Goal: Task Accomplishment & Management: Manage account settings

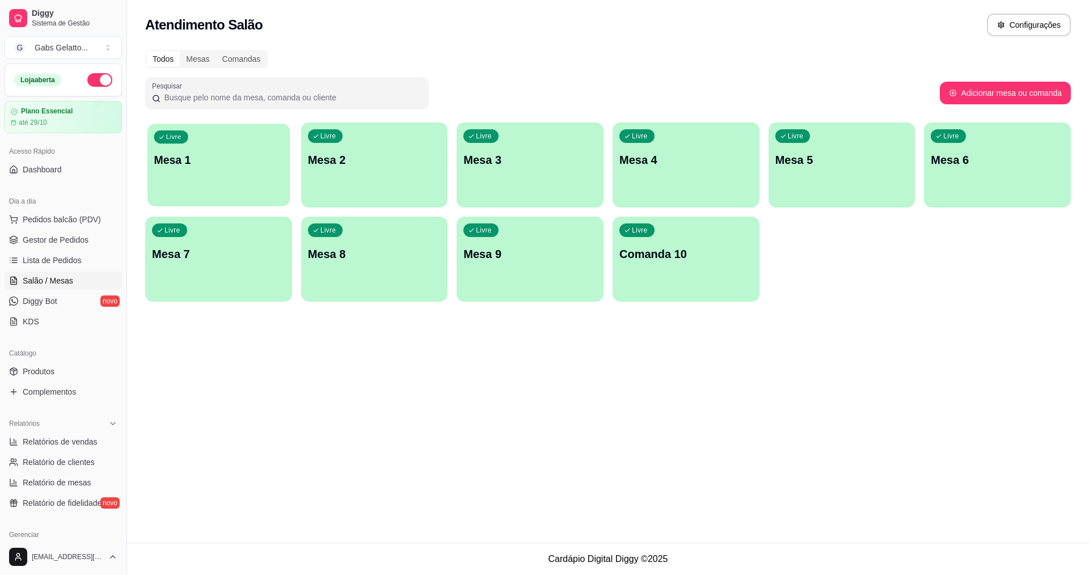
click at [226, 176] on div "Livre Mesa 1" at bounding box center [218, 158] width 142 height 69
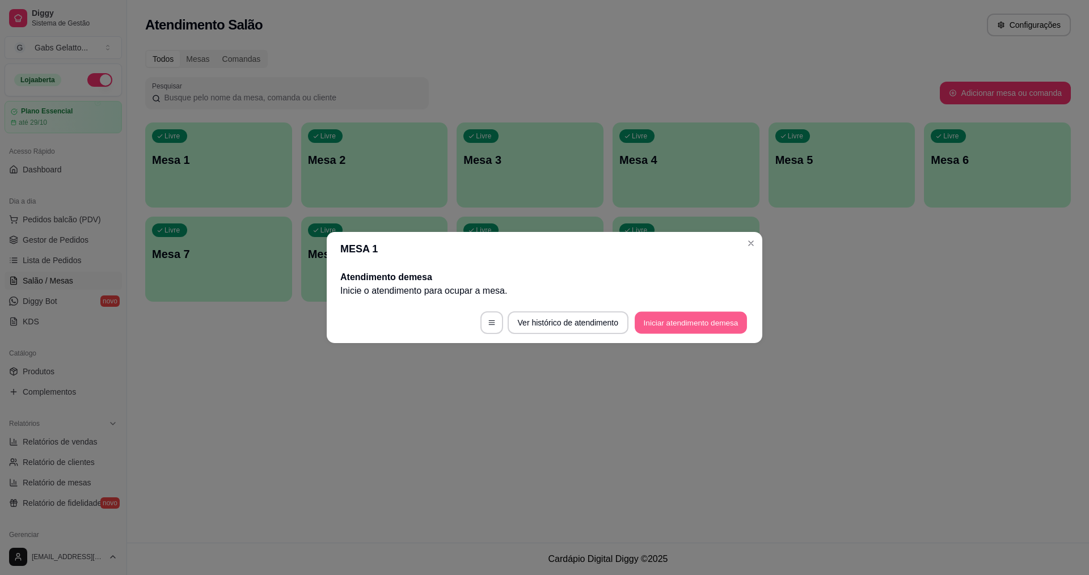
click at [665, 322] on button "Iniciar atendimento de mesa" at bounding box center [691, 323] width 112 height 22
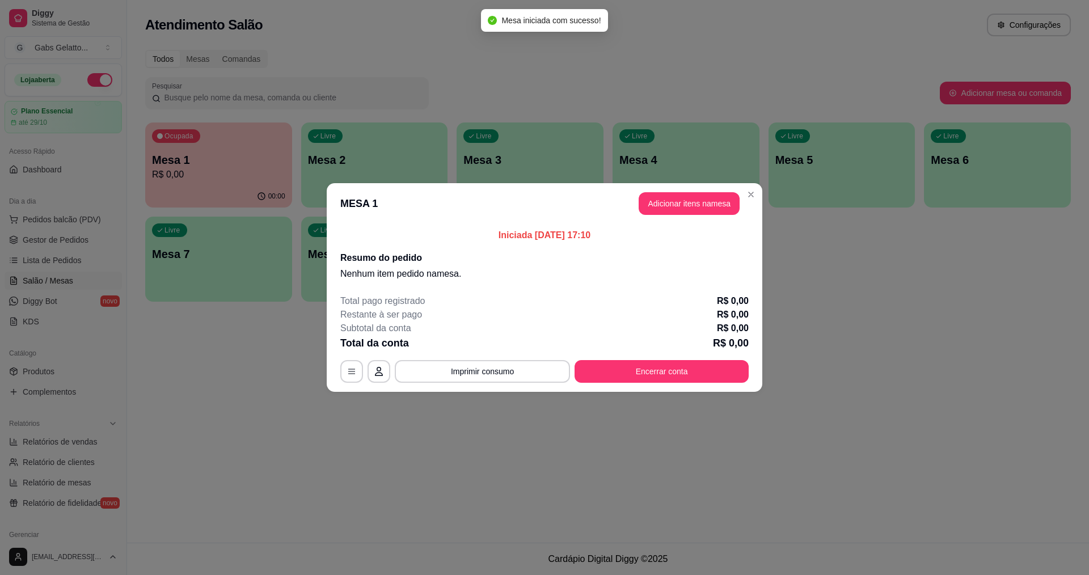
click at [683, 207] on button "Adicionar itens na mesa" at bounding box center [689, 203] width 101 height 23
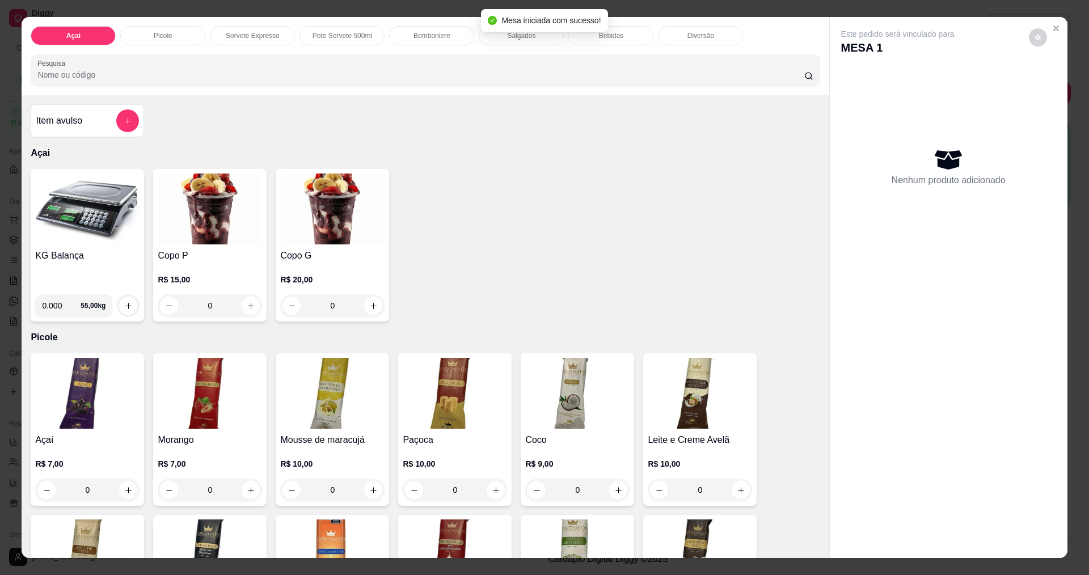
click at [85, 228] on img at bounding box center [87, 209] width 104 height 71
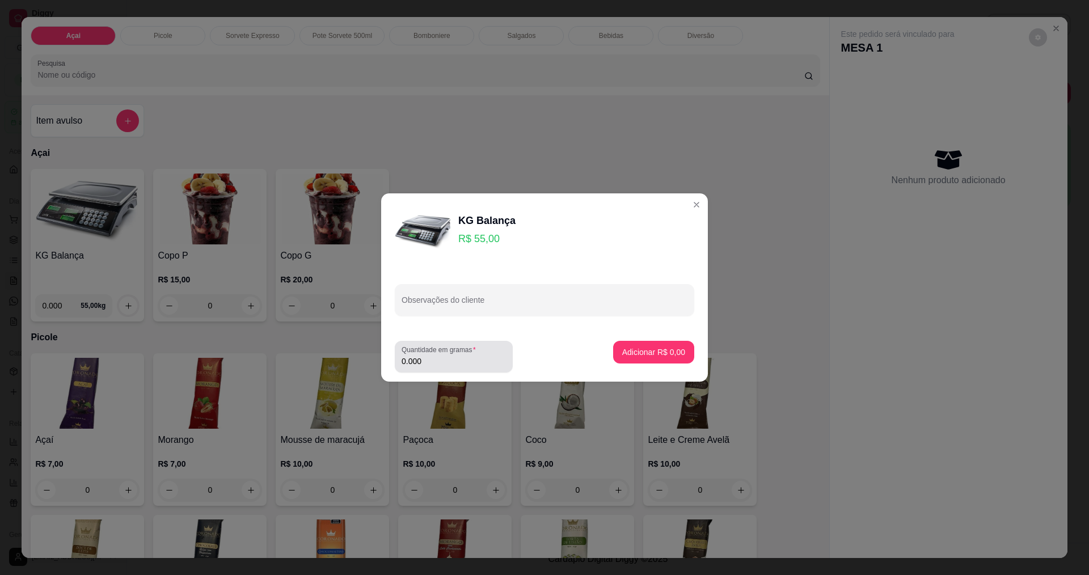
click at [430, 351] on label "Quantidade em gramas" at bounding box center [440, 350] width 78 height 10
click at [430, 356] on input "0.000" at bounding box center [453, 361] width 104 height 11
type input "0.144"
click at [632, 359] on button "Adicionar R$ 7,92" at bounding box center [653, 352] width 81 height 23
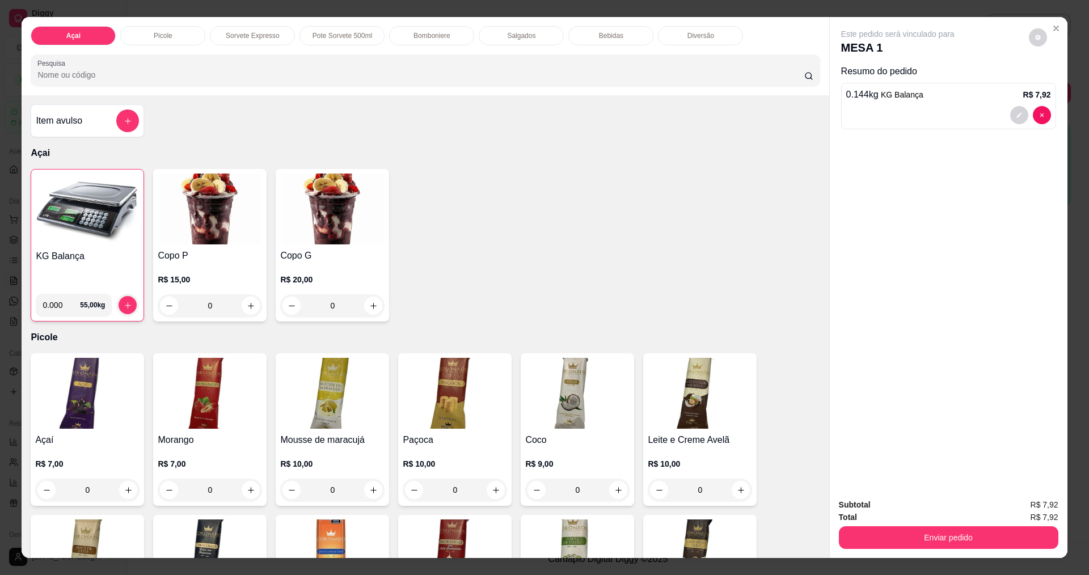
click at [103, 219] on img at bounding box center [87, 209] width 103 height 71
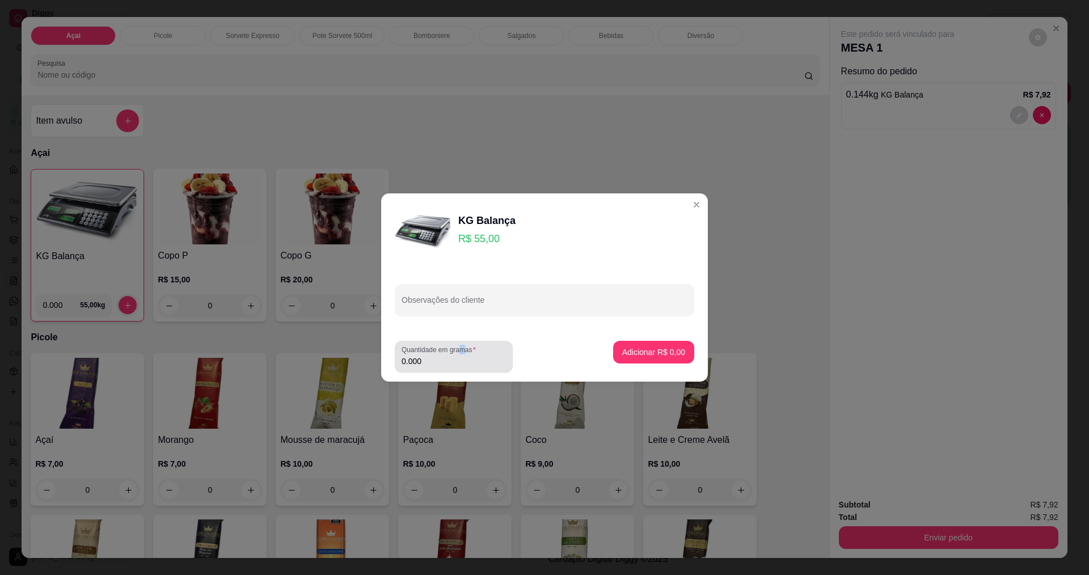
click at [466, 352] on label "Quantidade em gramas" at bounding box center [440, 350] width 78 height 10
click at [456, 361] on input "0.000" at bounding box center [453, 361] width 104 height 11
type input "0.342"
click at [670, 355] on p "Adicionar R$ 18,81" at bounding box center [652, 351] width 66 height 11
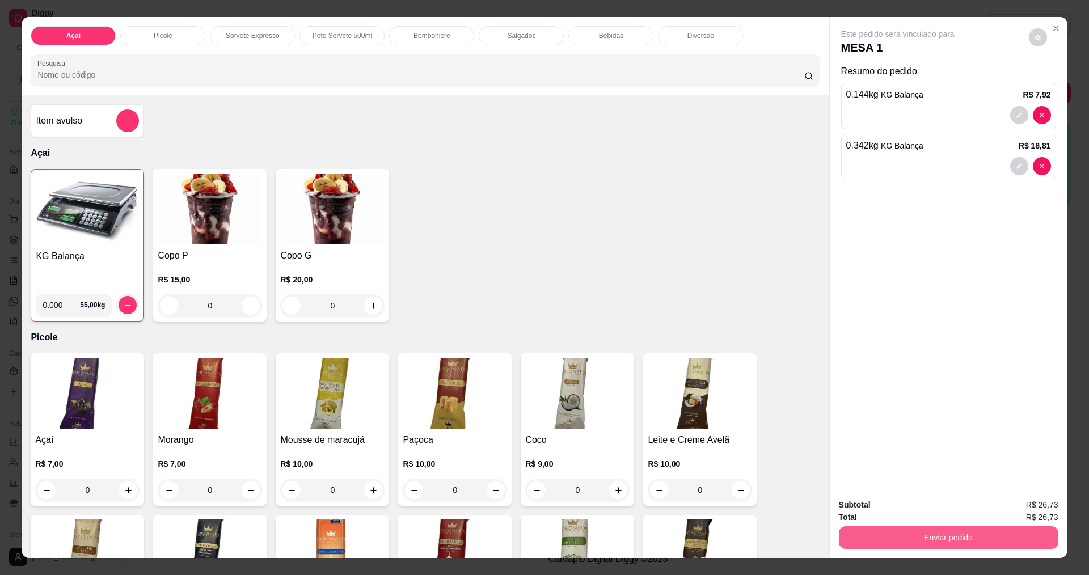
click at [883, 530] on button "Enviar pedido" at bounding box center [948, 537] width 219 height 23
click at [1008, 500] on button "Enviar pedido" at bounding box center [1028, 509] width 62 height 21
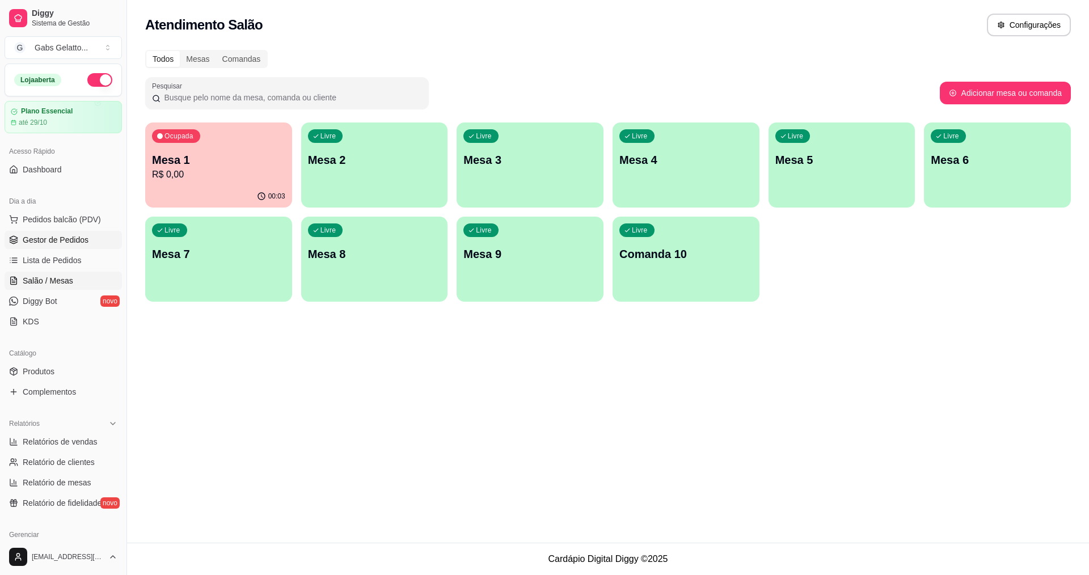
click at [88, 244] on link "Gestor de Pedidos" at bounding box center [63, 240] width 117 height 18
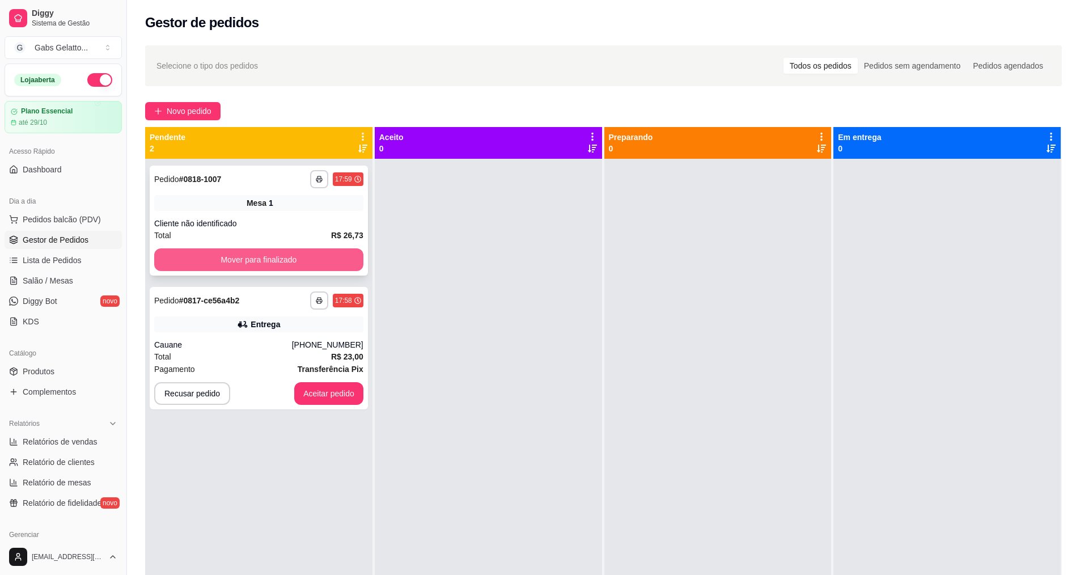
click at [252, 260] on button "Mover para finalizado" at bounding box center [258, 259] width 209 height 23
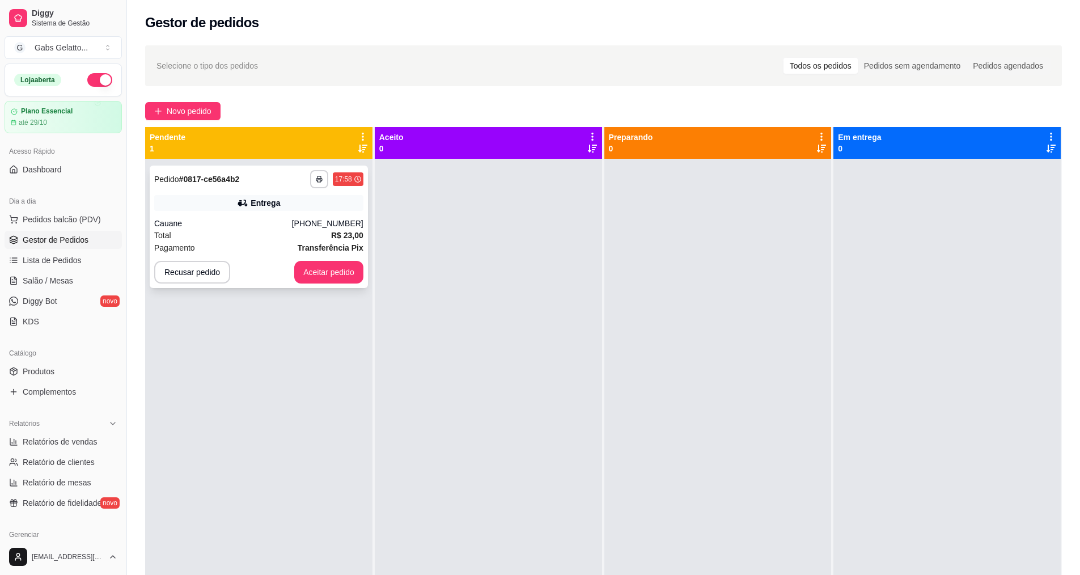
click at [292, 224] on div "Cauane" at bounding box center [223, 223] width 138 height 11
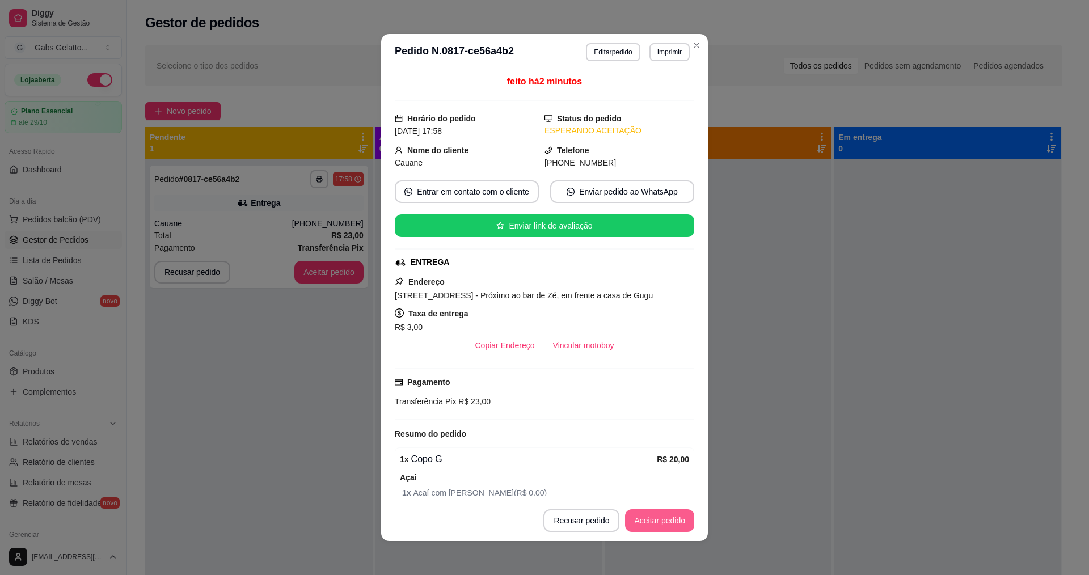
click at [642, 518] on button "Aceitar pedido" at bounding box center [659, 520] width 69 height 23
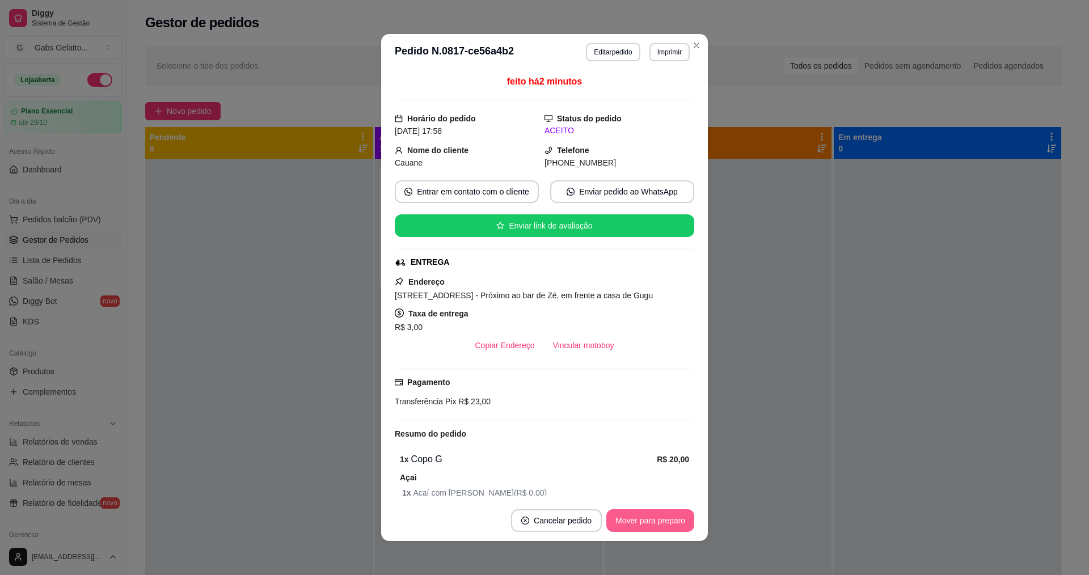
click at [640, 516] on button "Mover para preparo" at bounding box center [650, 520] width 88 height 23
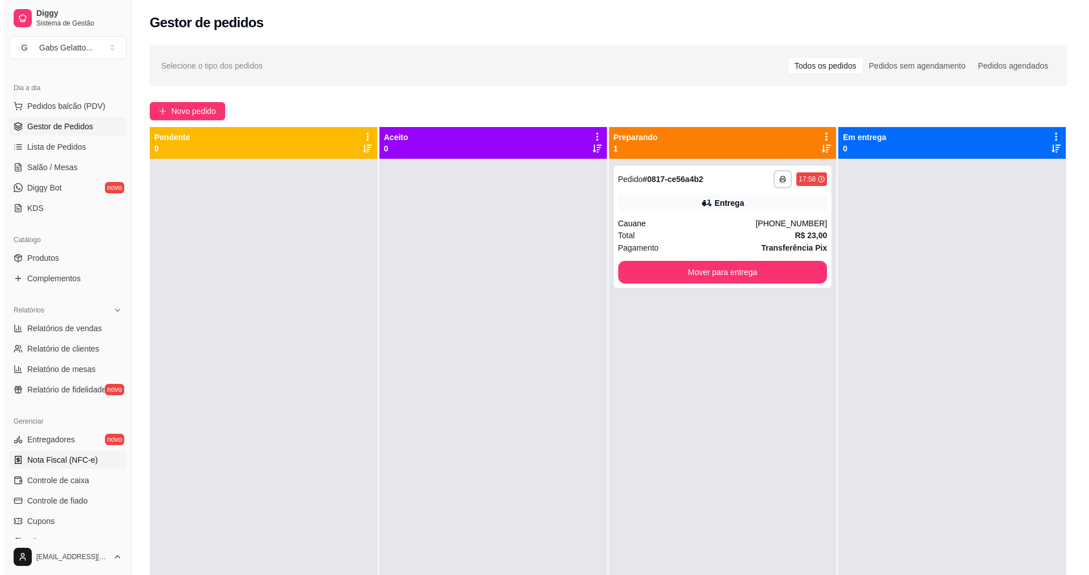
scroll to position [170, 0]
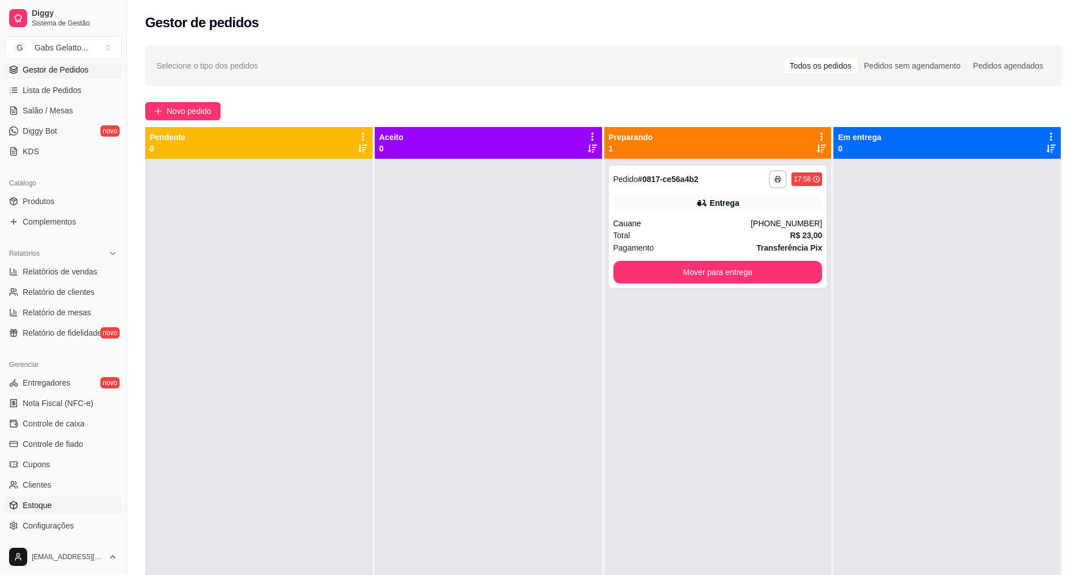
click at [49, 502] on span "Estoque" at bounding box center [37, 505] width 29 height 11
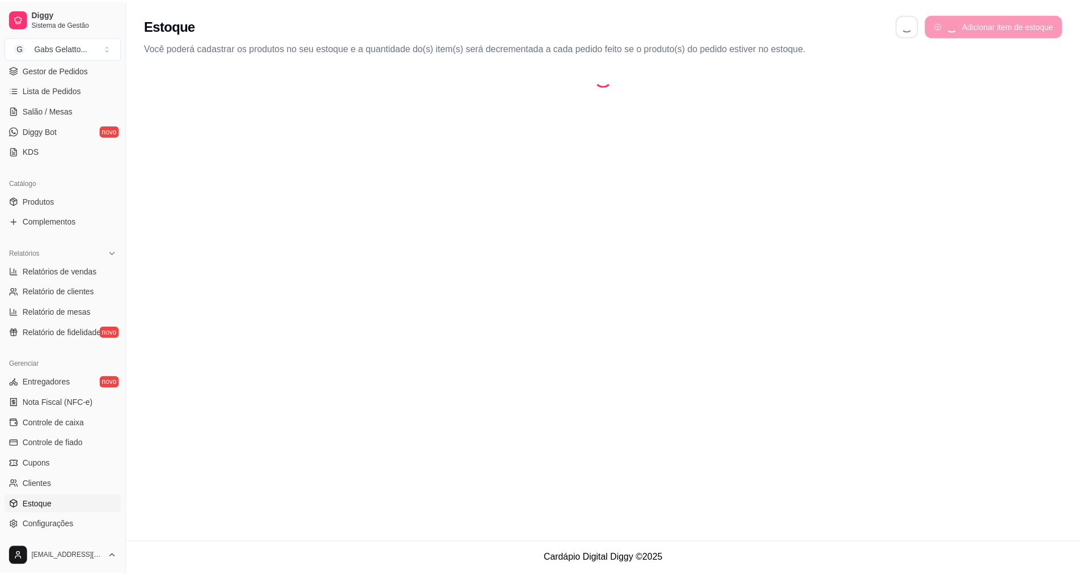
scroll to position [227, 0]
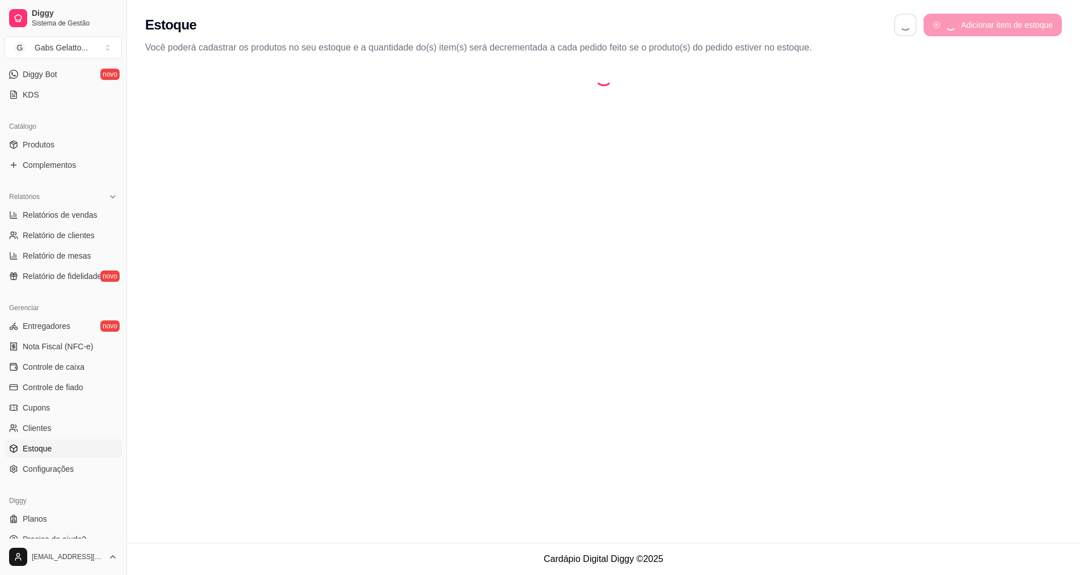
select select "QUANTITY_ORDER"
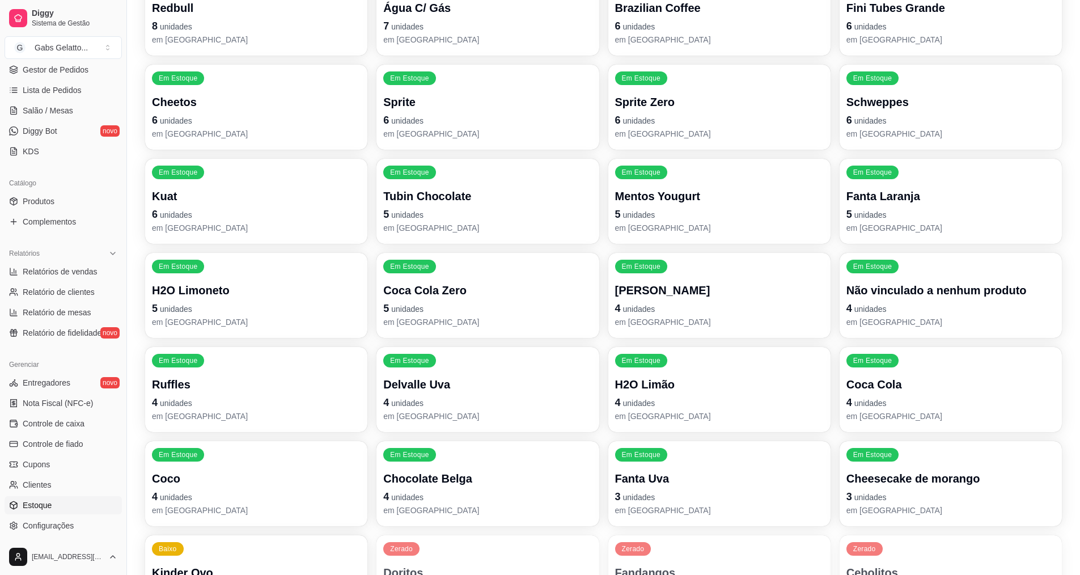
scroll to position [624, 0]
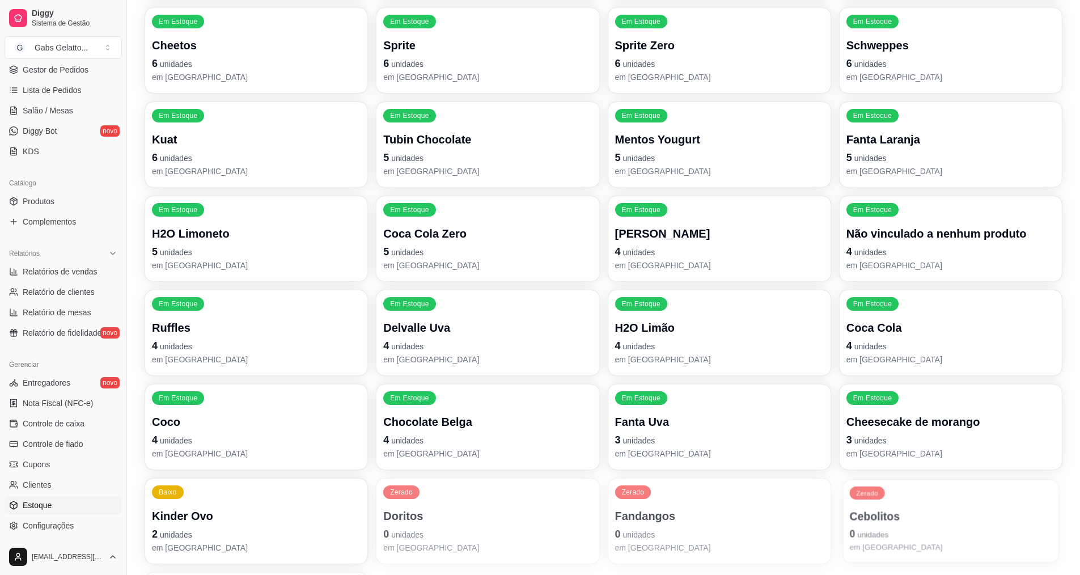
click at [893, 511] on p "Cebolitos" at bounding box center [950, 516] width 202 height 15
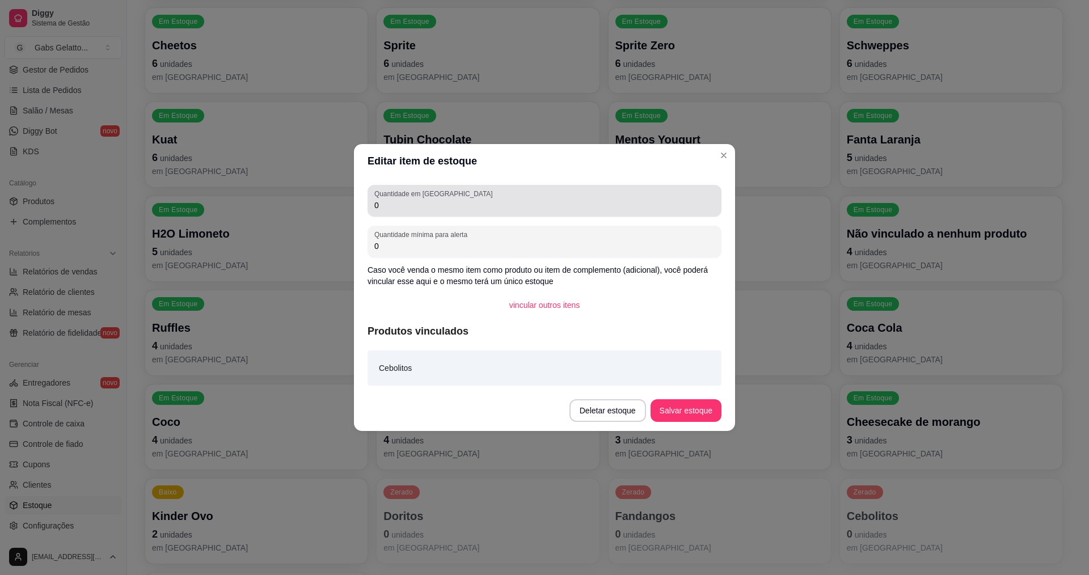
click at [459, 199] on div "0" at bounding box center [544, 200] width 340 height 23
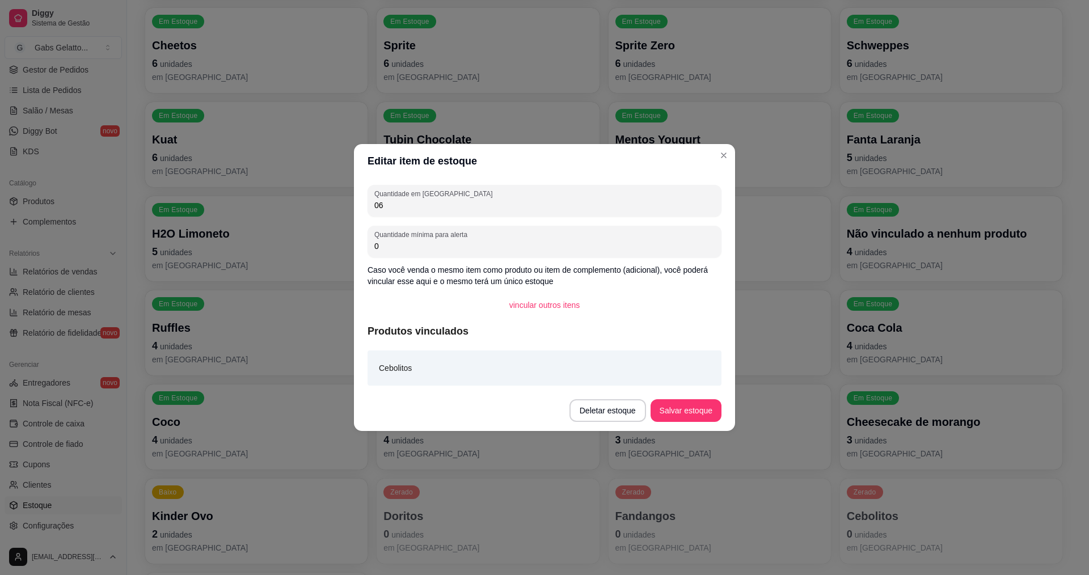
type input "0"
type input "6"
click at [669, 408] on button "Salvar estoque" at bounding box center [685, 411] width 69 height 22
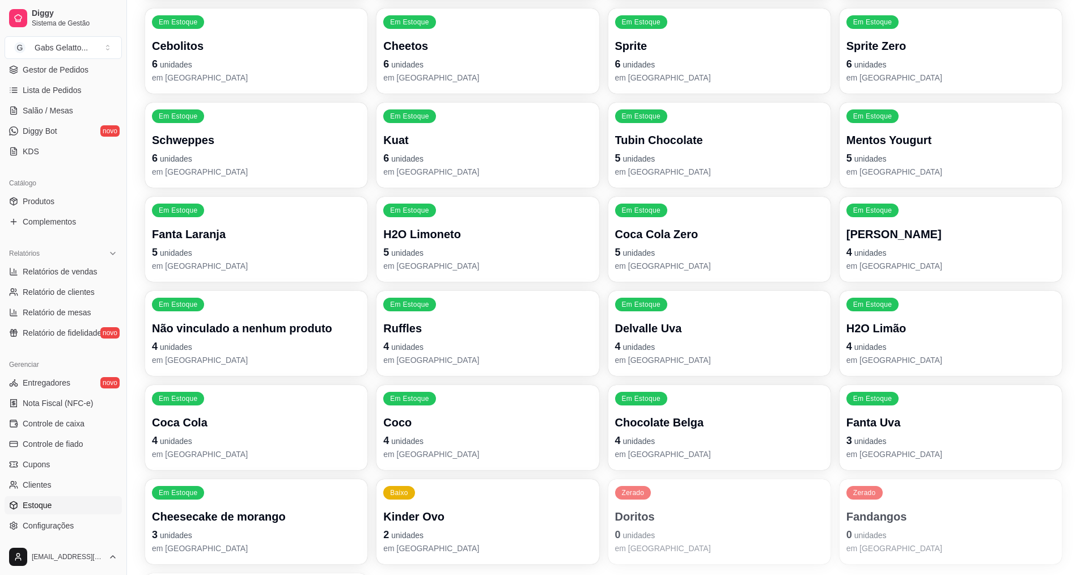
scroll to position [626, 0]
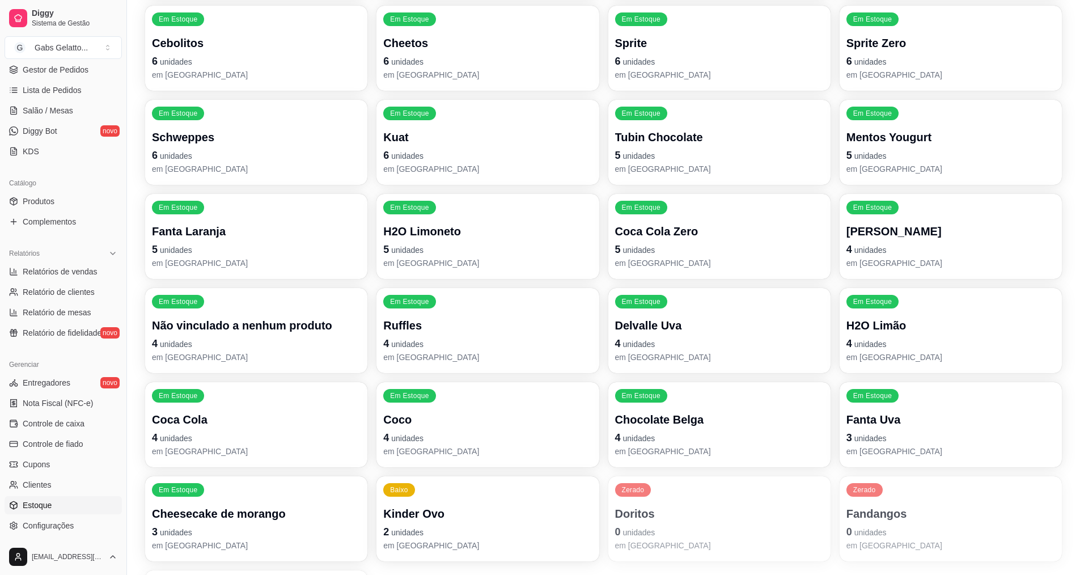
click at [417, 329] on p "Ruffles" at bounding box center [487, 326] width 209 height 16
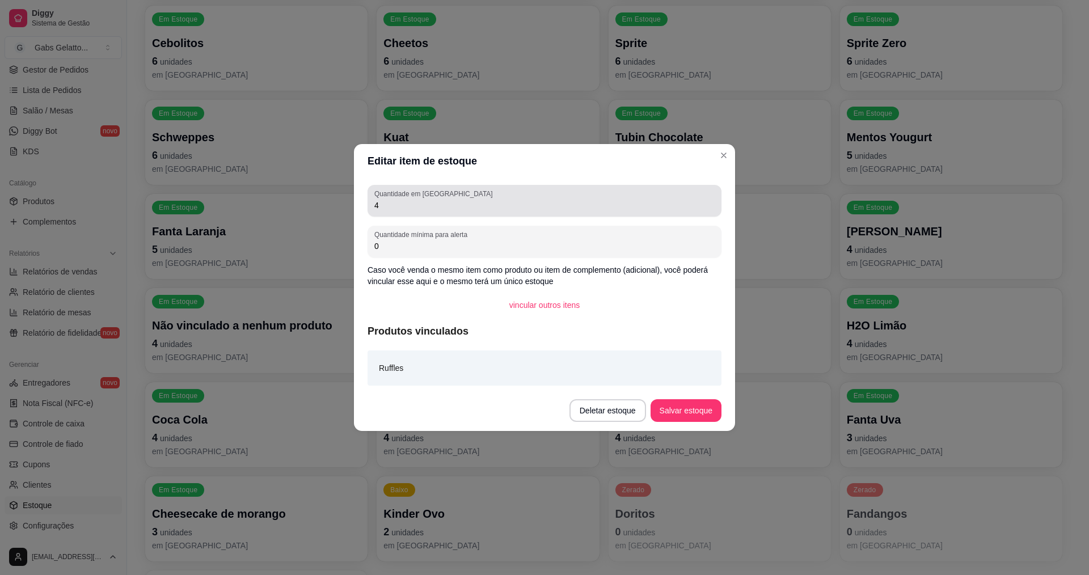
click at [477, 208] on input "4" at bounding box center [544, 205] width 340 height 11
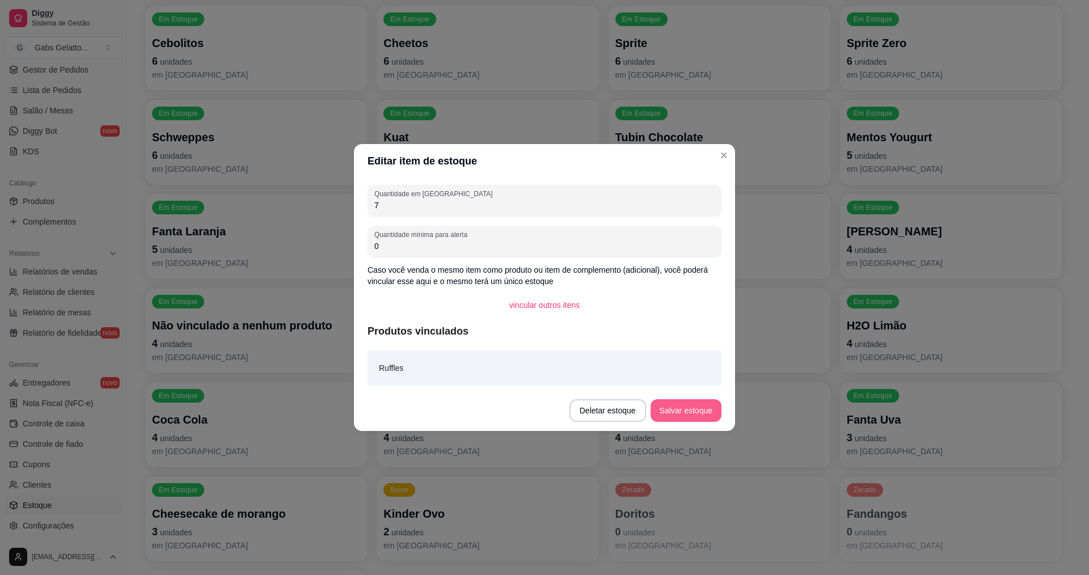
type input "7"
click at [698, 415] on button "Salvar estoque" at bounding box center [685, 411] width 69 height 22
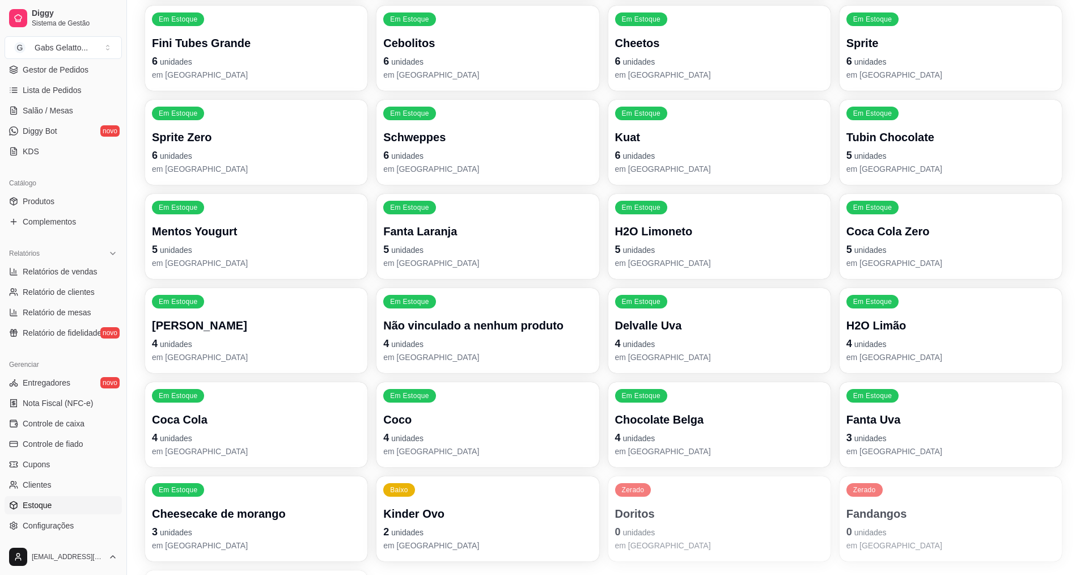
scroll to position [752, 0]
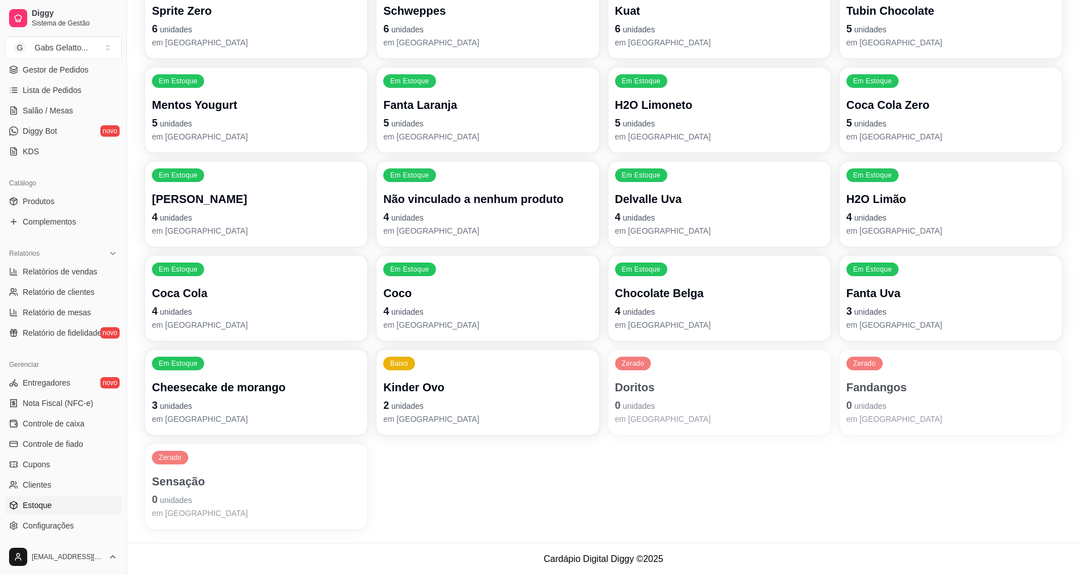
click at [632, 373] on div "Zerado Doritos 0 unidades em [GEOGRAPHIC_DATA]" at bounding box center [719, 392] width 222 height 85
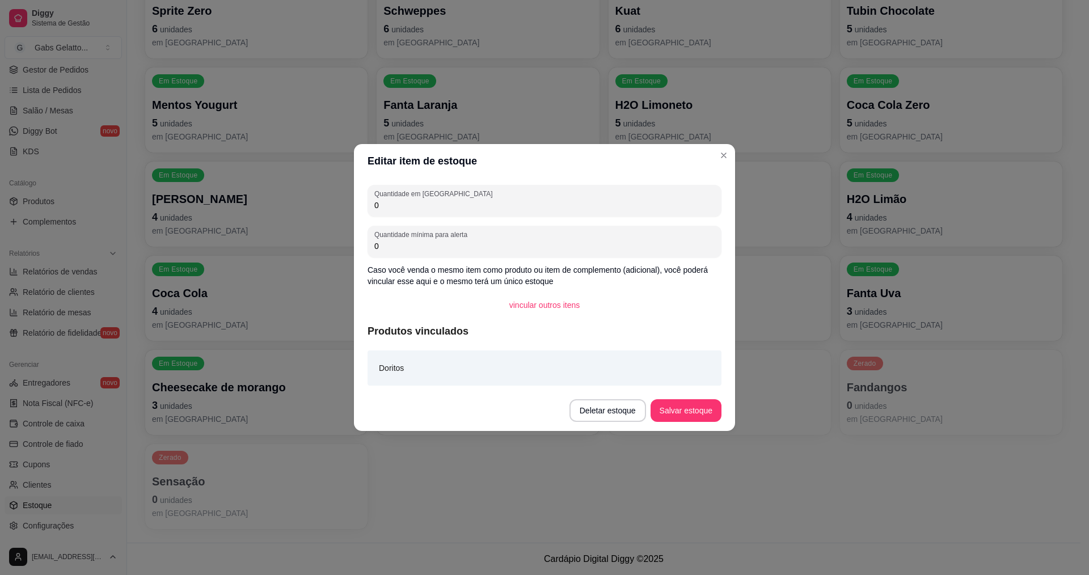
click at [487, 205] on input "0" at bounding box center [544, 205] width 340 height 11
type input "10"
click at [692, 407] on button "Salvar estoque" at bounding box center [685, 410] width 71 height 23
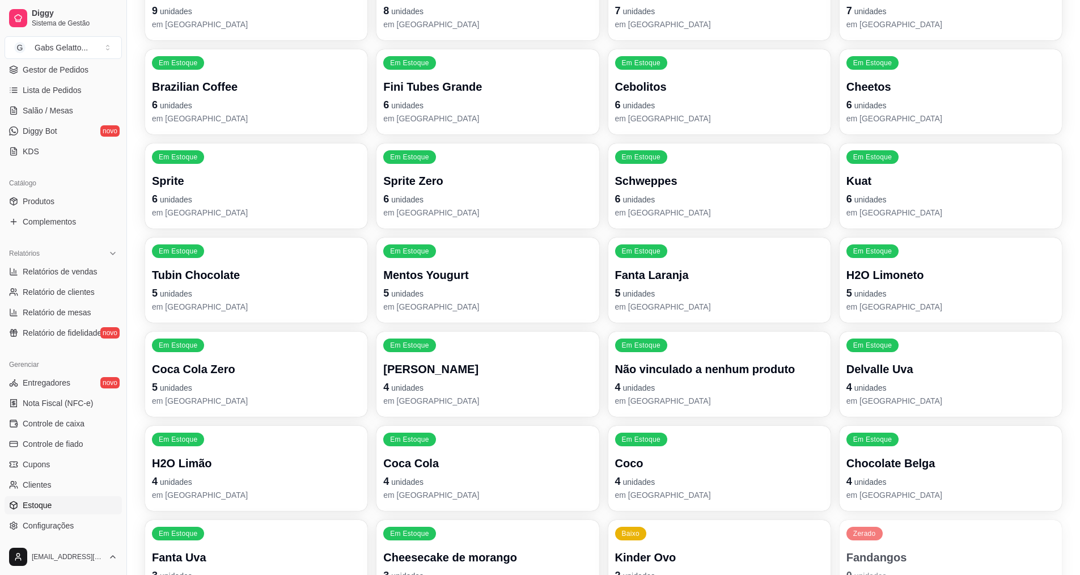
scroll to position [526, 0]
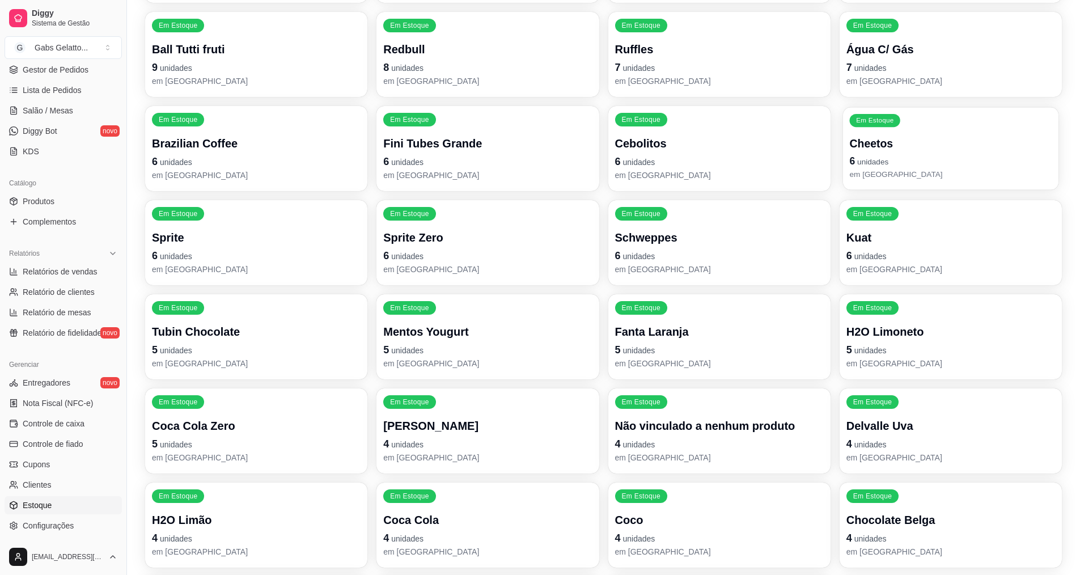
click at [863, 156] on p "6 unidades" at bounding box center [950, 161] width 202 height 15
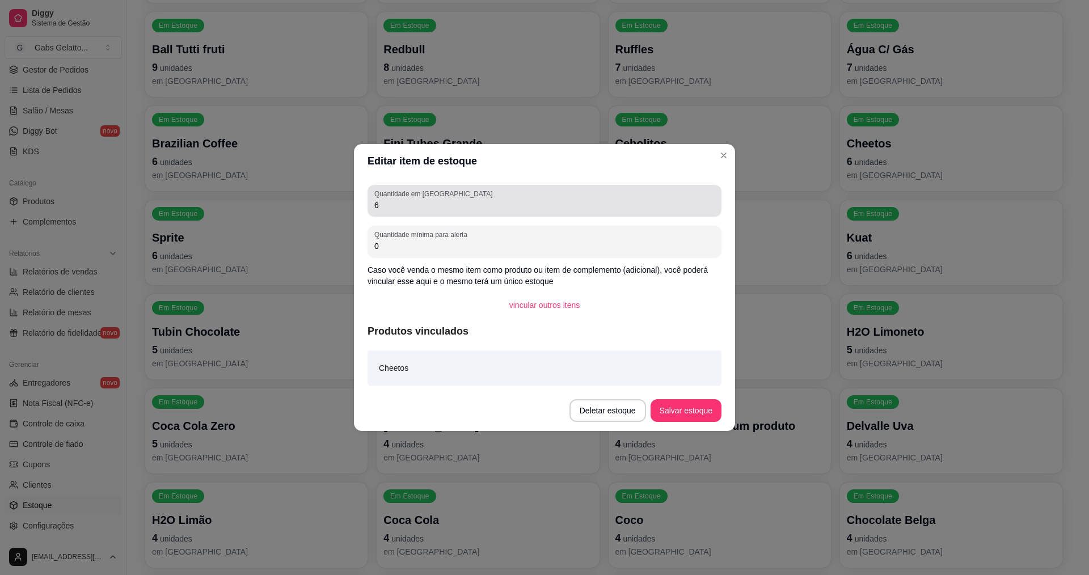
click at [504, 191] on div "6" at bounding box center [544, 200] width 340 height 23
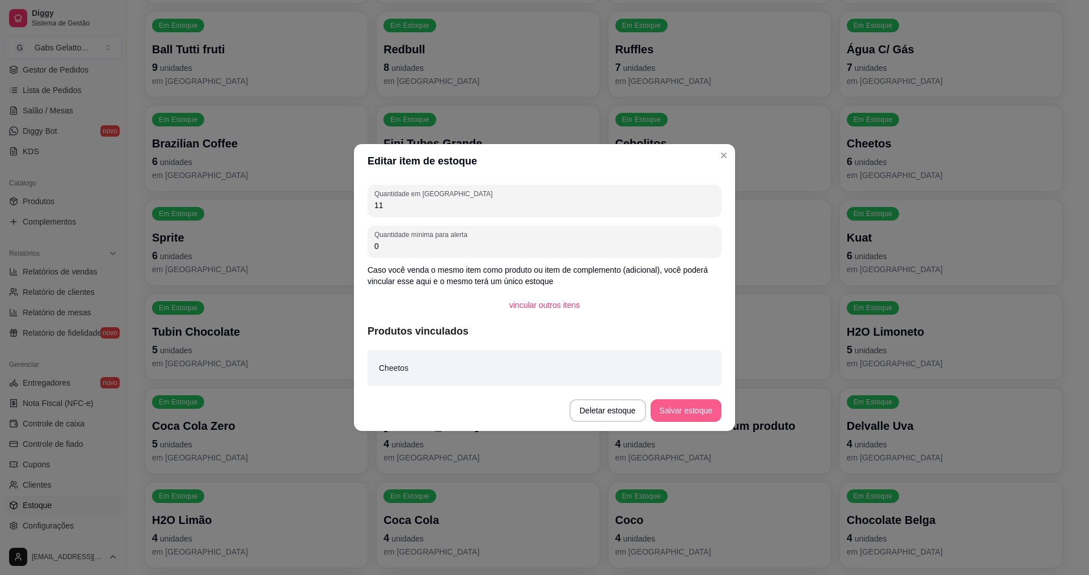
type input "11"
click at [690, 413] on button "Salvar estoque" at bounding box center [685, 410] width 71 height 23
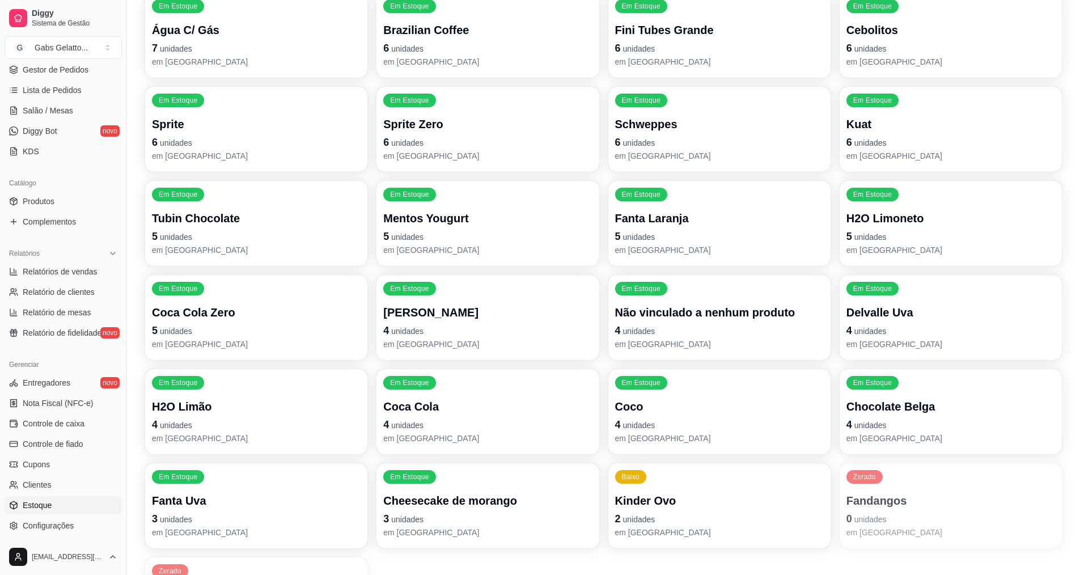
scroll to position [696, 0]
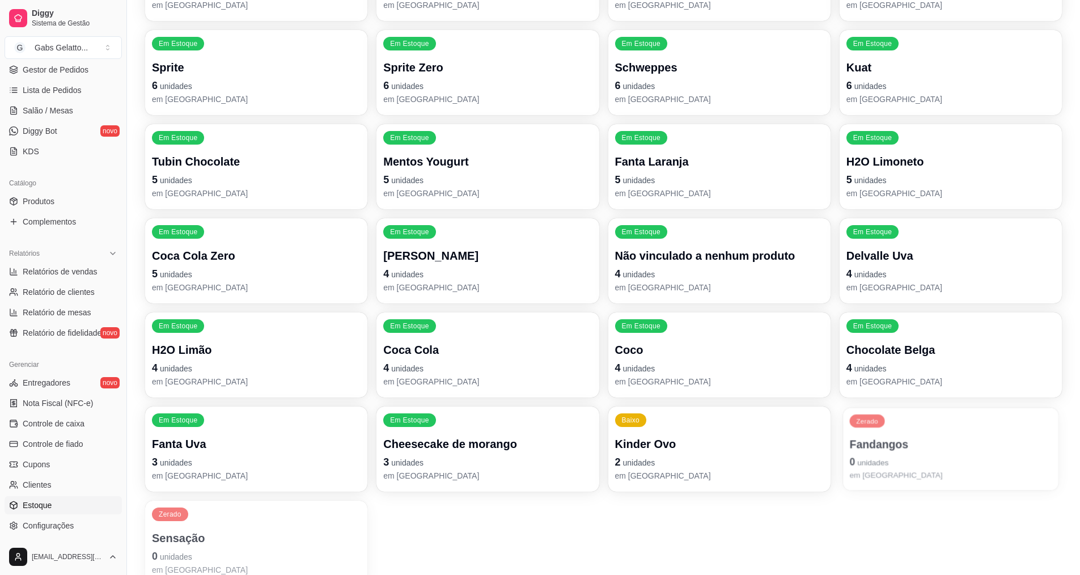
click at [897, 449] on p "Fandangos" at bounding box center [950, 444] width 202 height 15
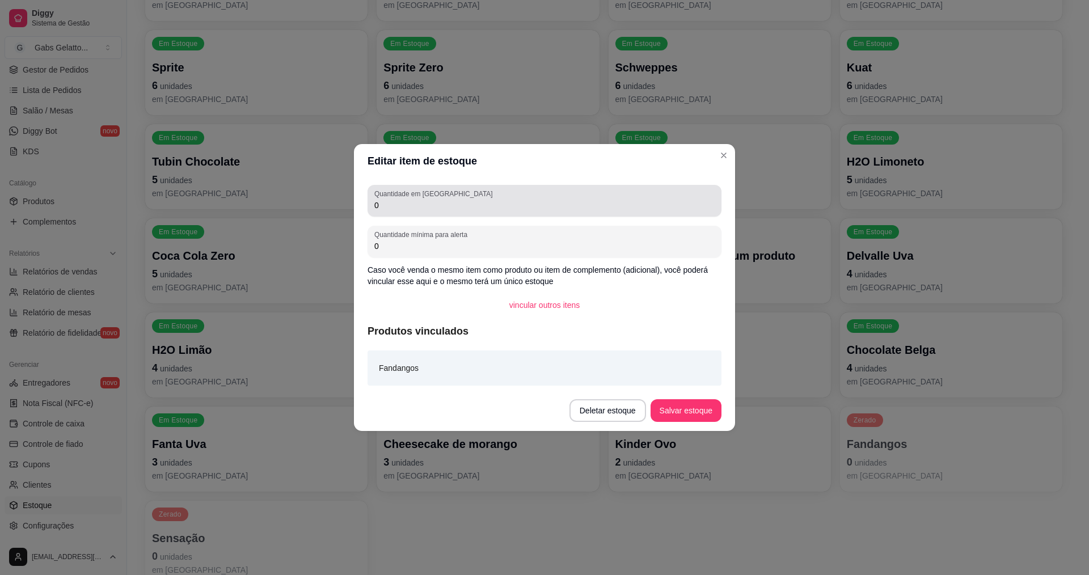
click at [532, 214] on div "Quantidade em estoque 0" at bounding box center [544, 201] width 354 height 32
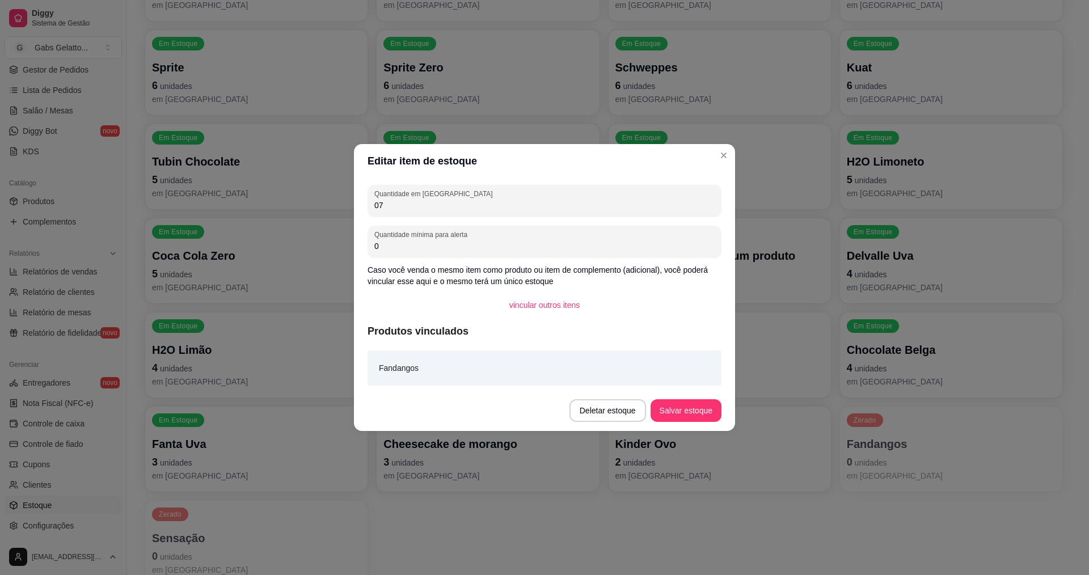
type input "0"
type input "7"
click at [690, 407] on button "Salvar estoque" at bounding box center [685, 410] width 71 height 23
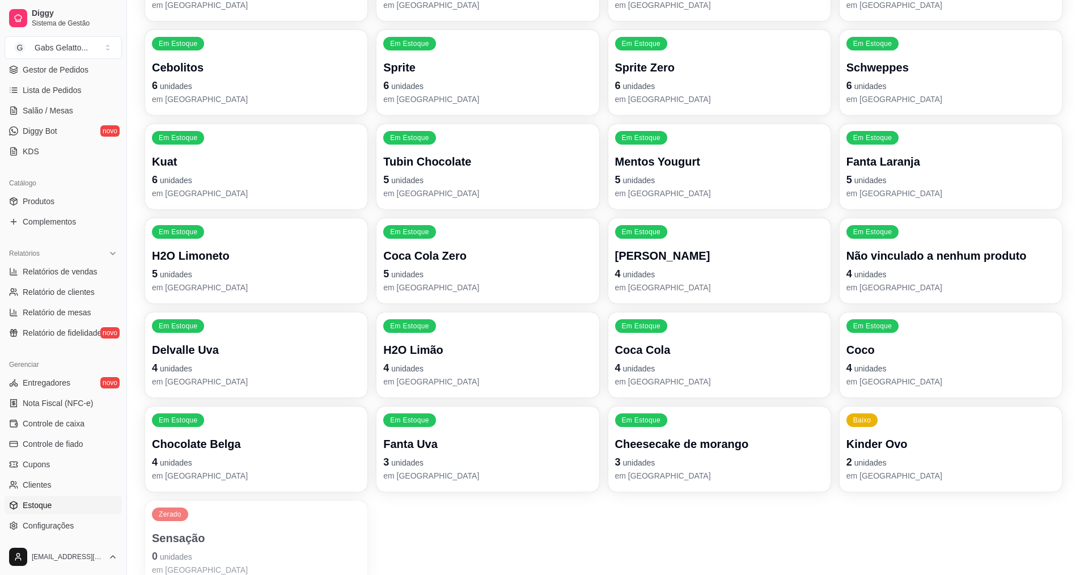
scroll to position [752, 0]
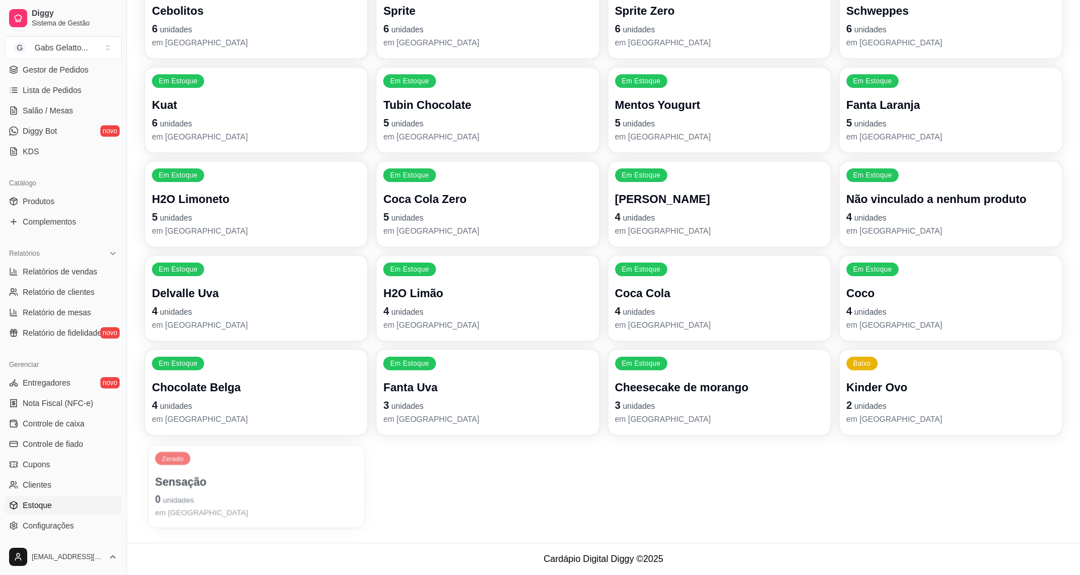
click at [218, 462] on div "Zerado Sensação 0 unidades em estoque" at bounding box center [256, 486] width 215 height 83
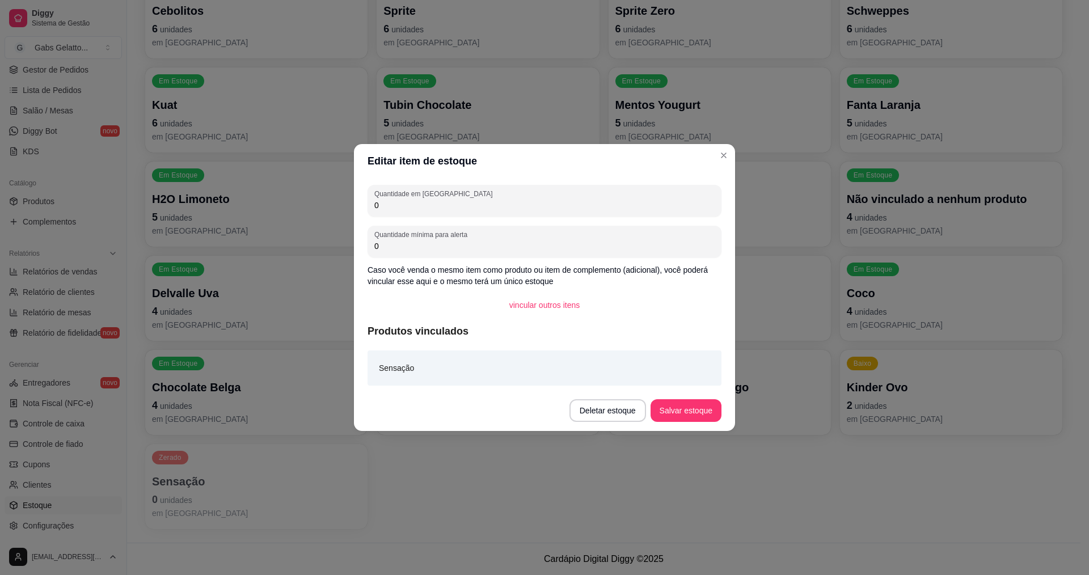
click at [397, 205] on input "0" at bounding box center [544, 205] width 340 height 11
type input "6"
click at [672, 406] on button "Salvar estoque" at bounding box center [685, 411] width 69 height 22
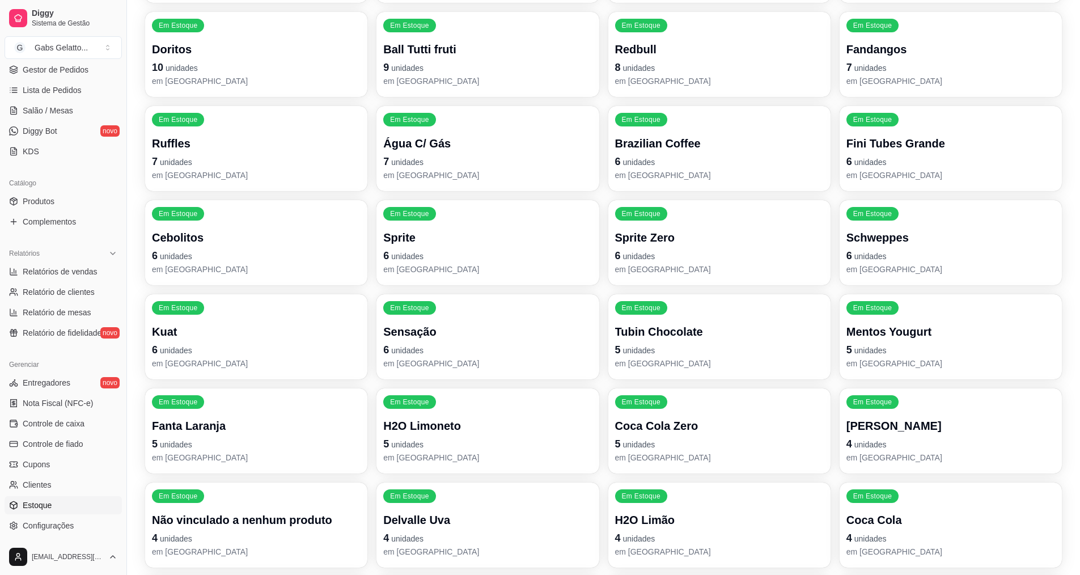
scroll to position [469, 0]
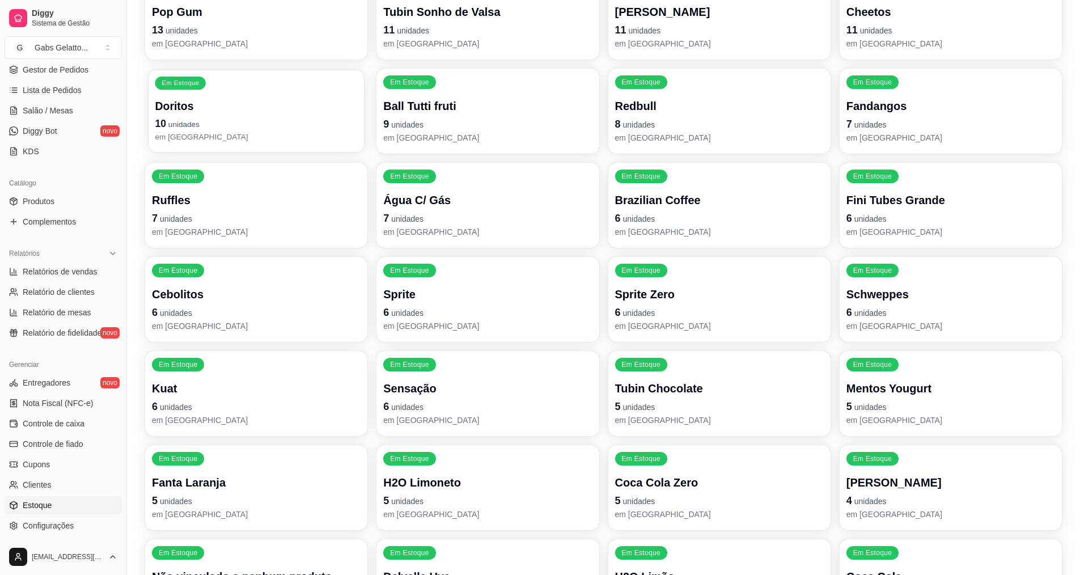
click at [281, 120] on p "10 unidades" at bounding box center [256, 123] width 202 height 15
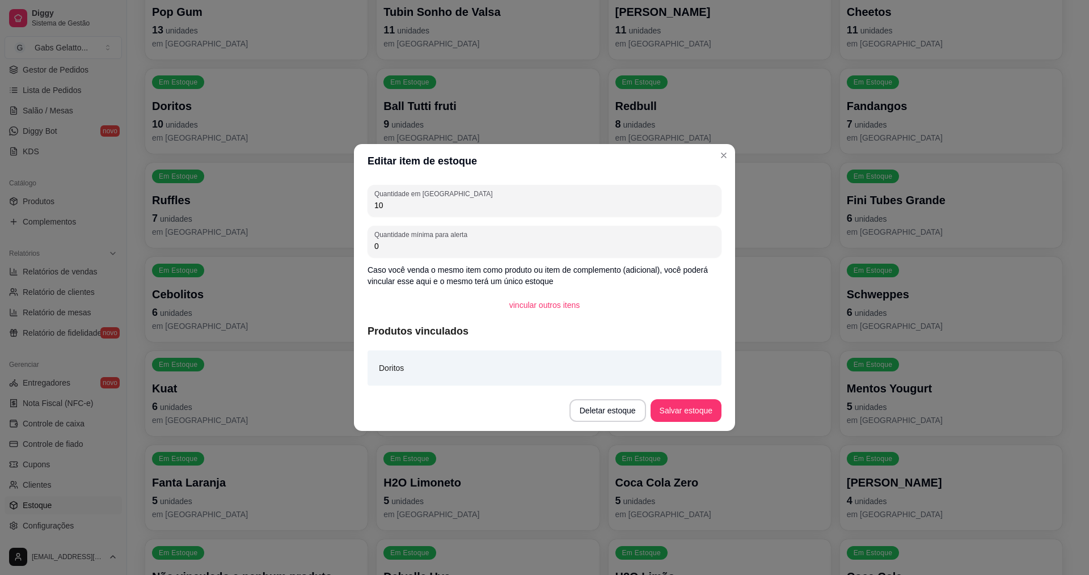
click at [671, 403] on button "Salvar estoque" at bounding box center [685, 410] width 71 height 23
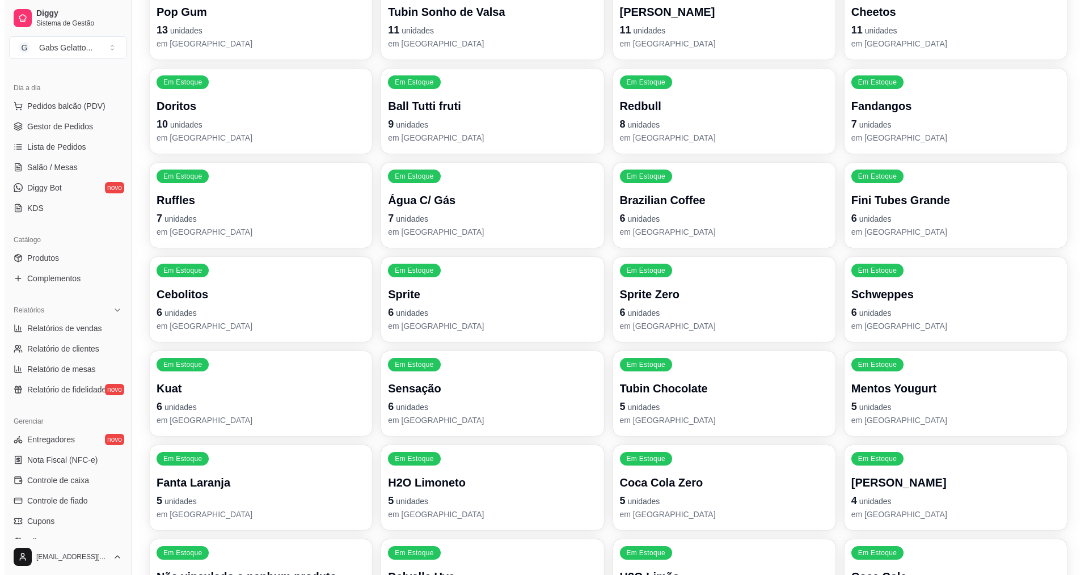
scroll to position [0, 0]
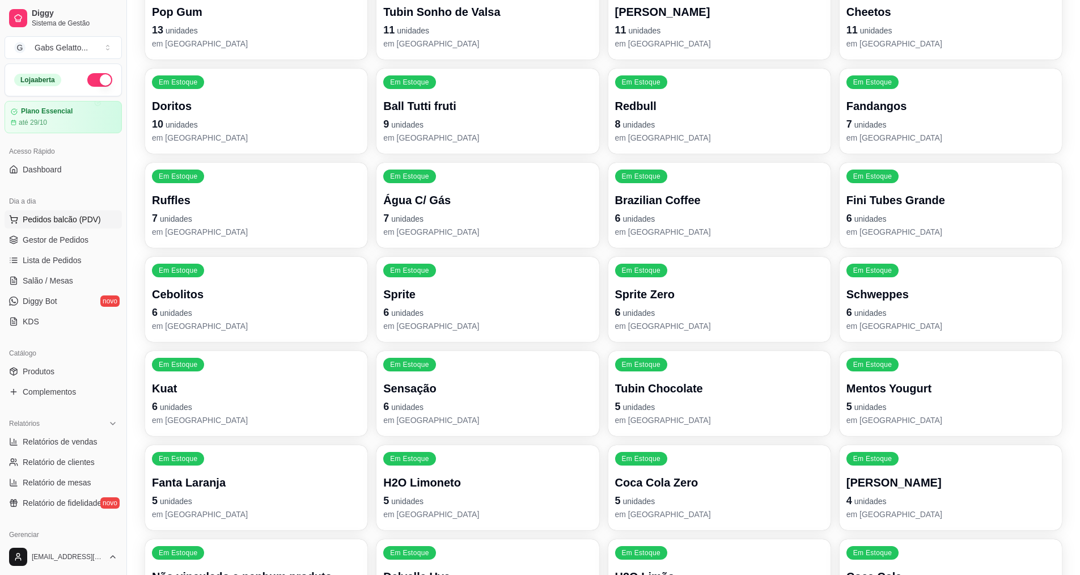
click at [65, 223] on span "Pedidos balcão (PDV)" at bounding box center [62, 219] width 78 height 11
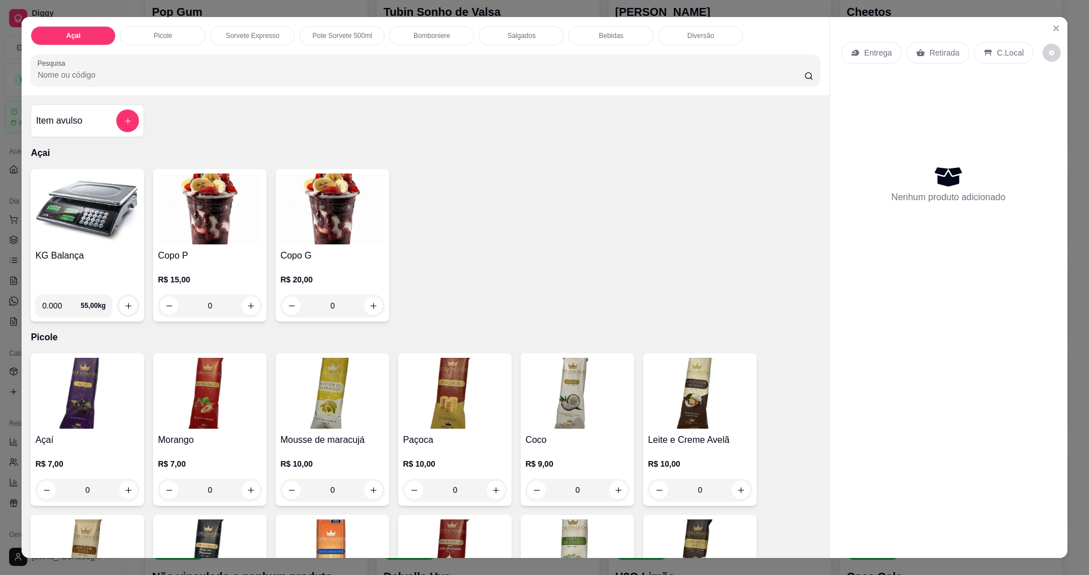
click at [529, 35] on div "Salgados" at bounding box center [521, 35] width 85 height 19
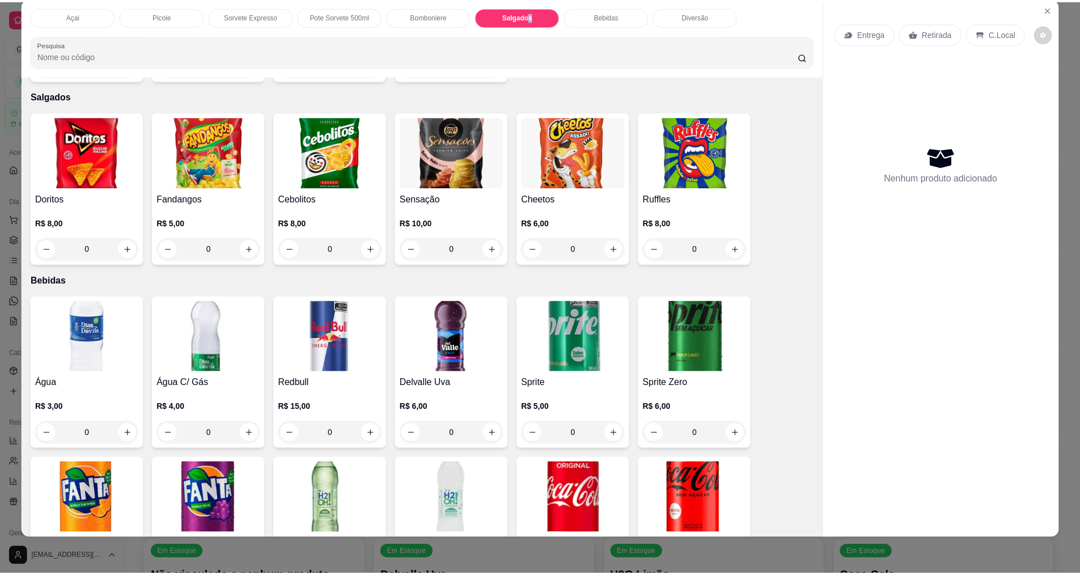
scroll to position [1737, 0]
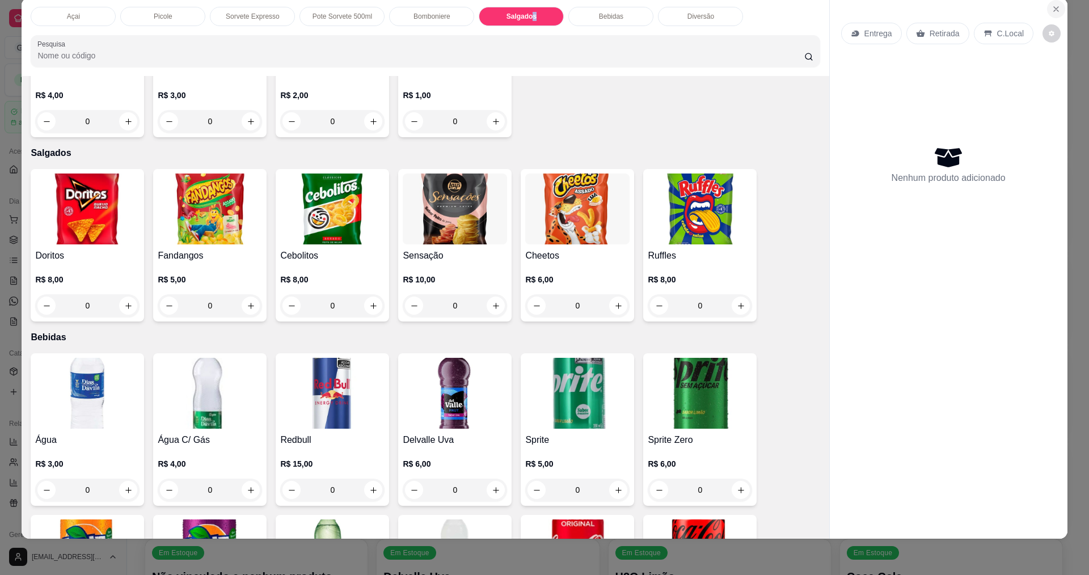
click at [1051, 9] on icon "Close" at bounding box center [1055, 9] width 9 height 9
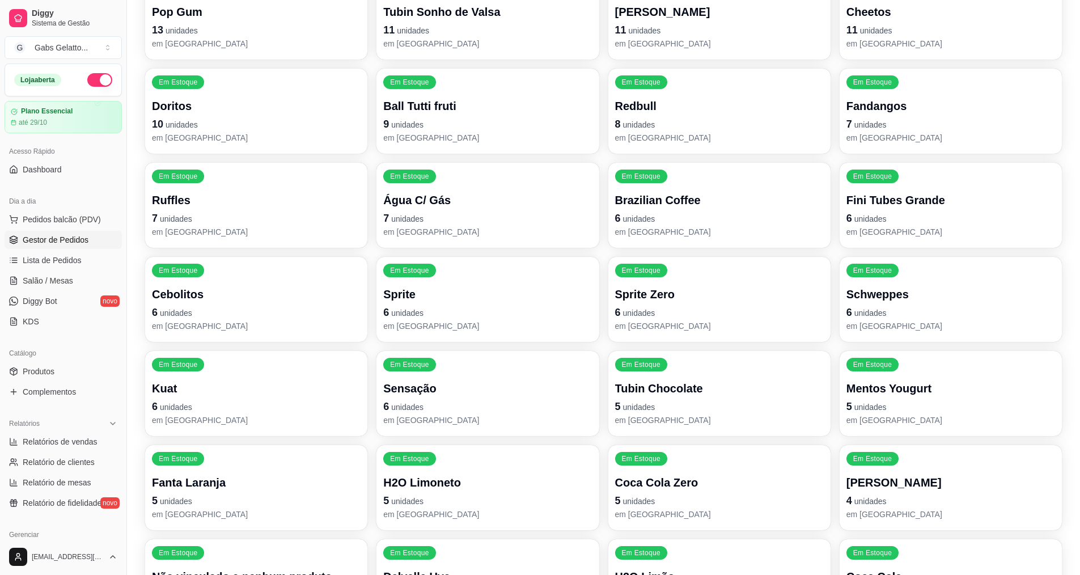
click at [58, 236] on span "Gestor de Pedidos" at bounding box center [56, 239] width 66 height 11
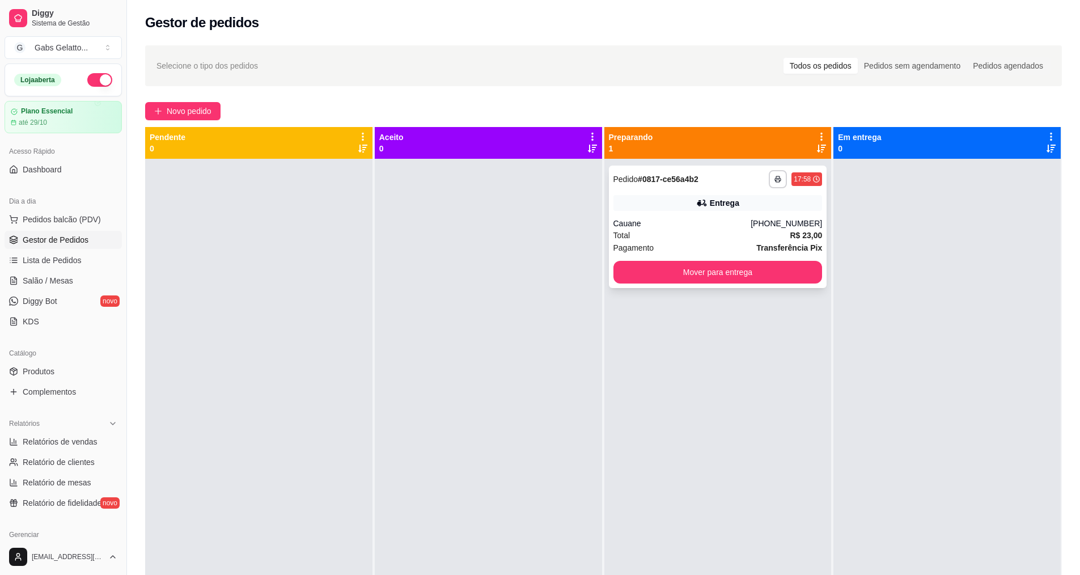
click at [679, 230] on div "Total R$ 23,00" at bounding box center [718, 235] width 209 height 12
click at [772, 259] on div "**********" at bounding box center [718, 227] width 218 height 122
click at [755, 271] on button "Mover para entrega" at bounding box center [718, 272] width 209 height 23
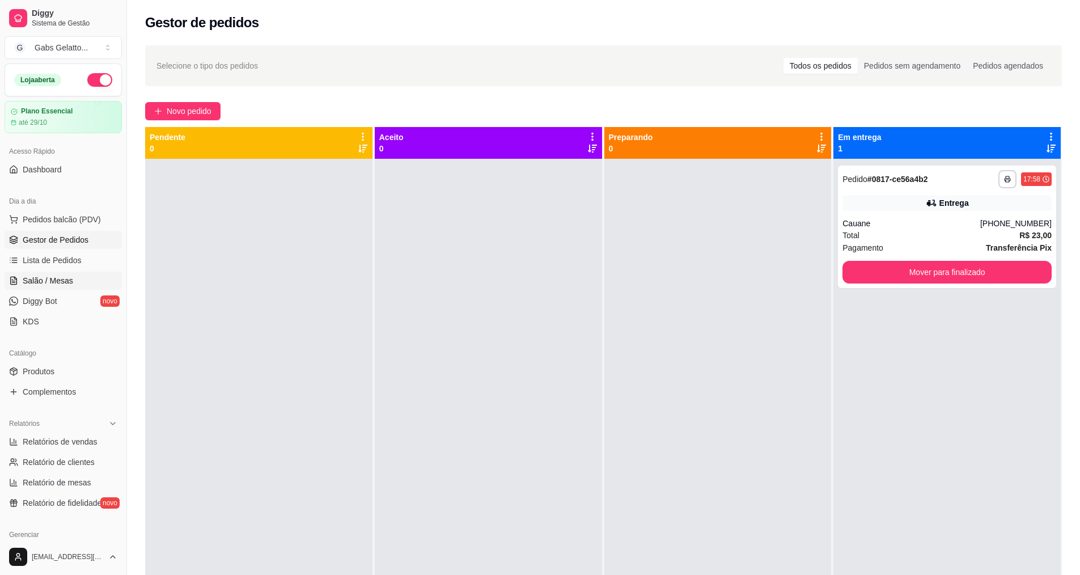
click at [59, 277] on span "Salão / Mesas" at bounding box center [48, 280] width 50 height 11
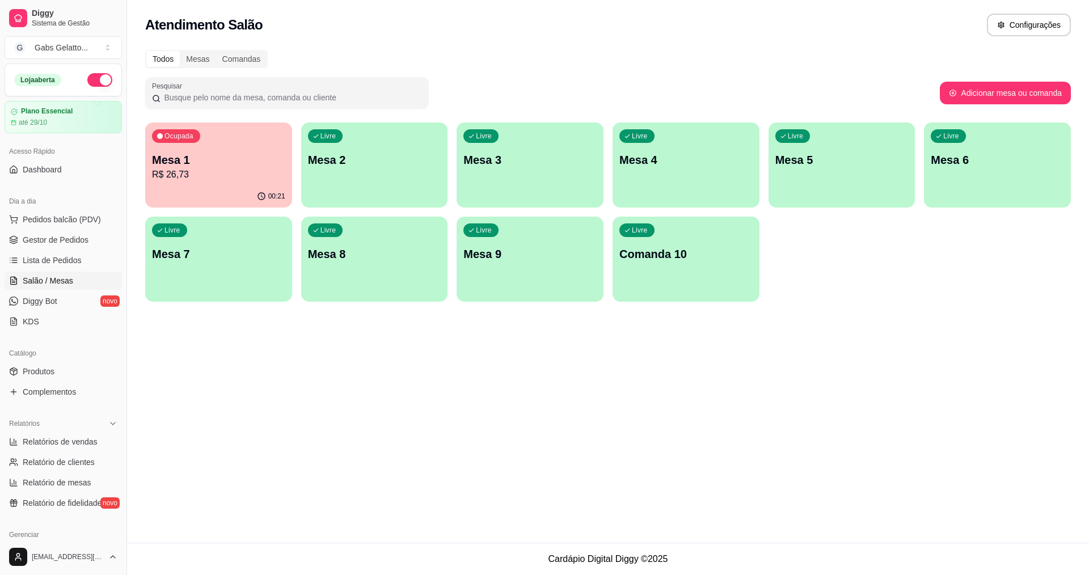
click at [193, 172] on p "R$ 26,73" at bounding box center [218, 175] width 133 height 14
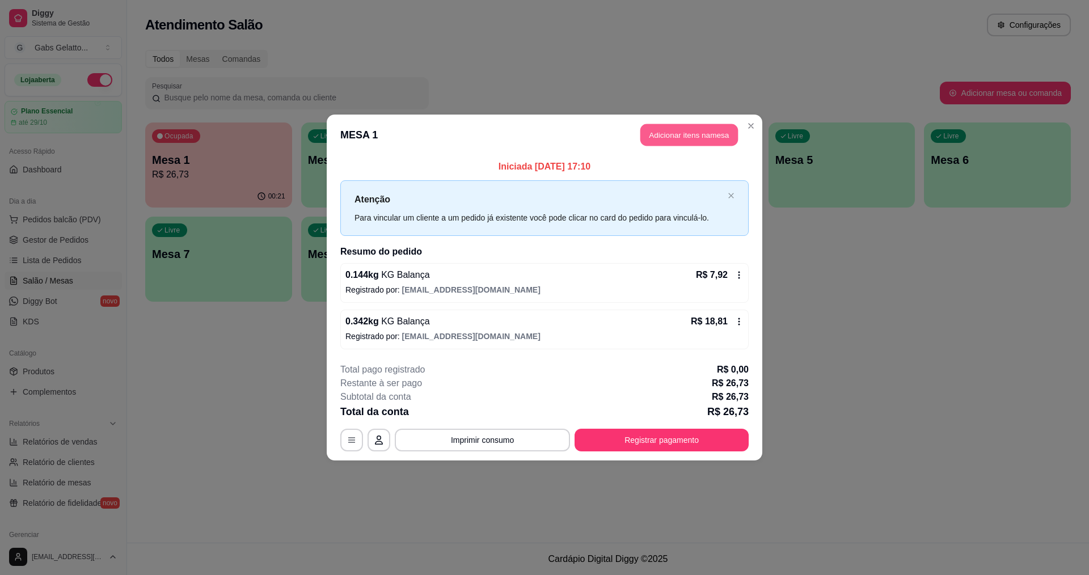
click at [661, 134] on button "Adicionar itens na mesa" at bounding box center [689, 135] width 98 height 22
click at [673, 129] on div "Item avulso Açai KG Balança 0.000 55,00 kg Copo P R$ 15,00 0 Copo G R$ 20,00 0 …" at bounding box center [424, 327] width 814 height 467
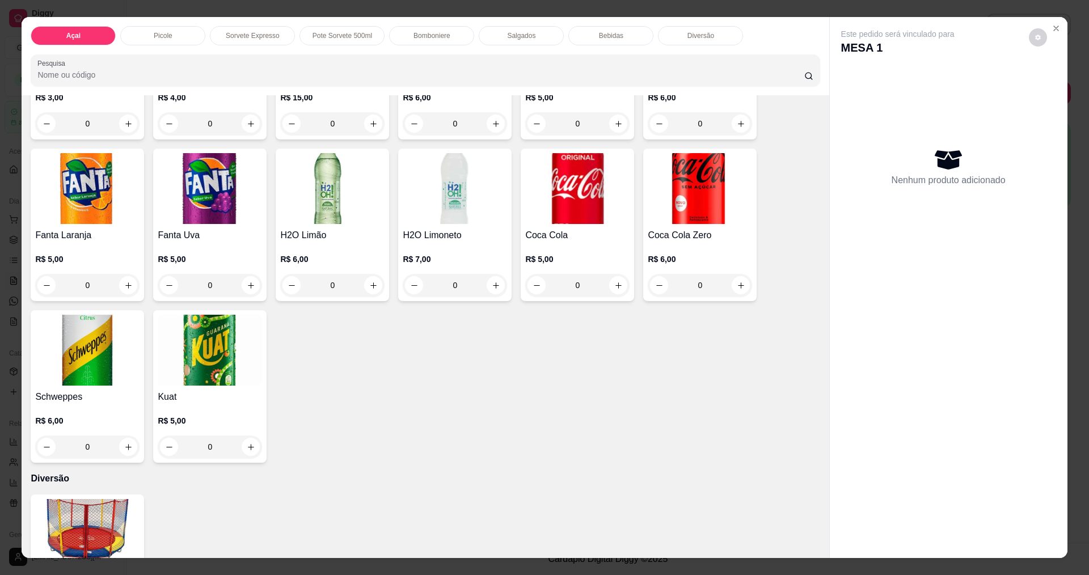
scroll to position [2208, 0]
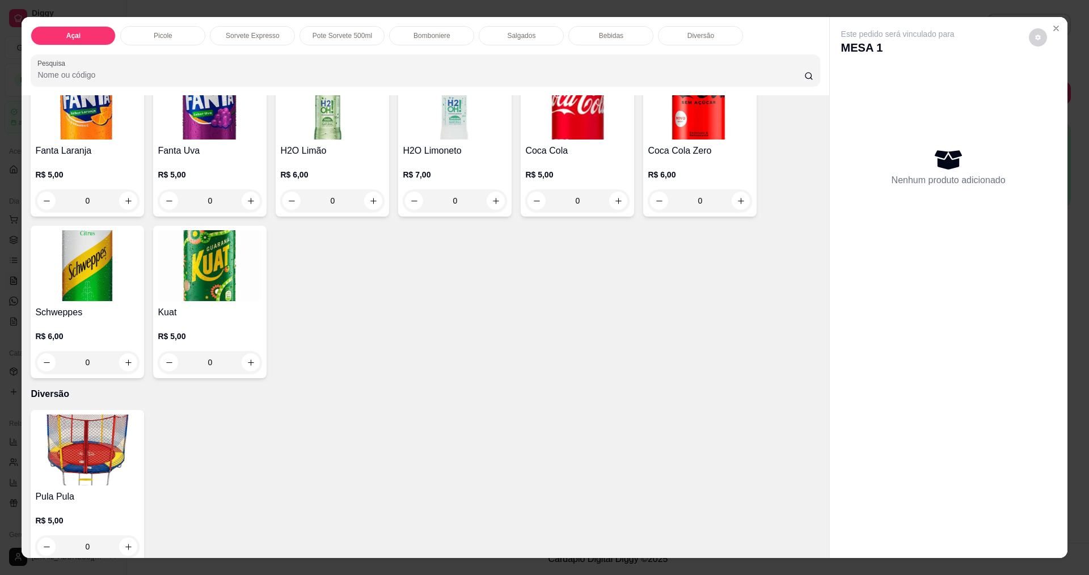
click at [146, 444] on div "Pula Pula R$ 5,00 0" at bounding box center [425, 486] width 789 height 153
click at [117, 443] on img at bounding box center [87, 450] width 104 height 71
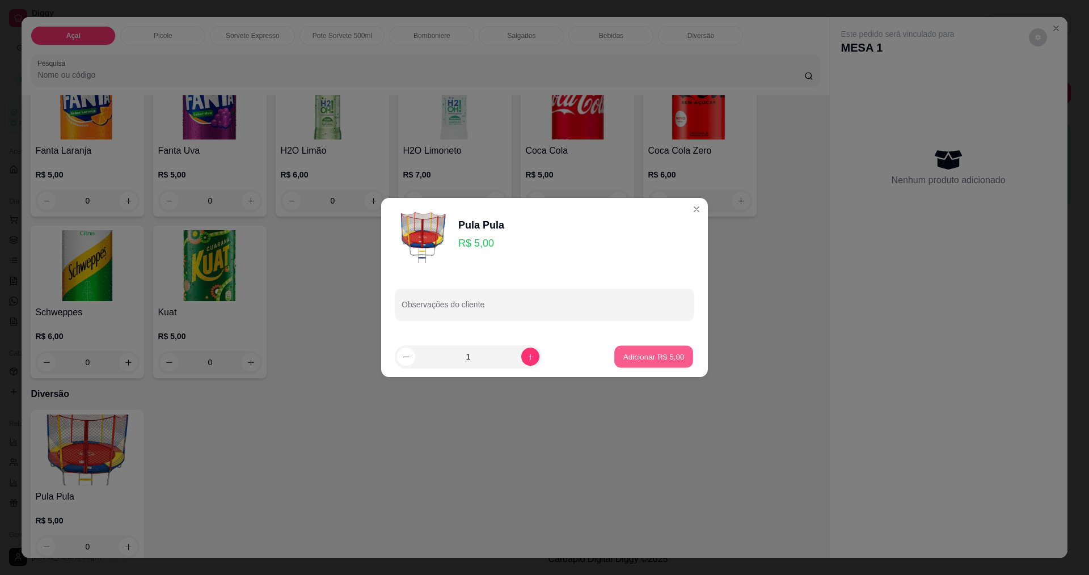
click at [623, 351] on p "Adicionar R$ 5,00" at bounding box center [653, 356] width 61 height 11
type input "1"
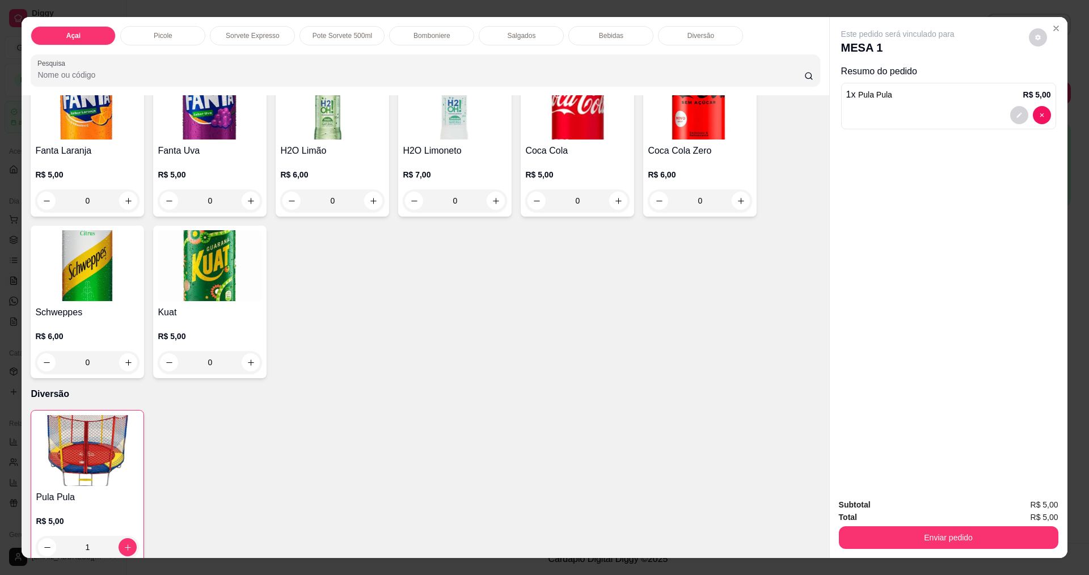
click at [885, 523] on div "Enviar pedido" at bounding box center [948, 536] width 219 height 26
click at [887, 531] on button "Enviar pedido" at bounding box center [948, 537] width 213 height 22
click at [1033, 513] on button "Enviar pedido" at bounding box center [1028, 510] width 64 height 22
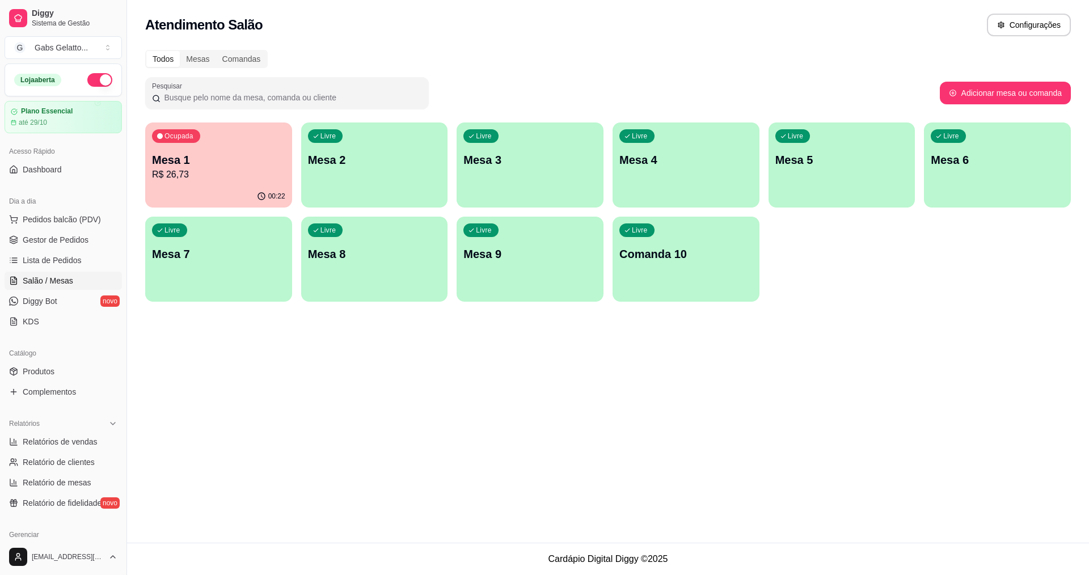
click at [271, 179] on p "R$ 26,73" at bounding box center [218, 175] width 133 height 14
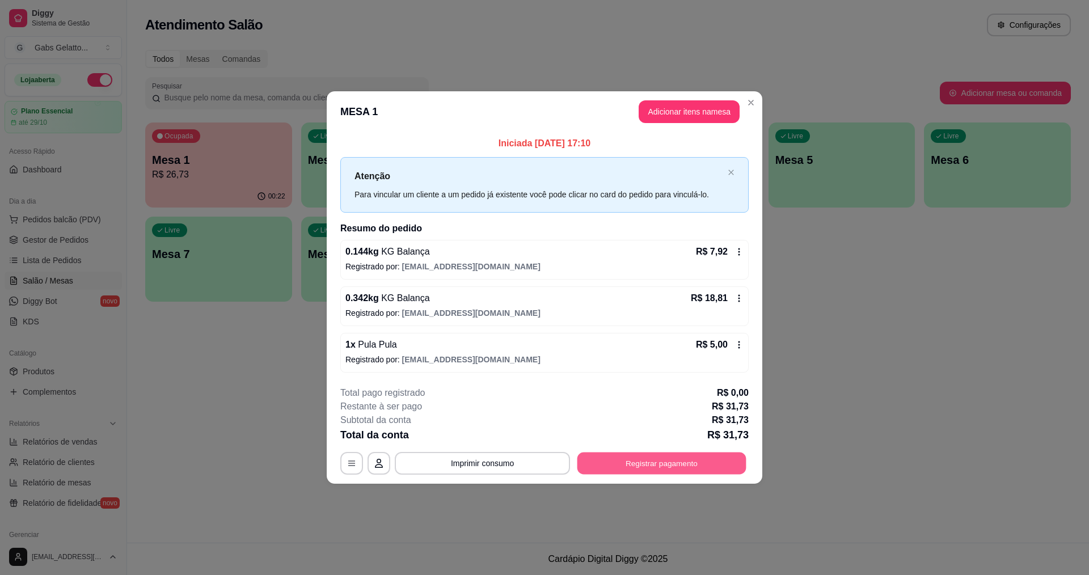
click at [671, 470] on button "Registrar pagamento" at bounding box center [661, 463] width 169 height 22
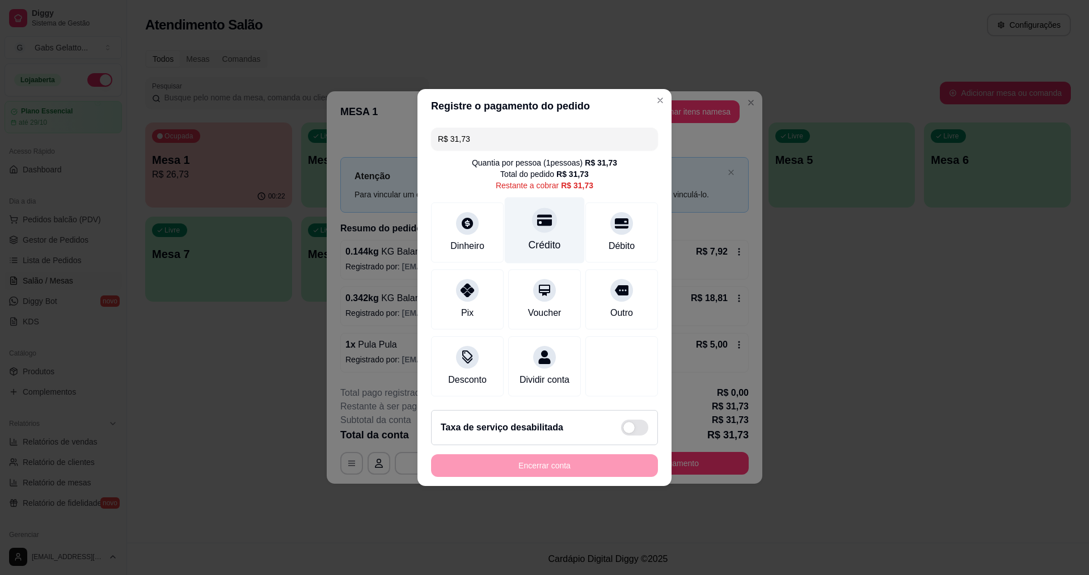
click at [542, 230] on div "Crédito" at bounding box center [545, 230] width 80 height 66
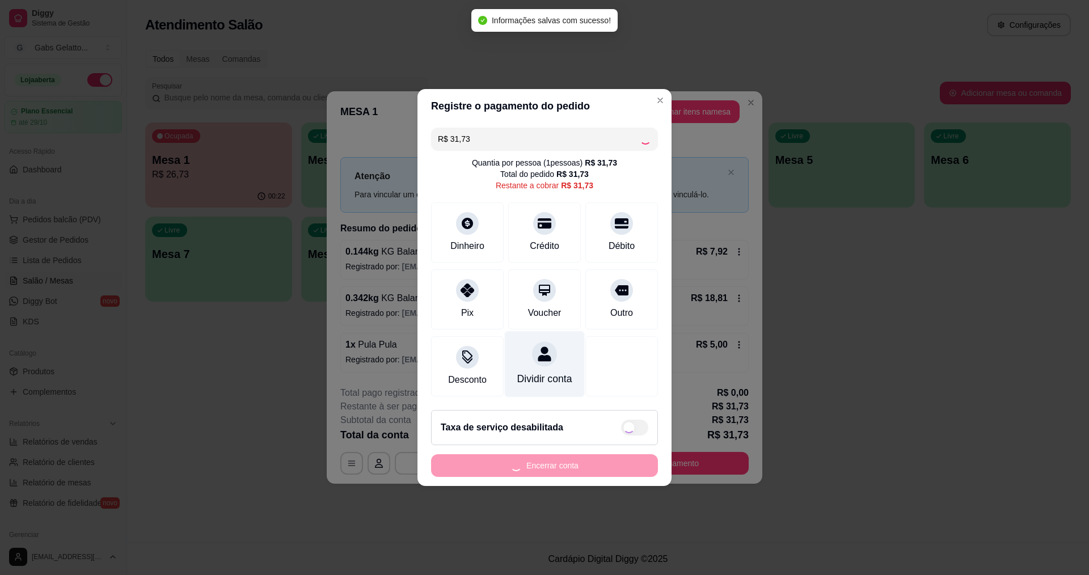
type input "R$ 0,00"
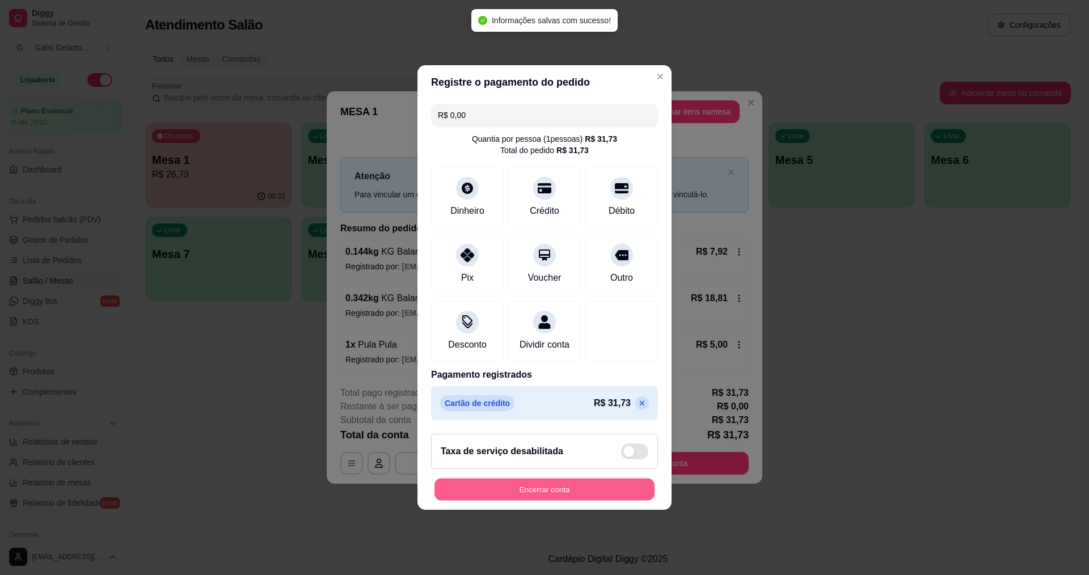
click at [520, 491] on button "Encerrar conta" at bounding box center [544, 490] width 220 height 22
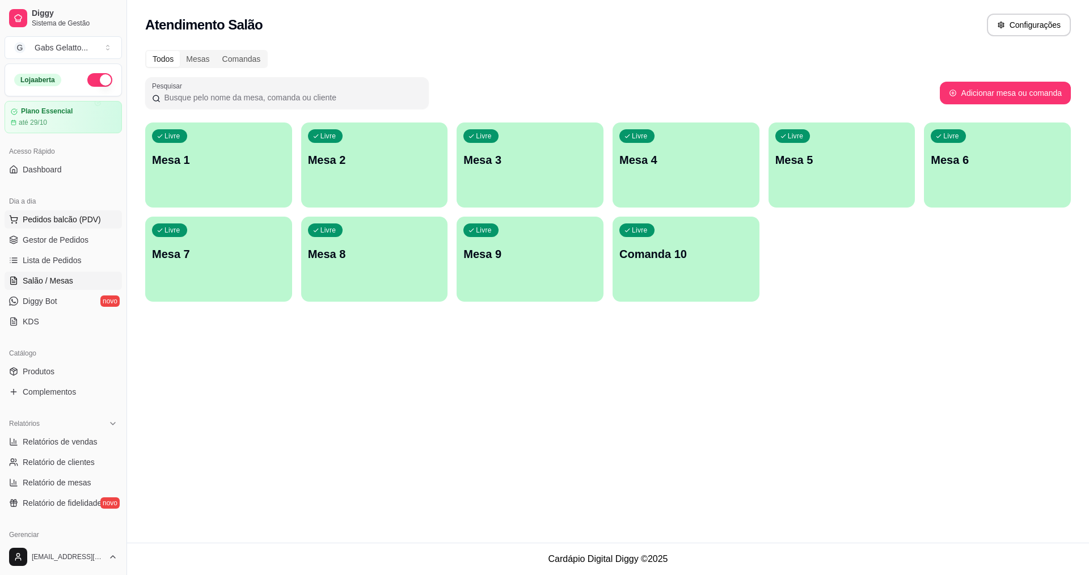
click at [80, 222] on span "Pedidos balcão (PDV)" at bounding box center [62, 219] width 78 height 11
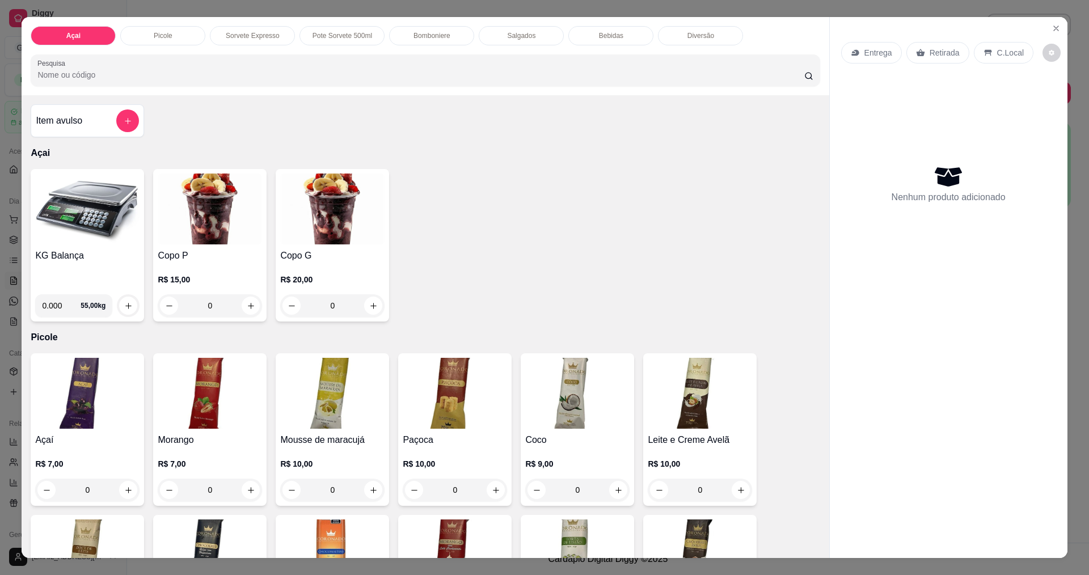
click at [101, 216] on img at bounding box center [87, 209] width 104 height 71
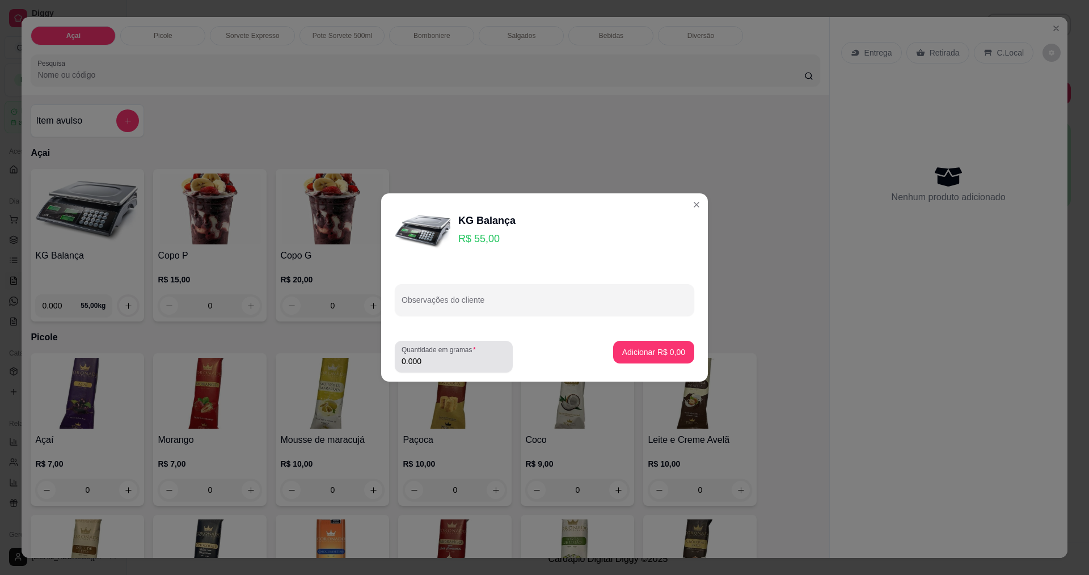
click at [441, 363] on input "0.000" at bounding box center [453, 361] width 104 height 11
type input "0.442"
click at [653, 354] on p "Adicionar R$ 24,31" at bounding box center [652, 351] width 66 height 11
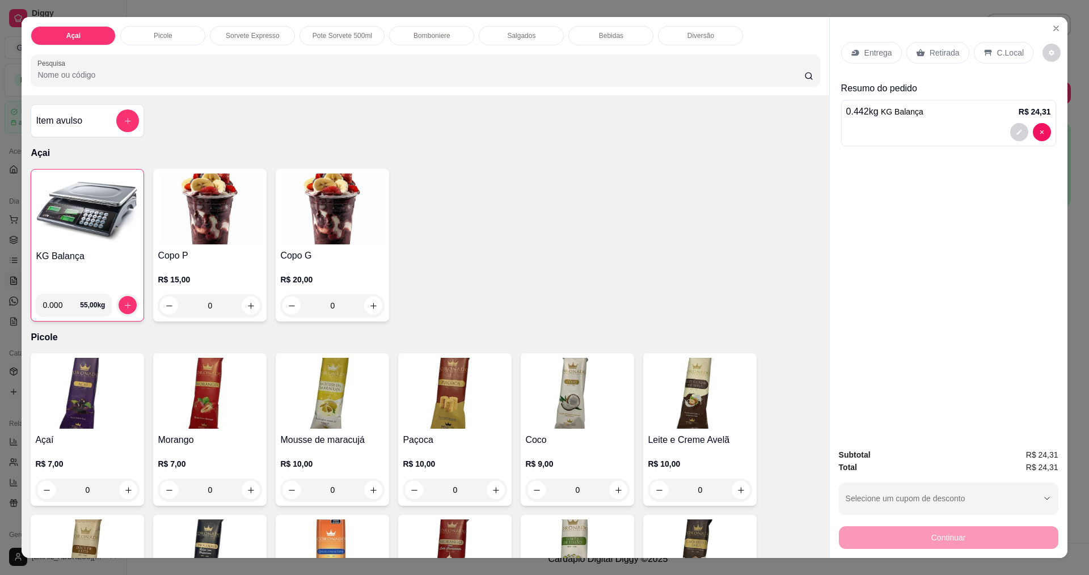
click at [997, 63] on div "Entrega Retirada C.Local" at bounding box center [948, 53] width 215 height 40
drag, startPoint x: 1001, startPoint y: 59, endPoint x: 1000, endPoint y: 65, distance: 5.7
click at [1001, 58] on div "C.Local" at bounding box center [1004, 53] width 60 height 22
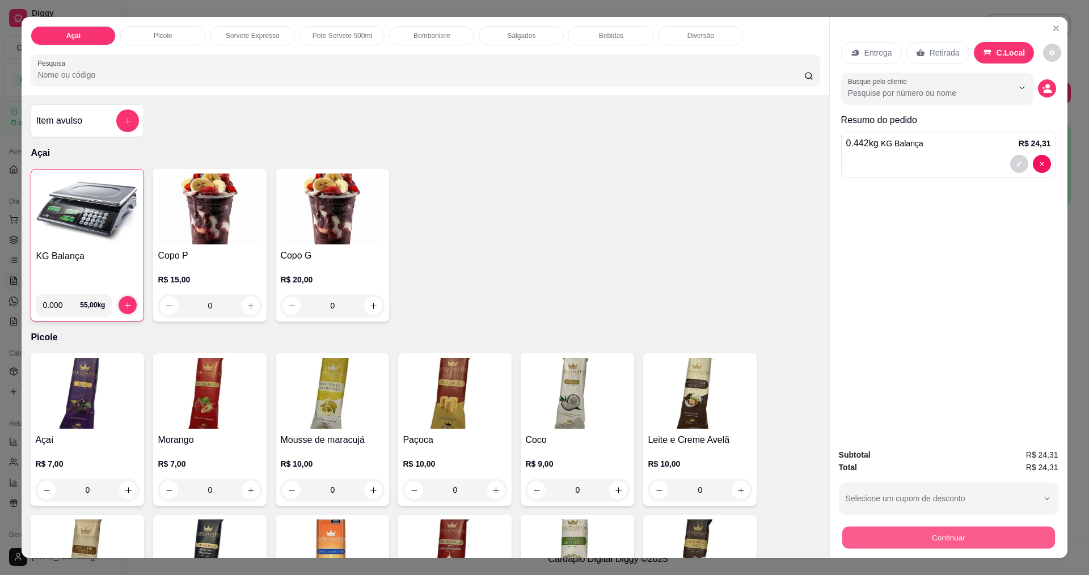
click at [984, 537] on button "Continuar" at bounding box center [948, 537] width 213 height 22
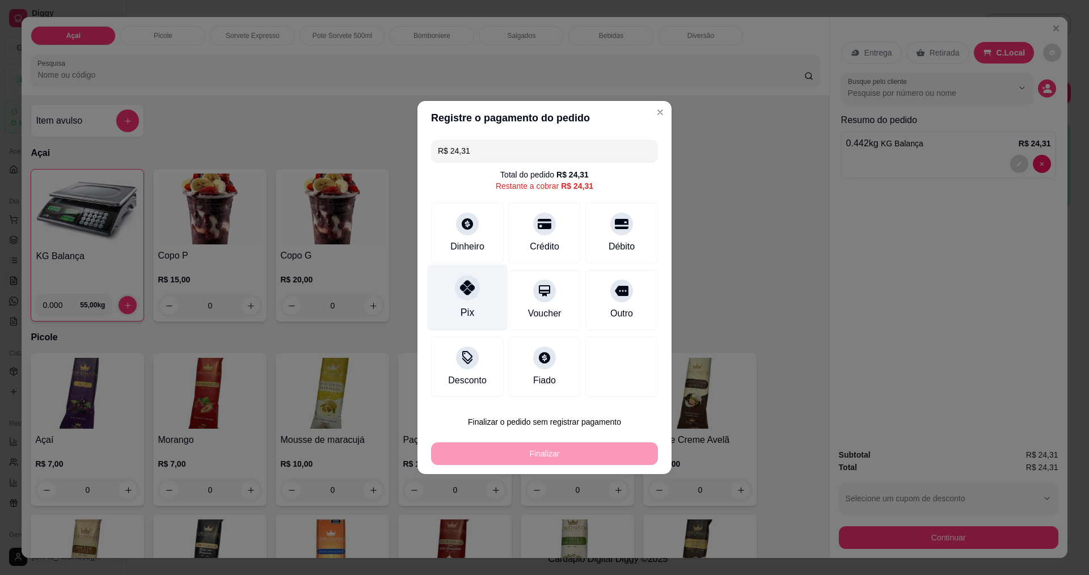
click at [471, 301] on div "Pix" at bounding box center [468, 298] width 80 height 66
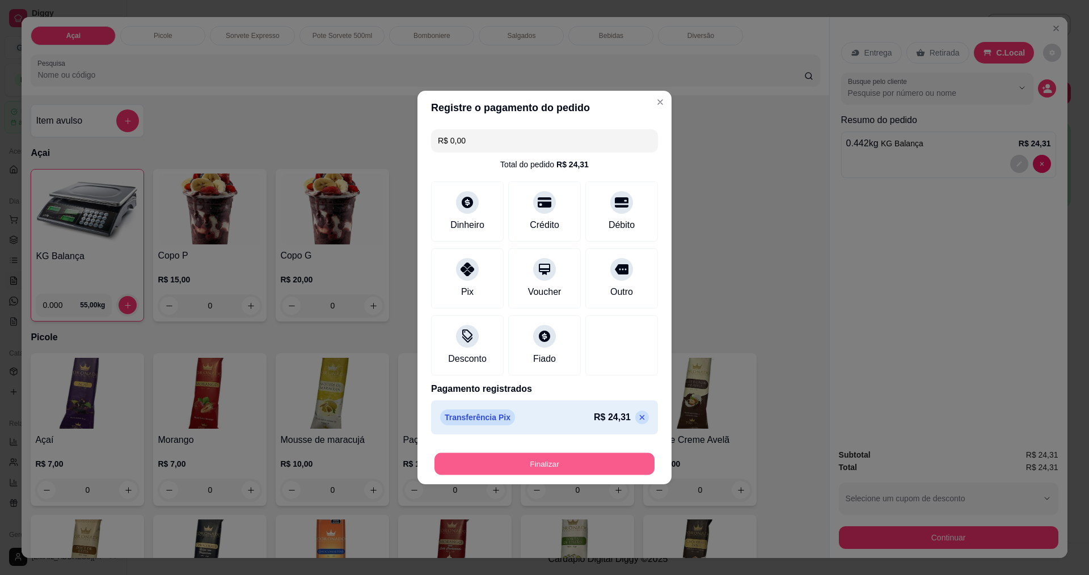
click at [528, 459] on button "Finalizar" at bounding box center [544, 464] width 220 height 22
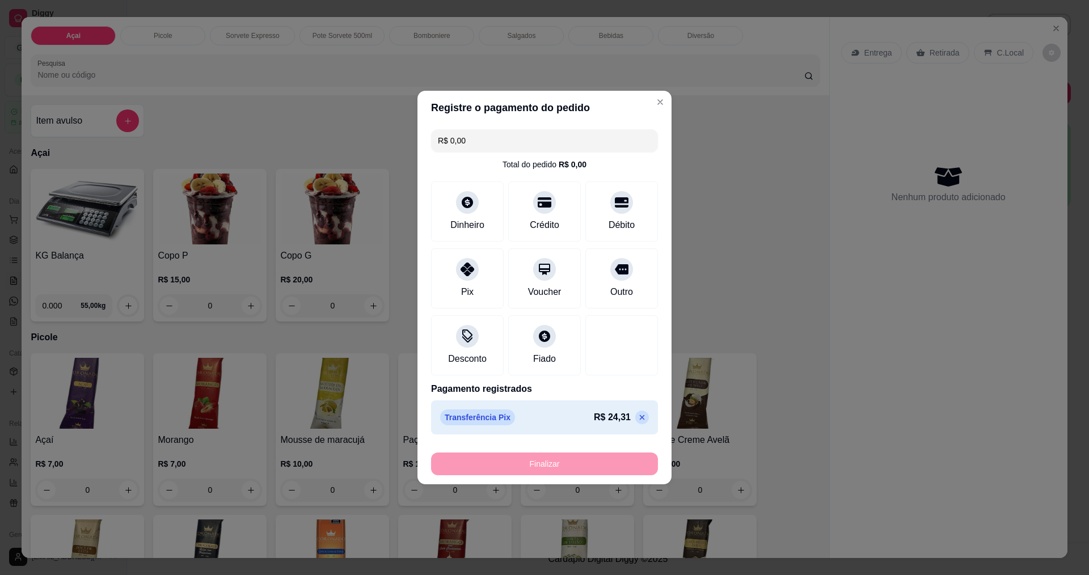
type input "-R$ 24,31"
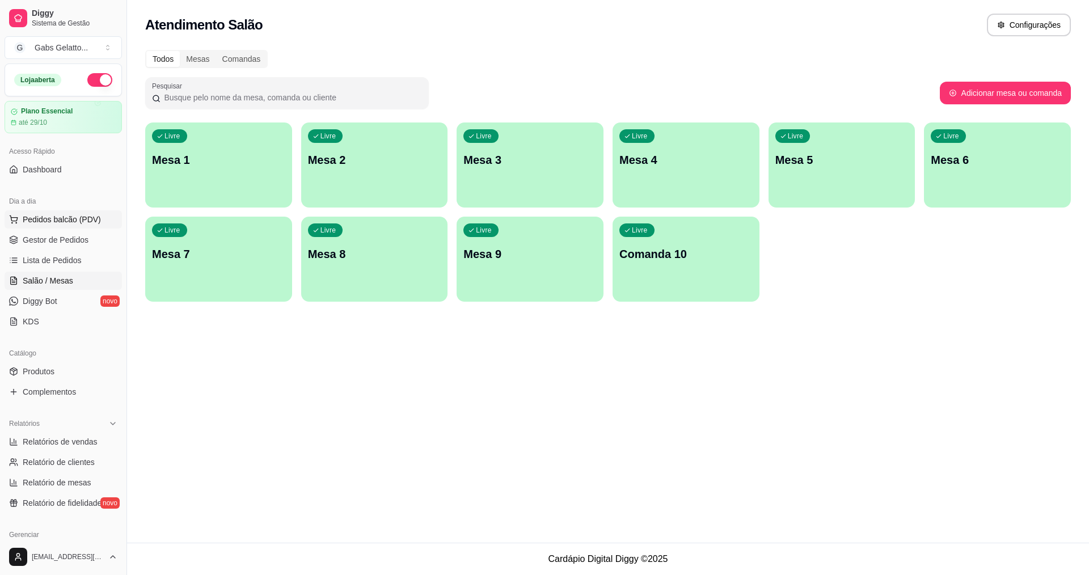
drag, startPoint x: 46, startPoint y: 219, endPoint x: 57, endPoint y: 217, distance: 10.5
click at [49, 219] on span "Pedidos balcão (PDV)" at bounding box center [62, 219] width 78 height 11
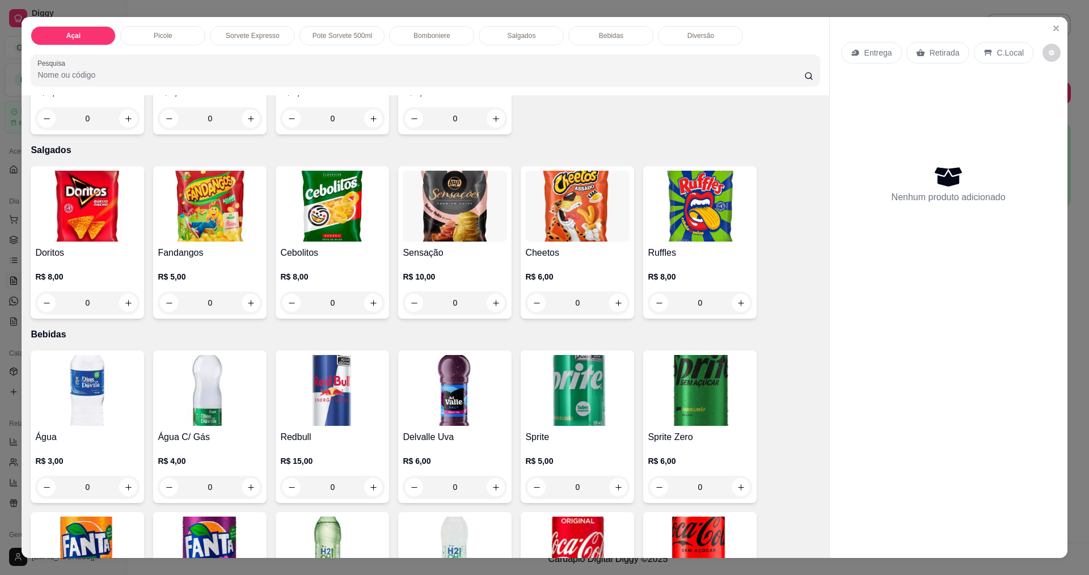
scroll to position [2208, 0]
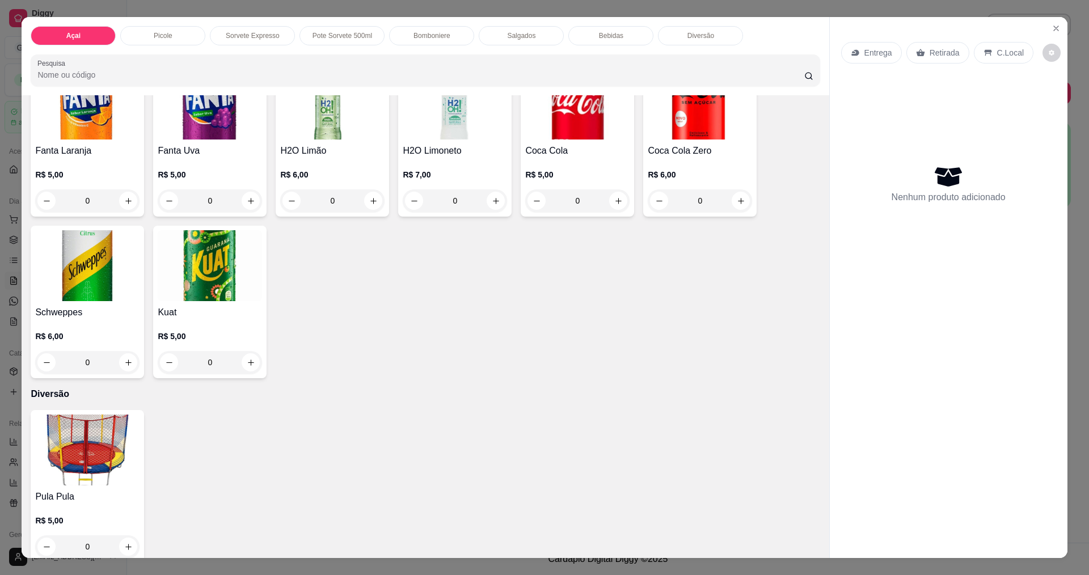
click at [79, 441] on img at bounding box center [87, 450] width 104 height 71
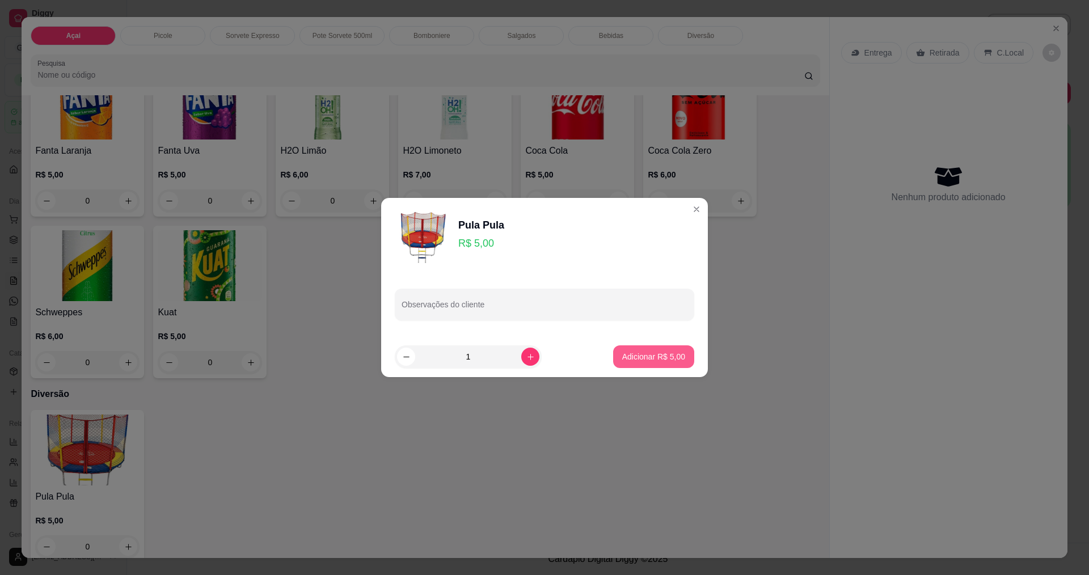
click at [650, 349] on button "Adicionar R$ 5,00" at bounding box center [653, 356] width 81 height 23
type input "1"
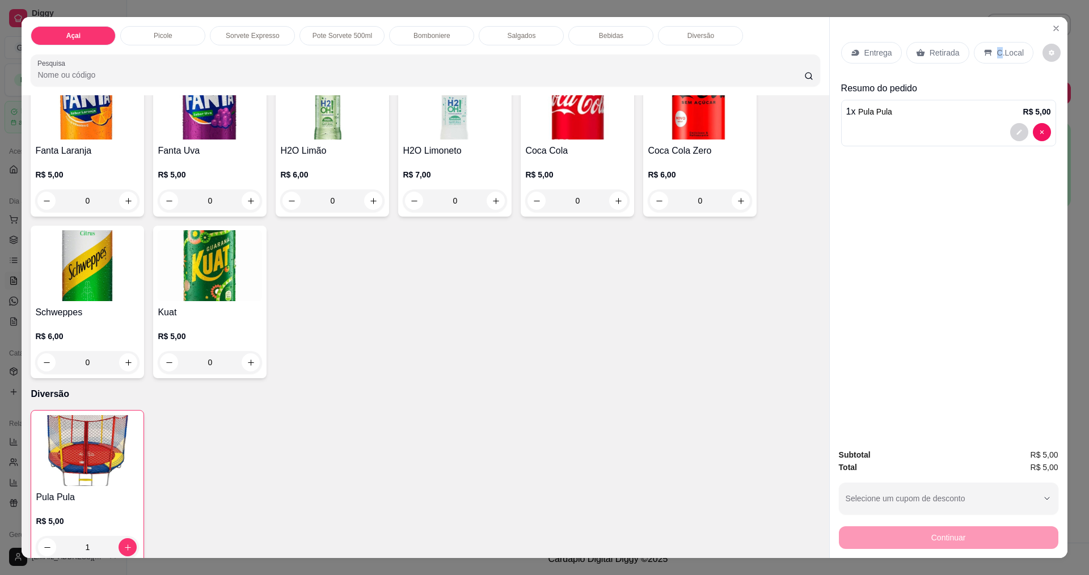
click at [997, 52] on p "C.Local" at bounding box center [1010, 52] width 27 height 11
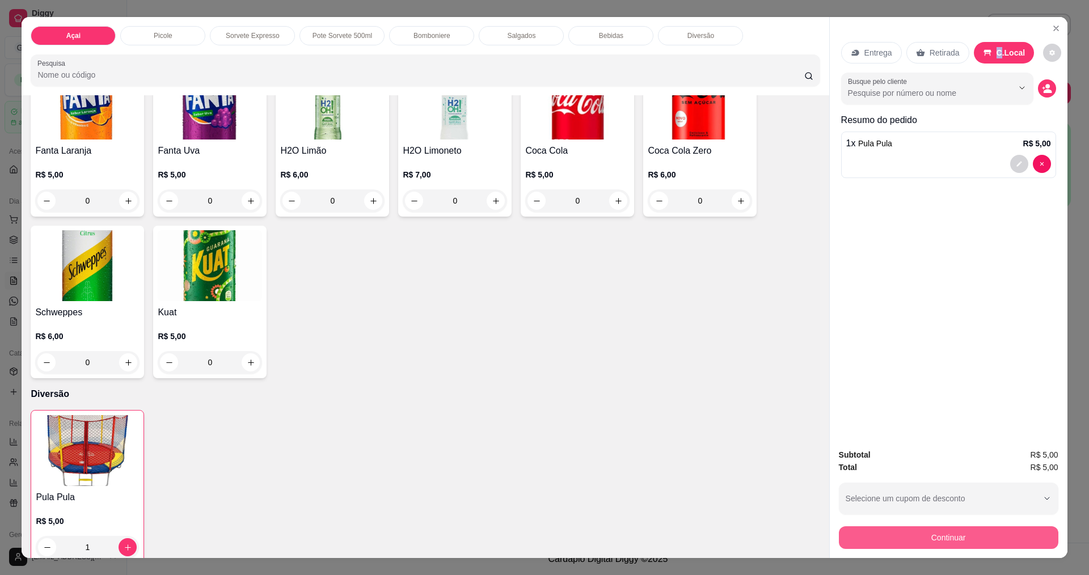
click at [923, 543] on button "Continuar" at bounding box center [948, 537] width 219 height 23
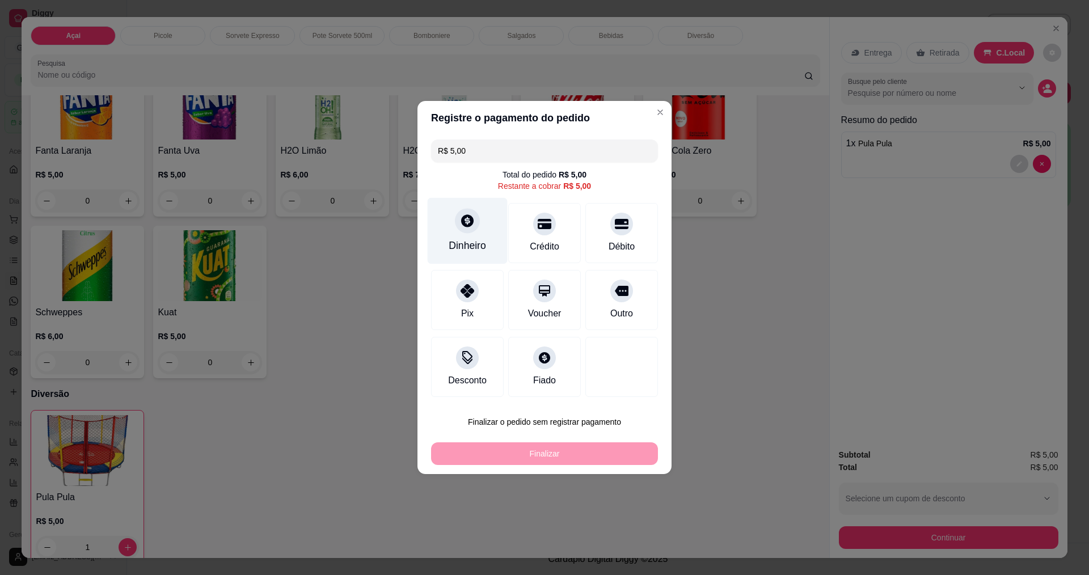
click at [463, 208] on div "Dinheiro" at bounding box center [468, 231] width 80 height 66
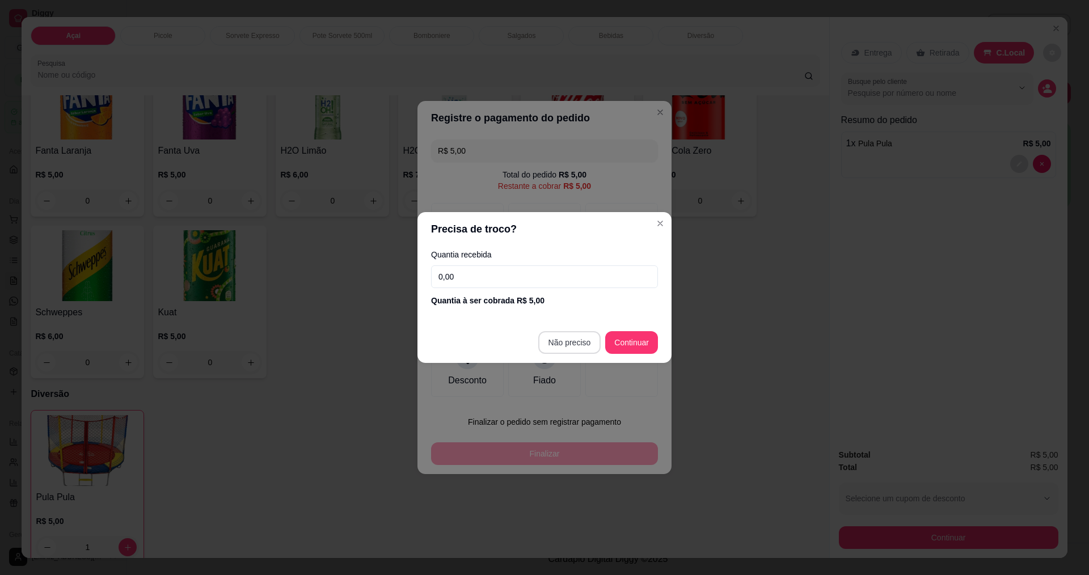
type input "R$ 0,00"
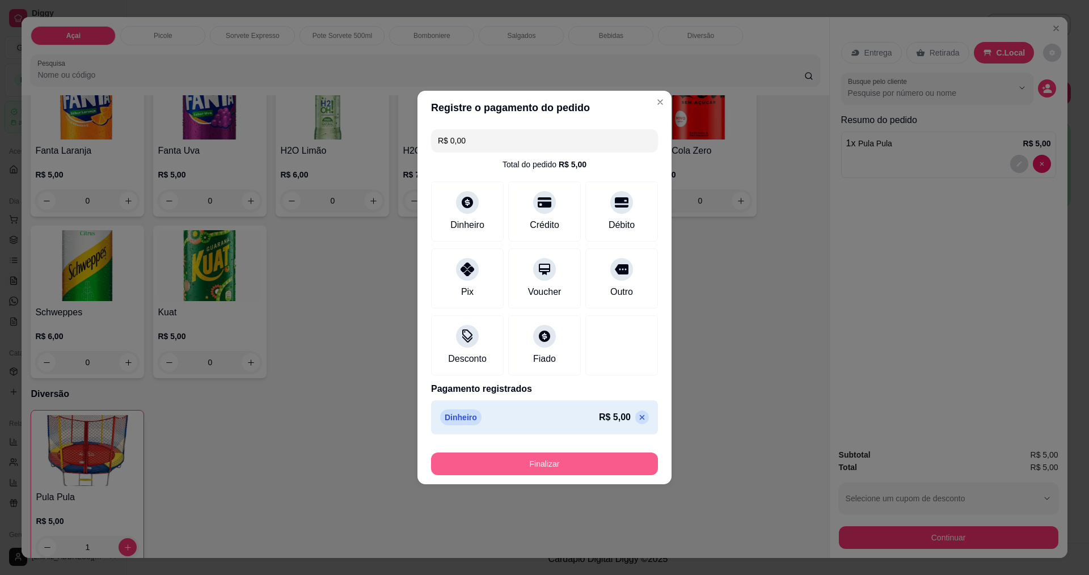
click at [552, 465] on button "Finalizar" at bounding box center [544, 464] width 227 height 23
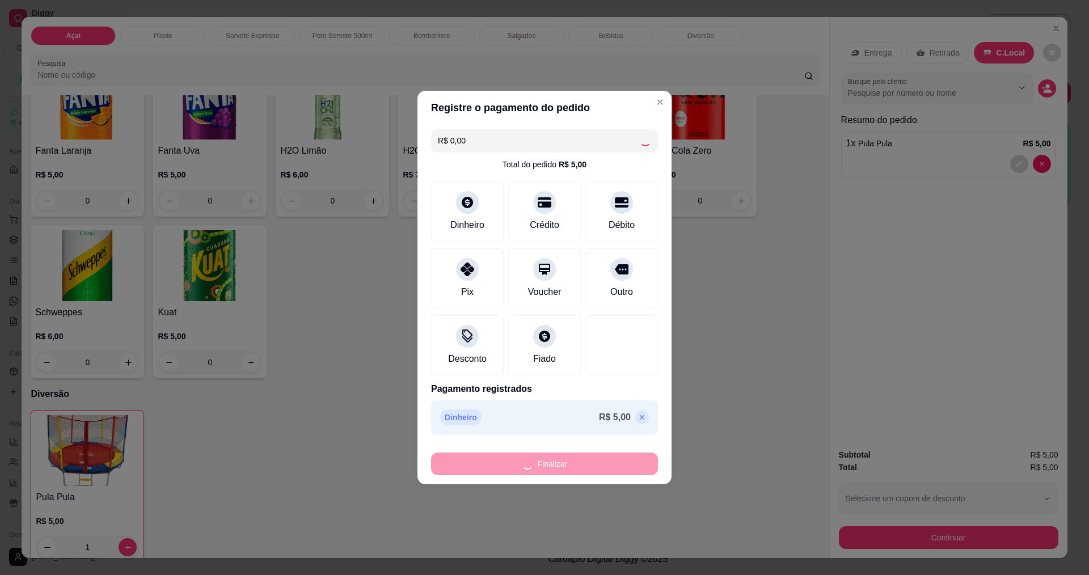
type input "0"
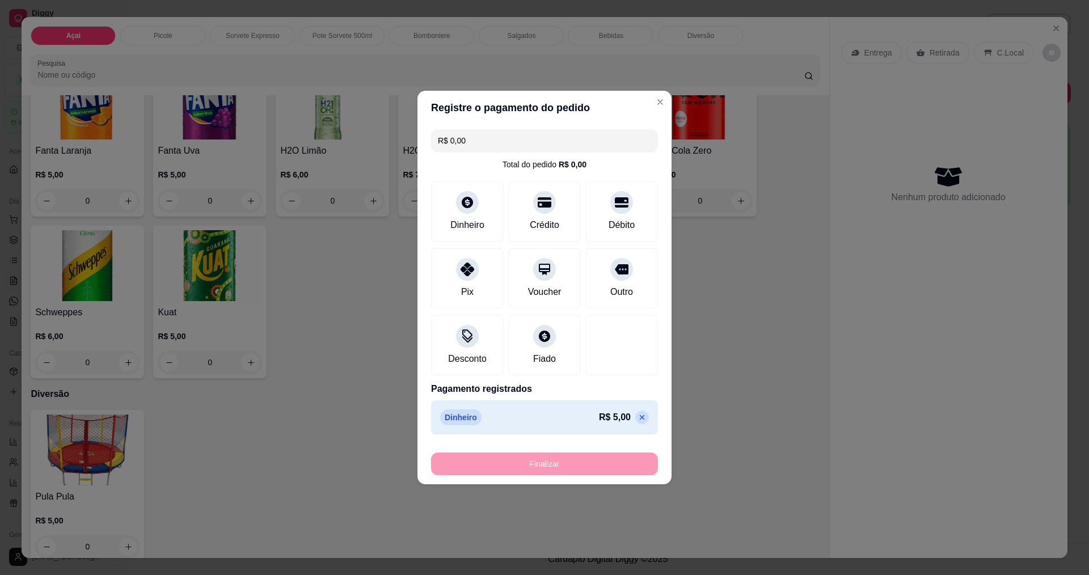
type input "-R$ 5,00"
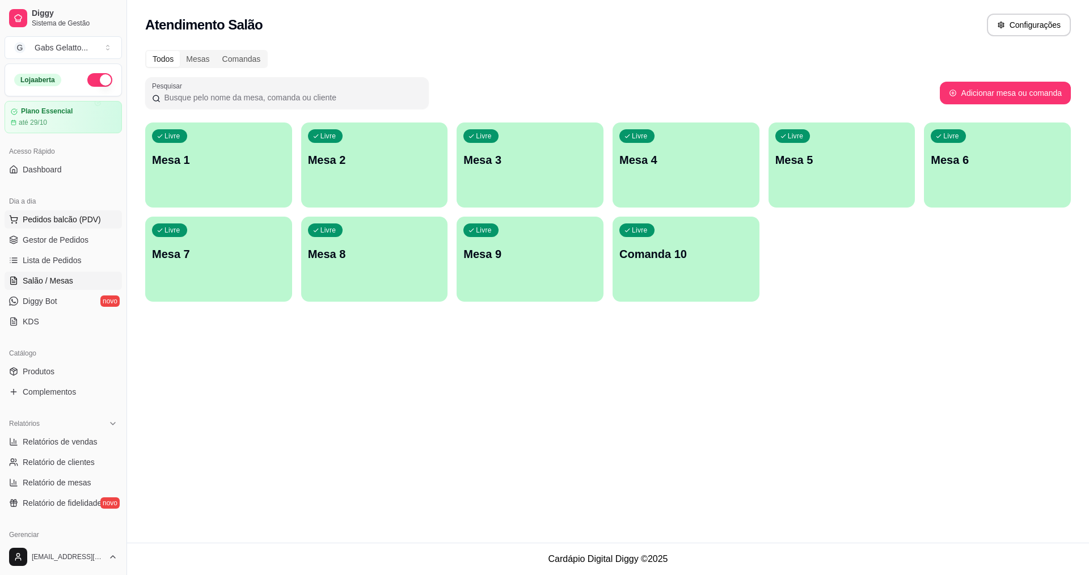
click at [88, 220] on span "Pedidos balcão (PDV)" at bounding box center [62, 219] width 78 height 11
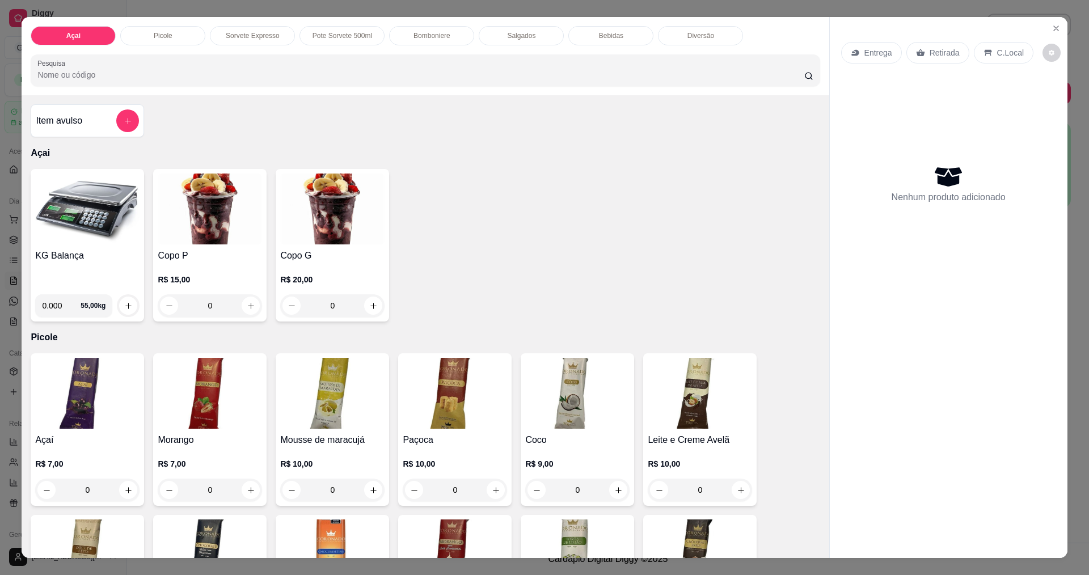
click at [71, 232] on img at bounding box center [87, 209] width 104 height 71
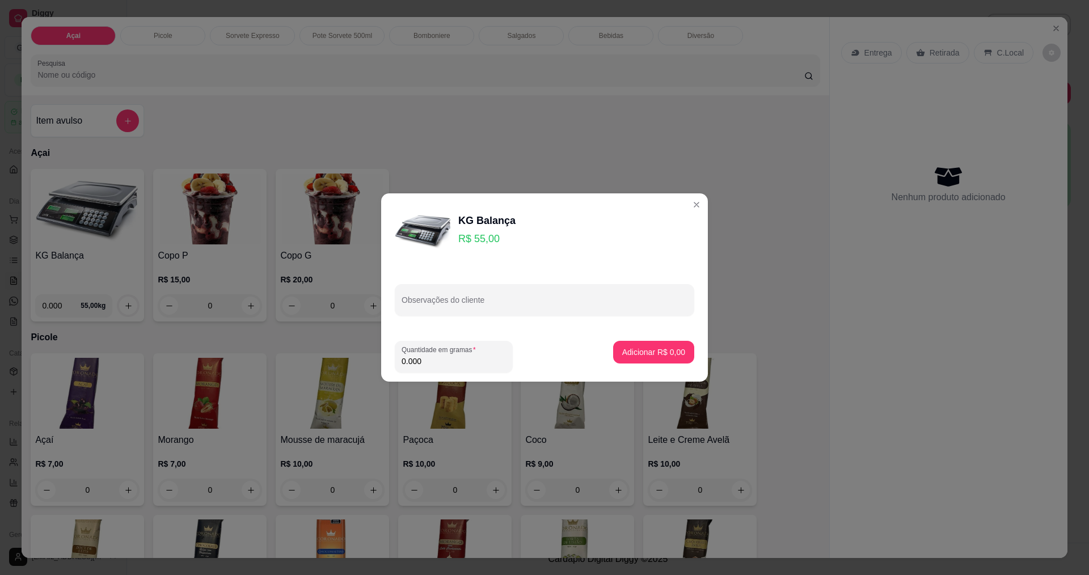
click at [465, 358] on input "0.000" at bounding box center [453, 361] width 104 height 11
type input "0.170"
click at [662, 350] on p "Adicionar R$ 9,35" at bounding box center [653, 351] width 63 height 11
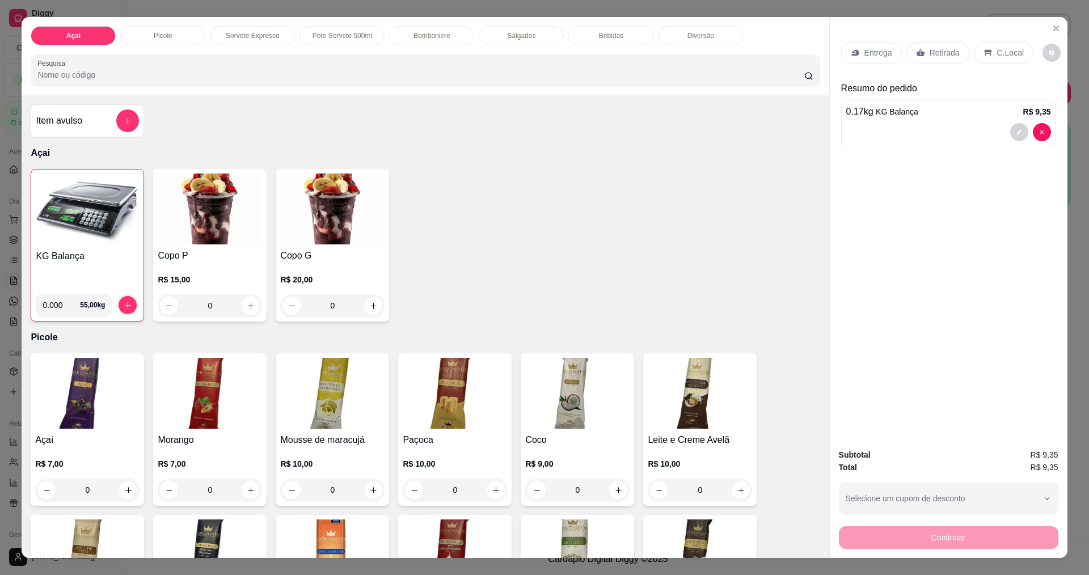
click at [1016, 51] on div "C.Local" at bounding box center [1004, 53] width 60 height 22
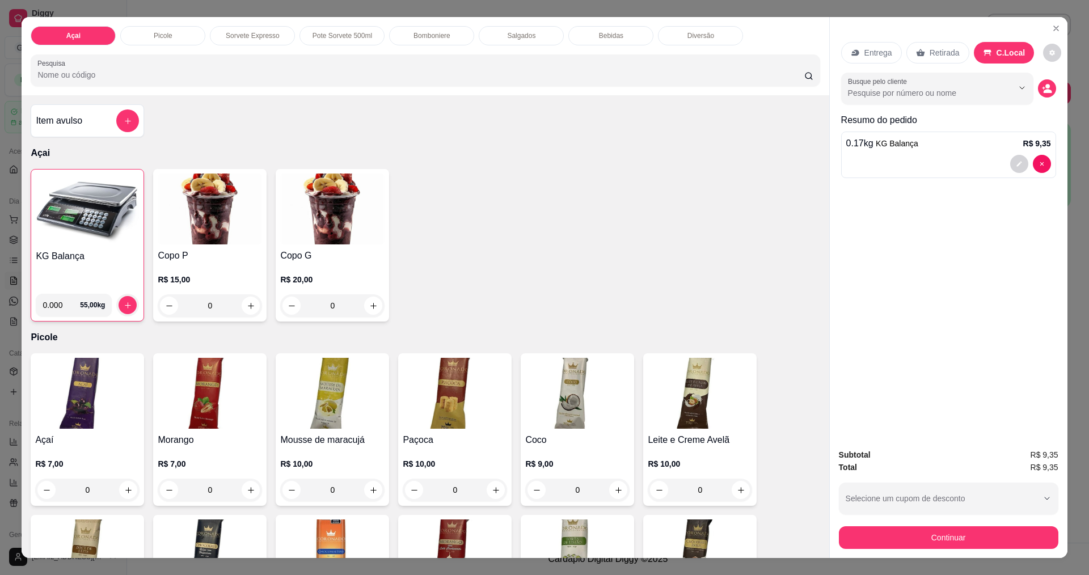
click at [952, 521] on div "Subtotal R$ 9,35 Total R$ 9,35 Selecione um cupom de desconto [PERSON_NAME] um …" at bounding box center [948, 499] width 219 height 100
click at [940, 525] on div "Continuar" at bounding box center [948, 536] width 219 height 26
click at [904, 546] on button "Continuar" at bounding box center [948, 537] width 213 height 22
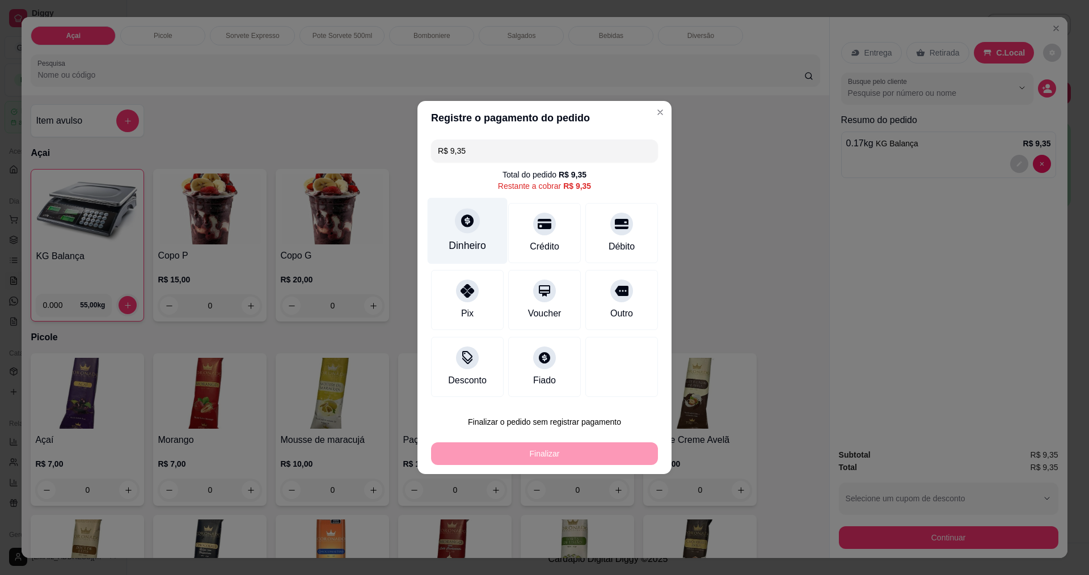
click at [461, 232] on div "Dinheiro" at bounding box center [468, 231] width 80 height 66
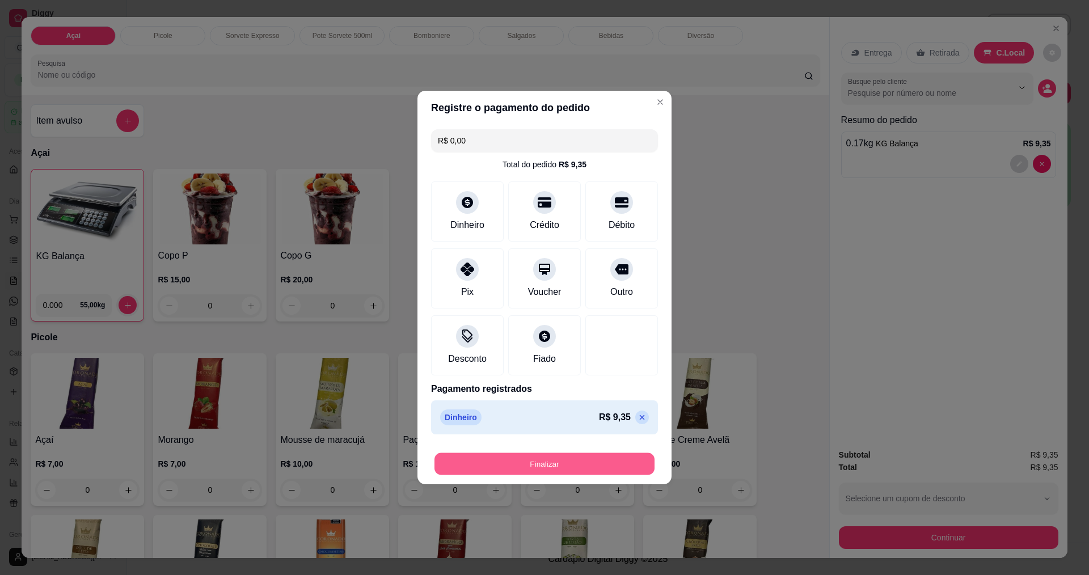
click at [533, 466] on button "Finalizar" at bounding box center [544, 464] width 220 height 22
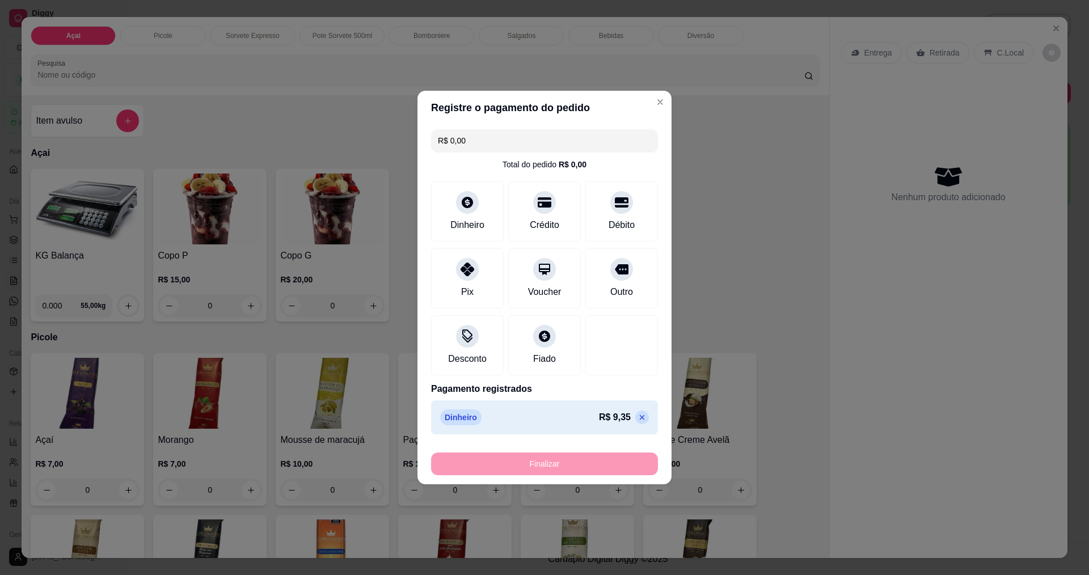
type input "-R$ 9,35"
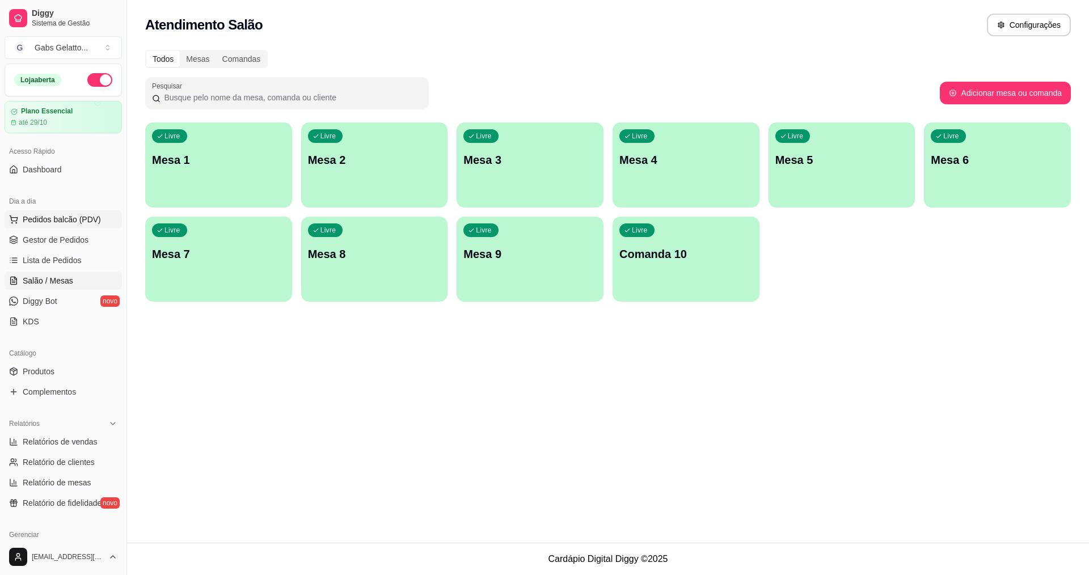
drag, startPoint x: 98, startPoint y: 220, endPoint x: 103, endPoint y: 215, distance: 7.3
click at [102, 217] on button "Pedidos balcão (PDV)" at bounding box center [63, 219] width 117 height 18
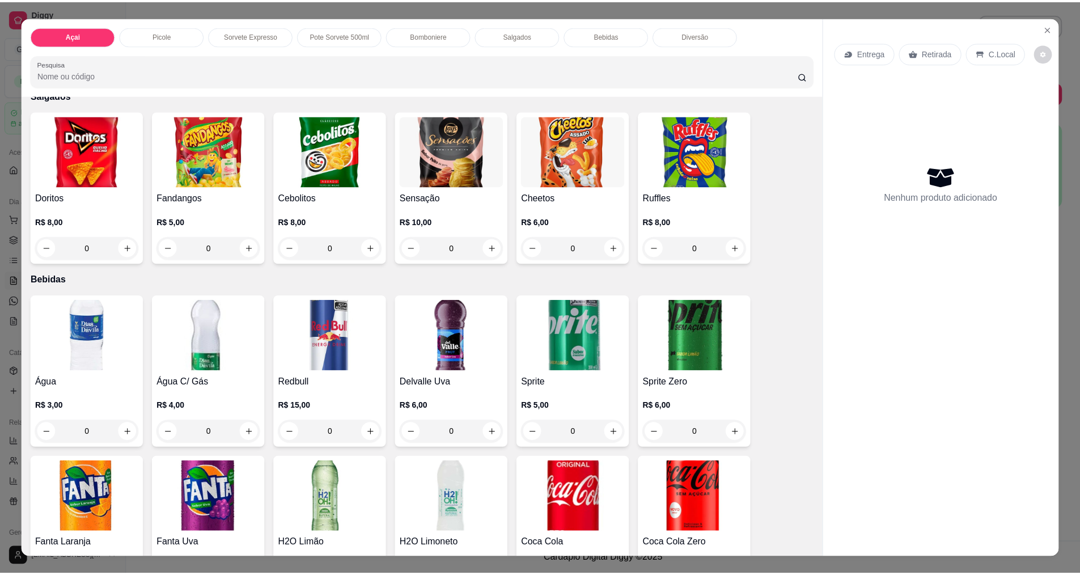
scroll to position [1871, 0]
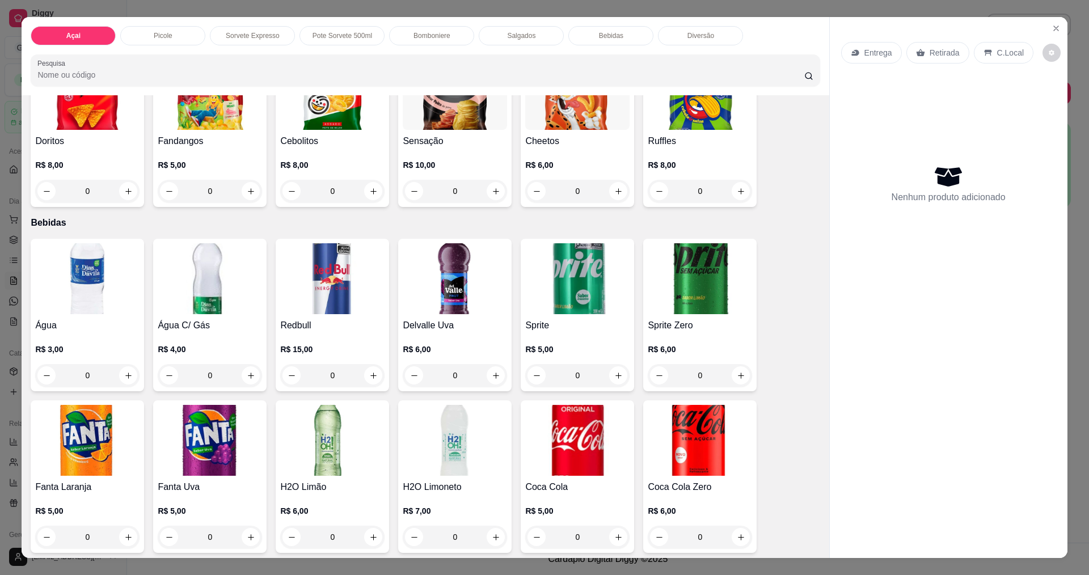
click at [69, 274] on img at bounding box center [87, 278] width 104 height 71
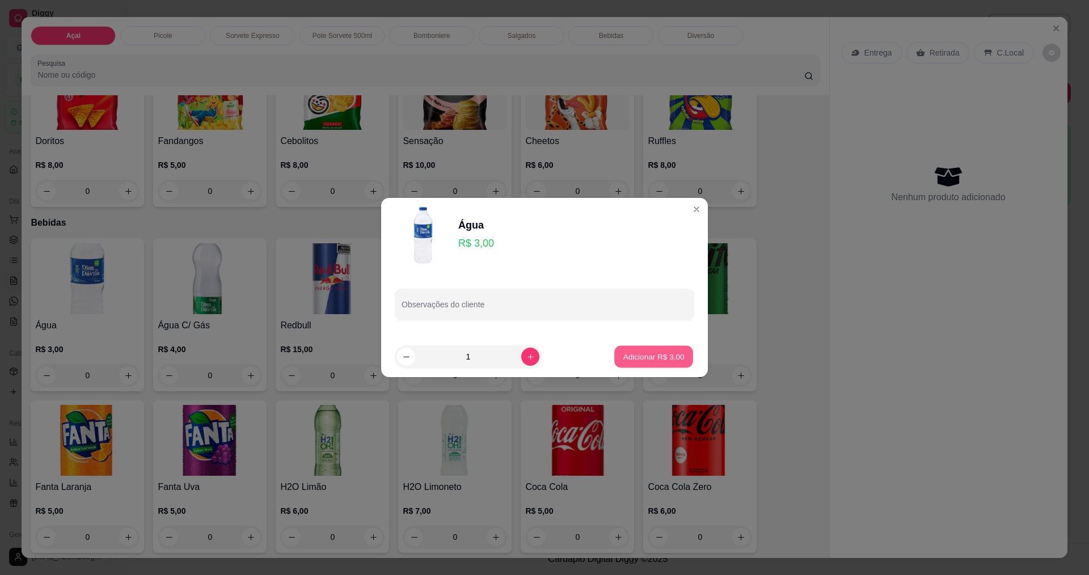
click at [637, 353] on p "Adicionar R$ 3,00" at bounding box center [653, 356] width 61 height 11
type input "1"
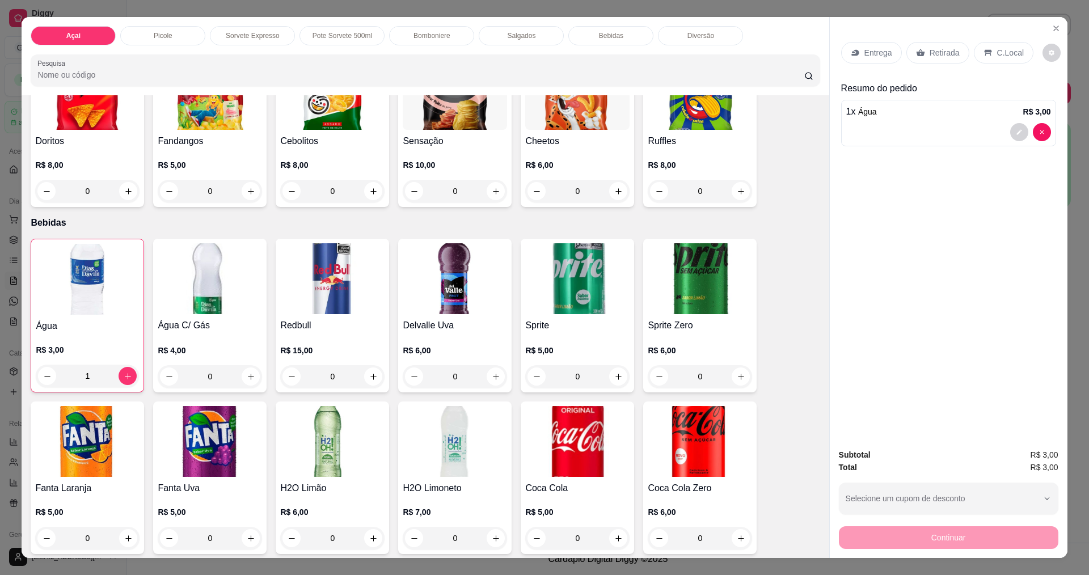
drag, startPoint x: 1025, startPoint y: 23, endPoint x: 1025, endPoint y: 35, distance: 11.4
click at [1025, 25] on div "Entrega Retirada C.Local Resumo do pedido 1 x Água R$ 3,00" at bounding box center [949, 228] width 238 height 422
drag, startPoint x: 999, startPoint y: 57, endPoint x: 962, endPoint y: 157, distance: 106.9
click at [999, 57] on p "C.Local" at bounding box center [1010, 52] width 27 height 11
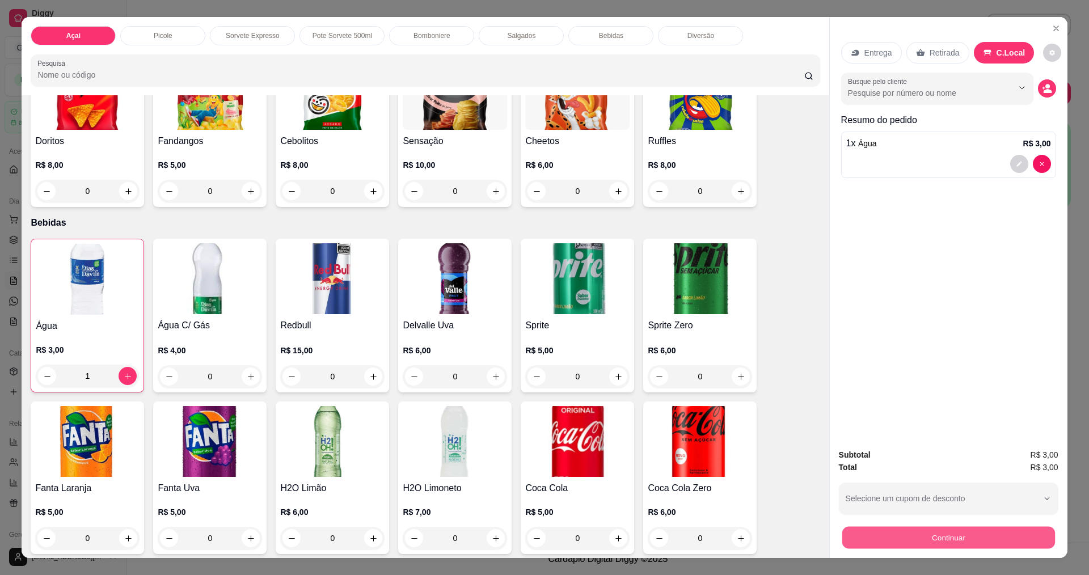
click at [923, 533] on button "Continuar" at bounding box center [948, 537] width 213 height 22
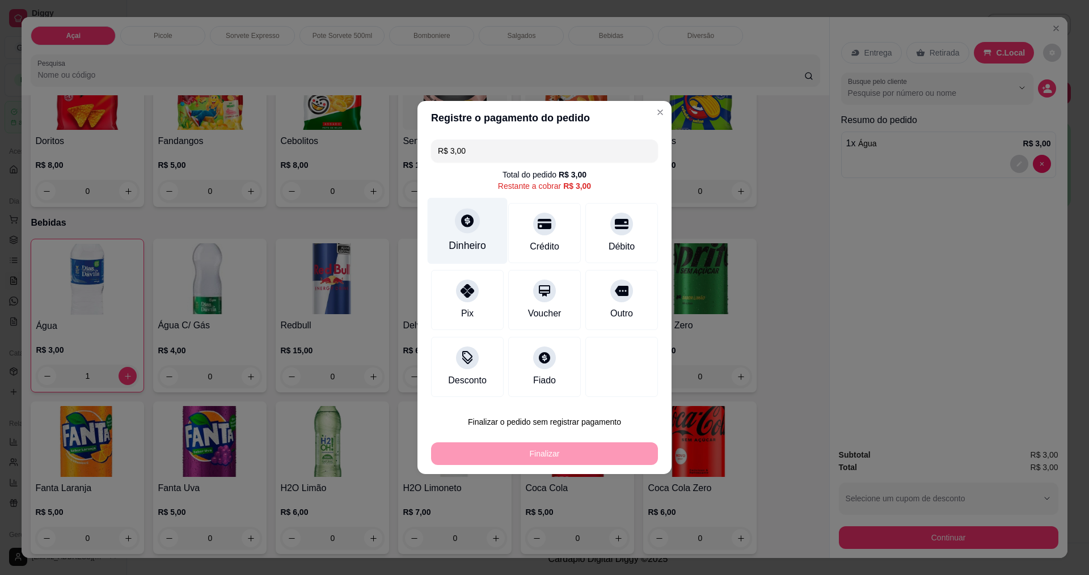
click at [463, 240] on div "Dinheiro" at bounding box center [467, 245] width 37 height 15
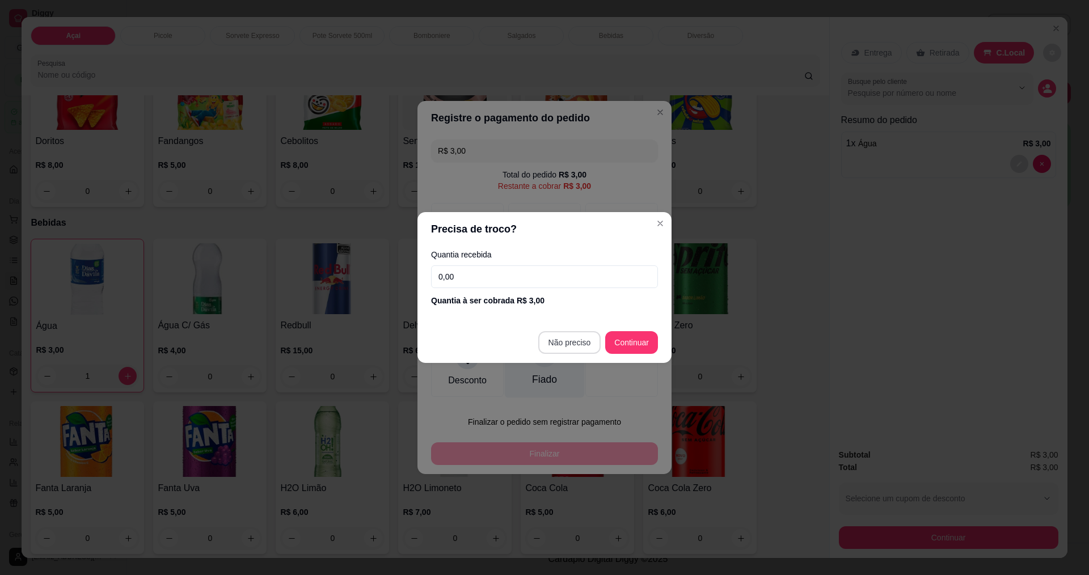
type input "R$ 0,00"
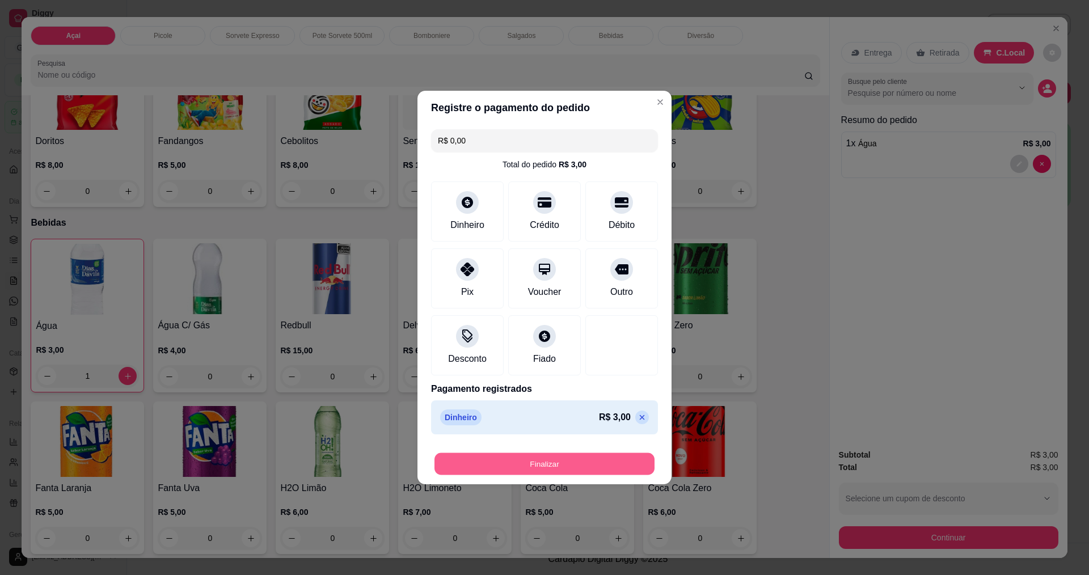
click at [566, 468] on button "Finalizar" at bounding box center [544, 464] width 220 height 22
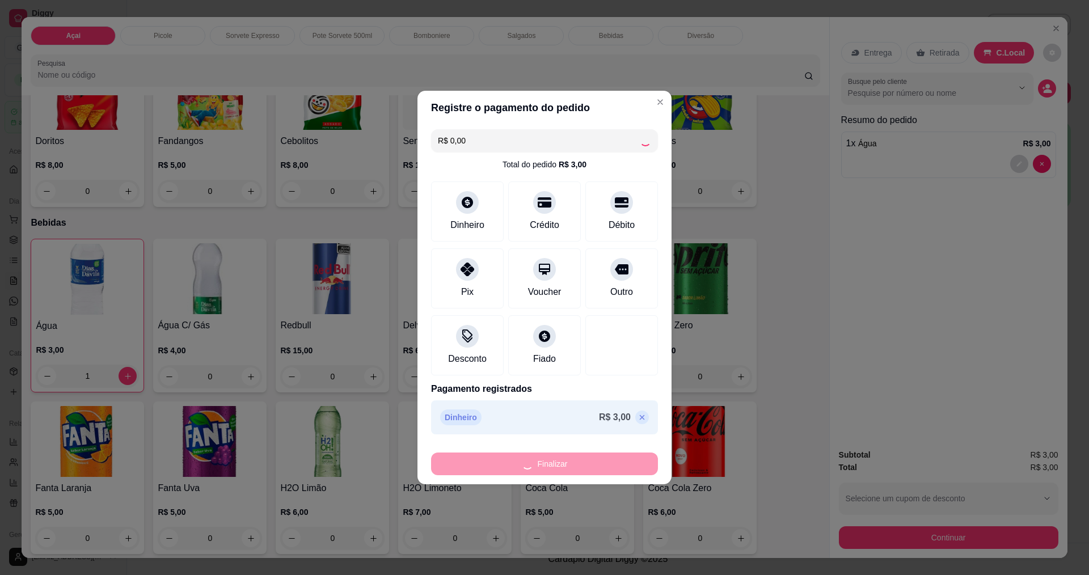
type input "0"
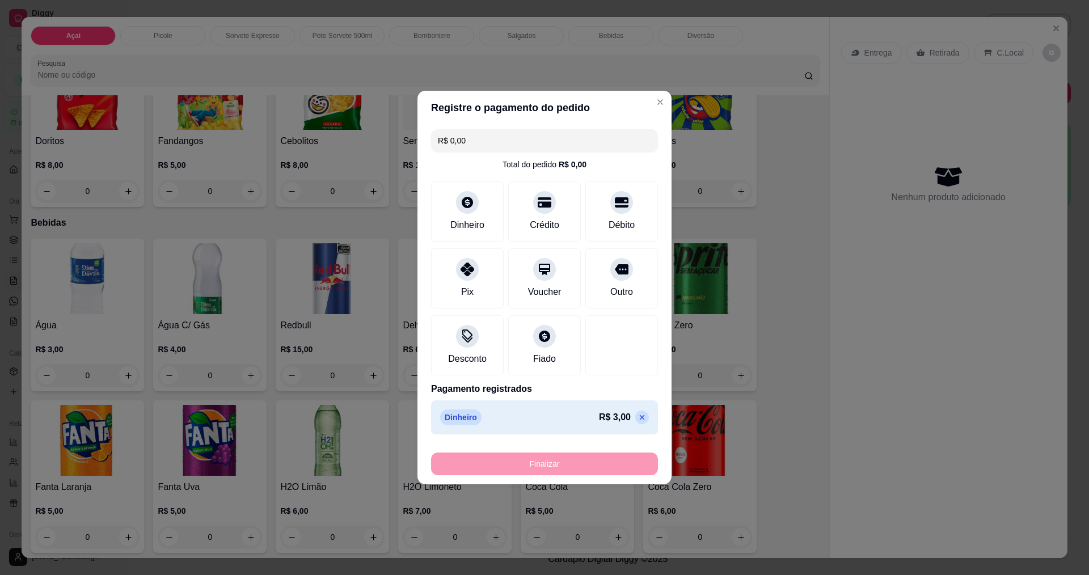
type input "-R$ 3,00"
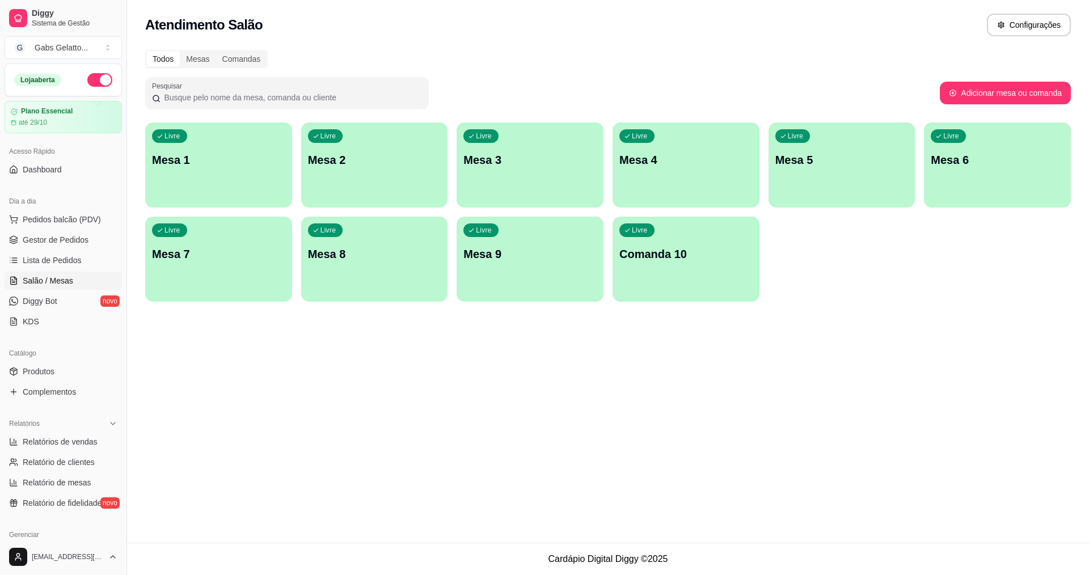
click at [206, 523] on div "Atendimento Salão Configurações Todos Mesas Comandas Pesquisar Adicionar mesa o…" at bounding box center [608, 271] width 962 height 543
click at [57, 218] on span "Pedidos balcão (PDV)" at bounding box center [62, 219] width 78 height 11
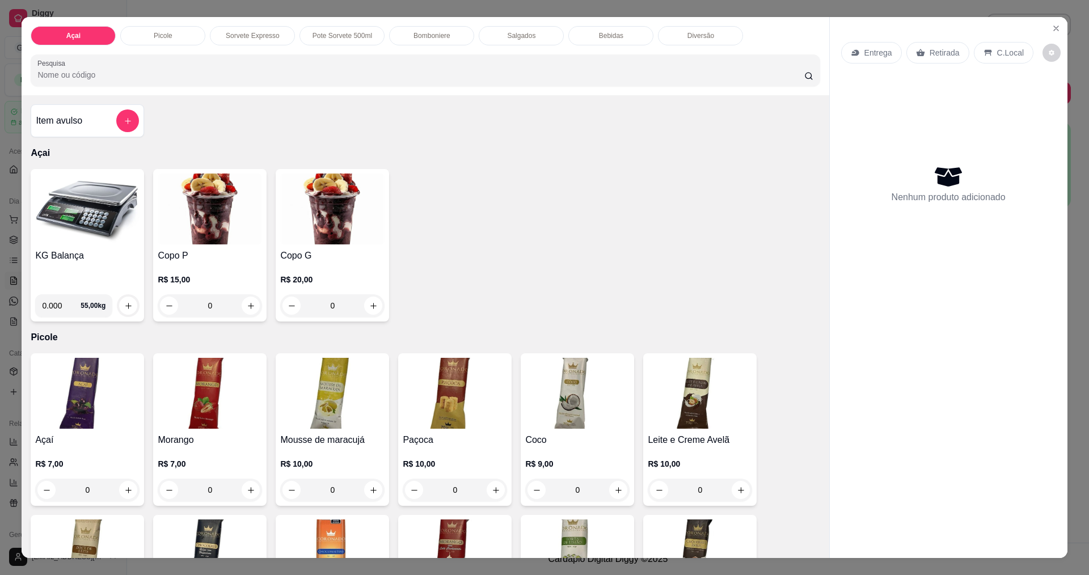
click at [60, 224] on img at bounding box center [87, 209] width 104 height 71
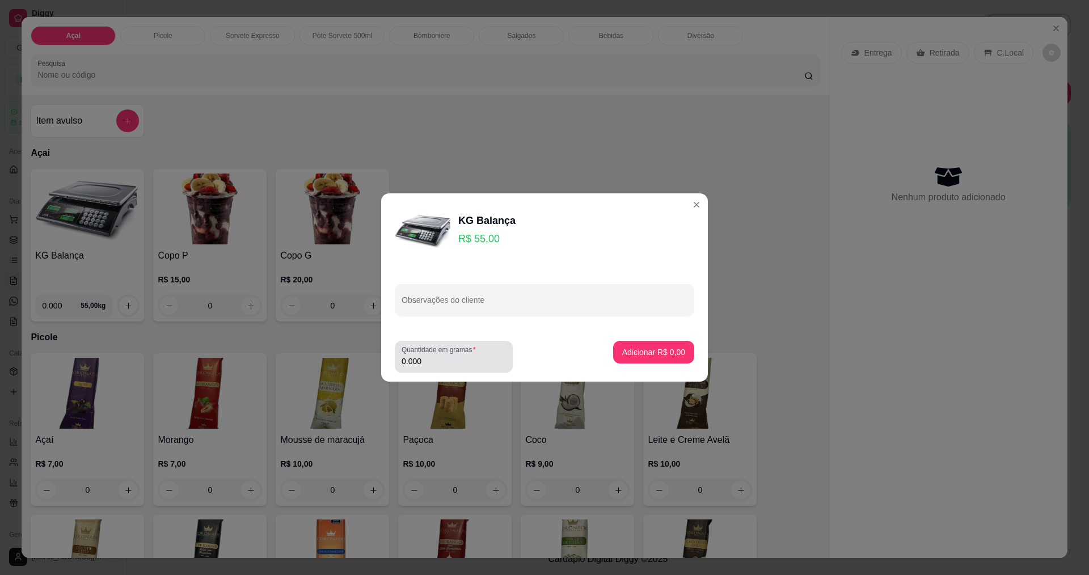
click at [468, 366] on div "0.000" at bounding box center [453, 356] width 104 height 23
type input "0.188"
click at [625, 347] on button "Adicionar R$ 10,34" at bounding box center [651, 352] width 86 height 23
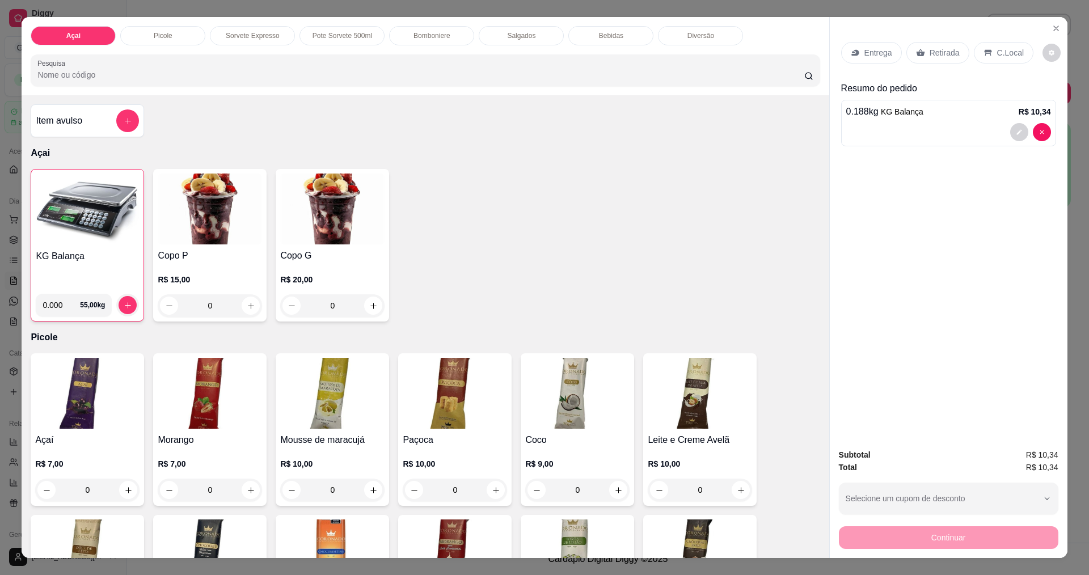
drag, startPoint x: 1004, startPoint y: 53, endPoint x: 986, endPoint y: 138, distance: 86.5
click at [1004, 54] on p "C.Local" at bounding box center [1010, 52] width 27 height 11
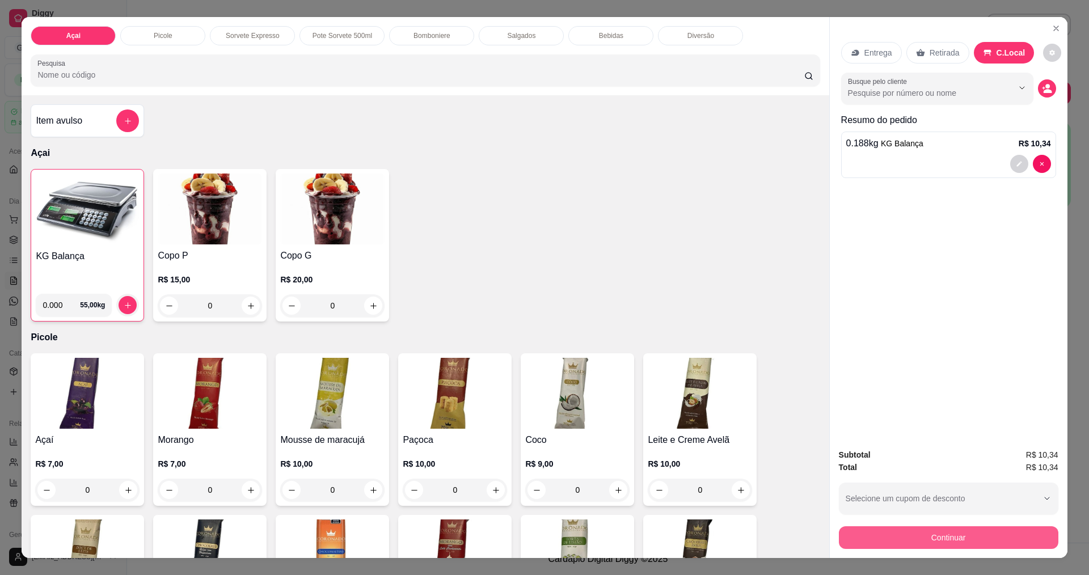
click at [1004, 541] on button "Continuar" at bounding box center [948, 537] width 219 height 23
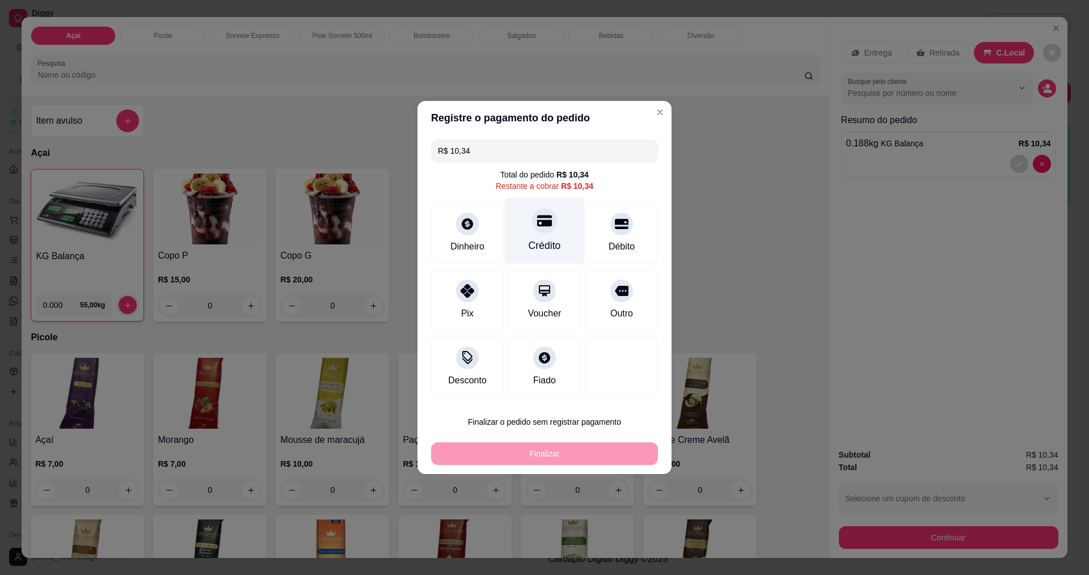
click at [529, 242] on div "Crédito" at bounding box center [544, 245] width 32 height 15
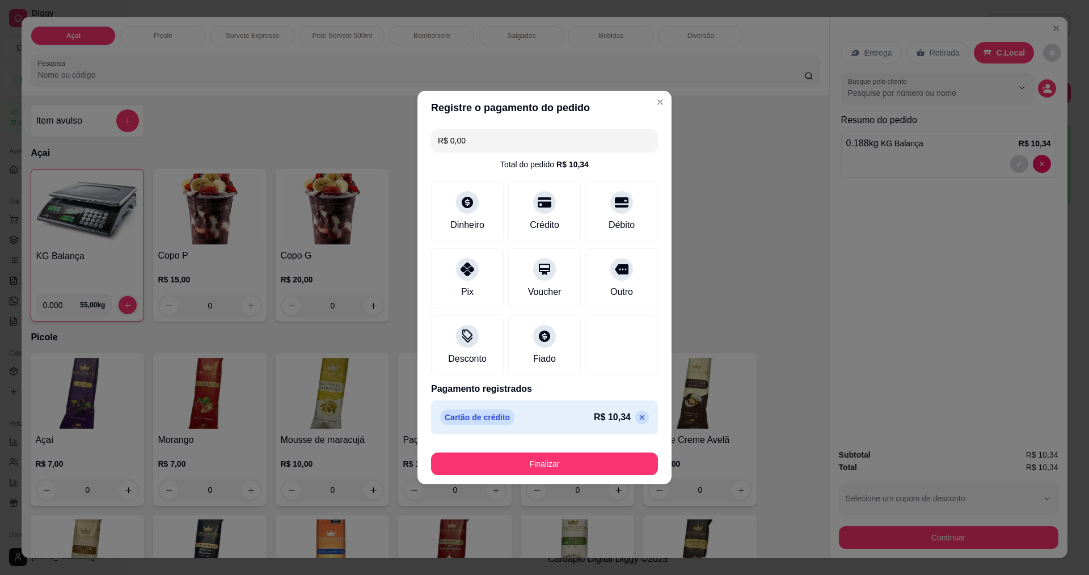
click at [526, 460] on button "Finalizar" at bounding box center [544, 464] width 227 height 23
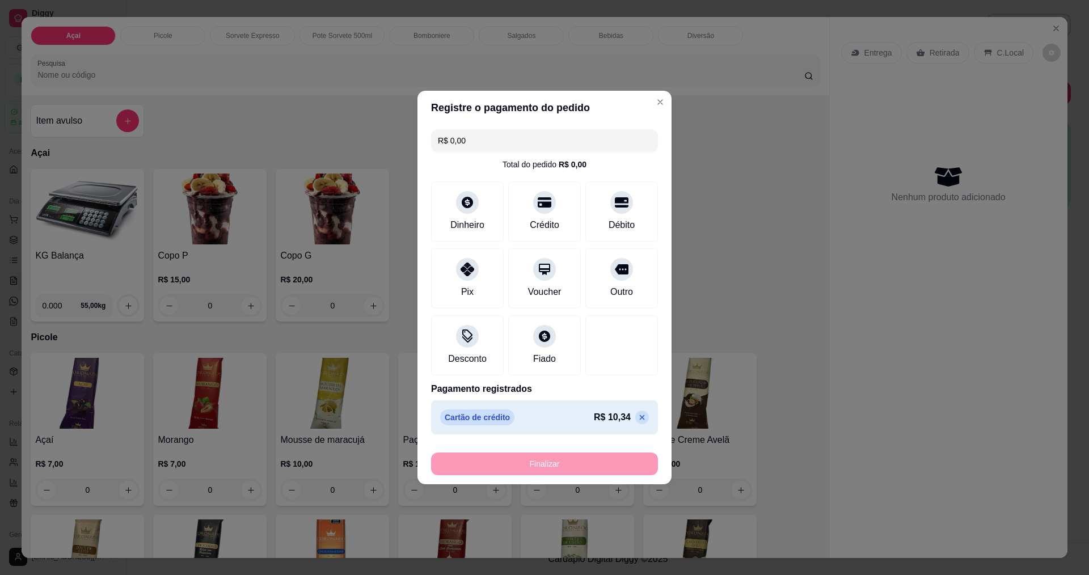
type input "-R$ 10,34"
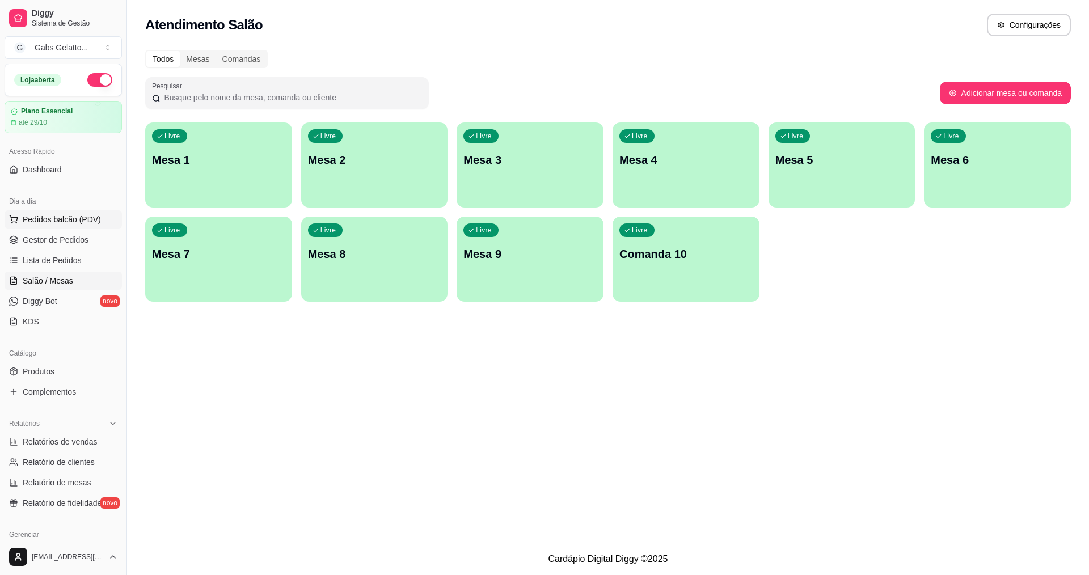
click at [102, 224] on button "Pedidos balcão (PDV)" at bounding box center [63, 219] width 117 height 18
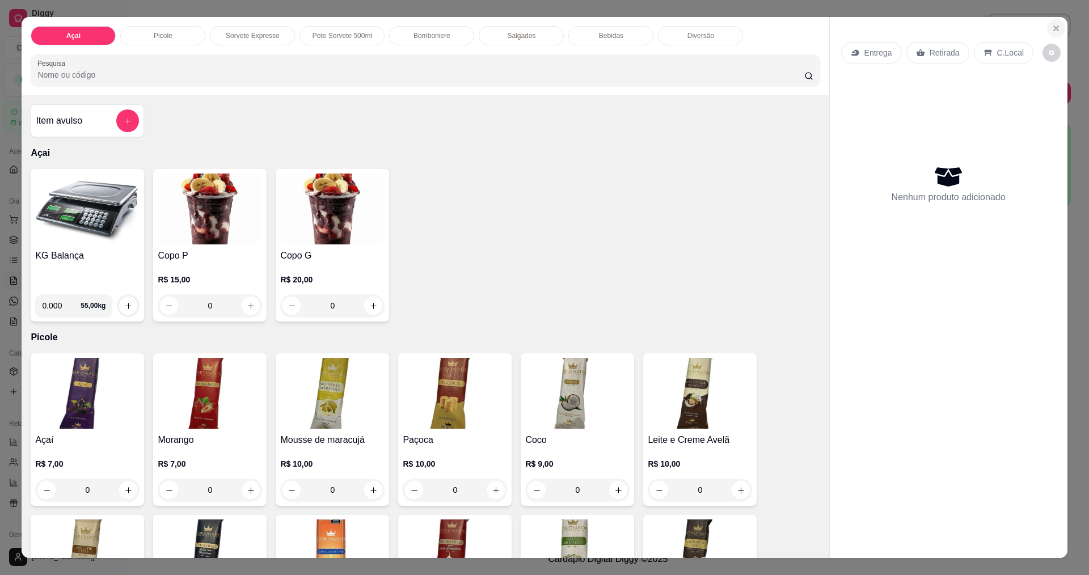
click at [1055, 32] on icon "Close" at bounding box center [1055, 28] width 9 height 9
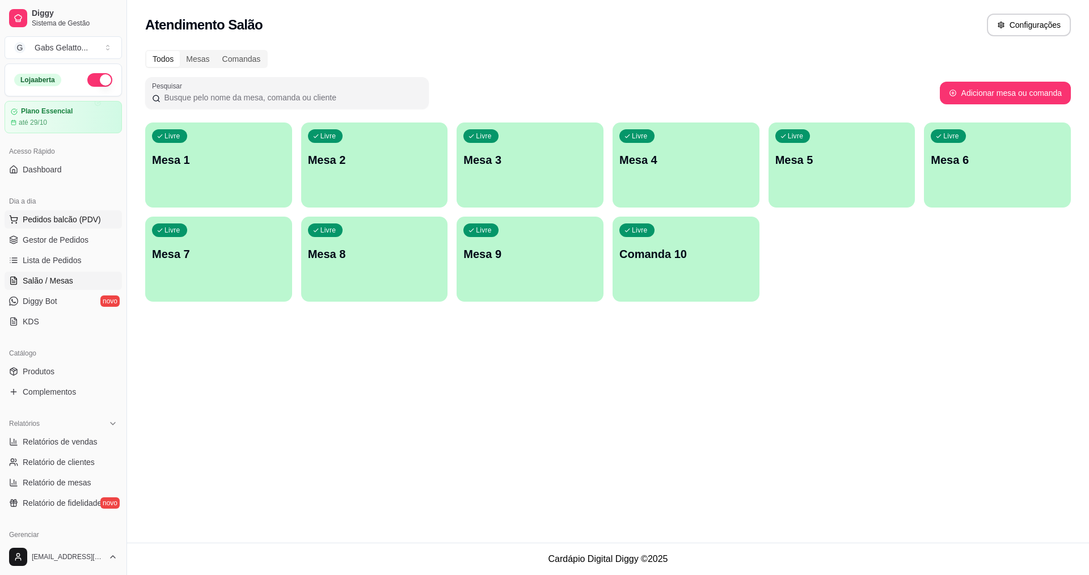
click at [78, 210] on button "Pedidos balcão (PDV)" at bounding box center [63, 219] width 117 height 18
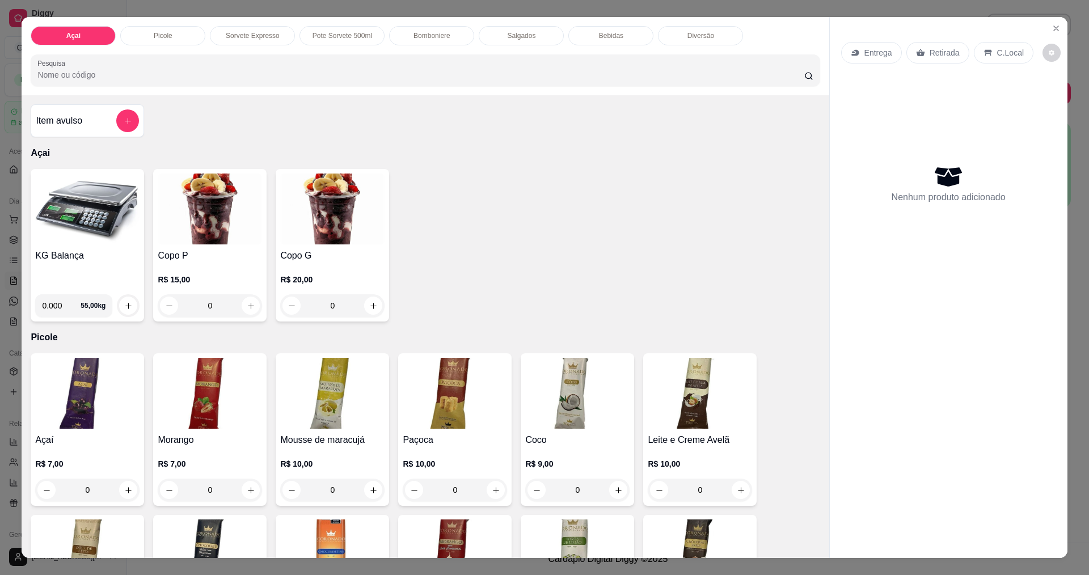
click at [90, 201] on img at bounding box center [87, 209] width 104 height 71
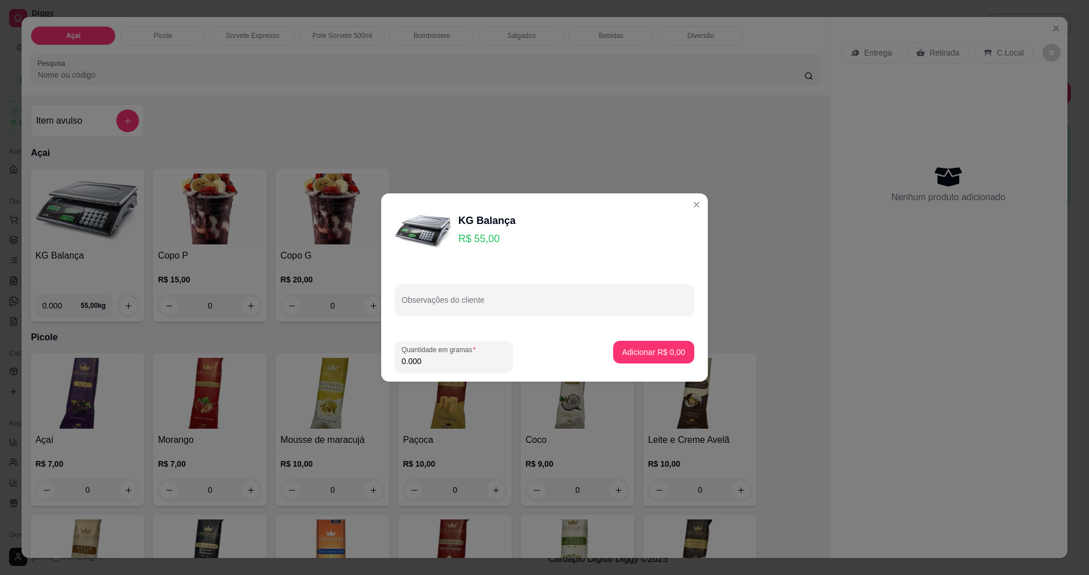
click at [425, 360] on input "0.000" at bounding box center [453, 361] width 104 height 11
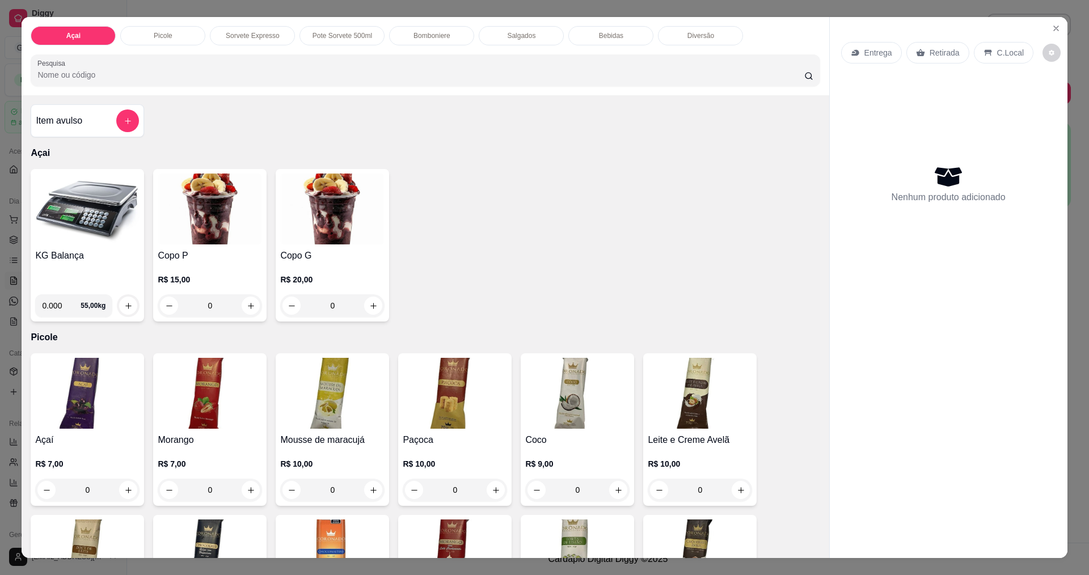
click at [115, 206] on img at bounding box center [87, 209] width 104 height 71
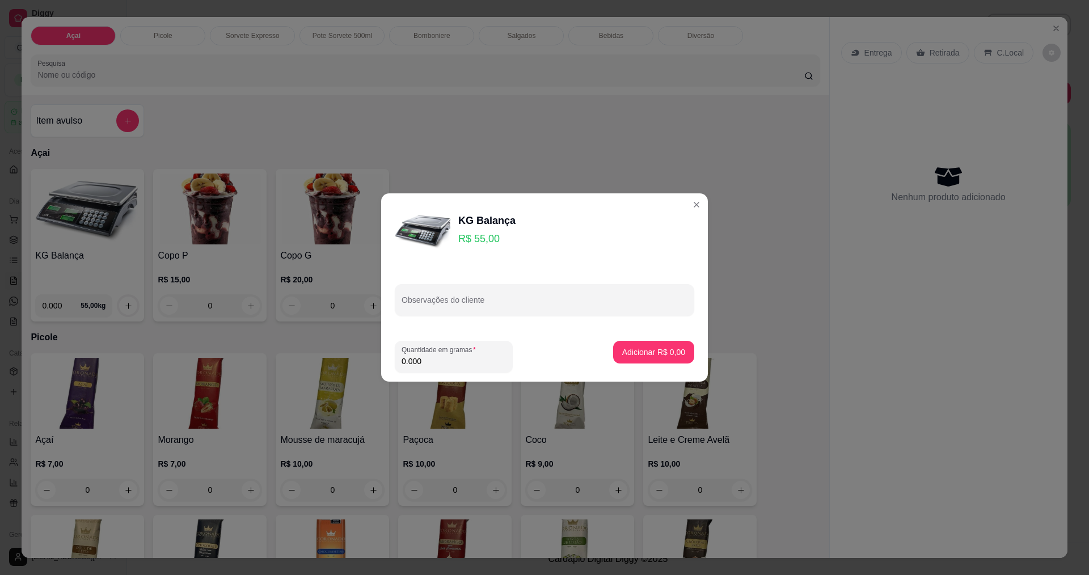
click at [424, 361] on input "0.000" at bounding box center [453, 361] width 104 height 11
click at [425, 360] on input "0.000" at bounding box center [444, 361] width 86 height 11
type input "0.324"
click at [666, 360] on button "Adicionar R$ 17,82" at bounding box center [651, 352] width 86 height 23
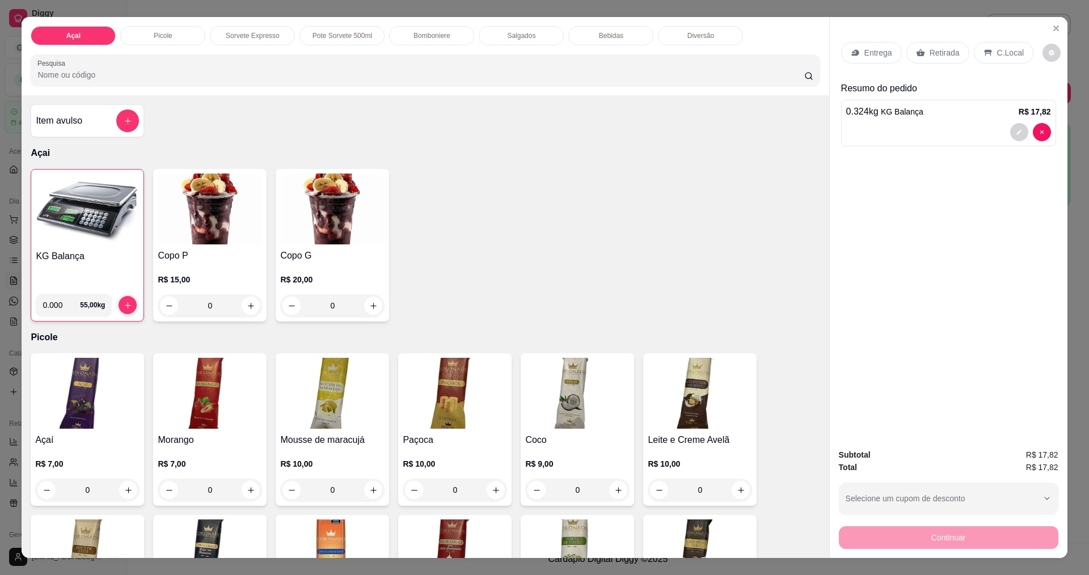
drag, startPoint x: 974, startPoint y: 47, endPoint x: 986, endPoint y: 48, distance: 11.4
click at [978, 47] on div "C.Local" at bounding box center [1004, 53] width 60 height 22
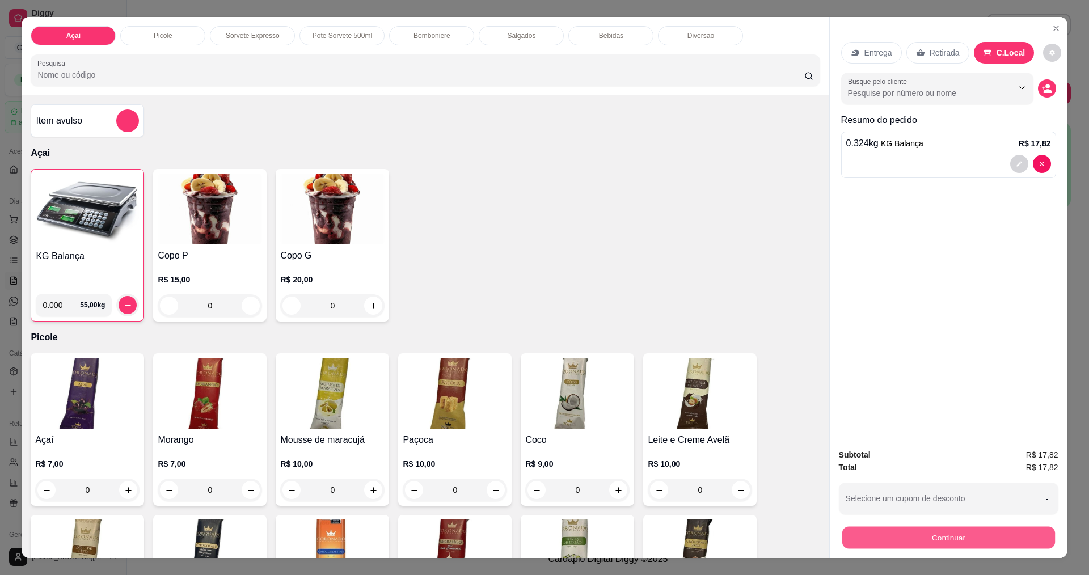
click at [931, 529] on button "Continuar" at bounding box center [948, 537] width 213 height 22
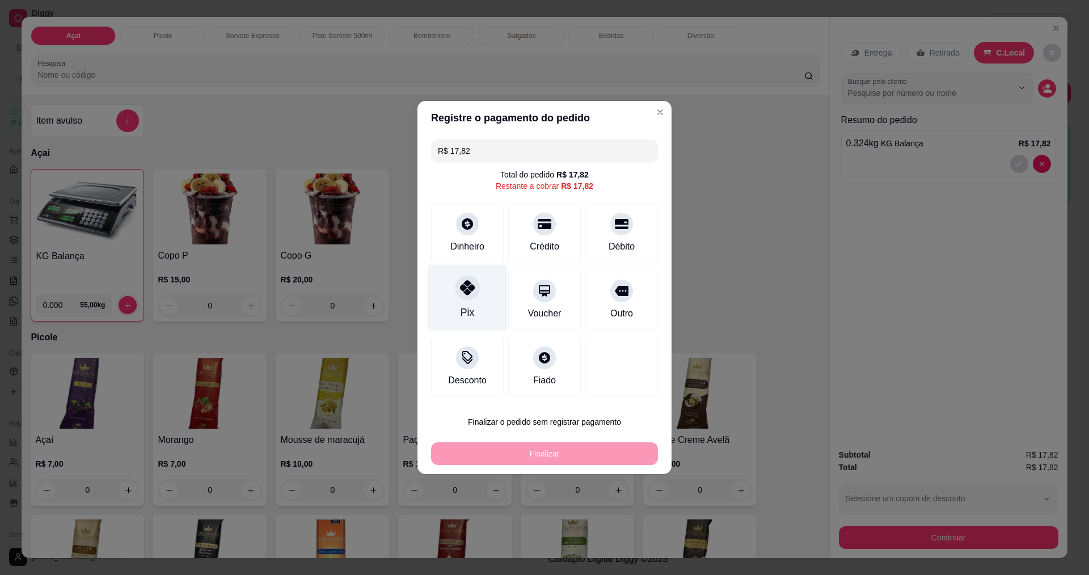
click at [446, 286] on div "Pix" at bounding box center [468, 298] width 80 height 66
type input "R$ 0,00"
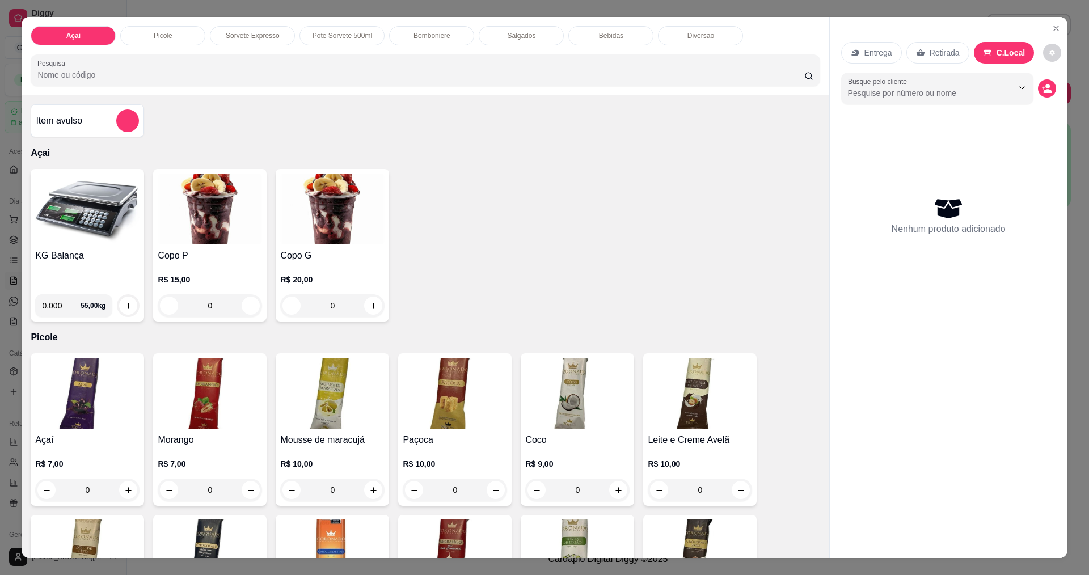
click at [96, 208] on img at bounding box center [87, 209] width 104 height 71
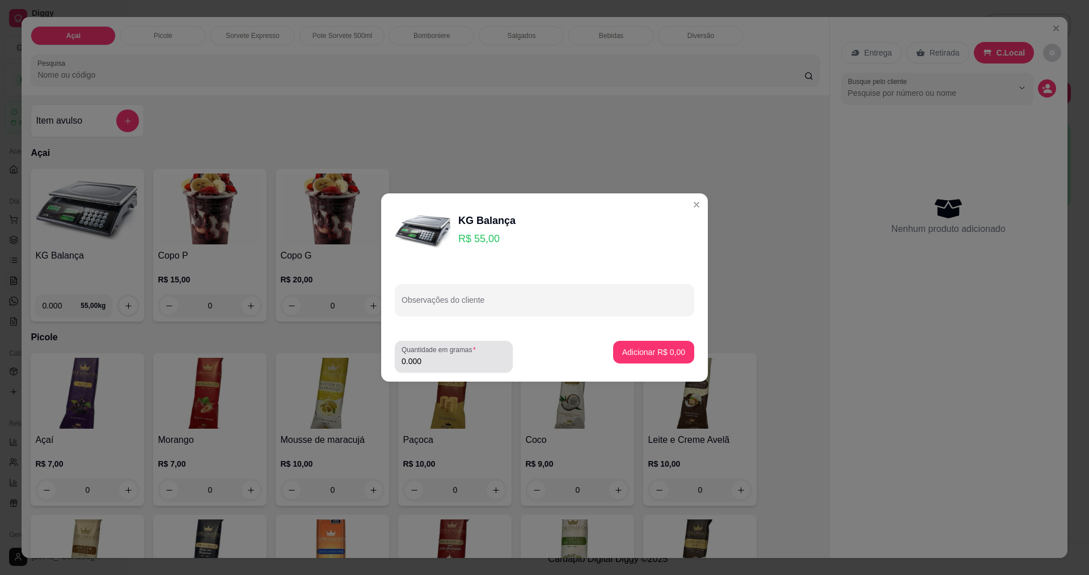
click at [464, 350] on label "Quantidade em gramas" at bounding box center [440, 350] width 78 height 10
click at [464, 356] on input "0.000" at bounding box center [453, 361] width 104 height 11
type input "0.264"
click at [643, 352] on p "Adicionar R$ 14,52" at bounding box center [652, 351] width 66 height 11
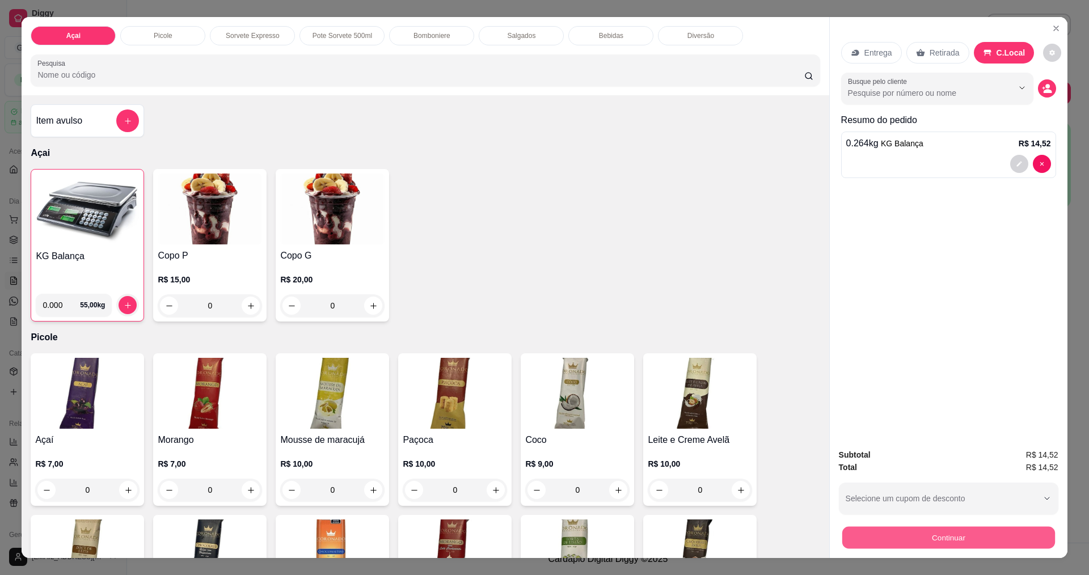
click at [888, 539] on button "Continuar" at bounding box center [948, 537] width 213 height 22
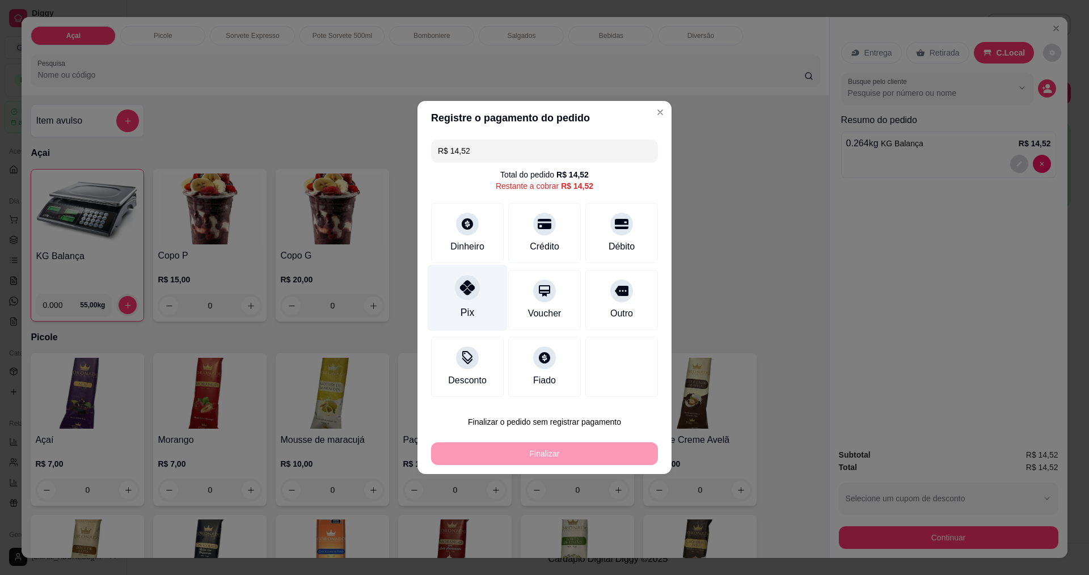
click at [446, 303] on div "Pix" at bounding box center [468, 298] width 80 height 66
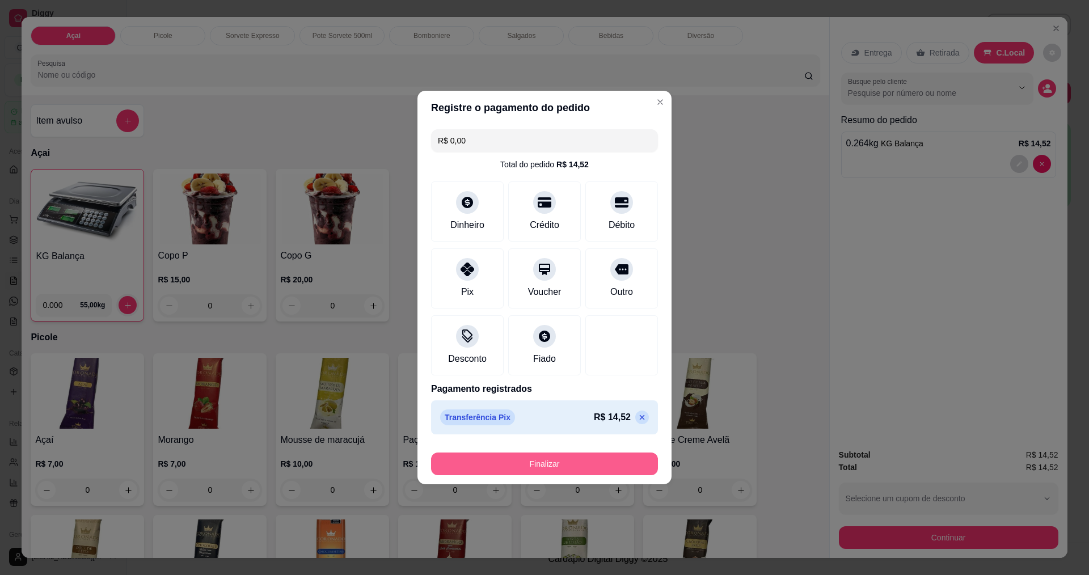
click at [537, 458] on button "Finalizar" at bounding box center [544, 464] width 227 height 23
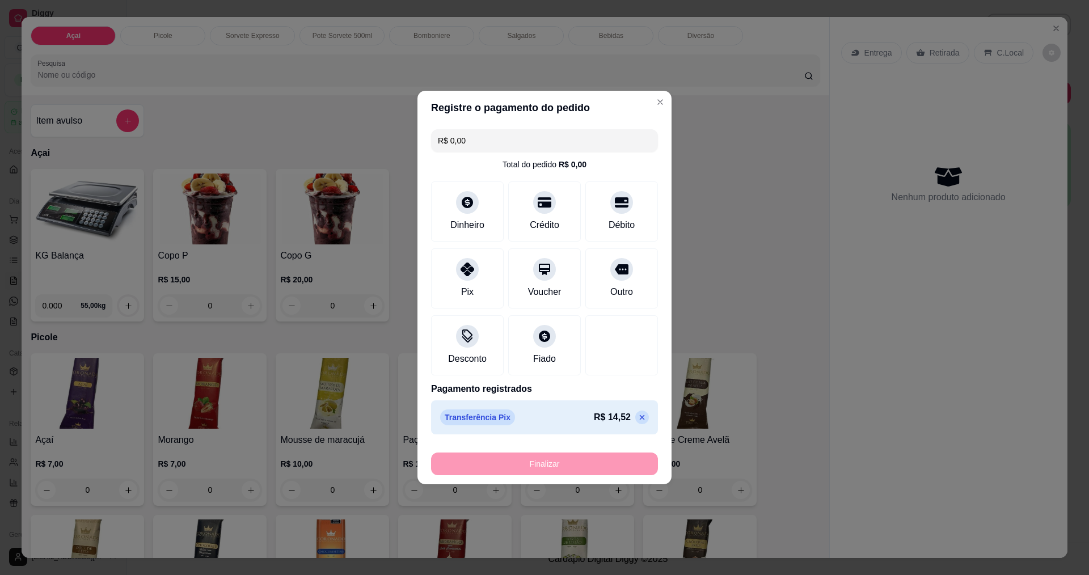
type input "-R$ 14,52"
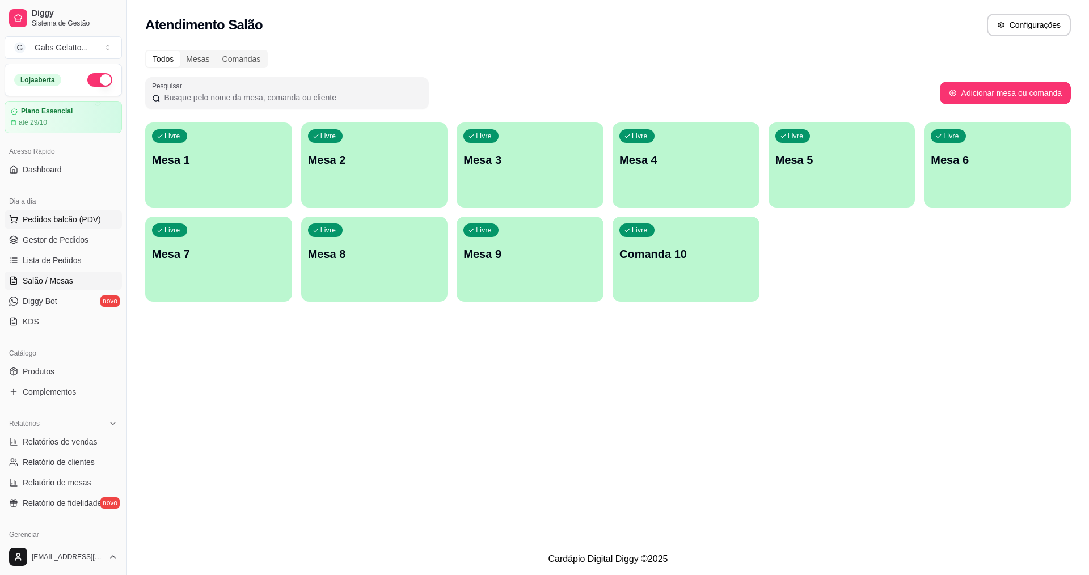
drag, startPoint x: 104, startPoint y: 228, endPoint x: 106, endPoint y: 217, distance: 11.5
click at [104, 223] on button "Pedidos balcão (PDV)" at bounding box center [63, 219] width 117 height 18
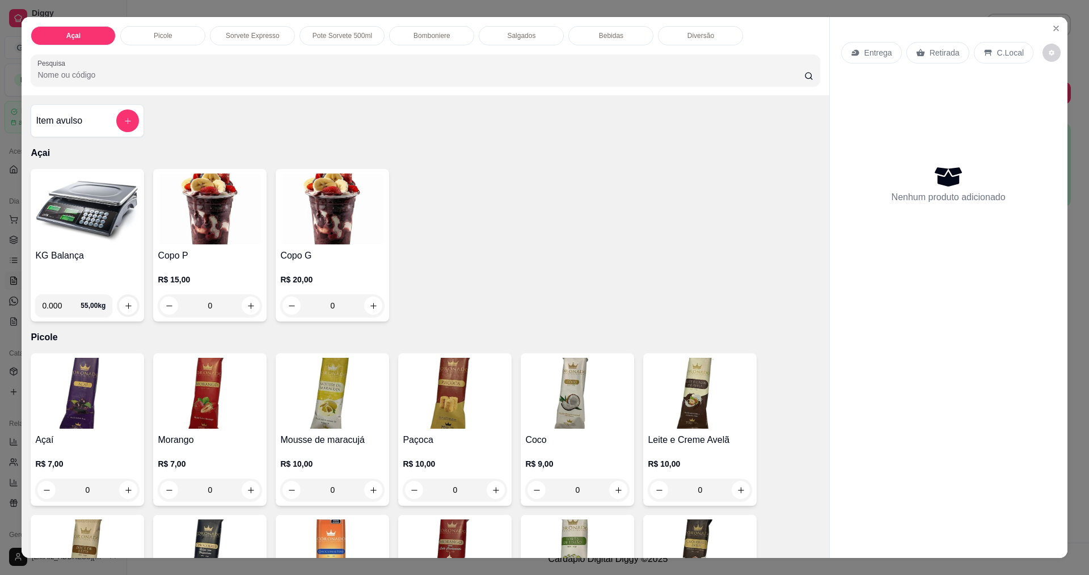
click at [89, 231] on img at bounding box center [87, 209] width 104 height 71
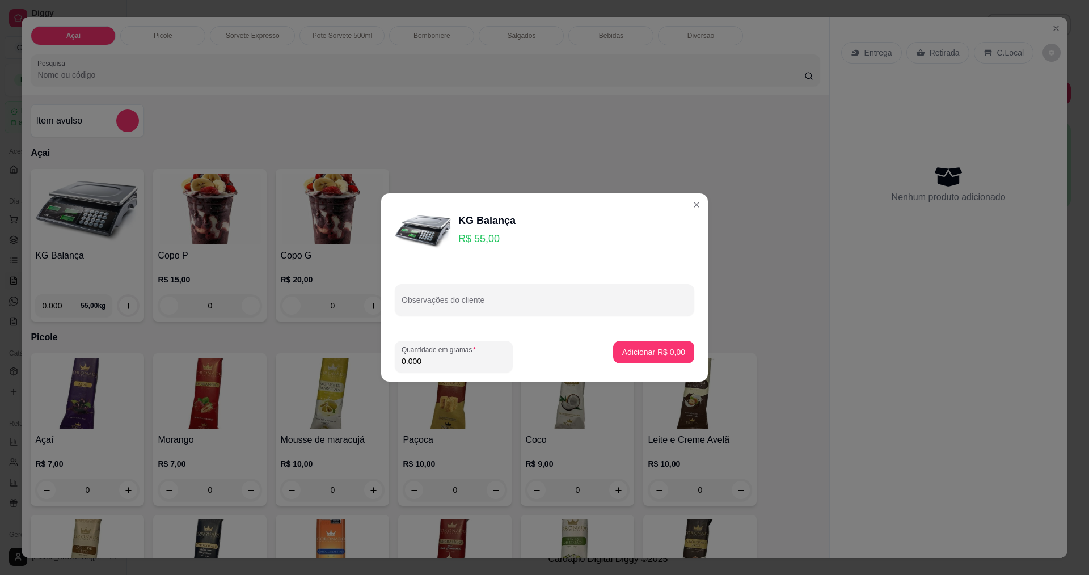
click at [451, 376] on footer "Quantidade em gramas 0.000 Adicionar R$ 0,00" at bounding box center [544, 357] width 327 height 50
click at [455, 370] on div "Quantidade em gramas 0.000" at bounding box center [454, 357] width 118 height 32
type input "0.182"
click at [628, 354] on p "Adicionar R$ 10,01" at bounding box center [652, 351] width 66 height 11
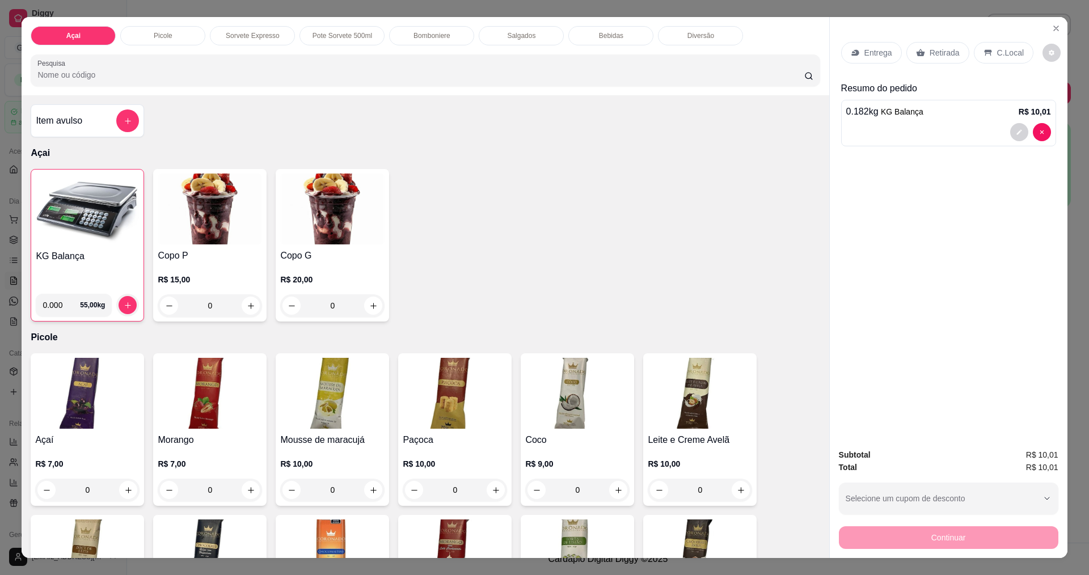
click at [1015, 57] on div "C.Local" at bounding box center [1004, 53] width 60 height 22
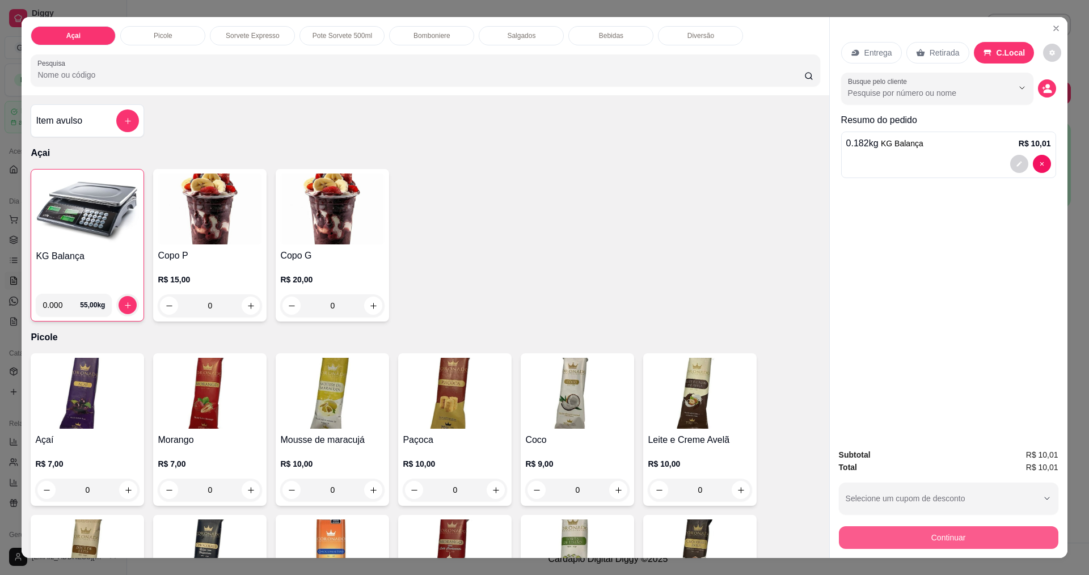
click at [941, 531] on button "Continuar" at bounding box center [948, 537] width 219 height 23
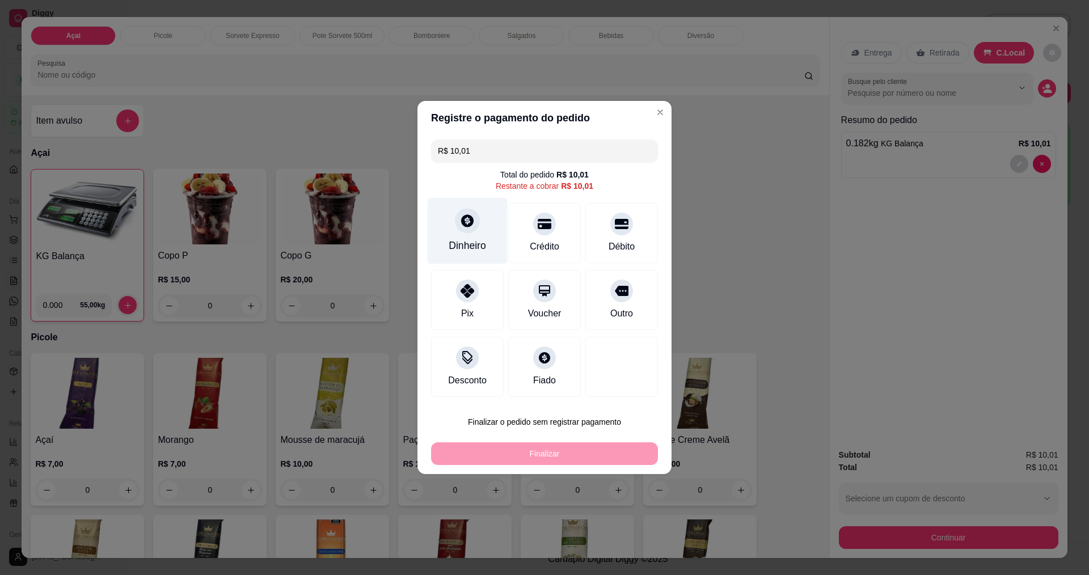
click at [484, 239] on div "Dinheiro" at bounding box center [467, 245] width 37 height 15
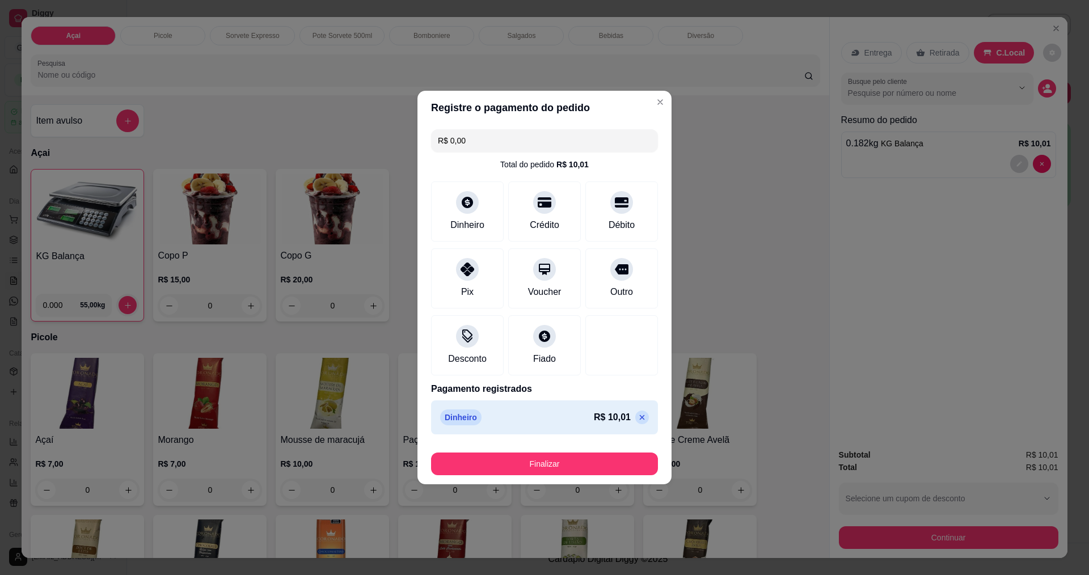
click at [637, 417] on icon at bounding box center [641, 417] width 9 height 9
type input "R$ 10,01"
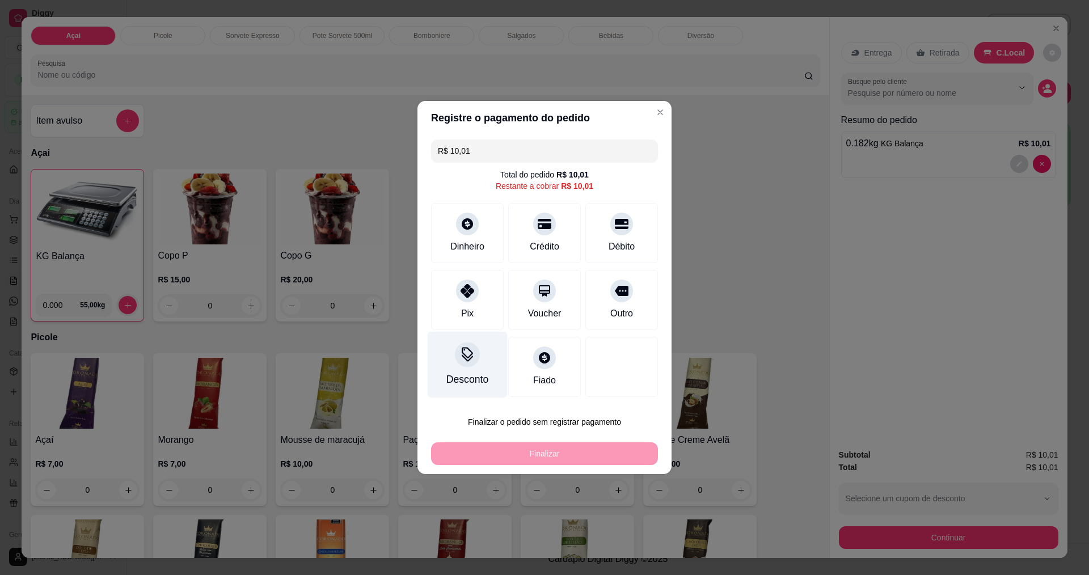
drag, startPoint x: 445, startPoint y: 380, endPoint x: 448, endPoint y: 375, distance: 5.8
click at [448, 375] on div "Desconto" at bounding box center [467, 379] width 42 height 15
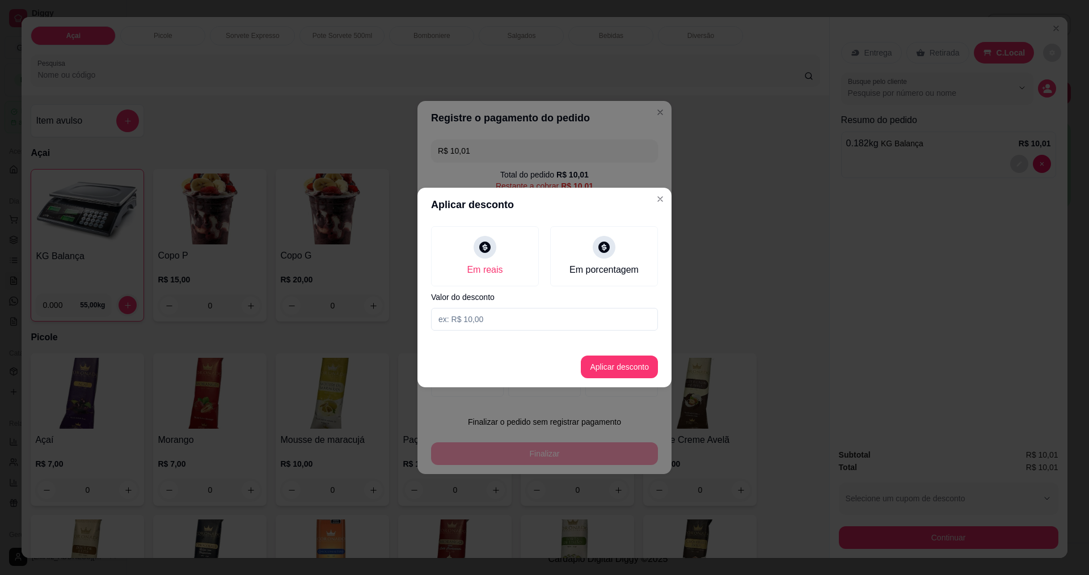
click at [510, 316] on input at bounding box center [544, 319] width 227 height 23
type input "0,01"
click at [635, 375] on button "Aplicar desconto" at bounding box center [619, 367] width 77 height 23
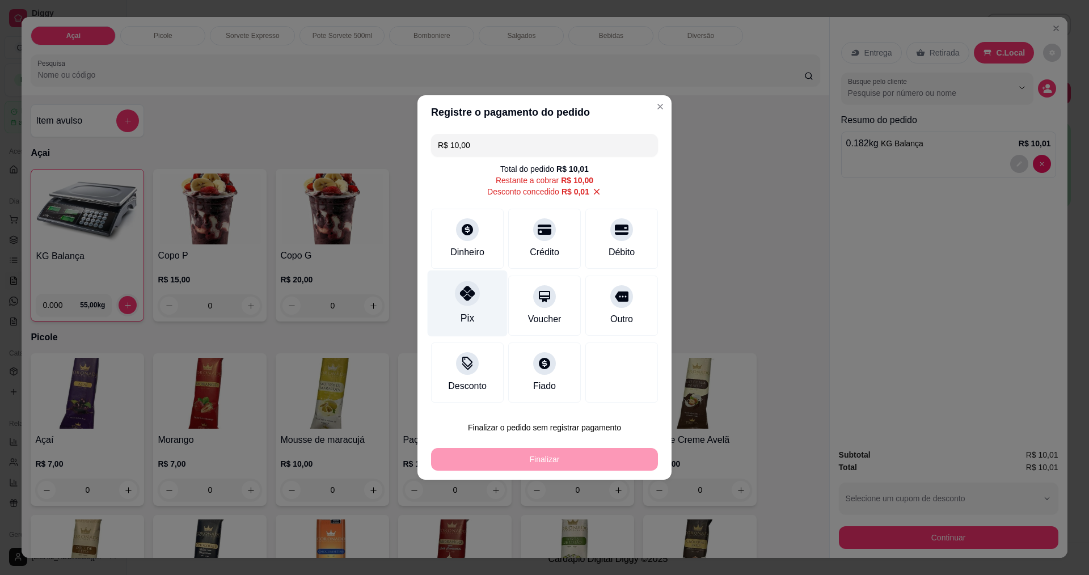
click at [464, 302] on div at bounding box center [467, 293] width 25 height 25
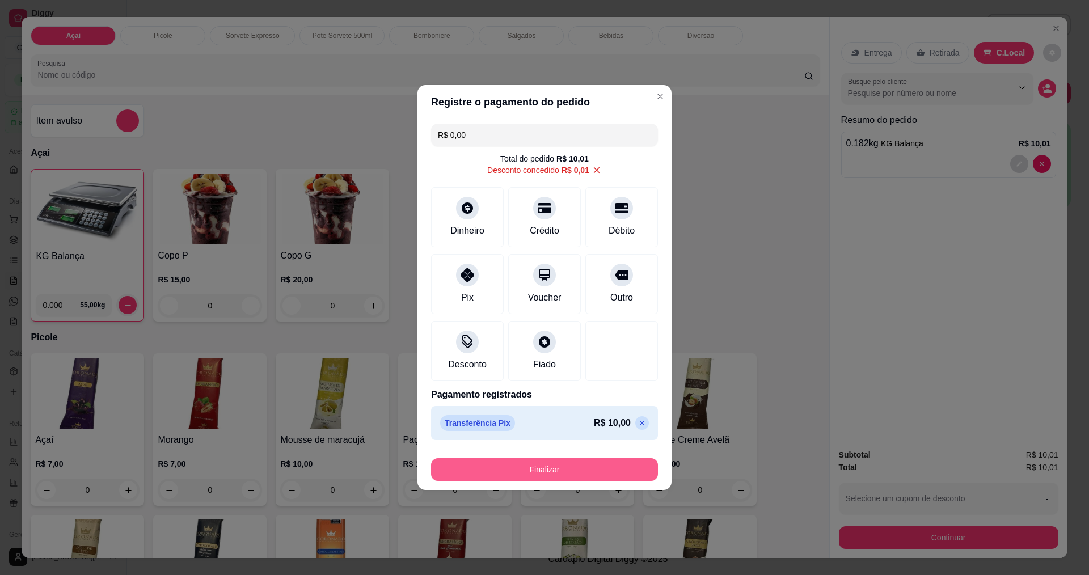
click at [597, 470] on button "Finalizar" at bounding box center [544, 469] width 227 height 23
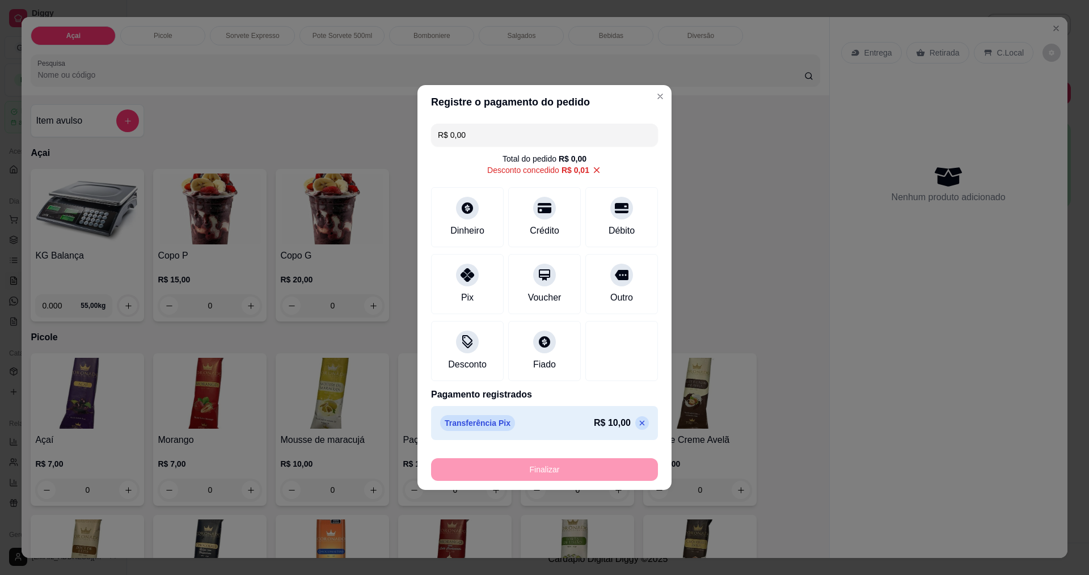
type input "-R$ 10,01"
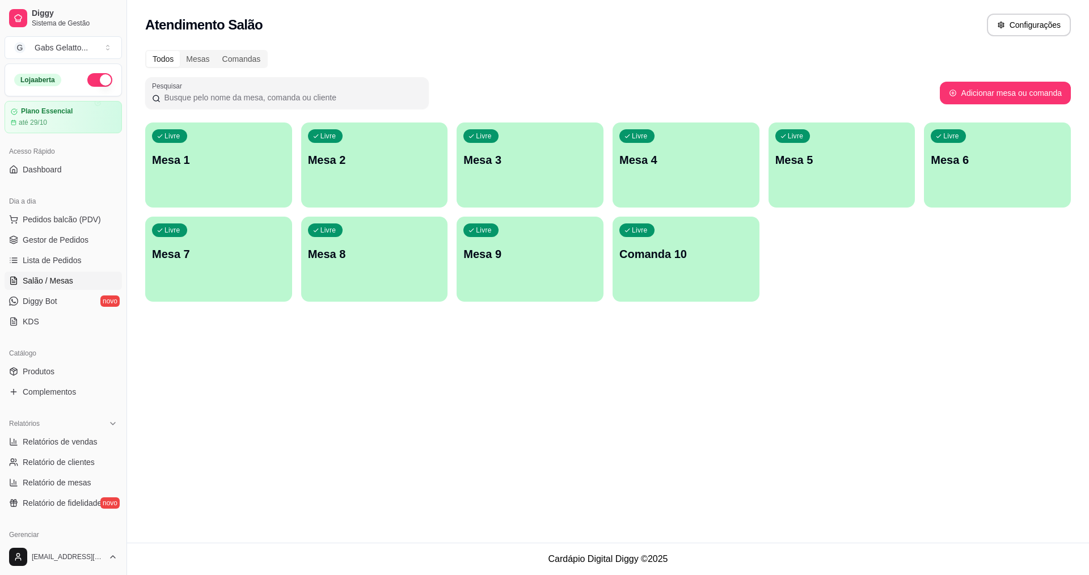
click at [818, 247] on div "Livre Mesa 1 Livre Mesa 2 Livre Mesa 3 Livre Mesa 4 Livre Mesa 5 Livre Mesa 6 L…" at bounding box center [607, 211] width 925 height 179
click at [54, 243] on span "Gestor de Pedidos" at bounding box center [56, 239] width 66 height 11
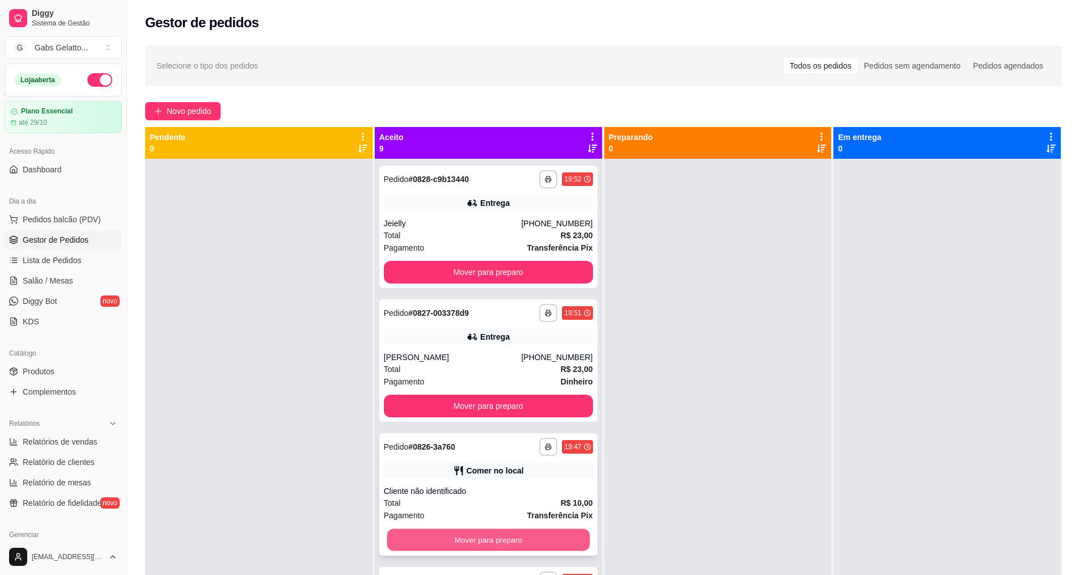
click at [447, 541] on button "Mover para preparo" at bounding box center [488, 540] width 203 height 22
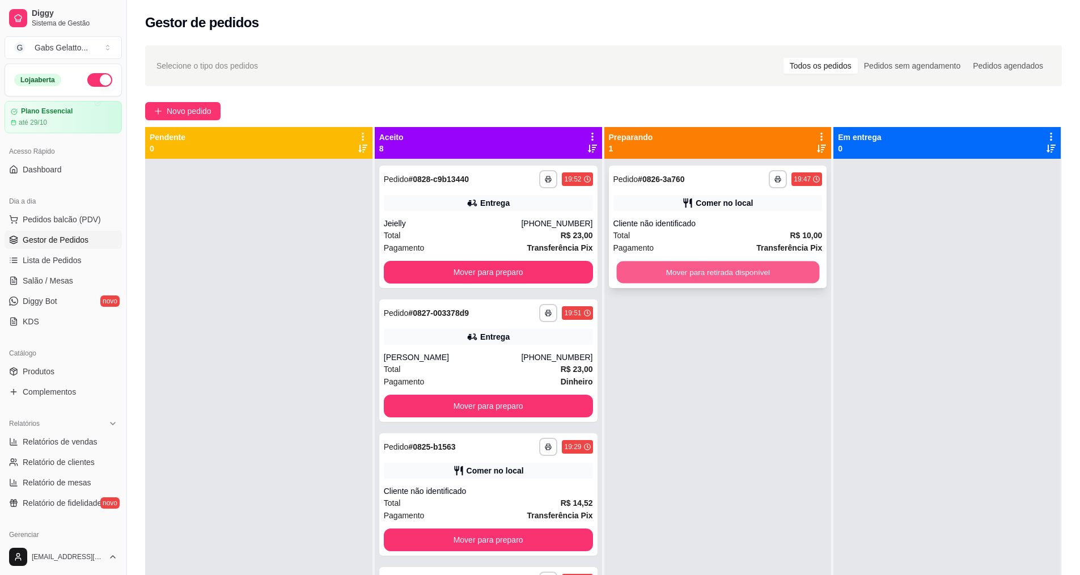
click at [705, 273] on button "Mover para retirada disponível" at bounding box center [717, 272] width 203 height 22
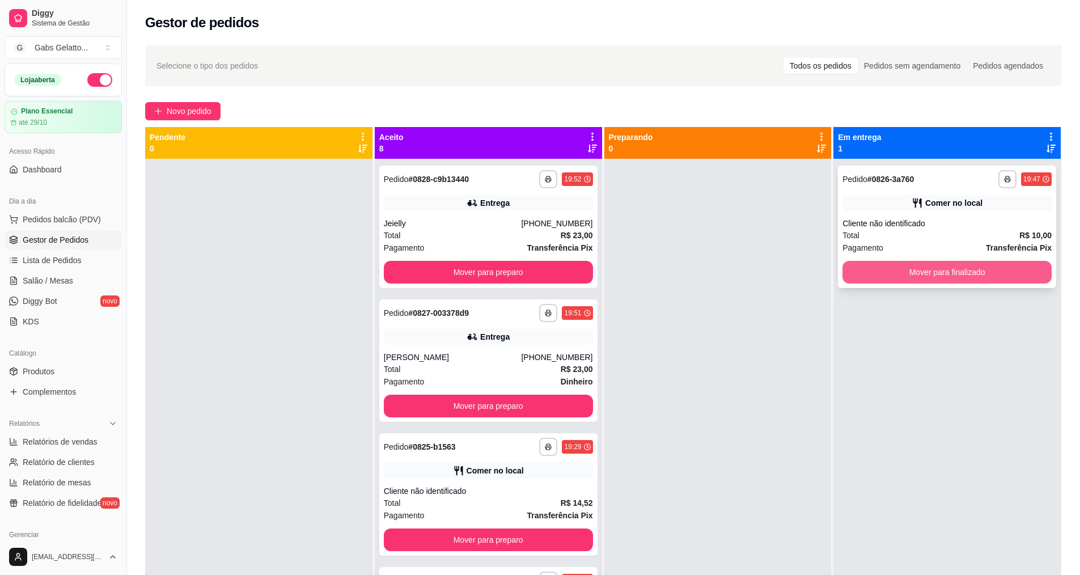
click at [877, 267] on button "Mover para finalizado" at bounding box center [947, 272] width 209 height 23
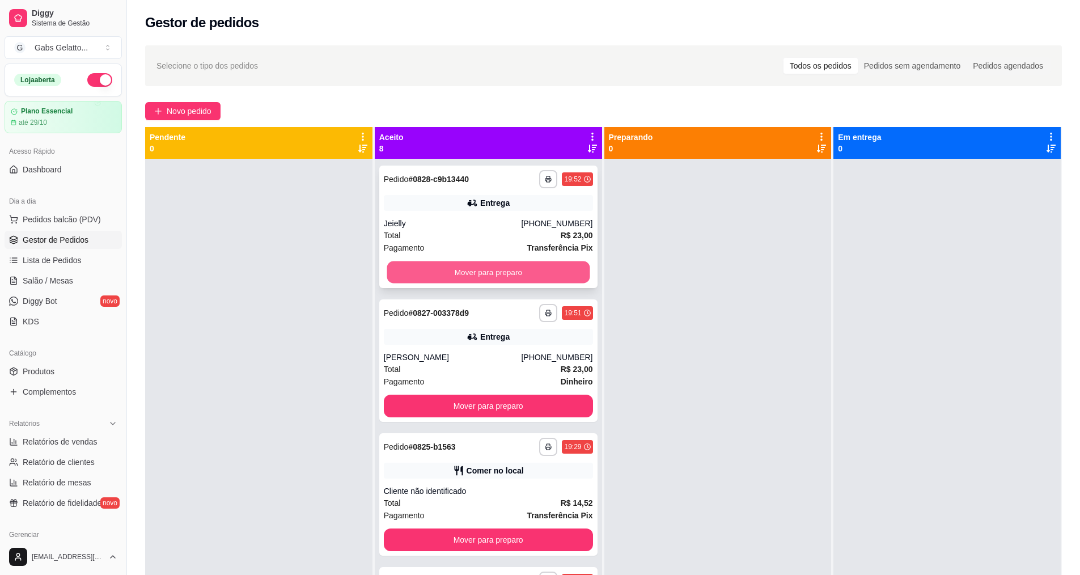
click at [484, 274] on button "Mover para preparo" at bounding box center [488, 272] width 203 height 22
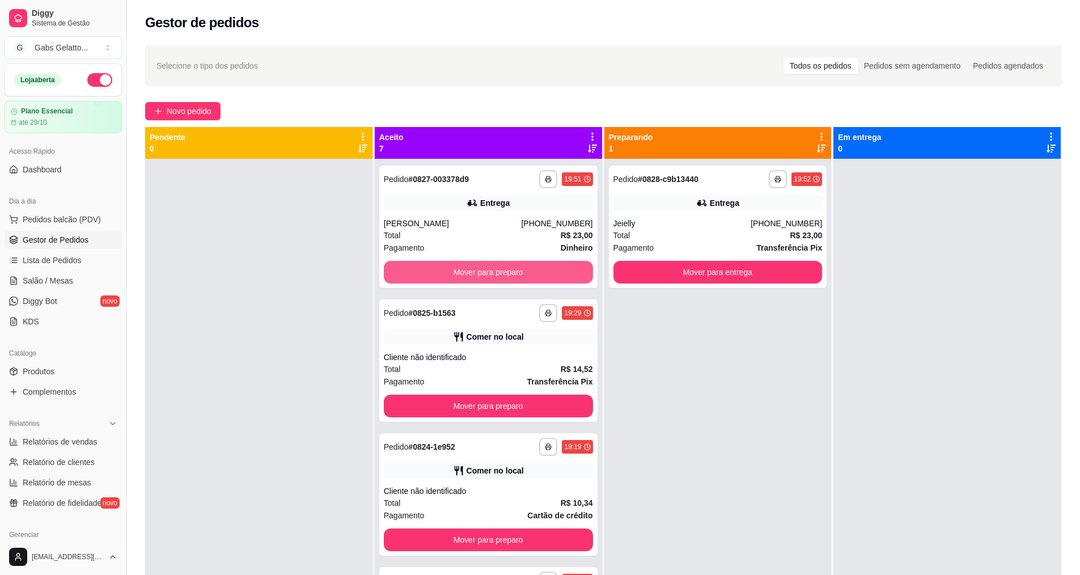
click at [484, 274] on button "Mover para preparo" at bounding box center [488, 272] width 209 height 23
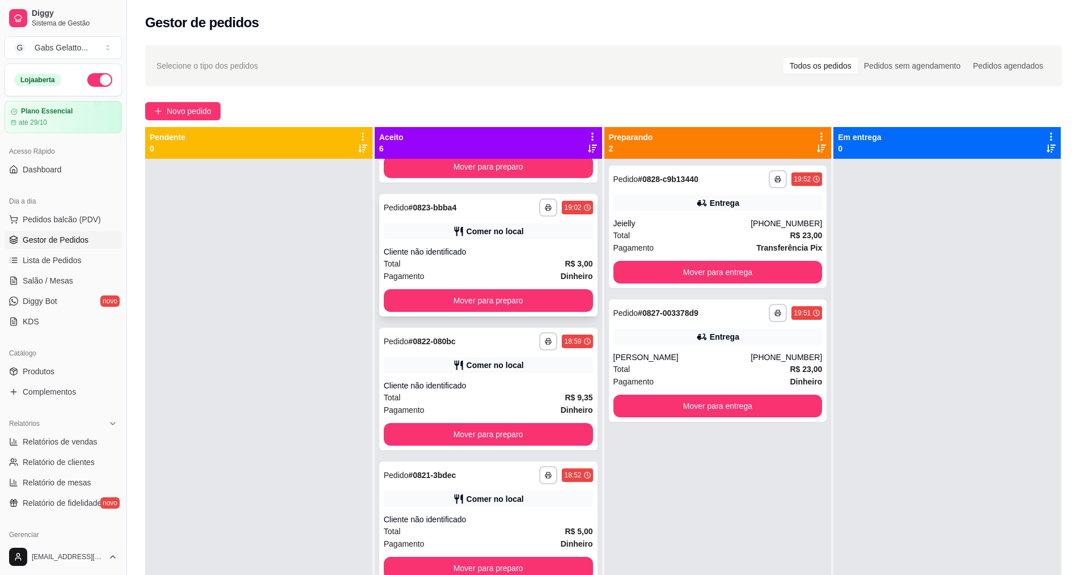
scroll to position [69, 0]
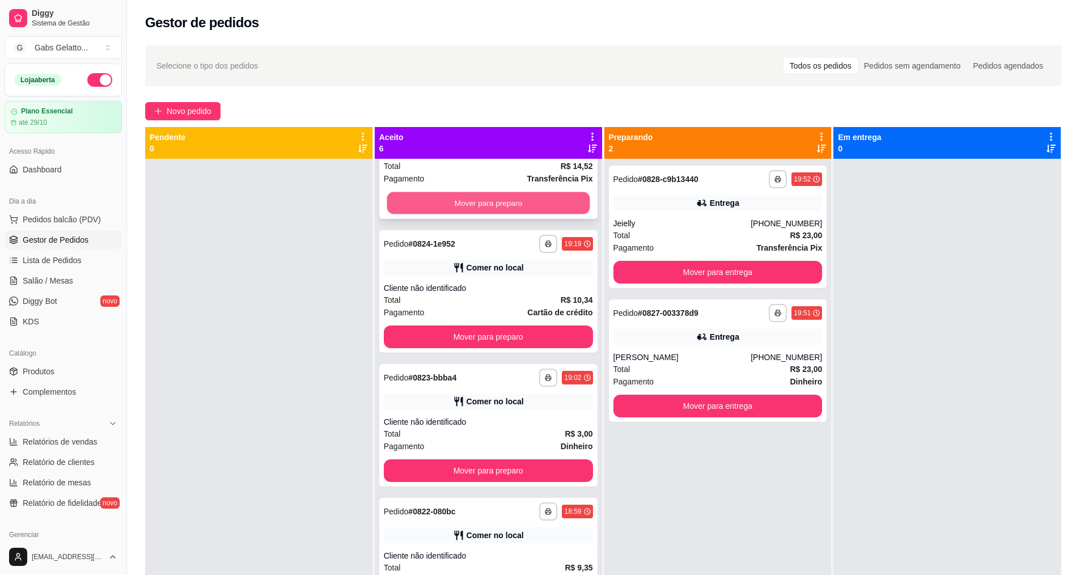
click at [522, 198] on button "Mover para preparo" at bounding box center [488, 203] width 203 height 22
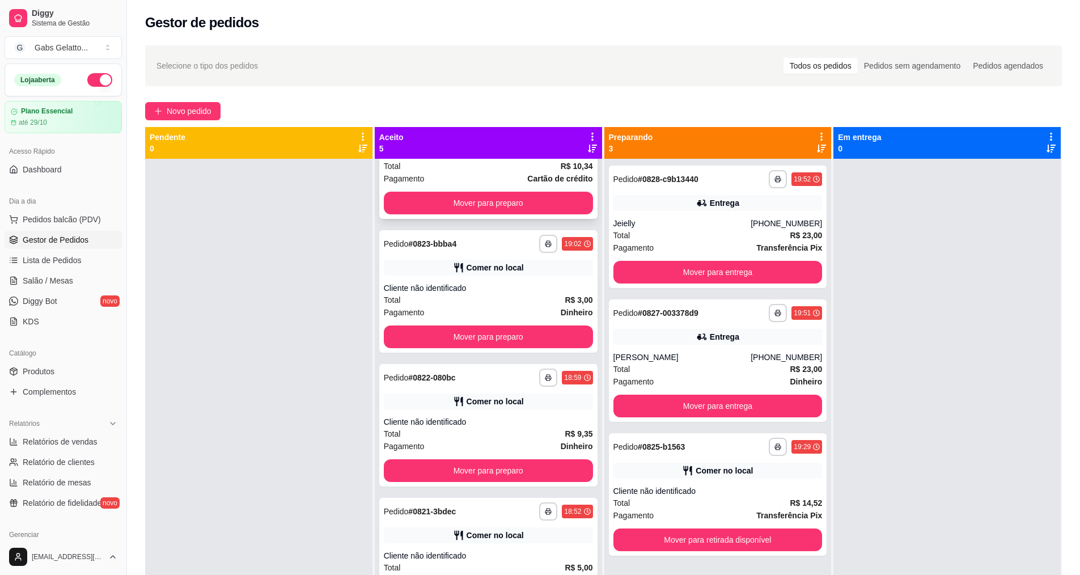
scroll to position [0, 0]
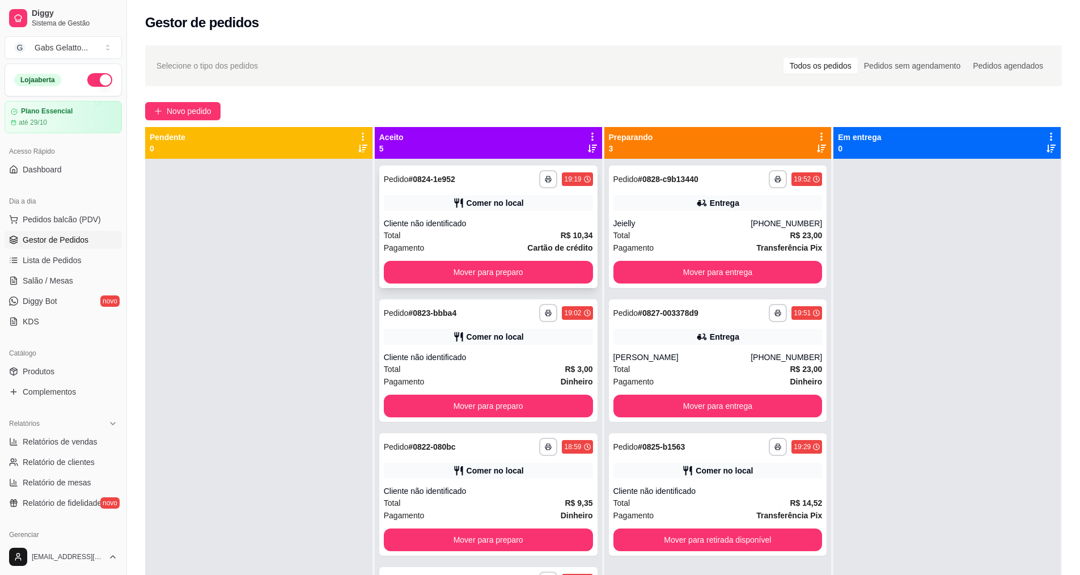
click at [484, 339] on div "Comer no local" at bounding box center [495, 336] width 57 height 11
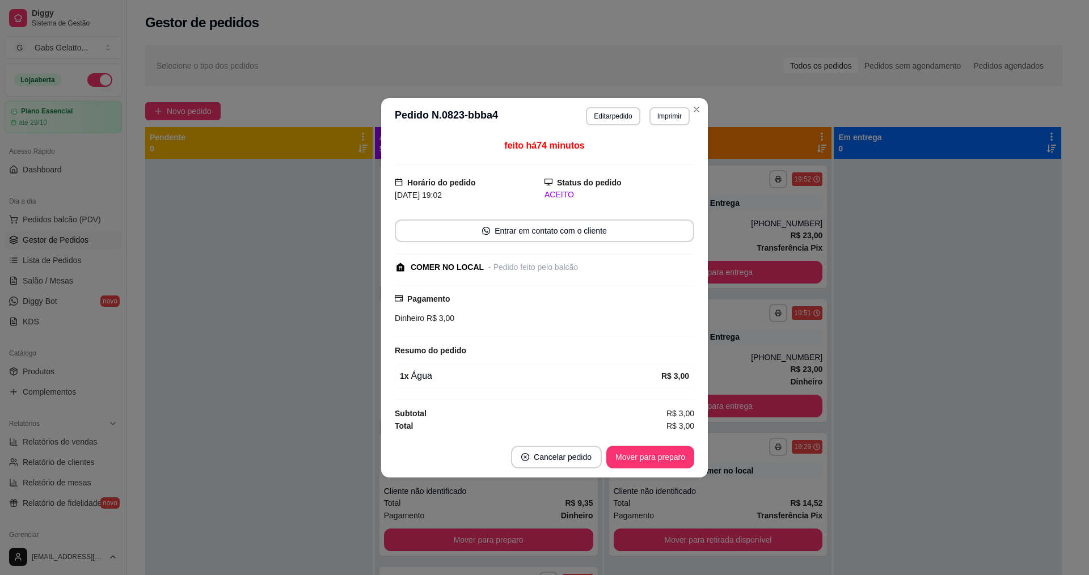
drag, startPoint x: 464, startPoint y: 278, endPoint x: 449, endPoint y: 297, distance: 24.6
click at [464, 278] on div "feito há 74 minutos Horário do pedido [DATE] 19:02 Status do pedido ACEITO Entr…" at bounding box center [544, 285] width 299 height 293
click at [618, 447] on button "Mover para preparo" at bounding box center [649, 457] width 85 height 22
click at [629, 463] on button "Mover para retirada disponível" at bounding box center [630, 457] width 121 height 22
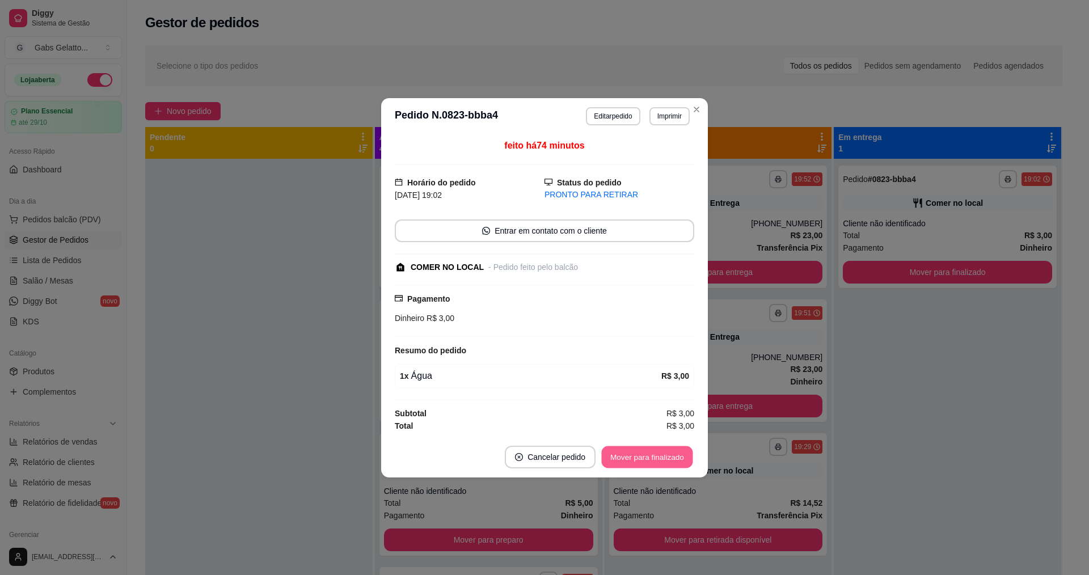
click at [633, 460] on button "Mover para finalizado" at bounding box center [647, 457] width 91 height 22
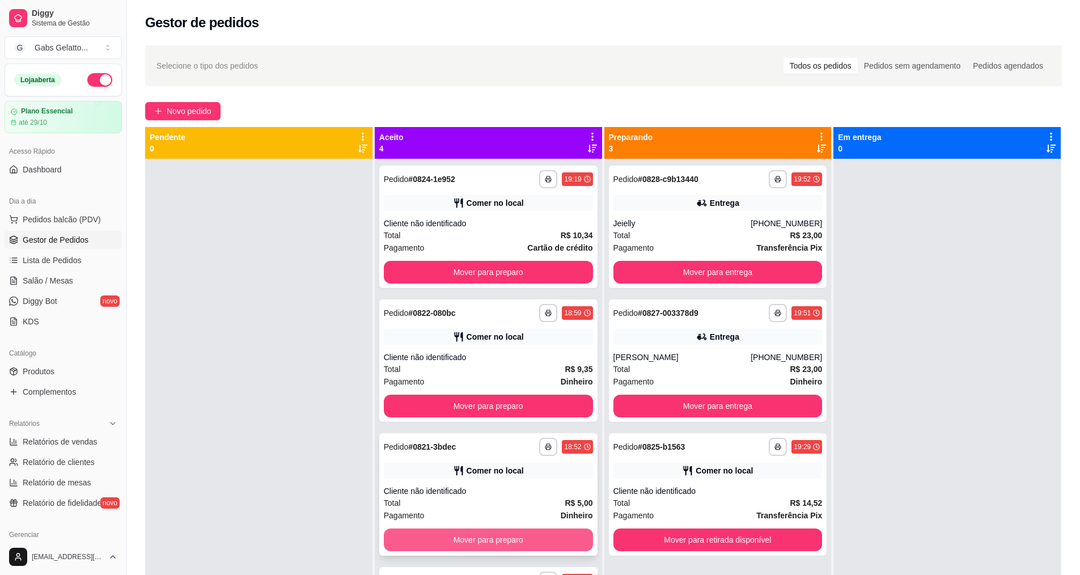
click at [474, 538] on button "Mover para preparo" at bounding box center [488, 539] width 209 height 23
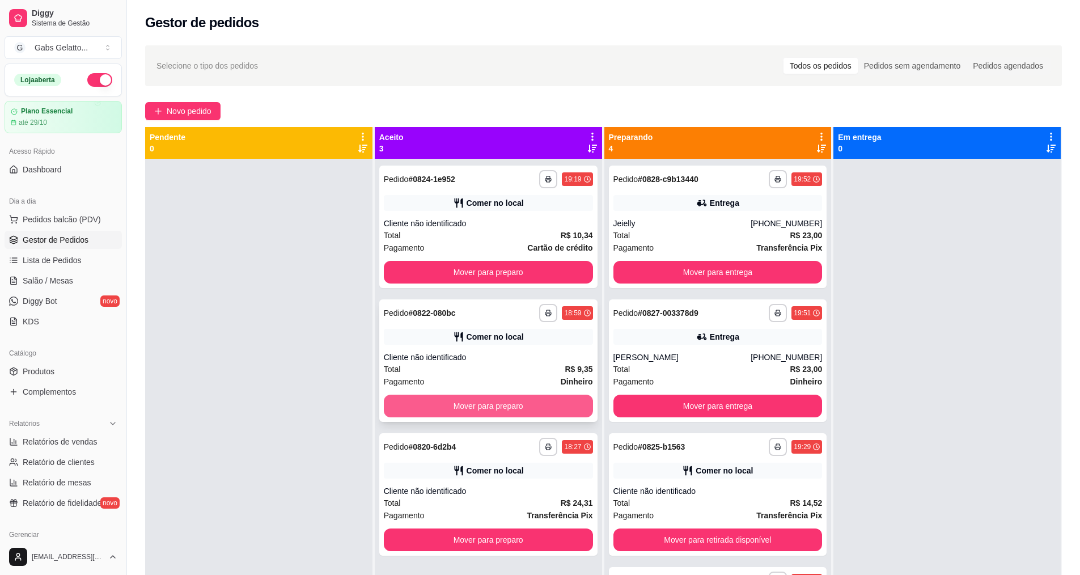
click at [514, 406] on button "Mover para preparo" at bounding box center [488, 406] width 209 height 23
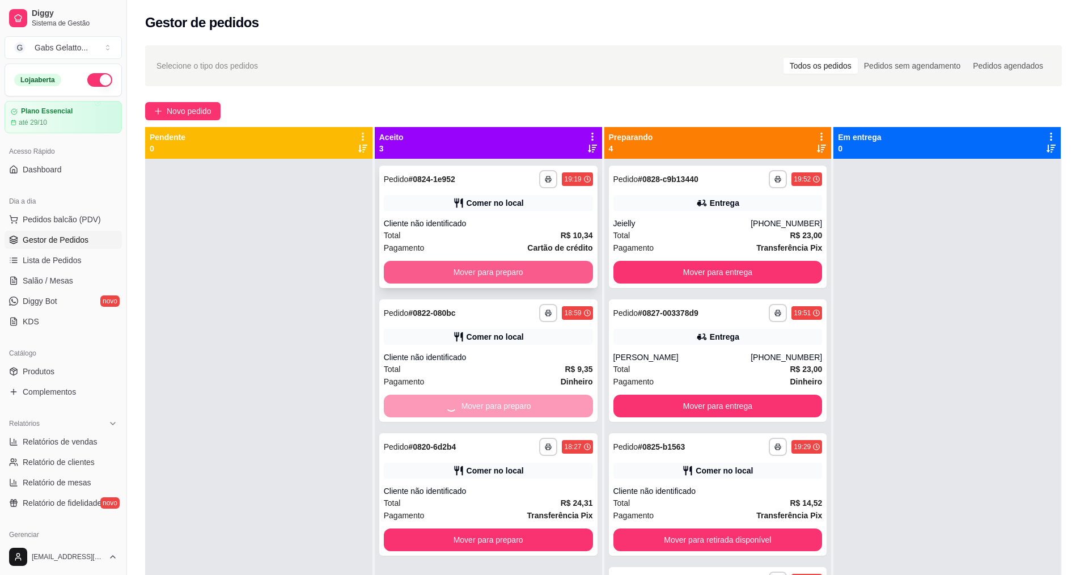
click at [509, 274] on button "Mover para preparo" at bounding box center [488, 272] width 209 height 23
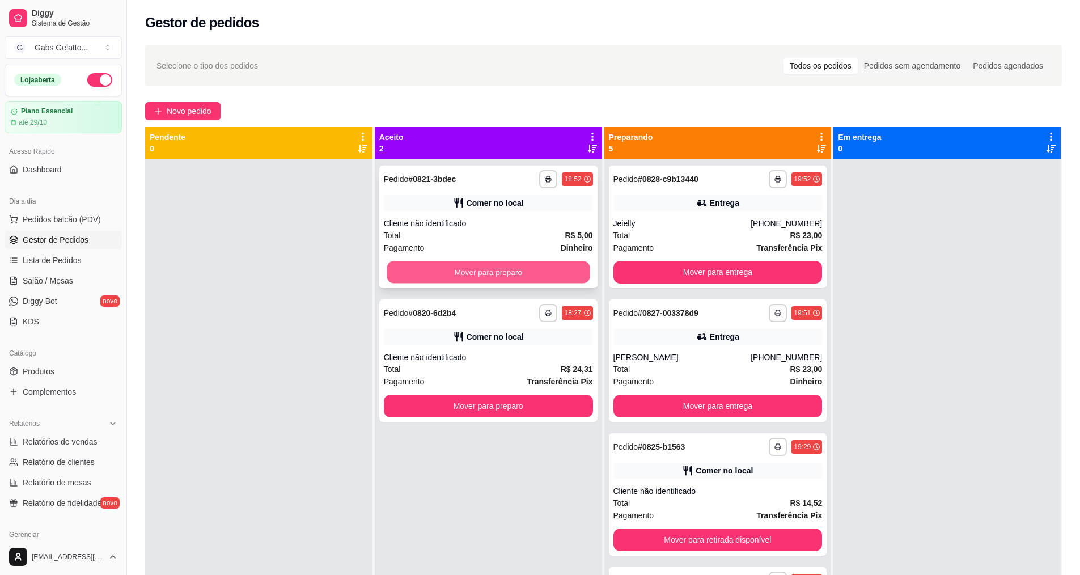
click at [548, 268] on button "Mover para preparo" at bounding box center [488, 272] width 203 height 22
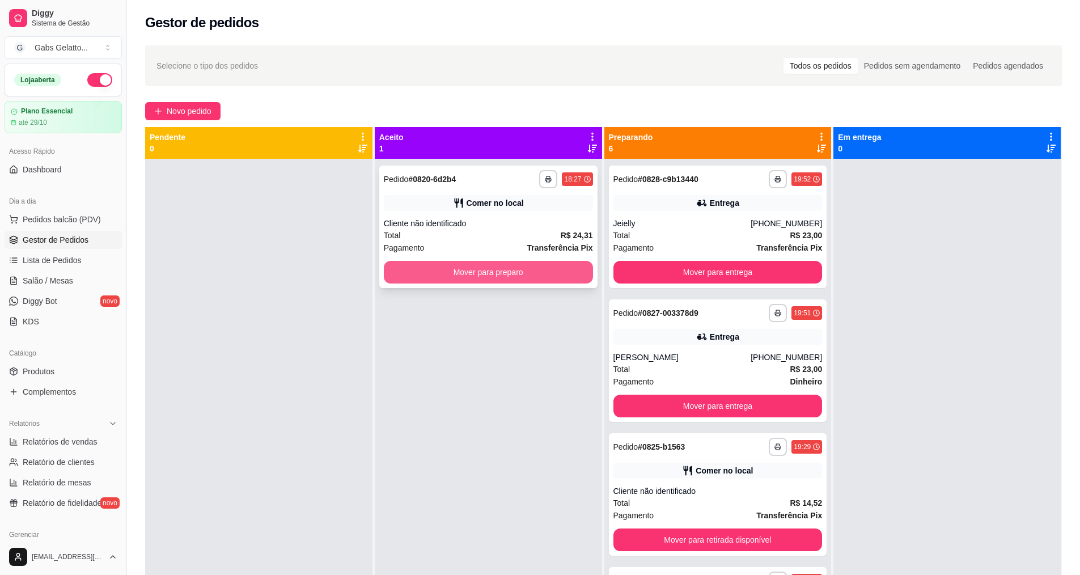
click at [527, 272] on button "Mover para preparo" at bounding box center [488, 272] width 209 height 23
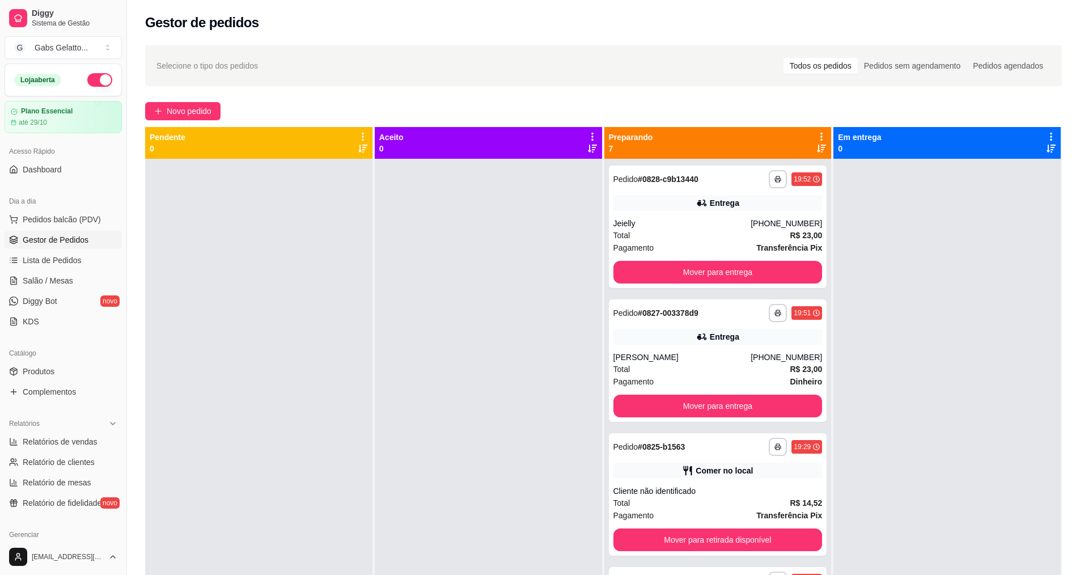
scroll to position [113, 0]
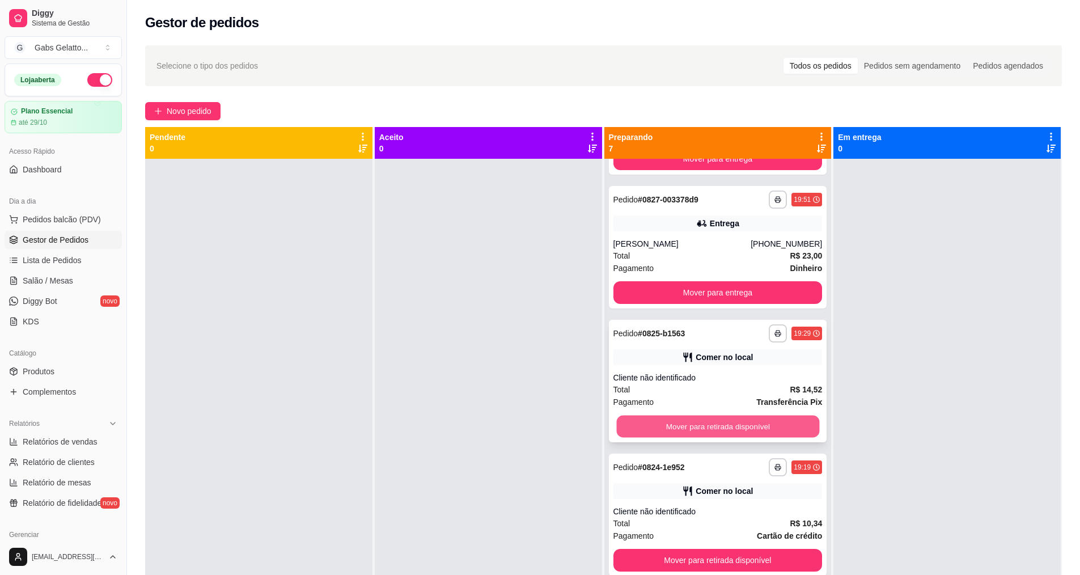
click at [718, 432] on button "Mover para retirada disponível" at bounding box center [717, 427] width 203 height 22
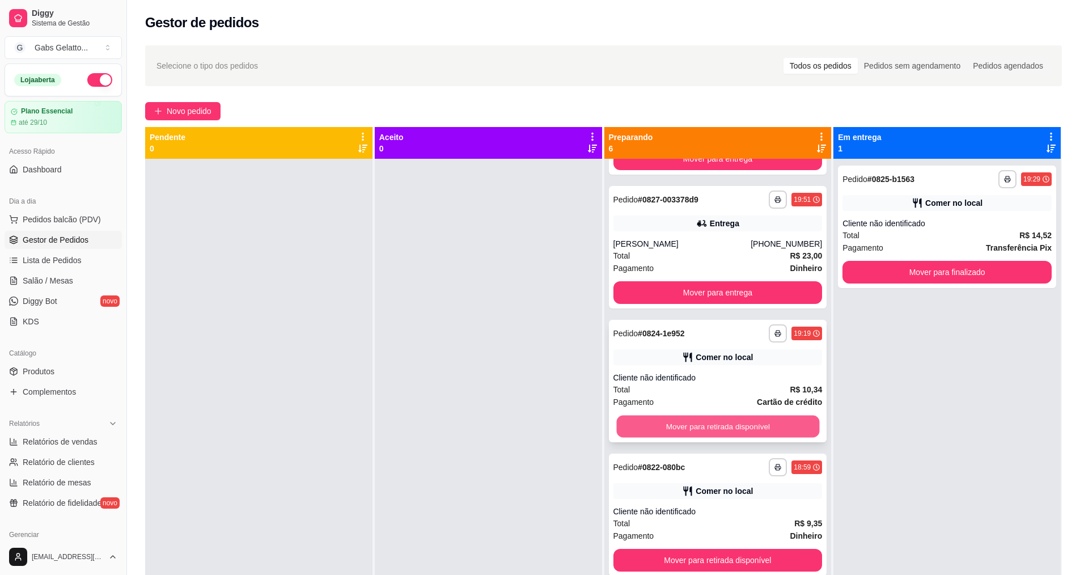
click at [703, 419] on button "Mover para retirada disponível" at bounding box center [717, 427] width 203 height 22
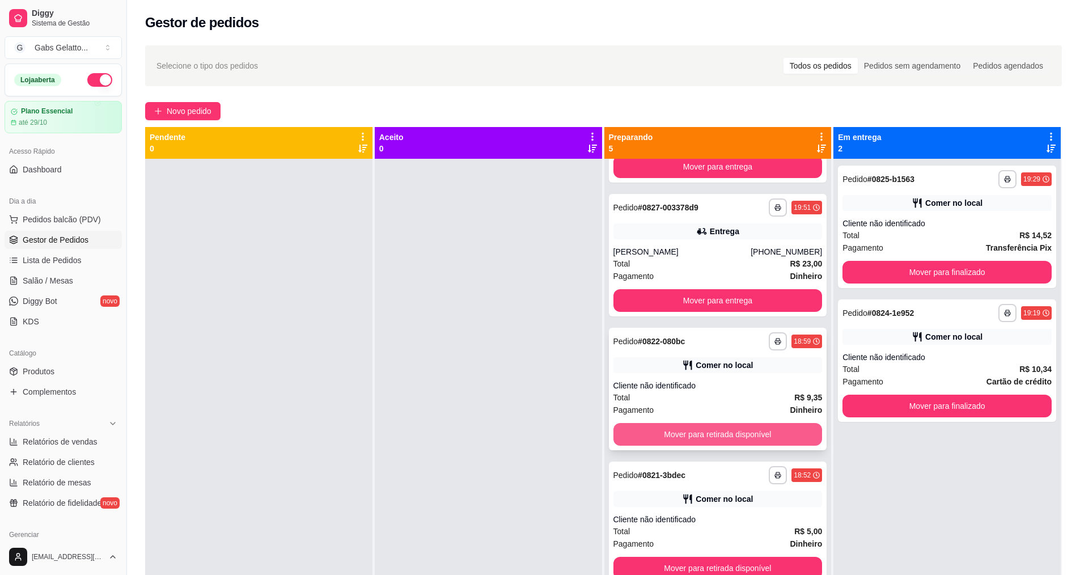
click at [703, 430] on button "Mover para retirada disponível" at bounding box center [718, 434] width 209 height 23
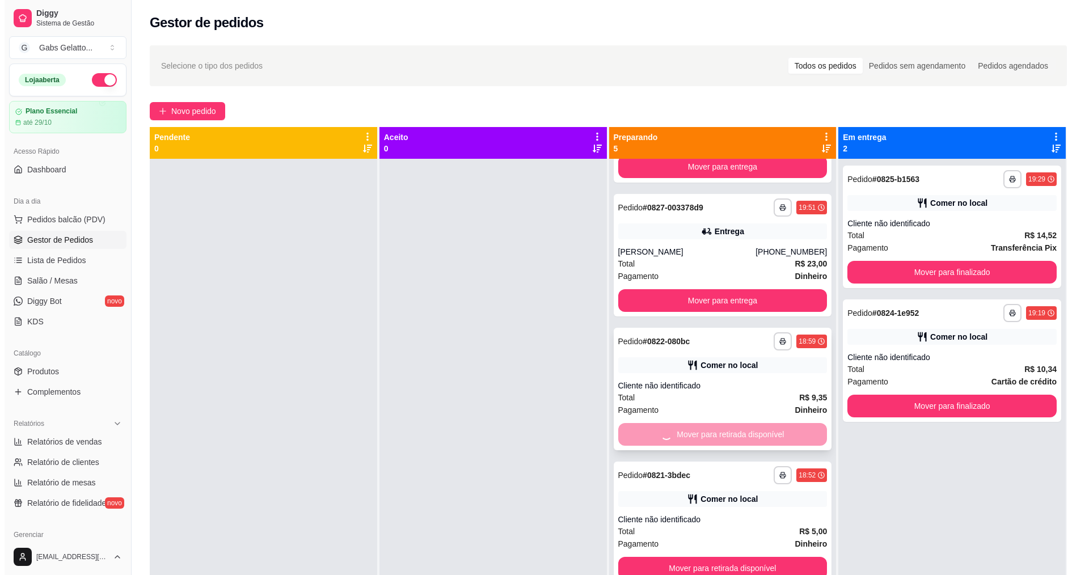
scroll to position [0, 0]
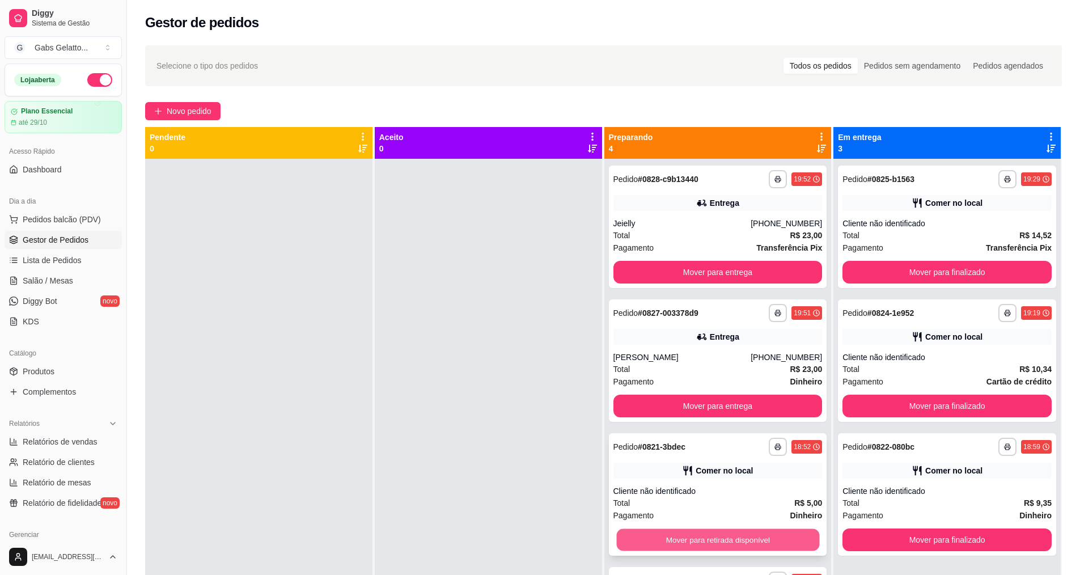
click at [699, 543] on button "Mover para retirada disponível" at bounding box center [717, 540] width 203 height 22
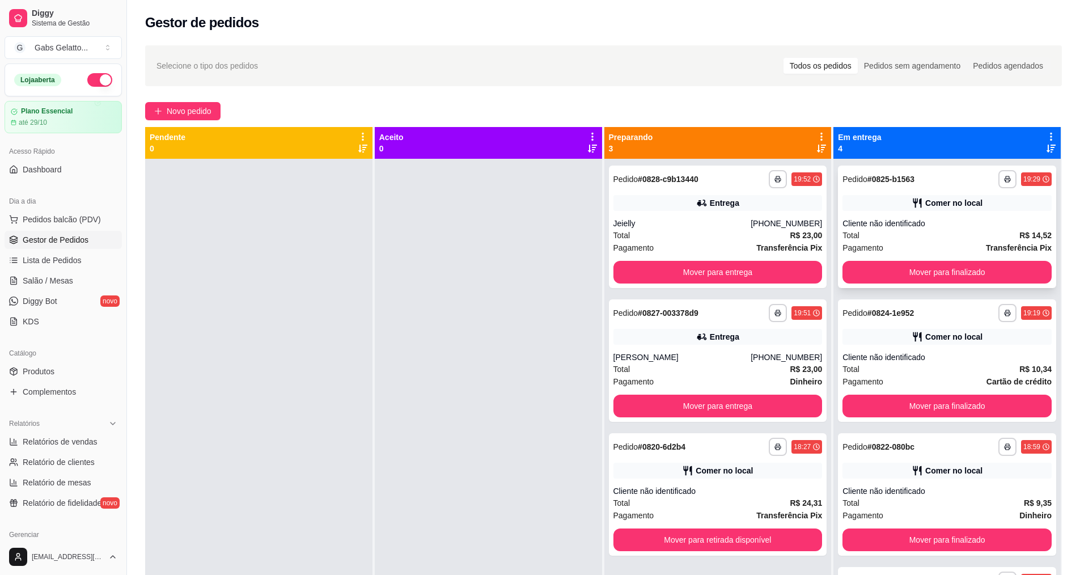
click at [883, 286] on div "**********" at bounding box center [947, 227] width 218 height 122
click at [885, 273] on button "Mover para finalizado" at bounding box center [947, 272] width 203 height 22
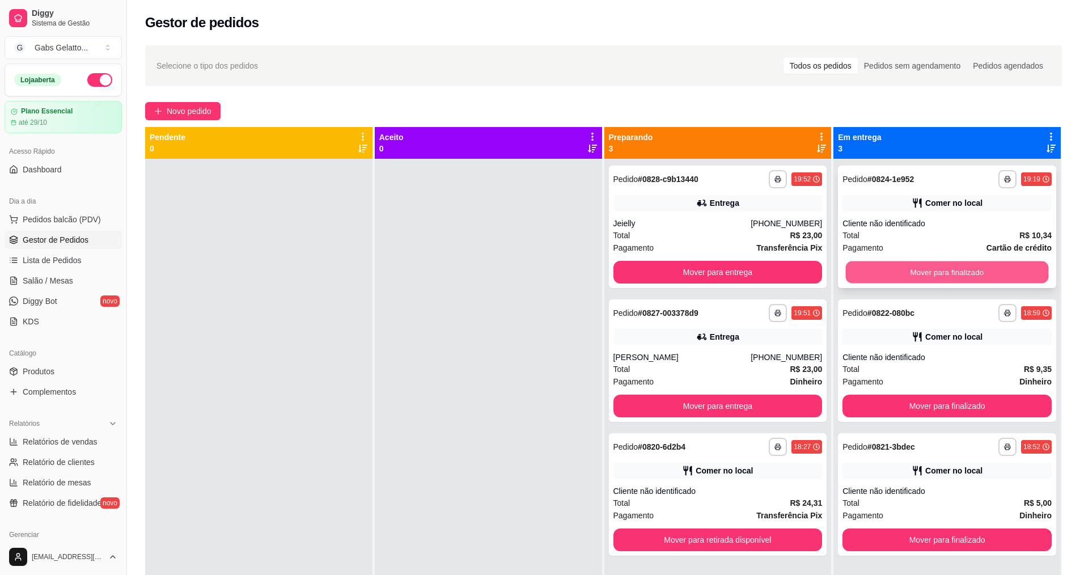
click at [884, 266] on button "Mover para finalizado" at bounding box center [947, 272] width 203 height 22
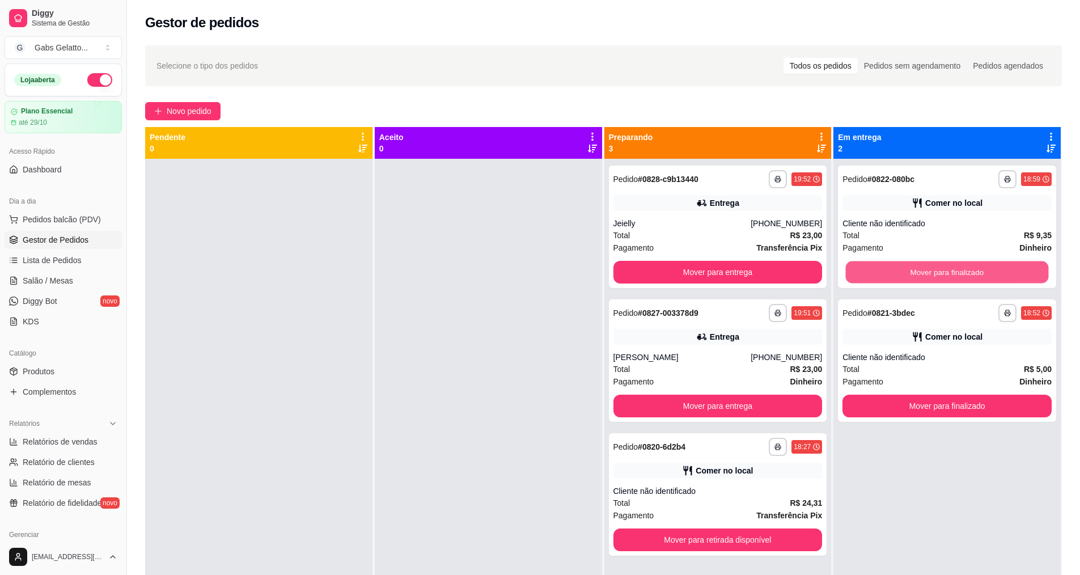
click at [884, 265] on button "Mover para finalizado" at bounding box center [947, 272] width 203 height 22
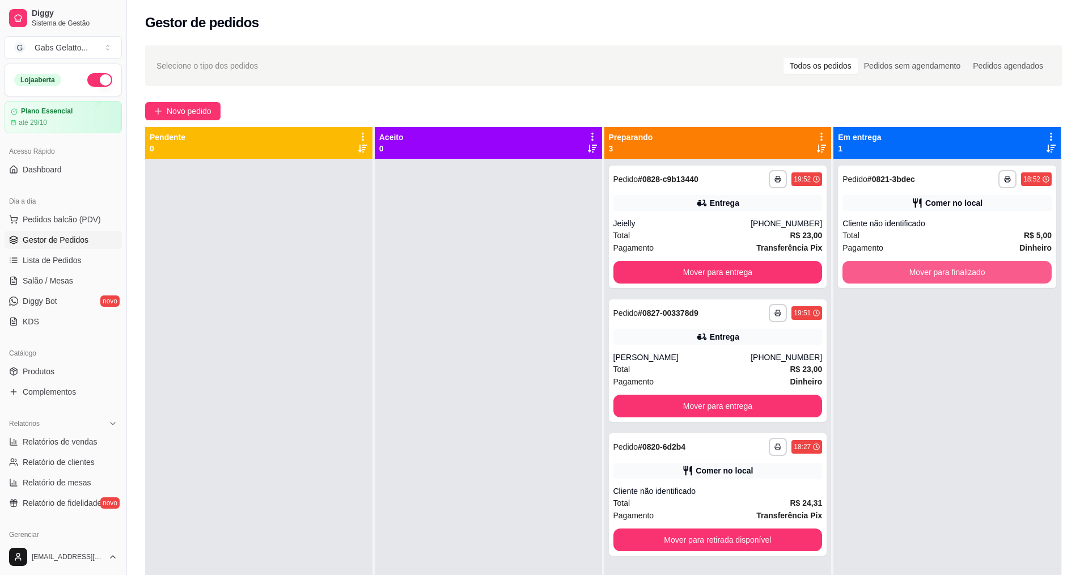
click at [884, 265] on button "Mover para finalizado" at bounding box center [947, 272] width 209 height 23
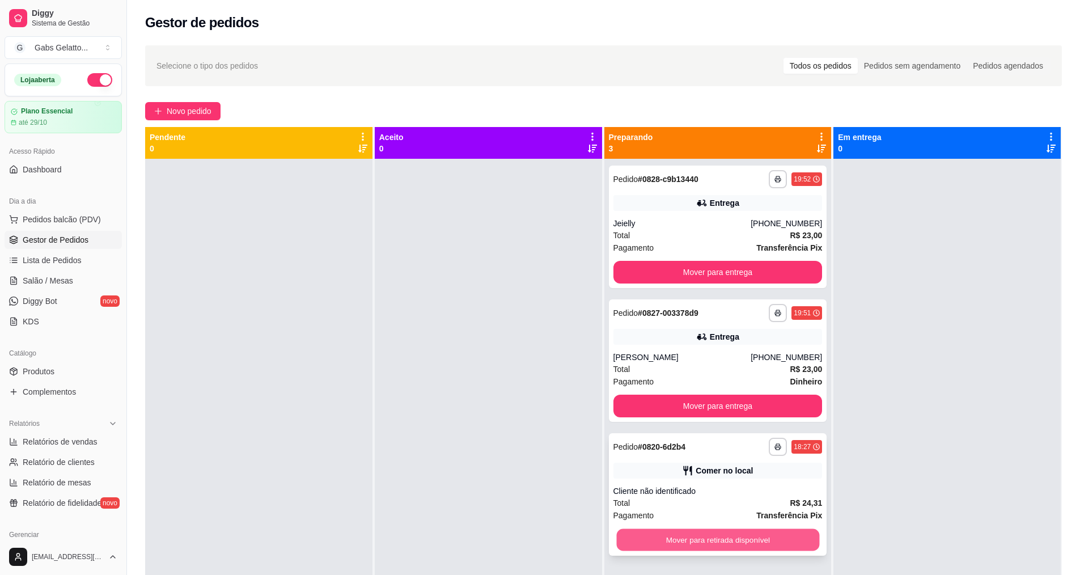
click at [771, 548] on button "Mover para retirada disponível" at bounding box center [717, 540] width 203 height 22
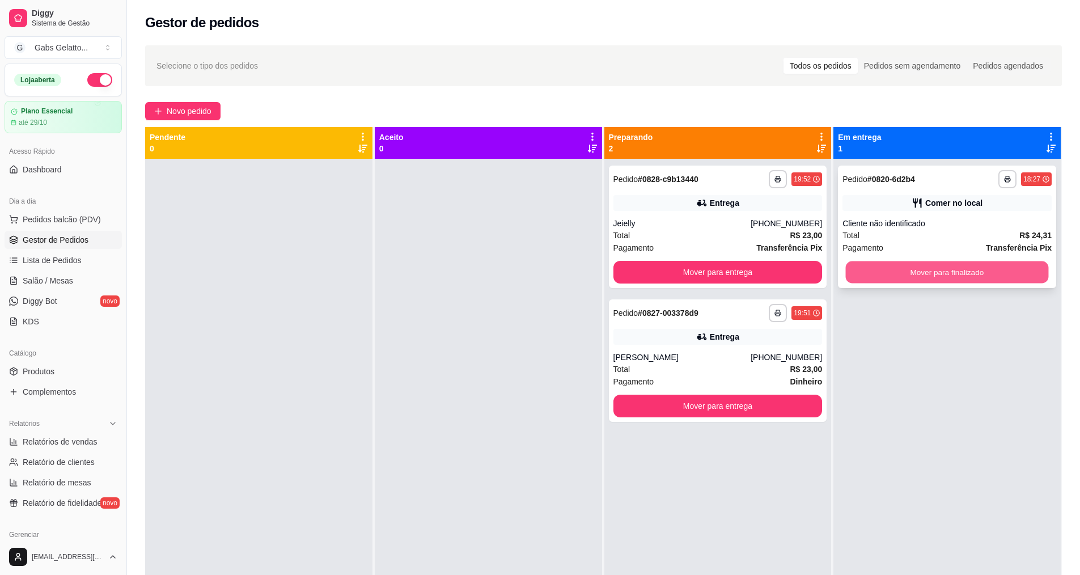
click at [918, 273] on button "Mover para finalizado" at bounding box center [947, 272] width 203 height 22
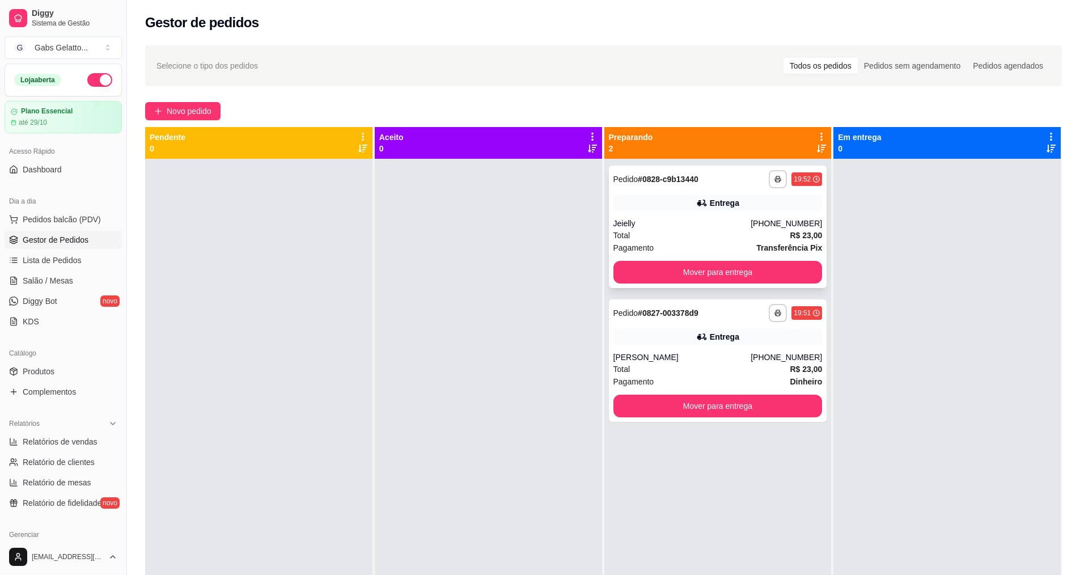
click at [709, 235] on div "Total R$ 23,00" at bounding box center [718, 235] width 209 height 12
click at [94, 214] on span "Pedidos balcão (PDV)" at bounding box center [62, 219] width 78 height 11
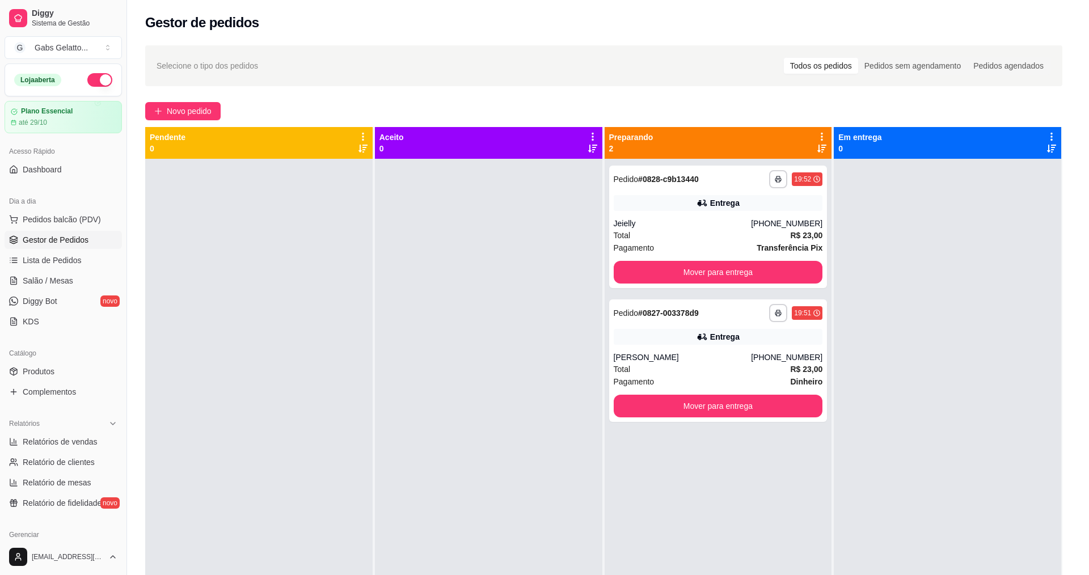
click at [85, 219] on img at bounding box center [87, 209] width 104 height 71
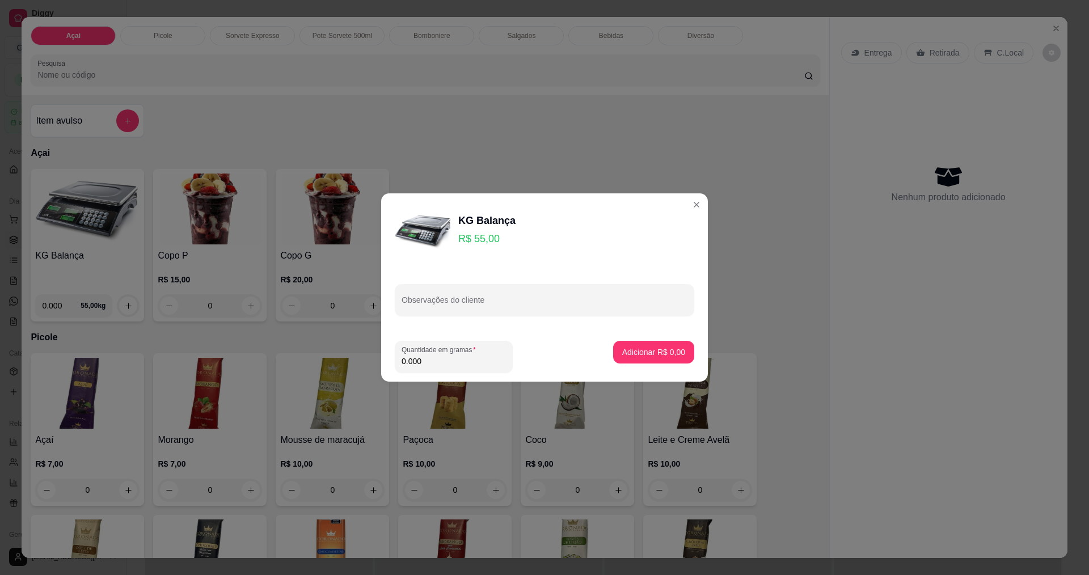
drag, startPoint x: 436, startPoint y: 365, endPoint x: 436, endPoint y: 378, distance: 12.5
click at [437, 375] on footer "Quantidade em gramas 0.000 Adicionar R$ 0,00" at bounding box center [544, 357] width 327 height 50
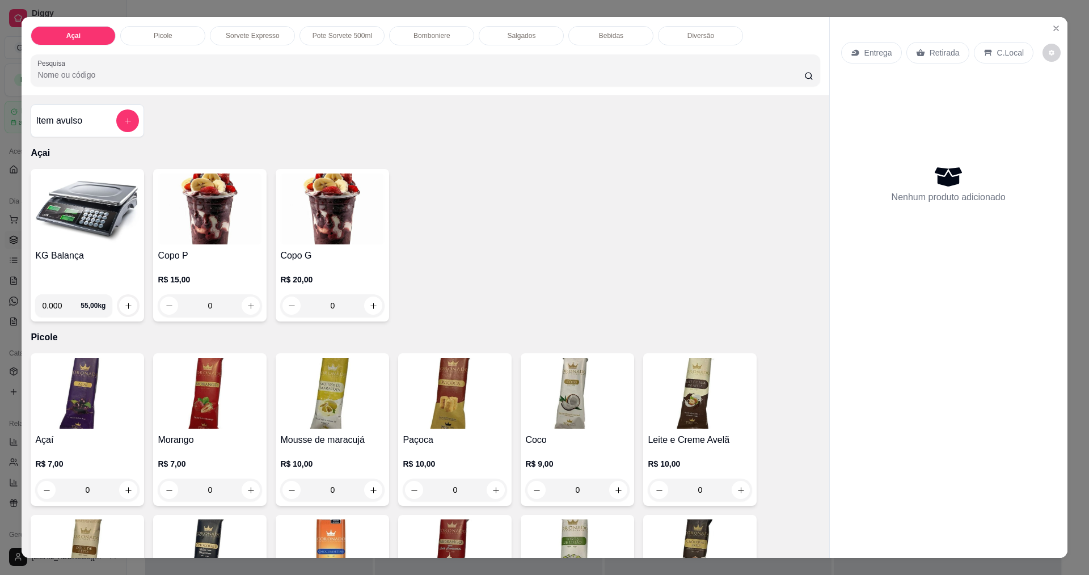
click at [867, 60] on div "Entrega" at bounding box center [871, 53] width 61 height 22
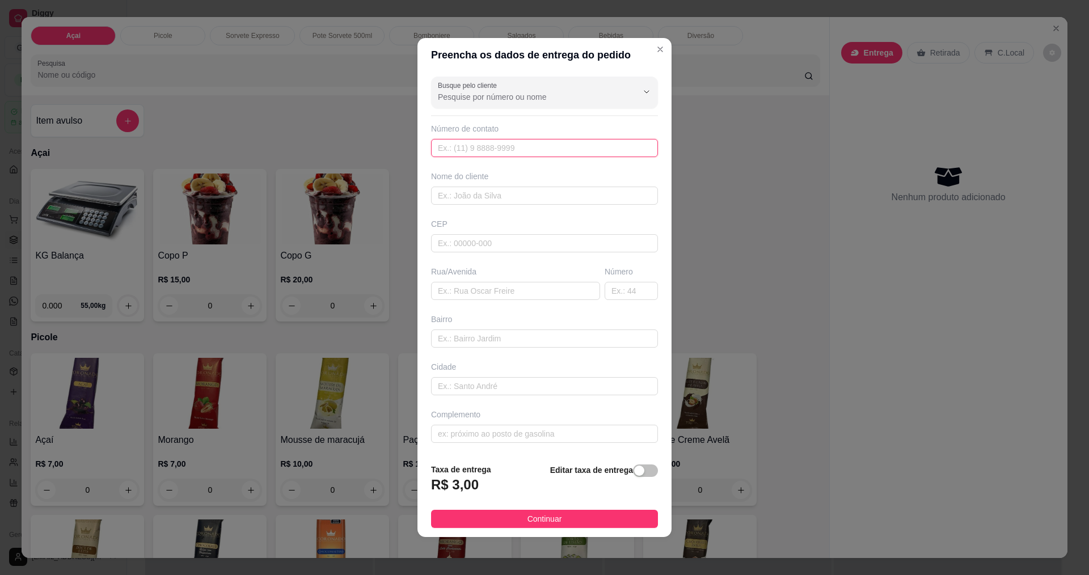
click at [501, 145] on input "text" at bounding box center [544, 148] width 227 height 18
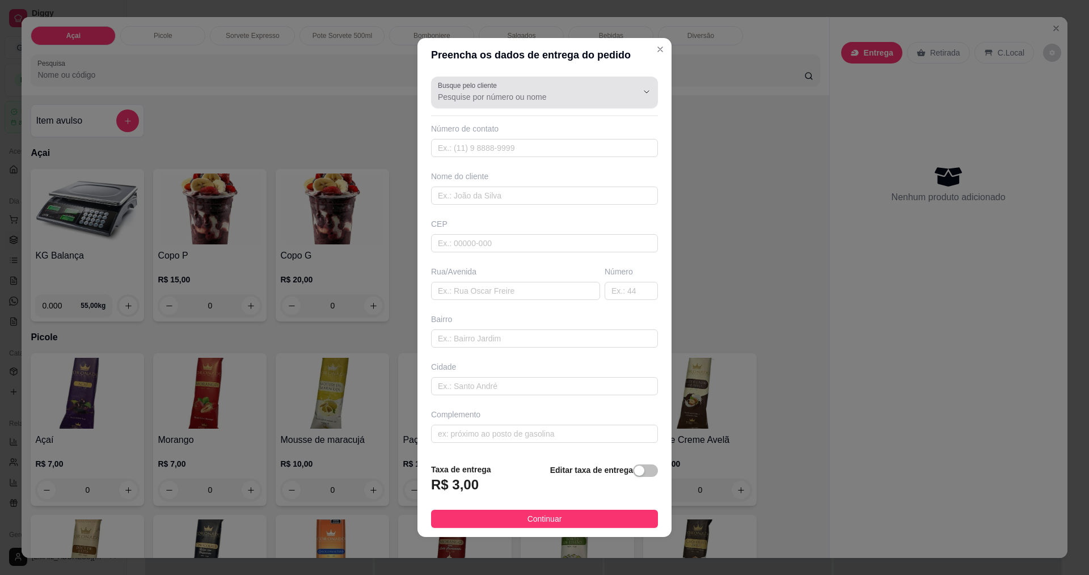
click at [551, 102] on input "Busque pelo cliente" at bounding box center [528, 96] width 181 height 11
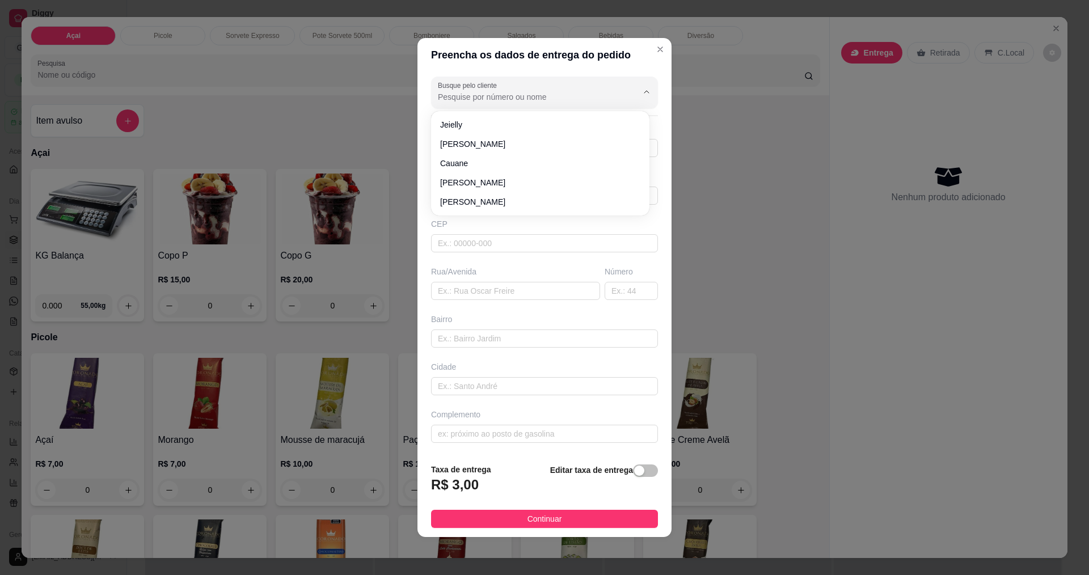
click at [553, 99] on input "Busque pelo cliente" at bounding box center [528, 96] width 181 height 11
click at [512, 253] on div "Busque pelo cliente Número de contato Nome do cliente CEP Rua/[GEOGRAPHIC_DATA]" at bounding box center [544, 263] width 254 height 382
click at [525, 150] on input "text" at bounding box center [544, 148] width 227 height 18
click at [523, 208] on div "Busque pelo cliente Número de contato Nome do cliente CEP Rua/[GEOGRAPHIC_DATA]" at bounding box center [544, 263] width 254 height 382
click at [533, 202] on input "text" at bounding box center [544, 196] width 227 height 18
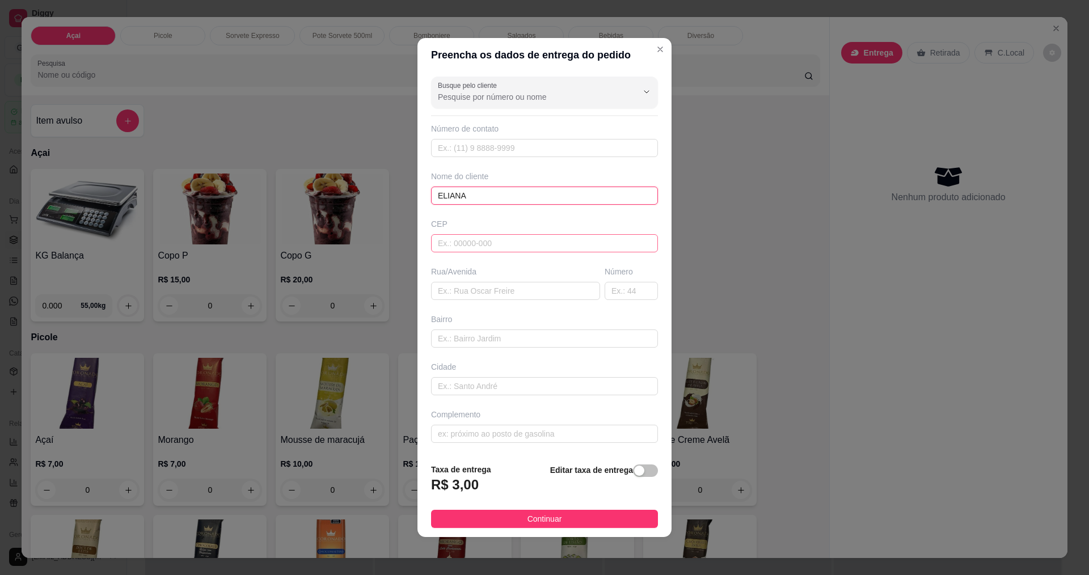
type input "ELIANA"
click at [528, 242] on input "text" at bounding box center [544, 243] width 227 height 18
type input "45490000"
type input "Laje"
type input "45490000"
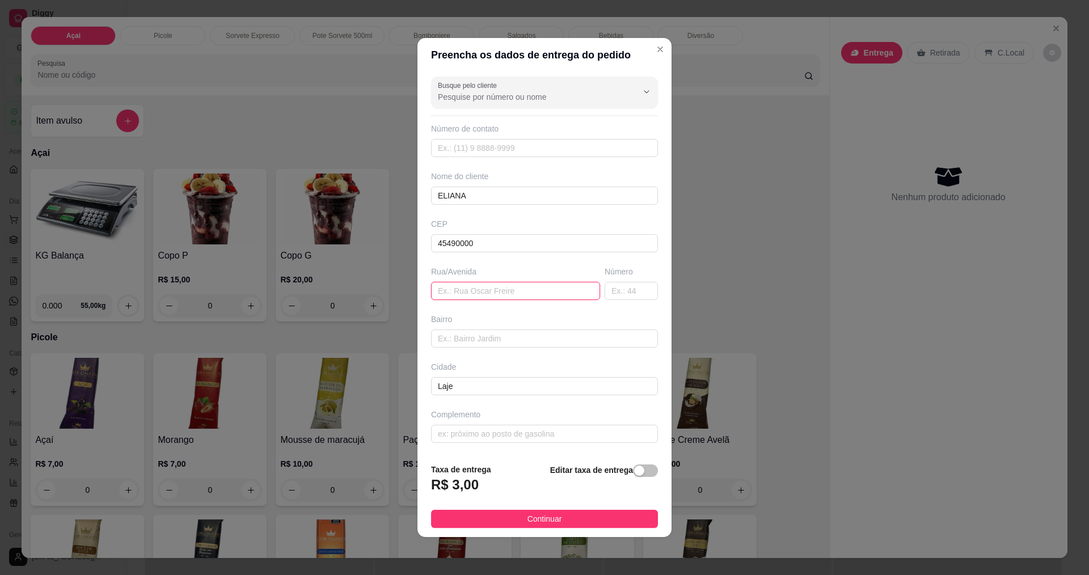
click at [493, 295] on input "text" at bounding box center [515, 291] width 169 height 18
type input "ARCO IRIS"
click at [634, 291] on input "text" at bounding box center [630, 291] width 53 height 18
click at [549, 333] on input "text" at bounding box center [544, 338] width 227 height 18
click at [542, 275] on div "Rua/Avenida" at bounding box center [515, 271] width 169 height 11
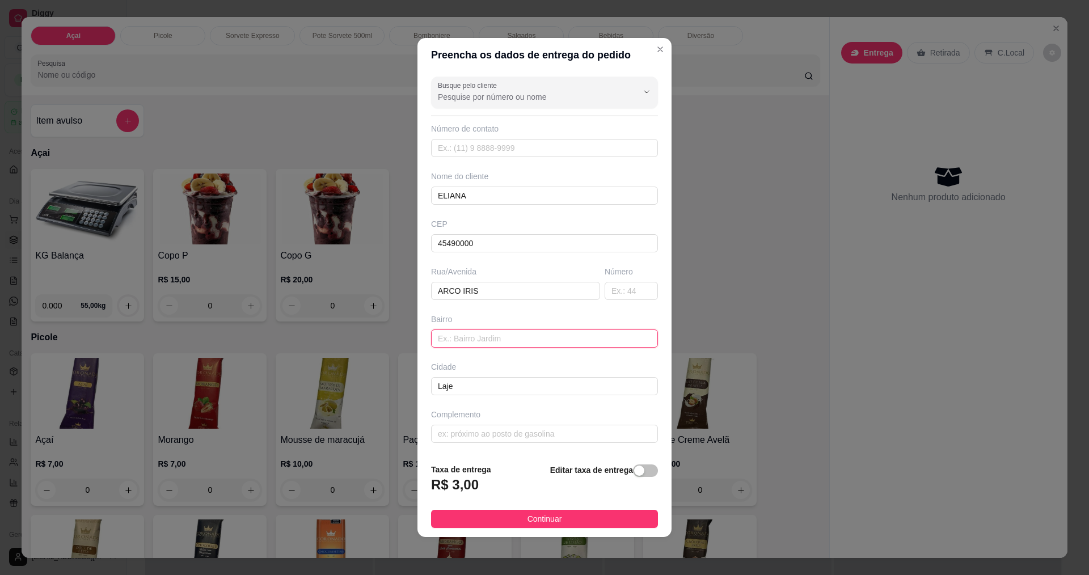
click at [509, 344] on input "text" at bounding box center [544, 338] width 227 height 18
type input "ARCO IRIS"
click at [533, 286] on input "ARCO IRIS" at bounding box center [515, 291] width 169 height 18
type input "A"
type input "QUARTA RUA"
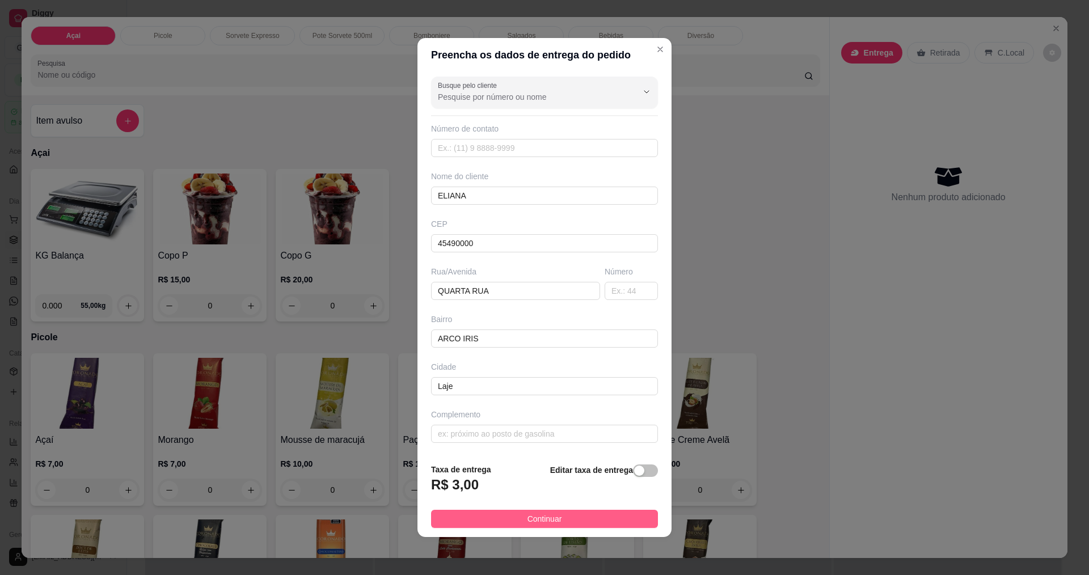
click at [595, 512] on button "Continuar" at bounding box center [544, 519] width 227 height 18
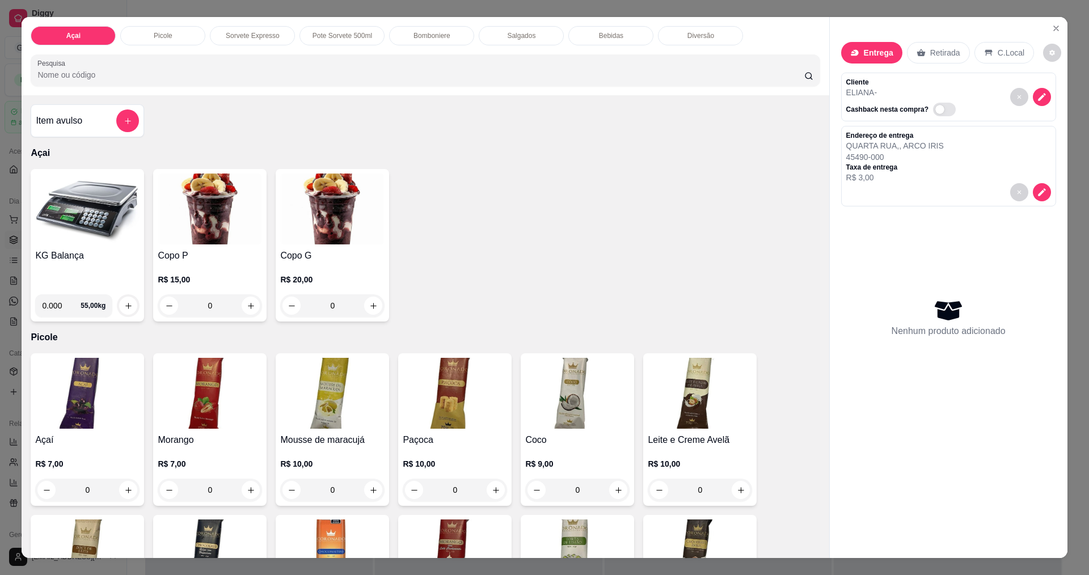
scroll to position [19, 0]
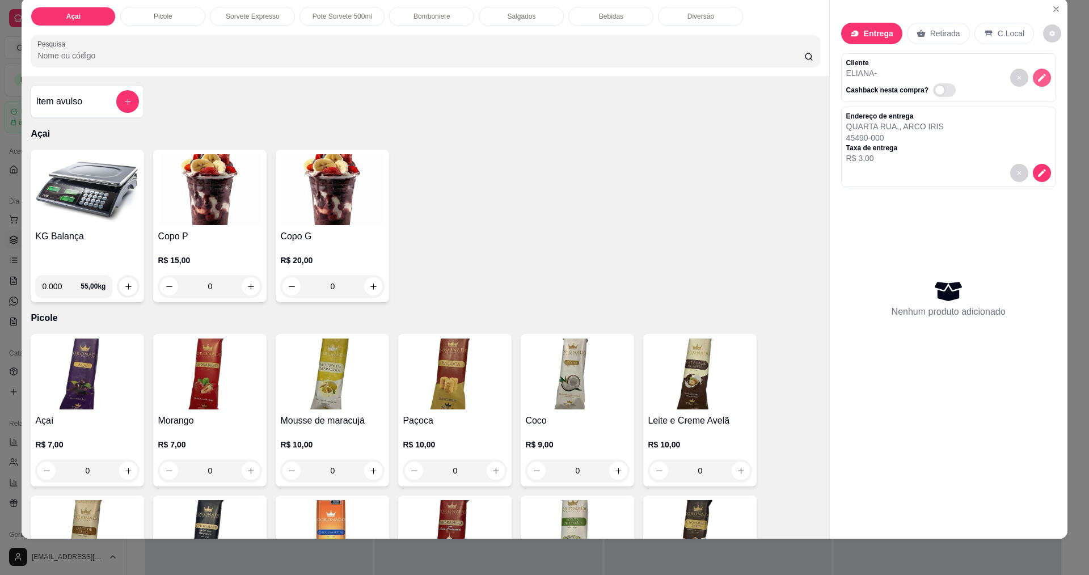
click at [1037, 74] on icon "decrease-product-quantity" at bounding box center [1042, 78] width 10 height 10
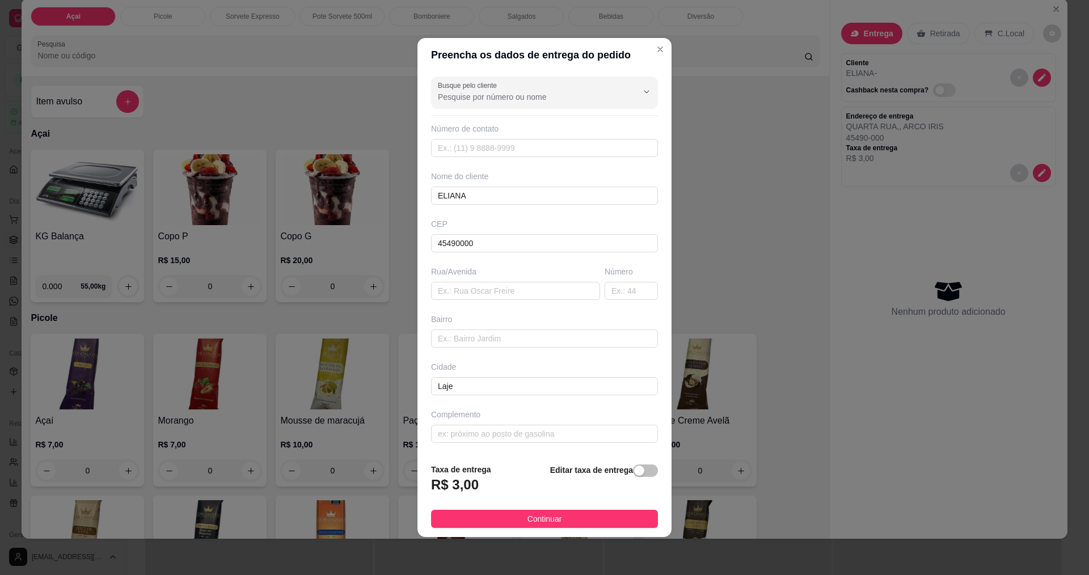
click at [574, 508] on footer "Taxa de entrega R$ 3,00 Editar taxa de entrega Continuar" at bounding box center [544, 495] width 254 height 83
click at [573, 512] on button "Continuar" at bounding box center [544, 519] width 227 height 18
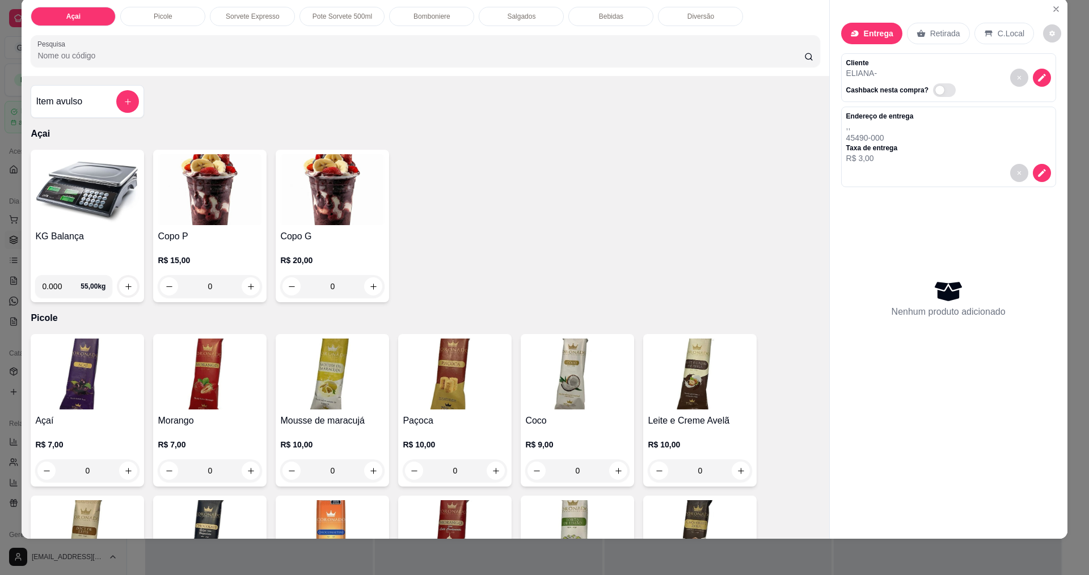
click at [902, 147] on p "Taxa de entrega" at bounding box center [879, 147] width 67 height 9
click at [1041, 171] on icon "decrease-product-quantity" at bounding box center [1042, 173] width 10 height 10
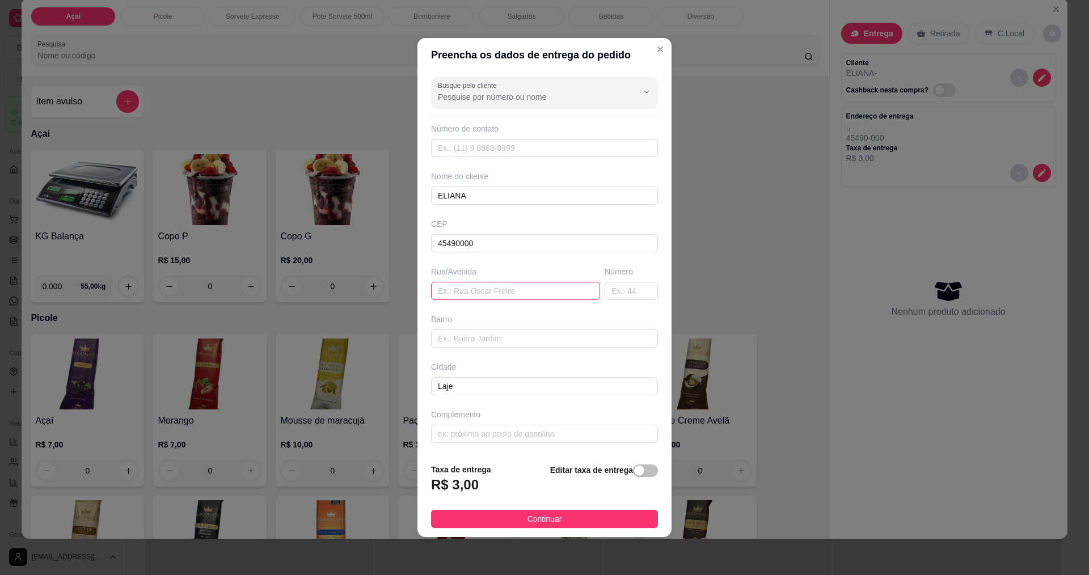
click at [528, 284] on input "text" at bounding box center [515, 291] width 169 height 18
type input "QUARTA RUA"
click at [523, 341] on input "text" at bounding box center [544, 338] width 227 height 18
type input "ARCONIRIS"
click at [524, 438] on input "text" at bounding box center [544, 434] width 227 height 18
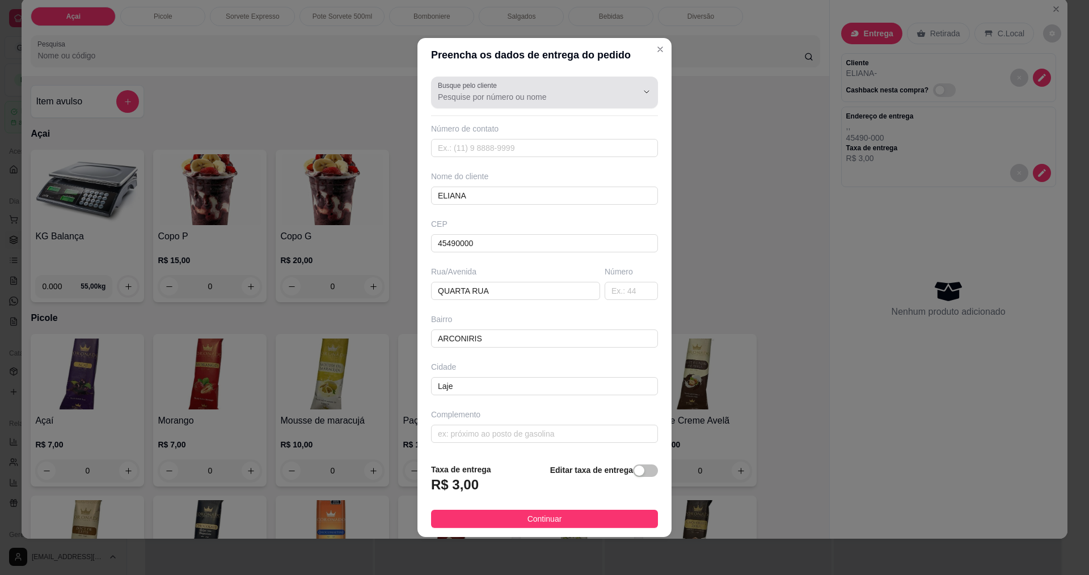
click at [566, 98] on input "Busque pelo cliente" at bounding box center [528, 96] width 181 height 11
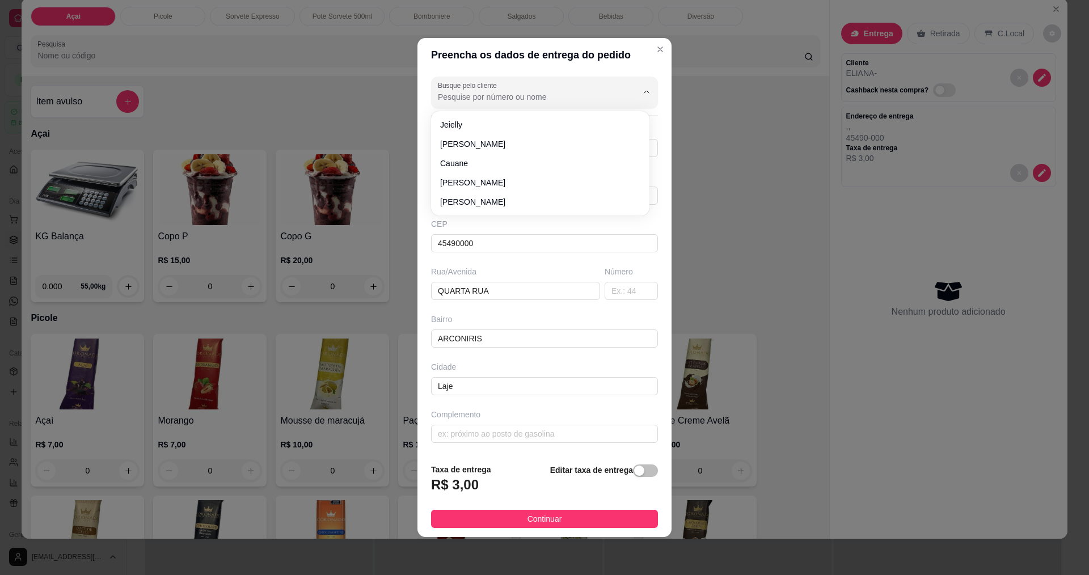
click at [733, 69] on div "Preencha os dados de entrega do pedido Busque pelo cliente Número de contato No…" at bounding box center [544, 287] width 1089 height 575
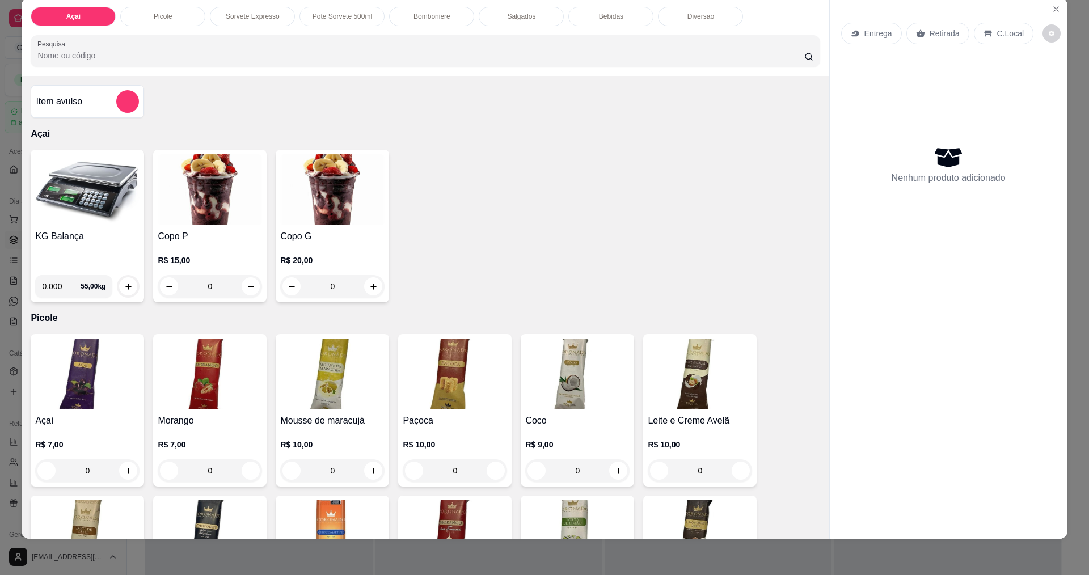
click at [316, 186] on img at bounding box center [332, 189] width 104 height 71
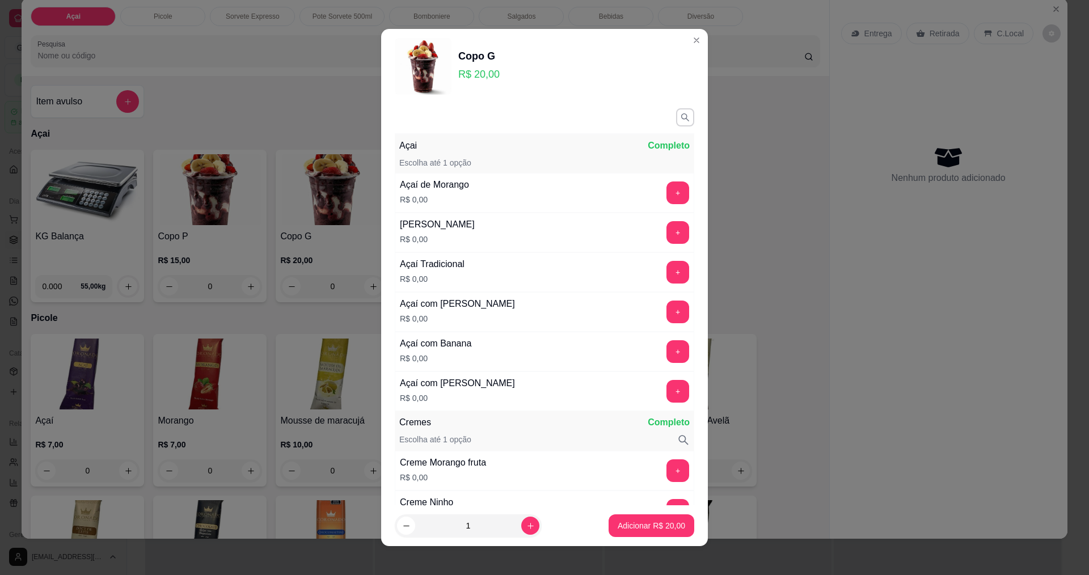
click at [629, 544] on footer "1 Adicionar R$ 20,00" at bounding box center [544, 525] width 327 height 41
click at [632, 531] on button "Adicionar R$ 20,00" at bounding box center [651, 525] width 86 height 23
type input "1"
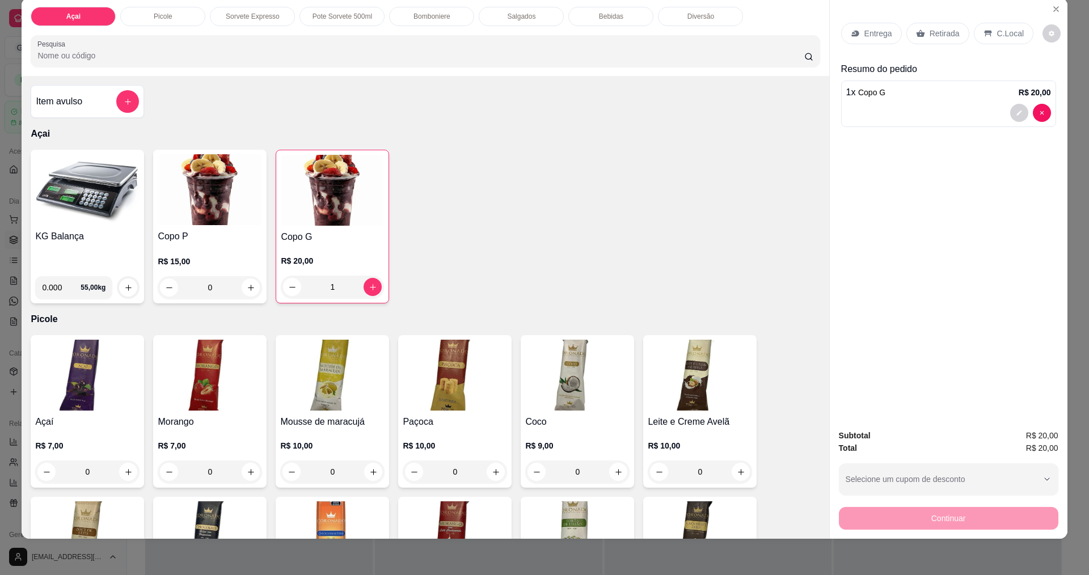
click at [967, 58] on div "Entrega Retirada C.Local Resumo do pedido 1 x Copo G R$ 20,00" at bounding box center [948, 73] width 215 height 118
click at [940, 33] on p "Retirada" at bounding box center [944, 33] width 30 height 11
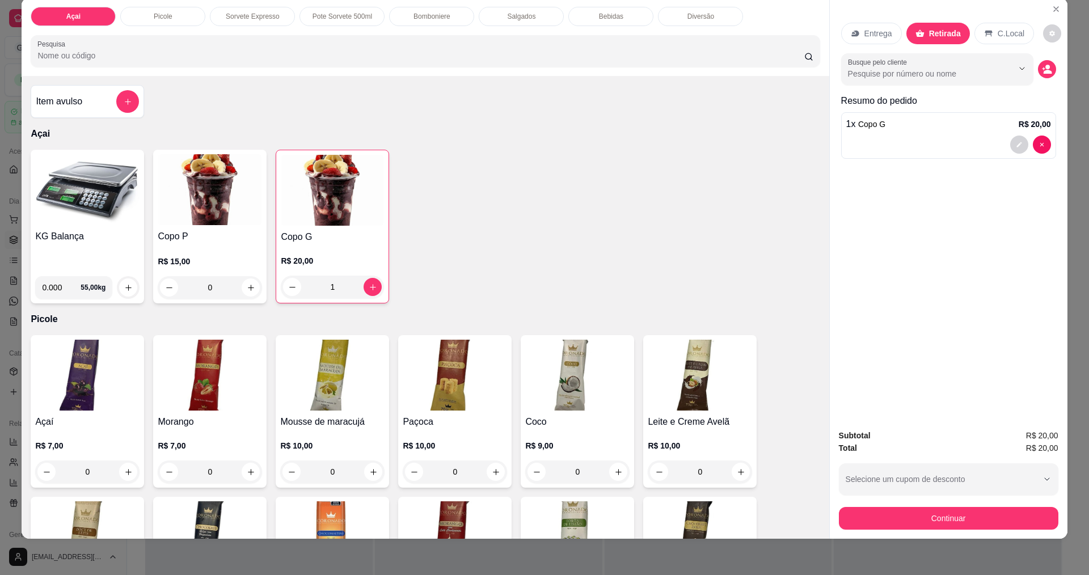
click at [882, 33] on p "Entrega" at bounding box center [878, 33] width 28 height 11
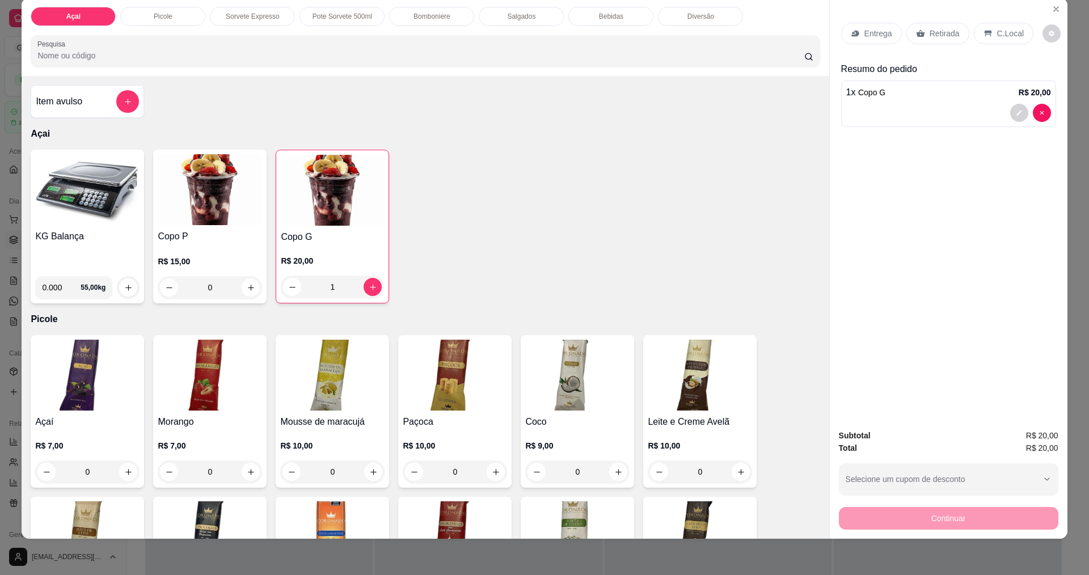
click at [986, 36] on icon at bounding box center [987, 33] width 9 height 9
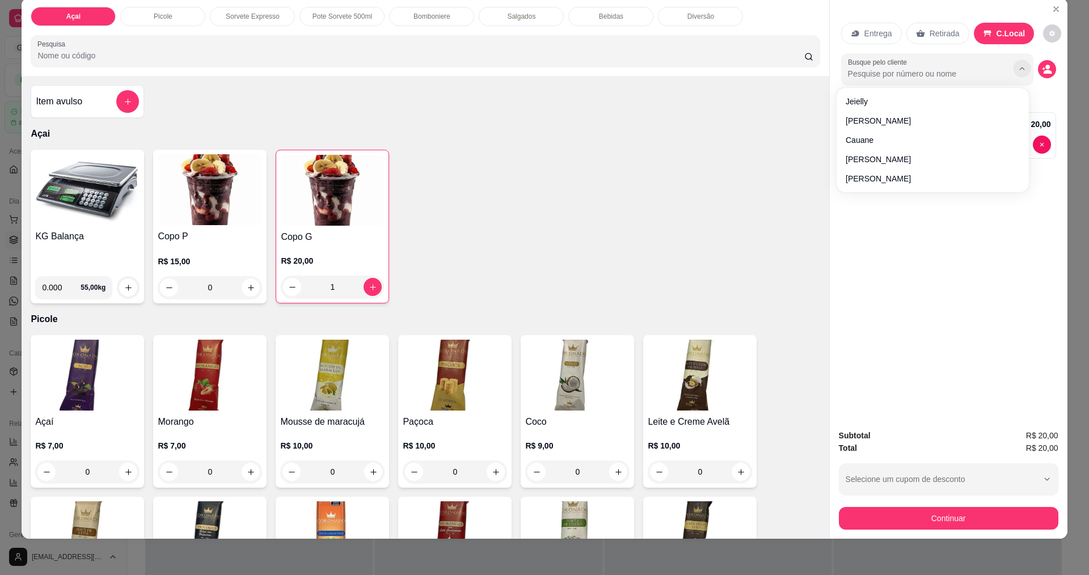
click at [1019, 70] on icon "Show suggestions" at bounding box center [1021, 69] width 9 height 9
click at [1050, 82] on div "Busque pelo cliente" at bounding box center [948, 69] width 215 height 32
click at [1048, 68] on button "decrease-product-quantity" at bounding box center [1047, 69] width 18 height 18
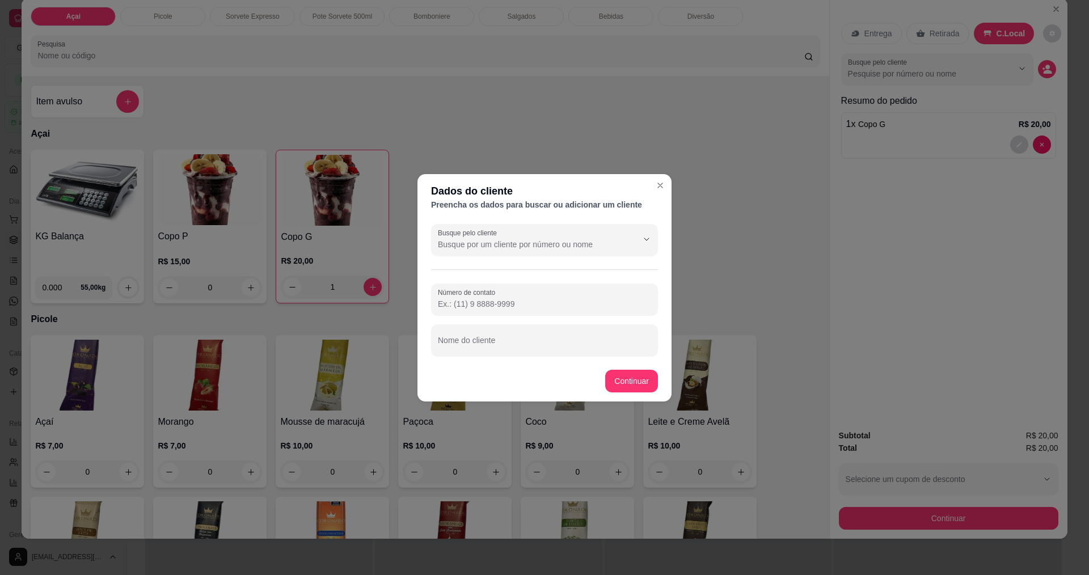
click at [534, 283] on div "Busque pelo cliente Número de contato Nome do cliente" at bounding box center [544, 289] width 254 height 141
click at [540, 293] on div at bounding box center [544, 299] width 213 height 23
click at [523, 348] on input "Nome do cliente" at bounding box center [544, 344] width 213 height 11
click at [547, 321] on div "Número de contato Nome do cliente" at bounding box center [544, 320] width 227 height 73
click at [548, 307] on input "Número de contato" at bounding box center [544, 303] width 213 height 11
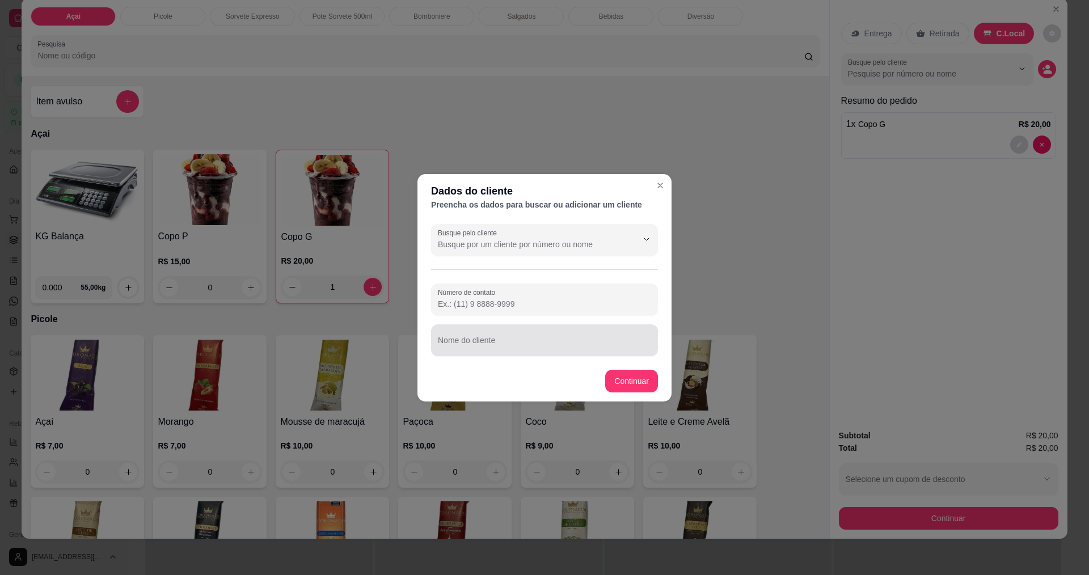
click at [531, 336] on div at bounding box center [544, 340] width 213 height 23
click at [489, 343] on input "[PERSON_NAME]" at bounding box center [544, 344] width 213 height 11
click at [548, 340] on input "WILIAN dos [PERSON_NAME]" at bounding box center [544, 344] width 213 height 11
click at [488, 340] on input "WILIAN dos [PERSON_NAME]" at bounding box center [544, 344] width 213 height 11
click at [482, 346] on input "WILIAN dos [PERSON_NAME]" at bounding box center [544, 344] width 213 height 11
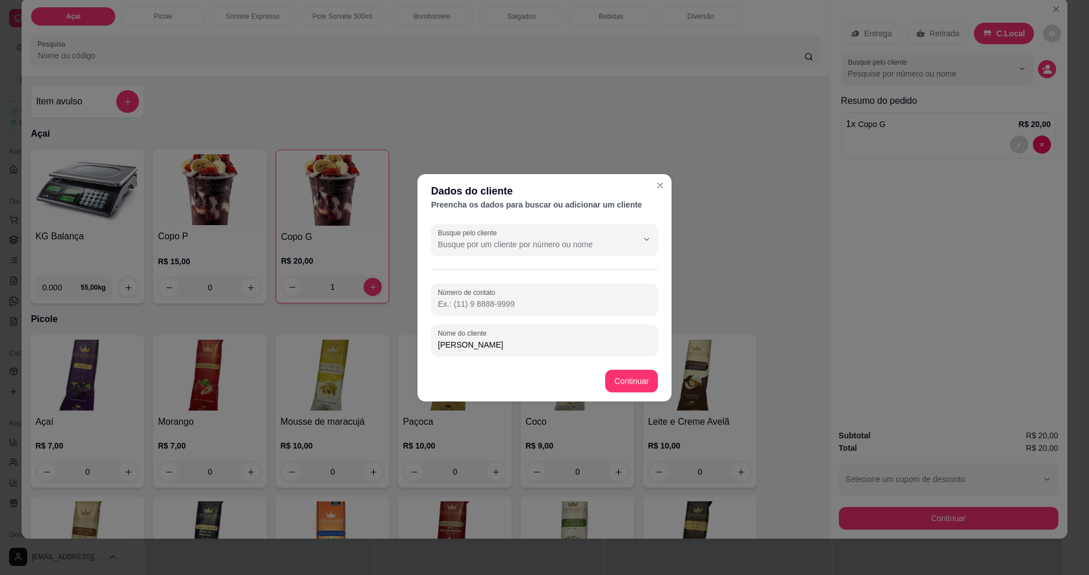
click at [537, 345] on input "[PERSON_NAME]" at bounding box center [544, 344] width 213 height 11
click at [488, 344] on input "[PERSON_NAME]" at bounding box center [544, 344] width 213 height 11
click at [524, 340] on input "[PERSON_NAME]" at bounding box center [544, 344] width 213 height 11
click at [556, 323] on div "Número de contato Nome do cliente [PERSON_NAME]" at bounding box center [544, 320] width 227 height 73
click at [560, 308] on input "Número de contato" at bounding box center [544, 303] width 213 height 11
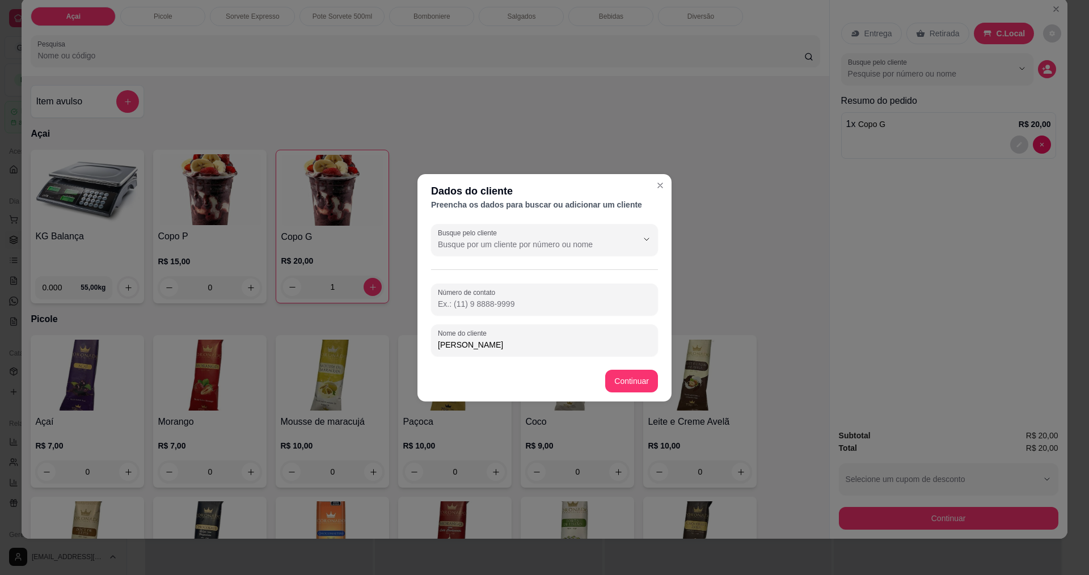
click at [469, 347] on input "[PERSON_NAME]" at bounding box center [544, 344] width 213 height 11
click at [445, 344] on input "[PERSON_NAME]" at bounding box center [544, 344] width 213 height 11
type input "[PERSON_NAME]"
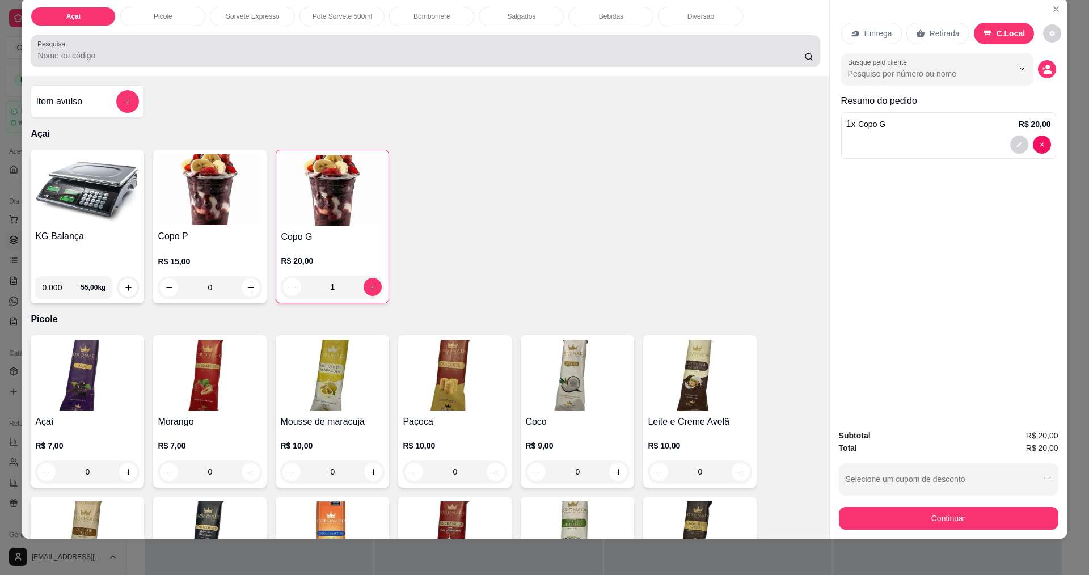
drag, startPoint x: 673, startPoint y: 46, endPoint x: 851, endPoint y: 35, distance: 177.9
click at [701, 46] on div at bounding box center [424, 51] width 775 height 23
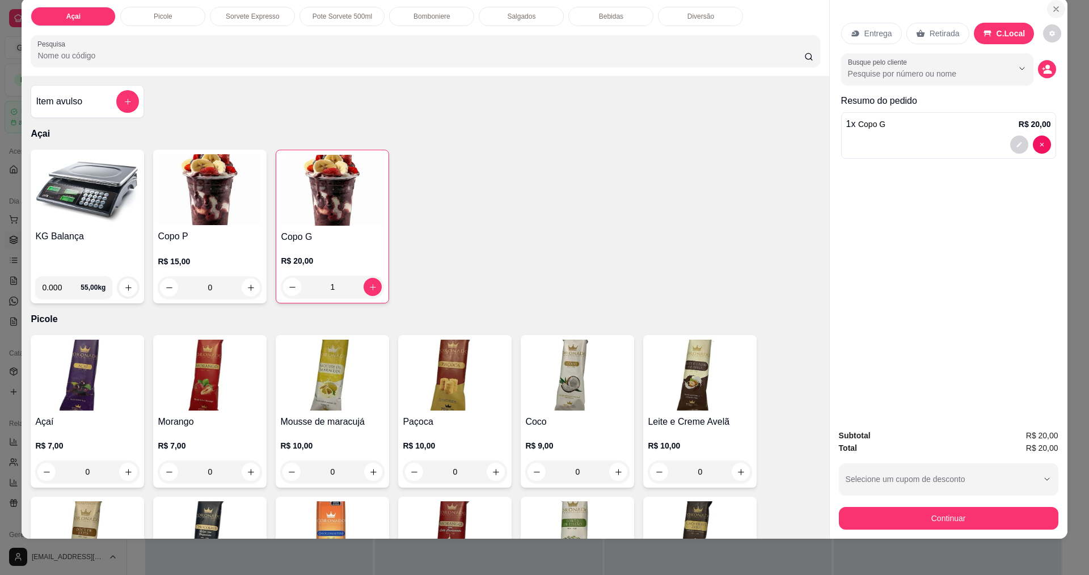
click at [1047, 6] on button "Close" at bounding box center [1056, 9] width 18 height 18
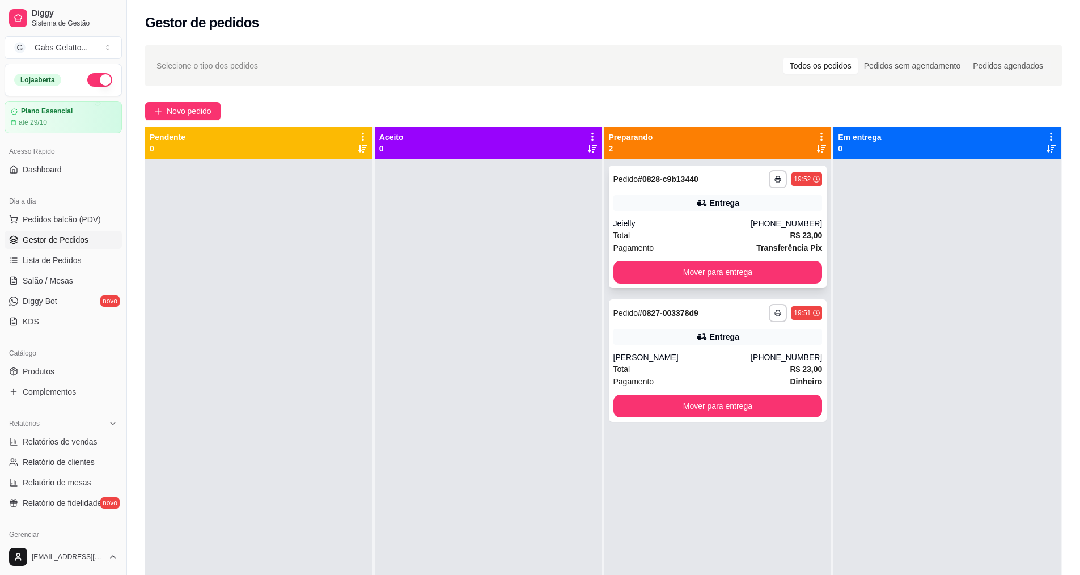
click at [738, 209] on div "Entrega" at bounding box center [718, 203] width 209 height 16
click at [58, 222] on span "Pedidos balcão (PDV)" at bounding box center [62, 219] width 78 height 11
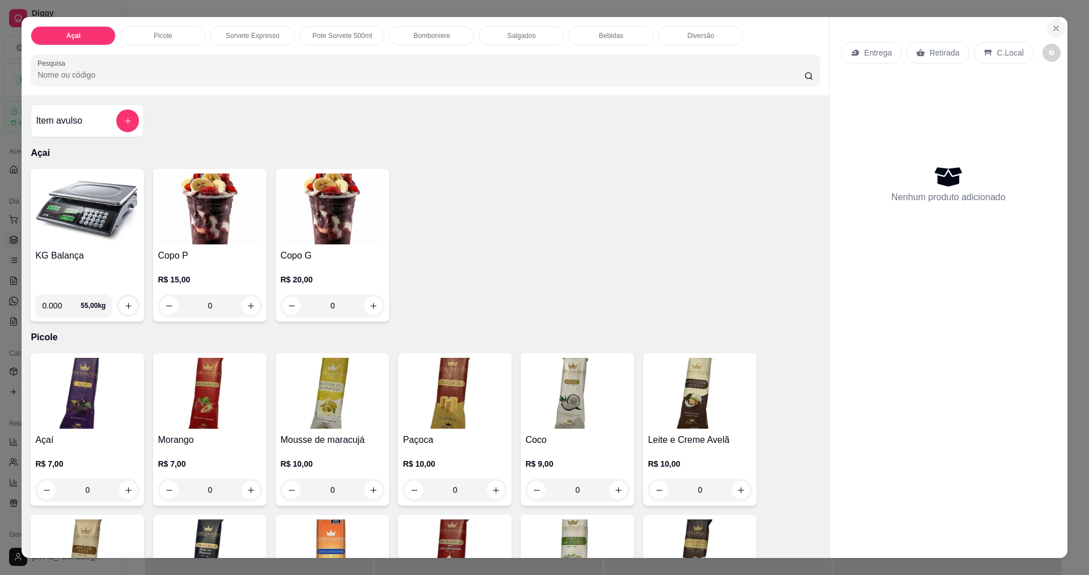
click at [1055, 31] on icon "Close" at bounding box center [1055, 28] width 9 height 9
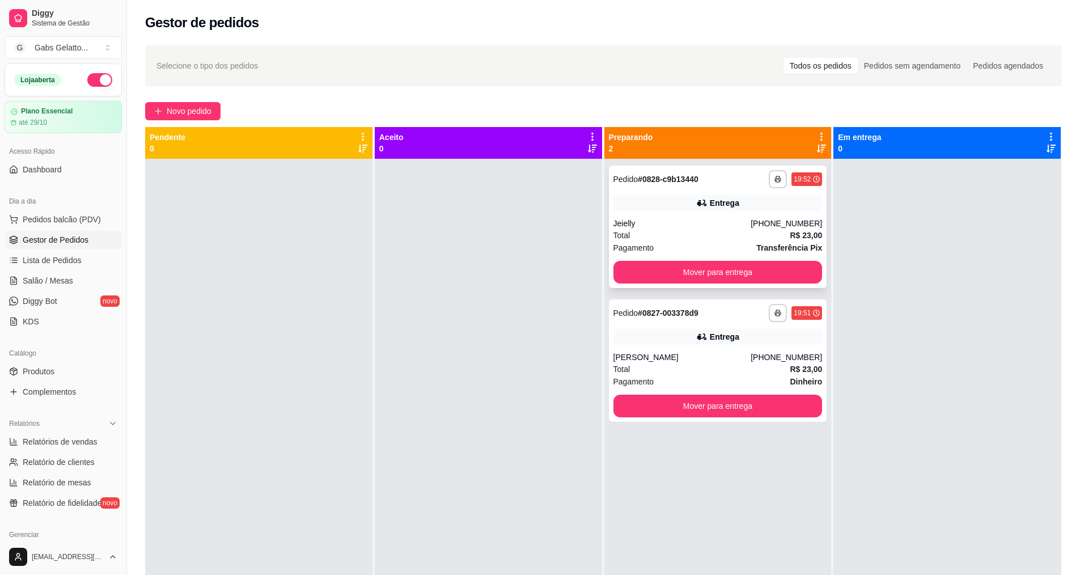
drag, startPoint x: 644, startPoint y: 321, endPoint x: 656, endPoint y: 213, distance: 109.0
click at [656, 213] on div "**********" at bounding box center [718, 227] width 218 height 122
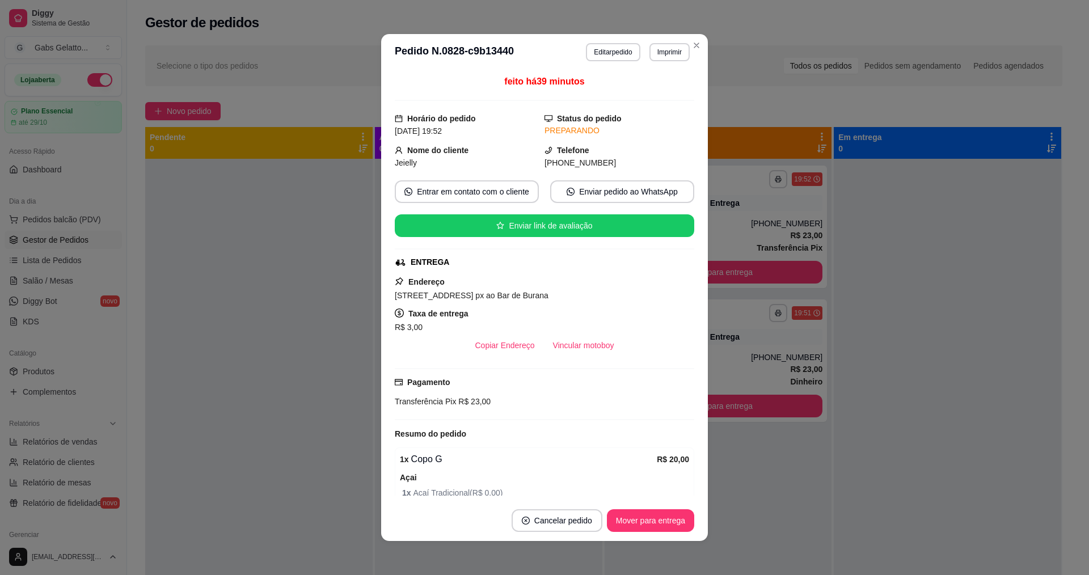
drag, startPoint x: 612, startPoint y: 234, endPoint x: 560, endPoint y: 258, distance: 56.8
click at [557, 259] on div "ENTREGA" at bounding box center [543, 262] width 297 height 12
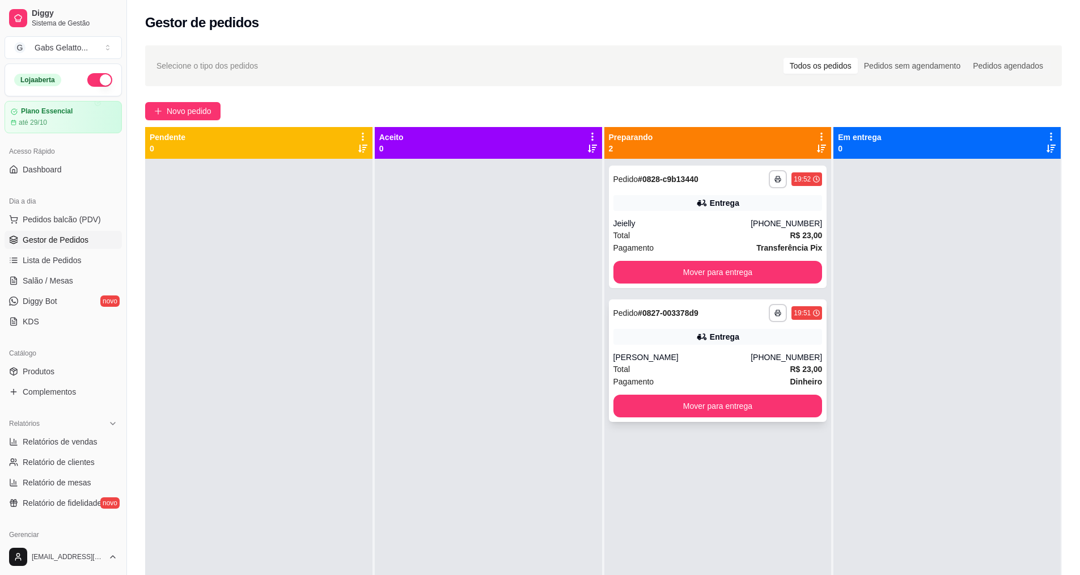
click at [690, 354] on div "[PERSON_NAME]" at bounding box center [683, 357] width 138 height 11
click at [705, 332] on div "Entrega" at bounding box center [718, 337] width 209 height 16
click at [717, 352] on div "[PERSON_NAME]" at bounding box center [683, 357] width 138 height 11
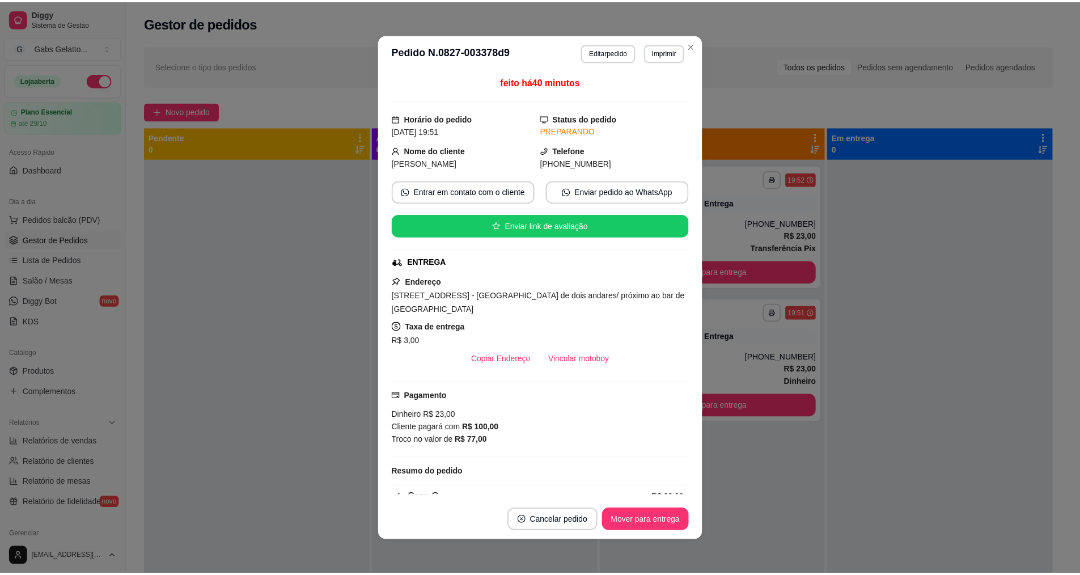
scroll to position [57, 0]
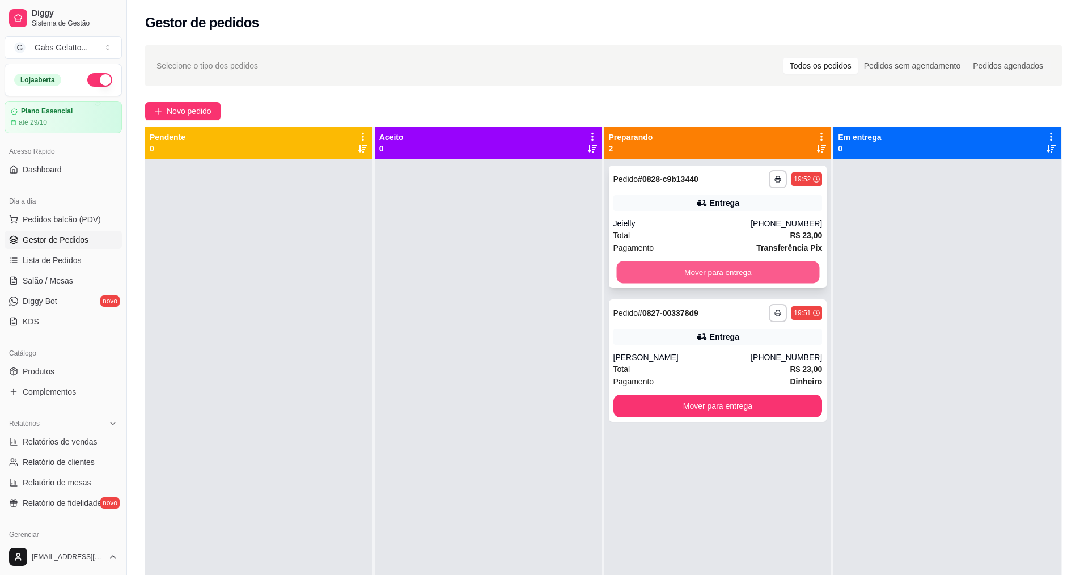
click at [766, 277] on button "Mover para entrega" at bounding box center [717, 272] width 203 height 22
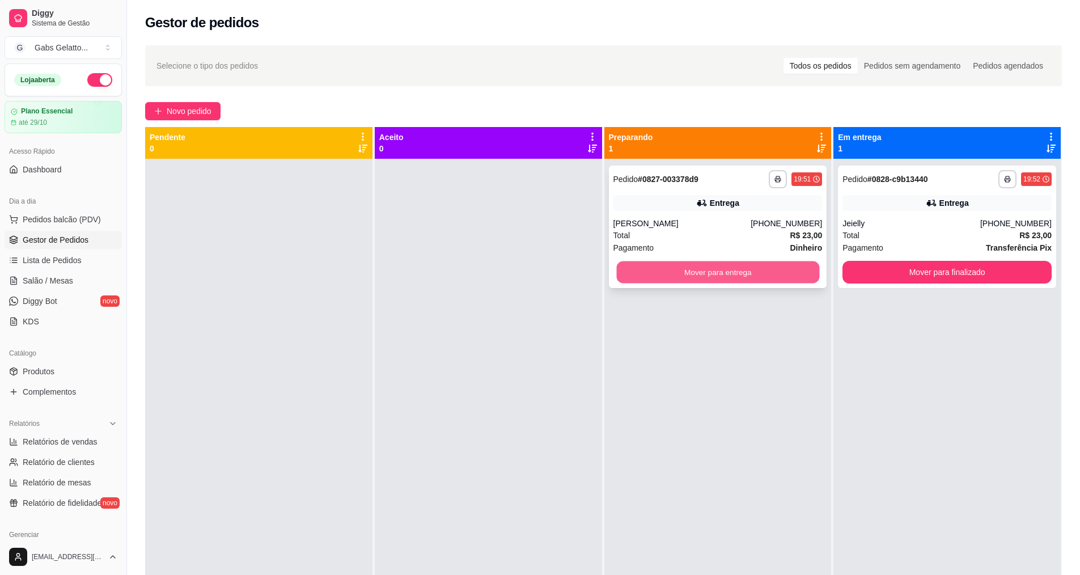
click at [792, 274] on button "Mover para entrega" at bounding box center [717, 272] width 203 height 22
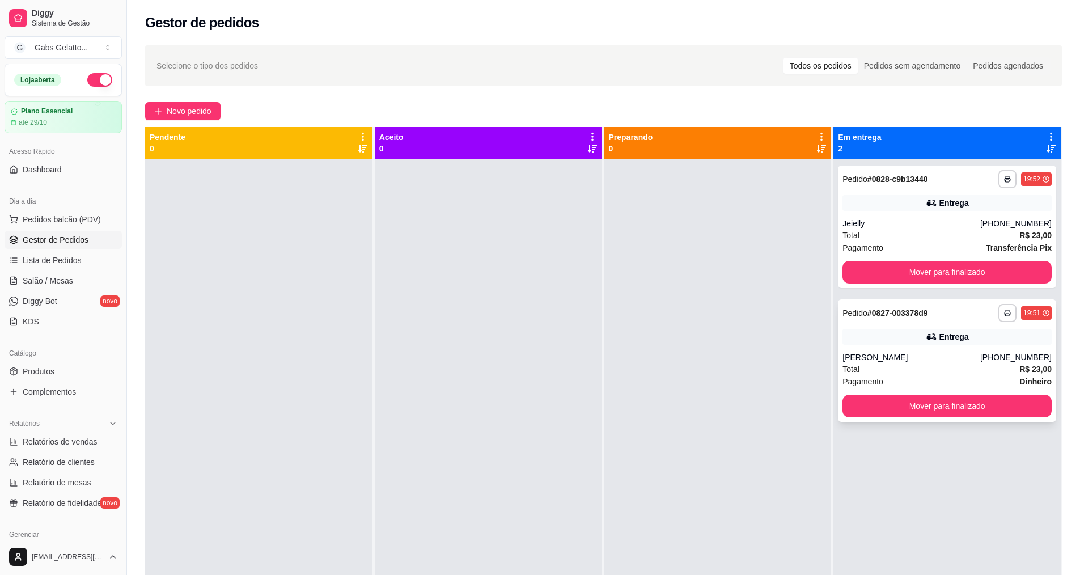
click at [897, 350] on div "**********" at bounding box center [947, 360] width 218 height 122
click at [242, 473] on div at bounding box center [258, 446] width 227 height 575
click at [876, 277] on button "Mover para finalizado" at bounding box center [947, 272] width 209 height 23
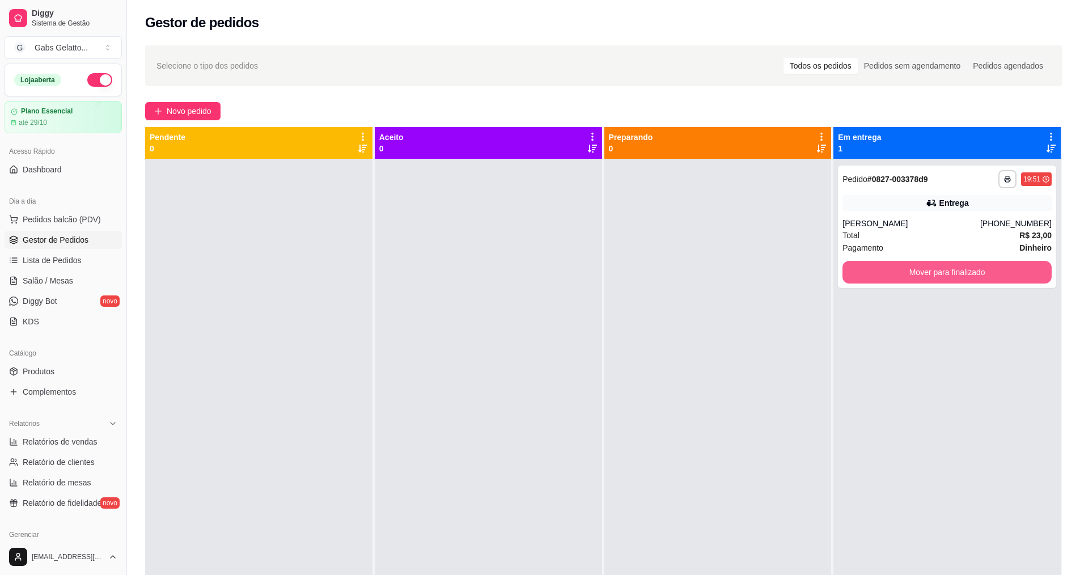
click at [887, 270] on button "Mover para finalizado" at bounding box center [947, 272] width 209 height 23
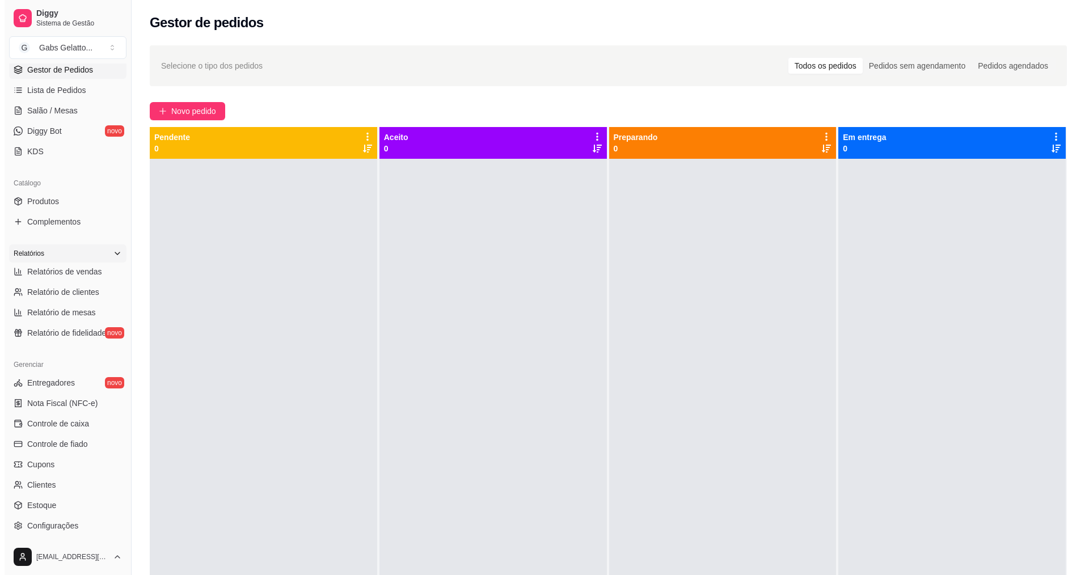
scroll to position [113, 0]
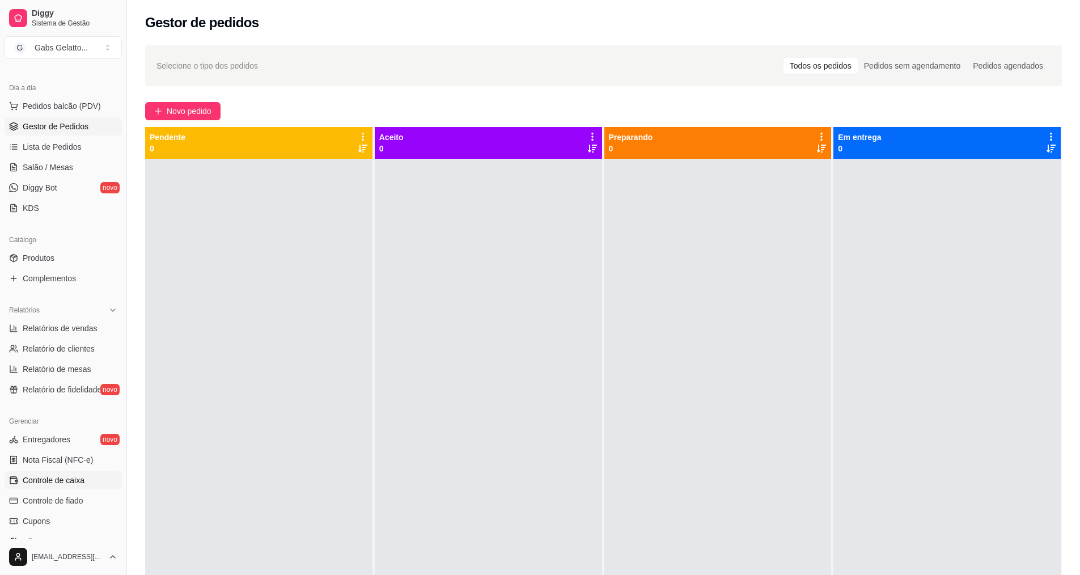
click at [58, 477] on span "Controle de caixa" at bounding box center [54, 480] width 62 height 11
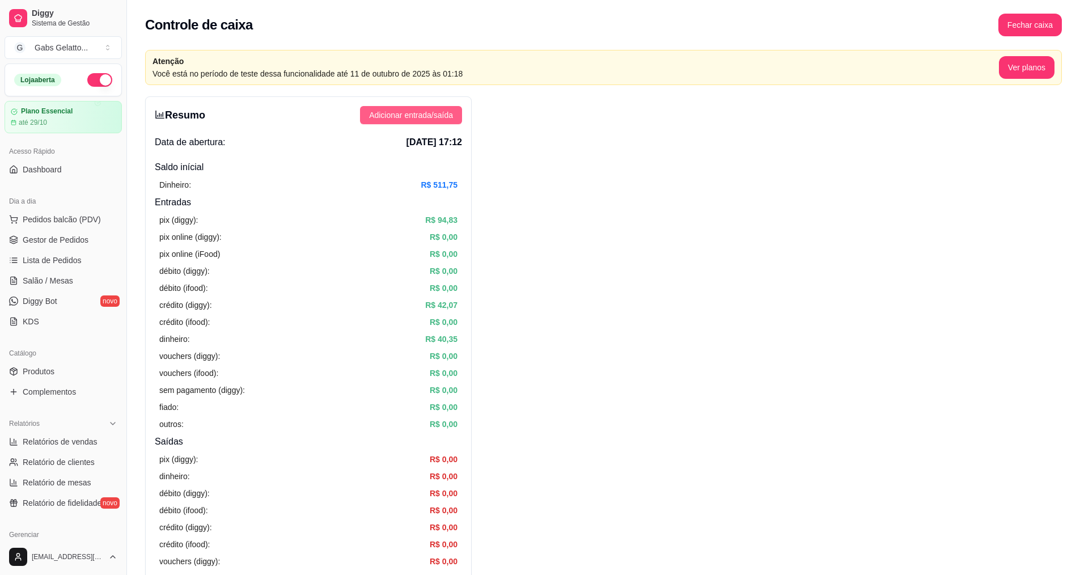
click at [412, 114] on span "Adicionar entrada/saída" at bounding box center [411, 115] width 84 height 12
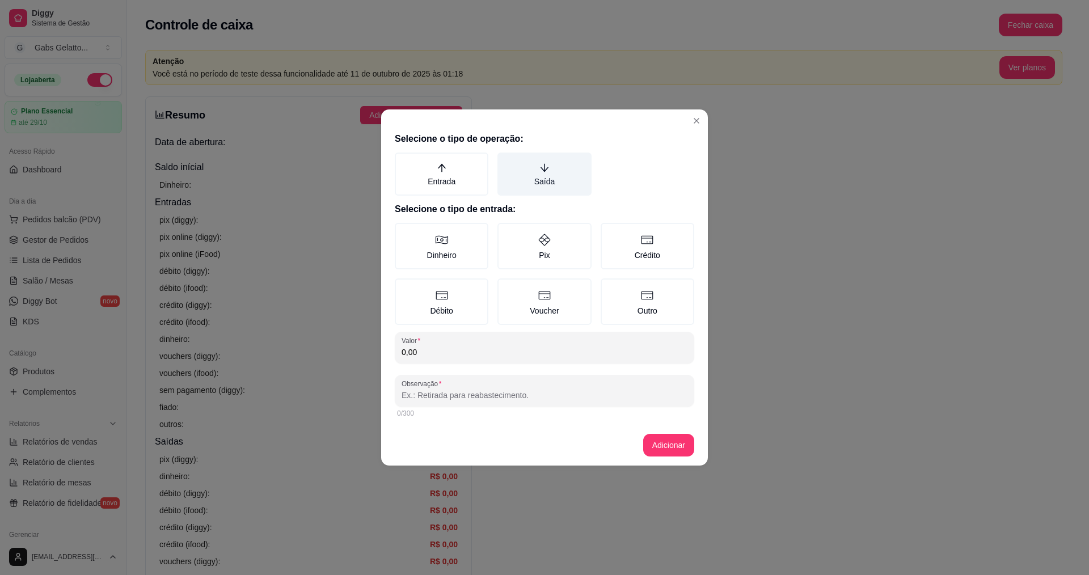
click at [514, 180] on label "Saída" at bounding box center [544, 174] width 94 height 43
click at [506, 161] on button "Saída" at bounding box center [501, 156] width 9 height 9
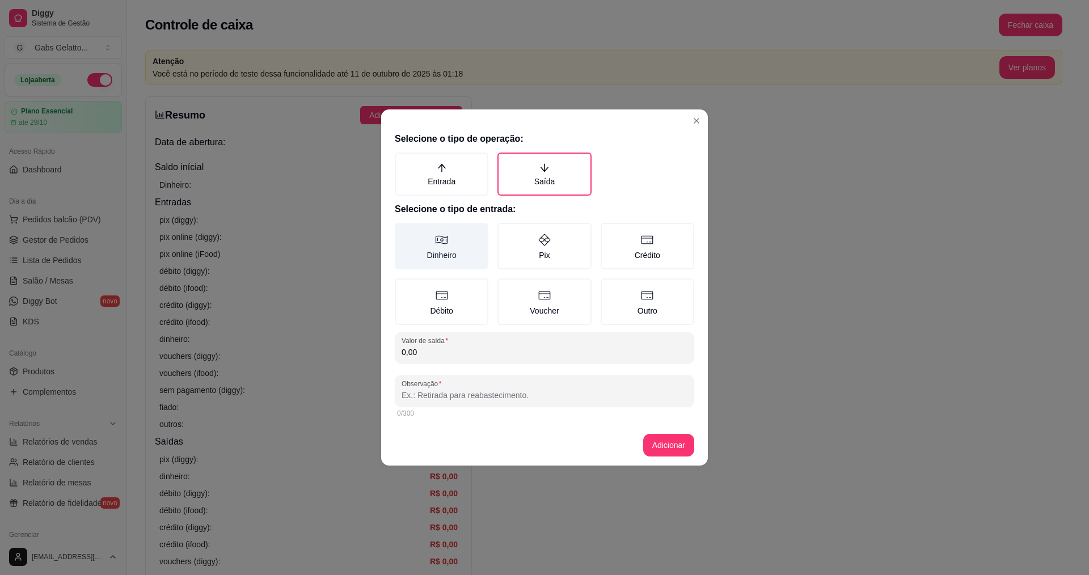
click at [451, 241] on label "Dinheiro" at bounding box center [442, 246] width 94 height 46
click at [403, 231] on button "Dinheiro" at bounding box center [398, 226] width 9 height 9
click at [464, 346] on input "0,00" at bounding box center [544, 351] width 286 height 11
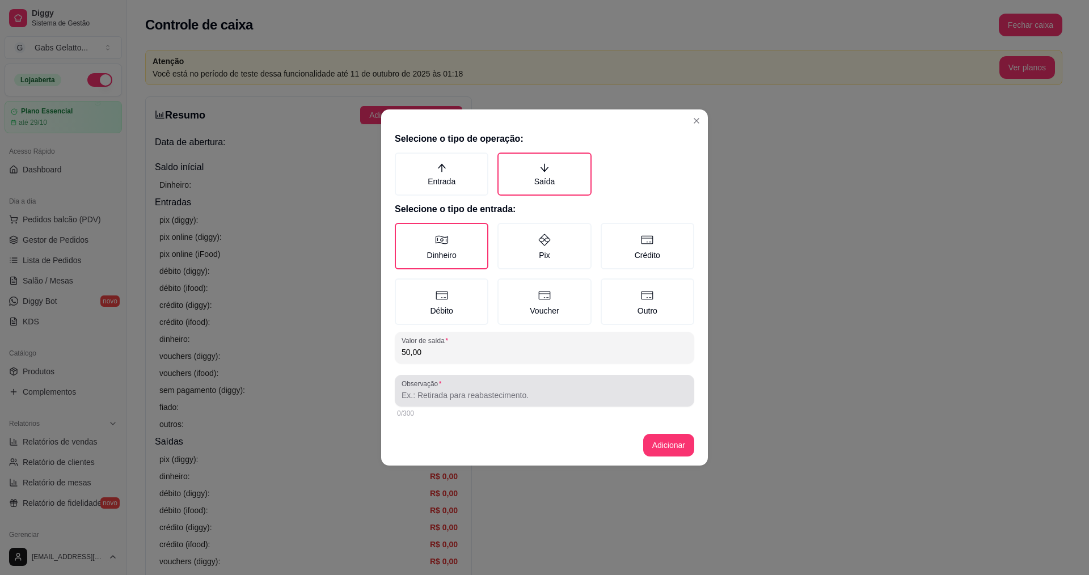
type input "50,00"
click at [523, 395] on input "Observação" at bounding box center [544, 395] width 286 height 11
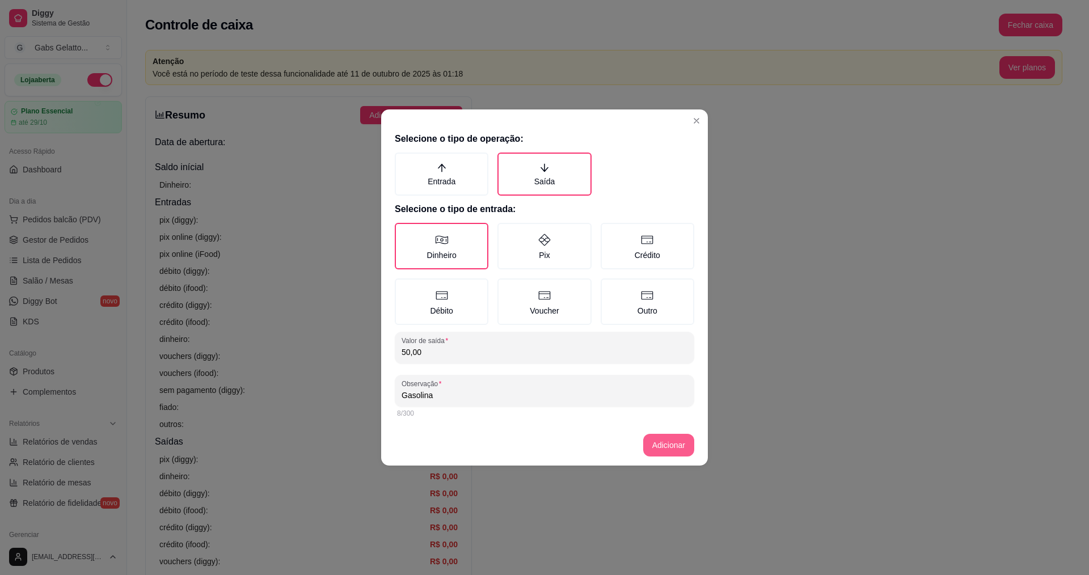
type input "Gasolina"
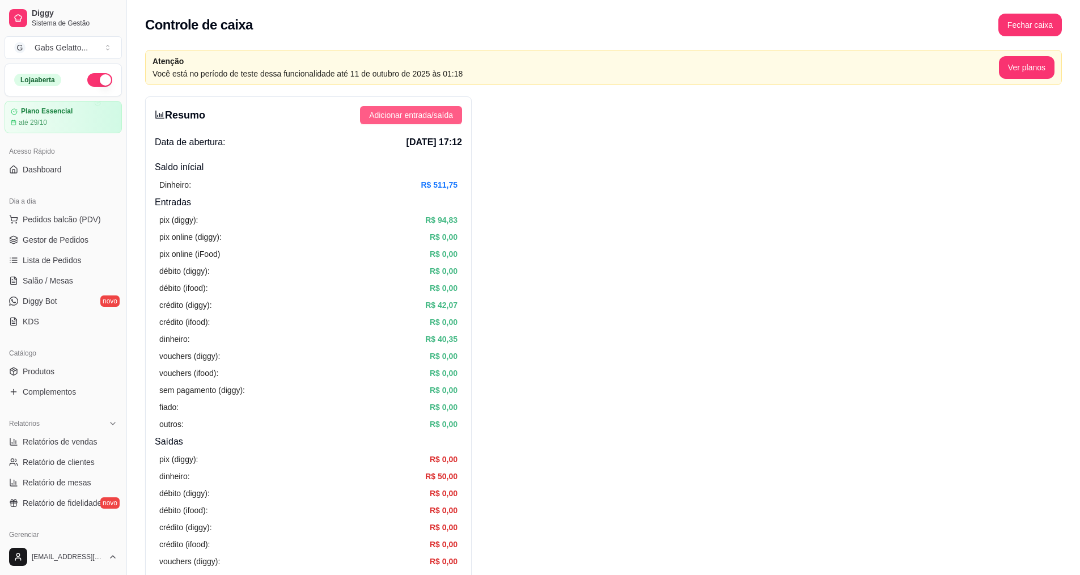
click at [413, 107] on div "Resumo Adicionar entrada/saída Data de abertura: [DATE] 17:12 Saldo inícial Din…" at bounding box center [308, 395] width 327 height 599
drag, startPoint x: 413, startPoint y: 107, endPoint x: 412, endPoint y: 117, distance: 10.3
click at [412, 117] on span "Adicionar entrada/saída" at bounding box center [411, 115] width 84 height 12
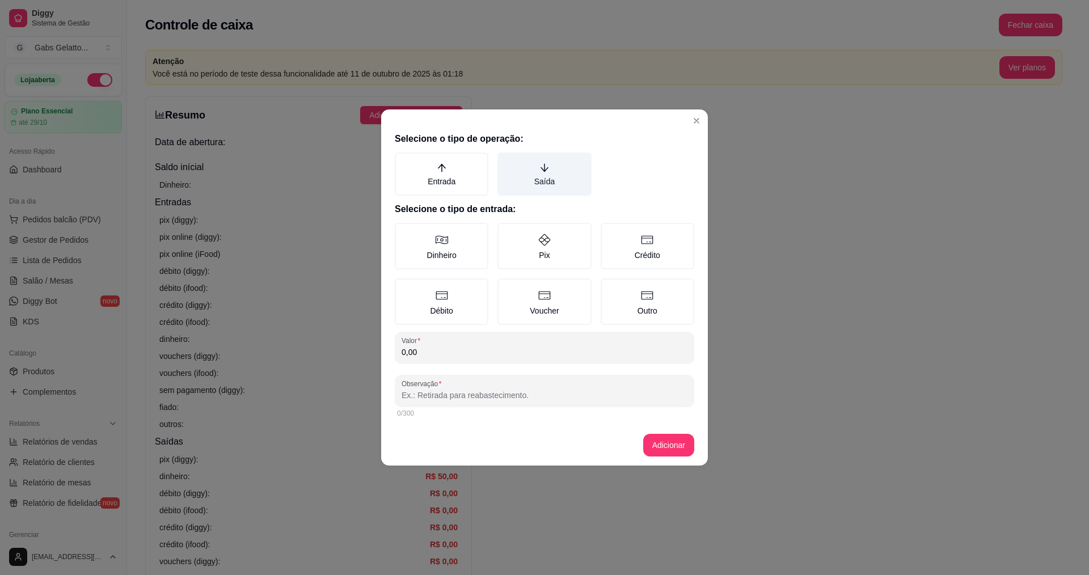
drag, startPoint x: 532, startPoint y: 196, endPoint x: 550, endPoint y: 184, distance: 20.9
click at [535, 195] on div "Selecione o tipo de operação: Entrada Saída Selecione o tipo de entrada: Dinhei…" at bounding box center [544, 276] width 327 height 297
drag, startPoint x: 550, startPoint y: 184, endPoint x: 525, endPoint y: 212, distance: 37.3
click at [550, 184] on label "Saída" at bounding box center [544, 174] width 94 height 43
click at [506, 161] on button "Saída" at bounding box center [501, 156] width 9 height 9
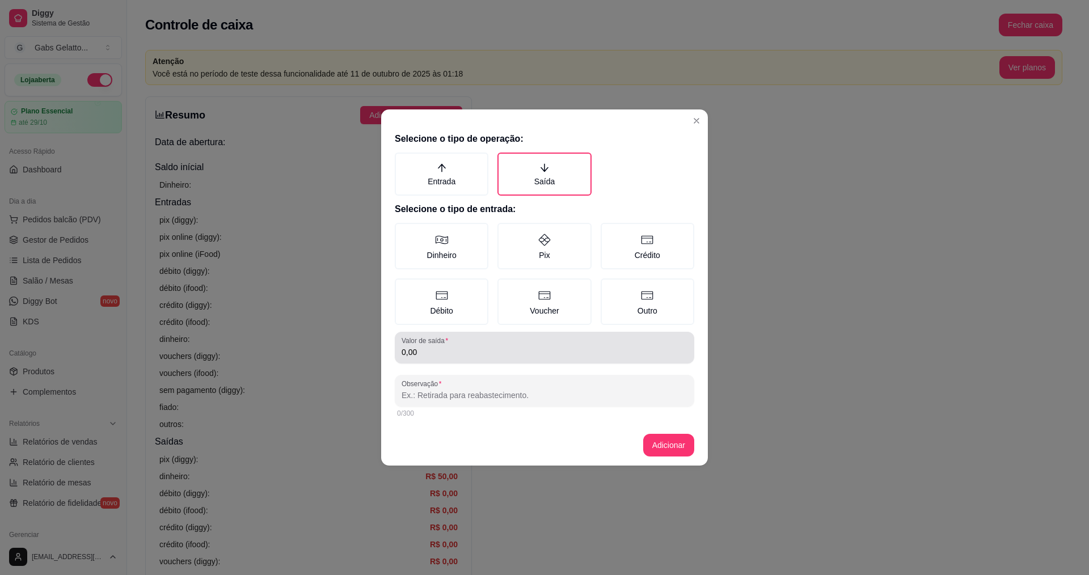
click at [462, 357] on input "0,00" at bounding box center [544, 351] width 286 height 11
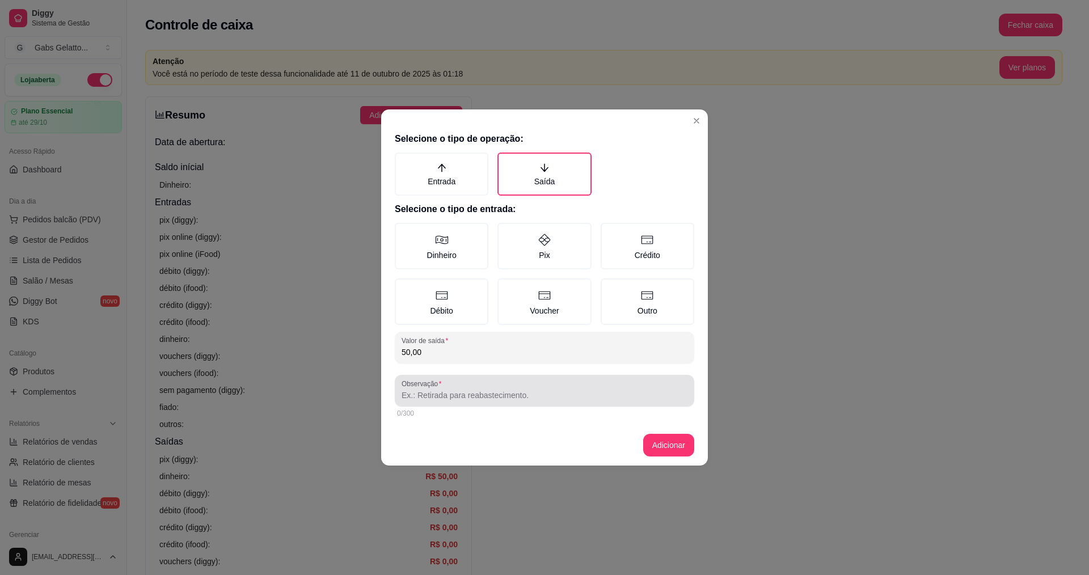
type input "50,00"
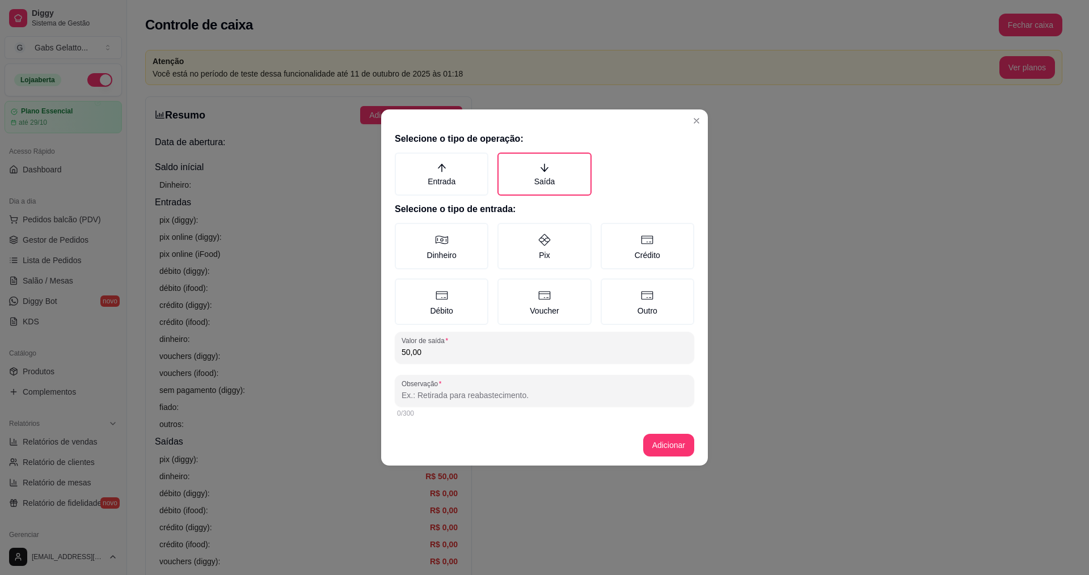
click at [460, 392] on input "Observação" at bounding box center [544, 395] width 286 height 11
type input "CHURRASCO"
click at [677, 444] on button "Adicionar" at bounding box center [668, 445] width 51 height 23
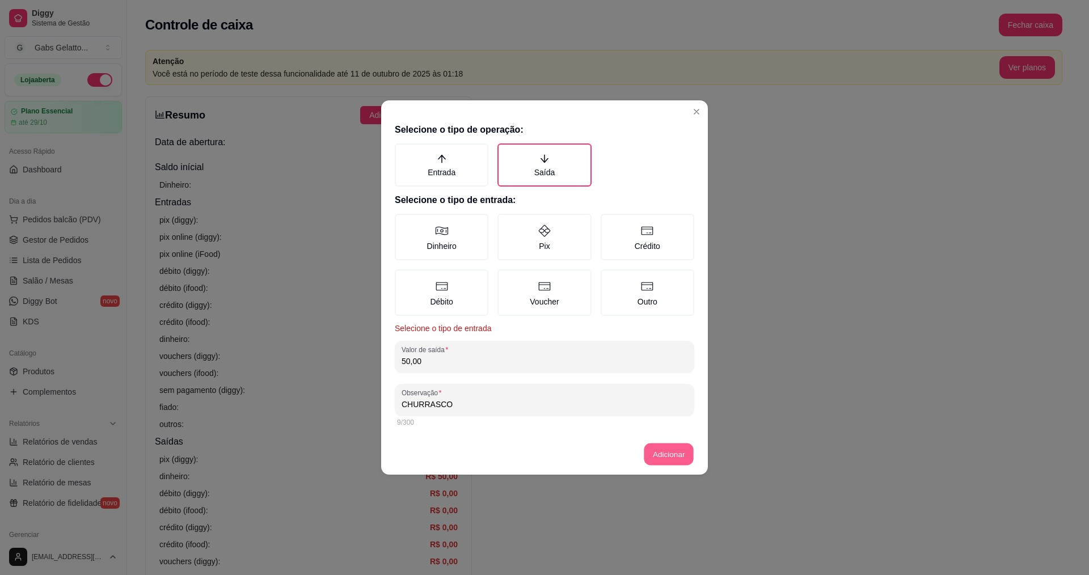
click at [665, 455] on button "Adicionar" at bounding box center [669, 454] width 50 height 22
click at [438, 244] on label "Dinheiro" at bounding box center [442, 237] width 94 height 46
click at [403, 222] on button "Dinheiro" at bounding box center [398, 217] width 9 height 9
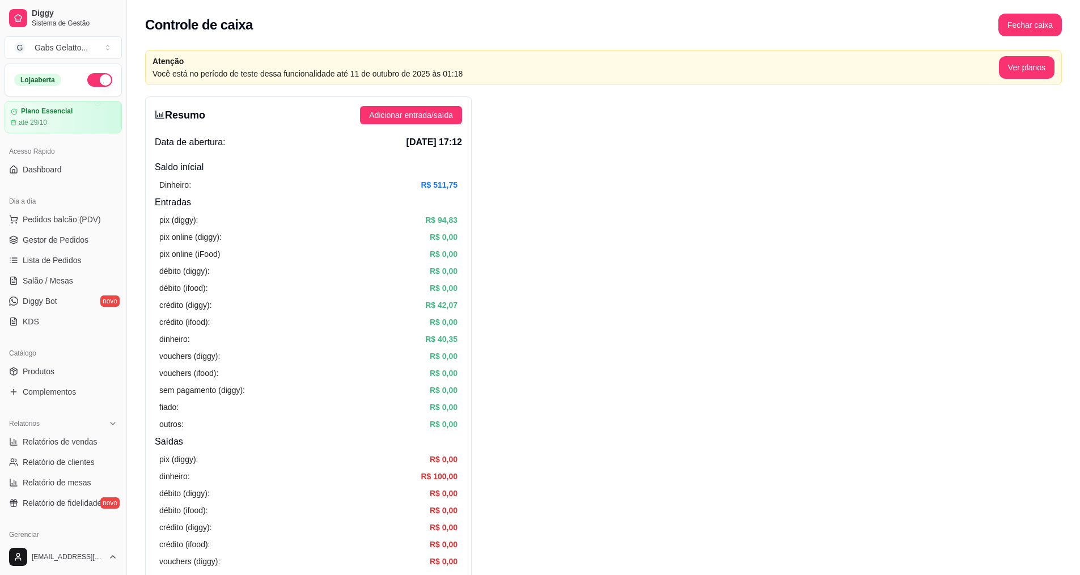
drag, startPoint x: 583, startPoint y: 358, endPoint x: 513, endPoint y: 286, distance: 101.1
click at [56, 239] on span "Gestor de Pedidos" at bounding box center [56, 239] width 66 height 11
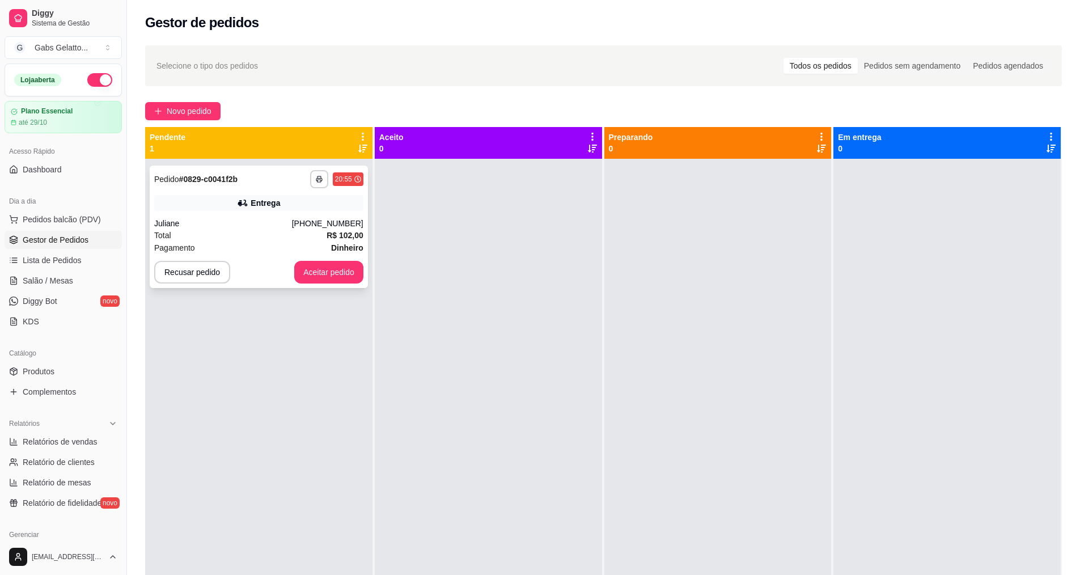
click at [243, 208] on icon at bounding box center [242, 202] width 11 height 11
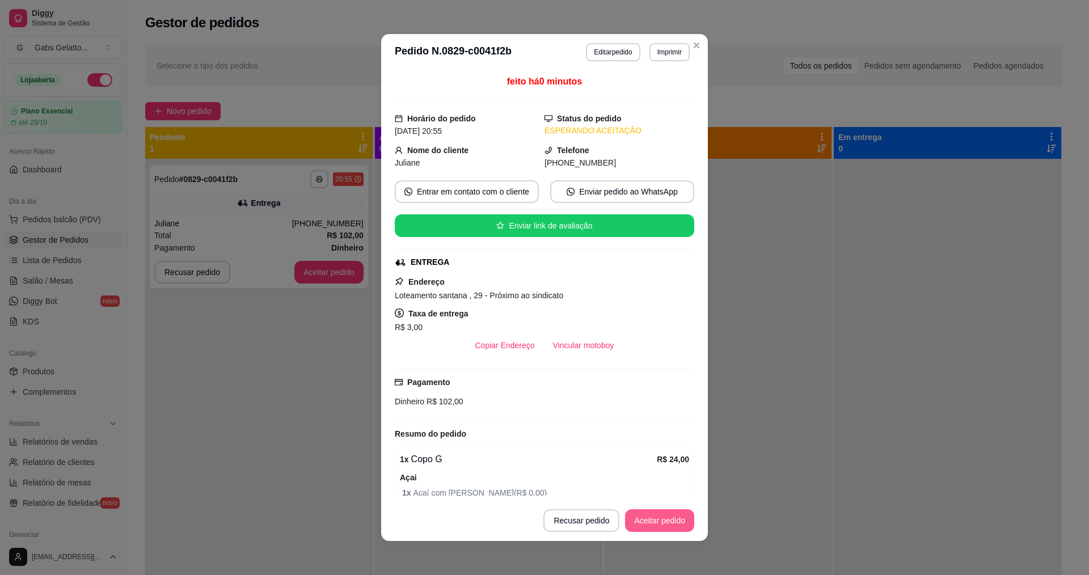
click at [635, 517] on button "Aceitar pedido" at bounding box center [659, 520] width 69 height 23
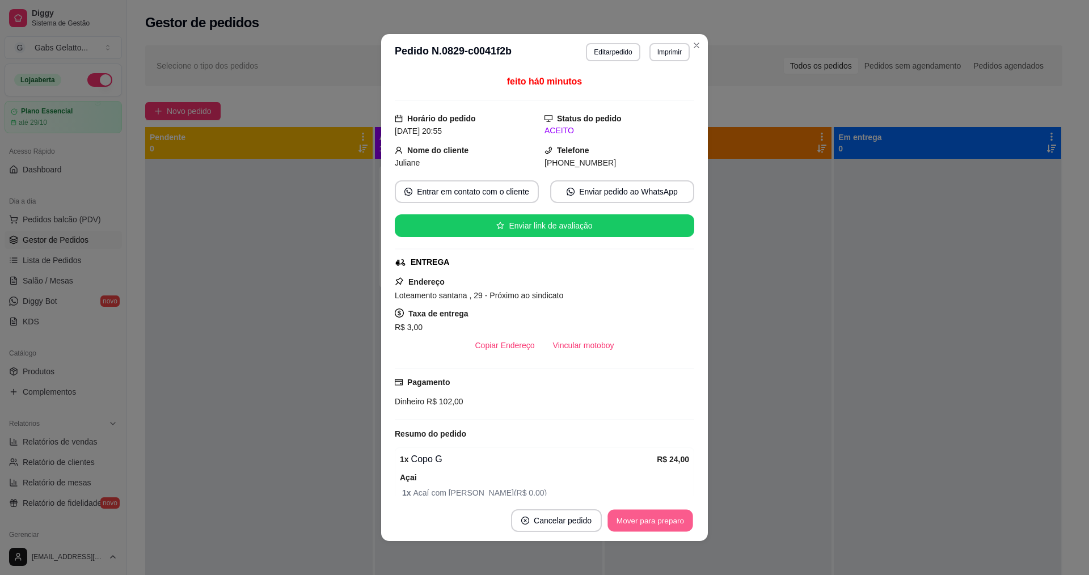
click at [648, 519] on button "Mover para preparo" at bounding box center [649, 521] width 85 height 22
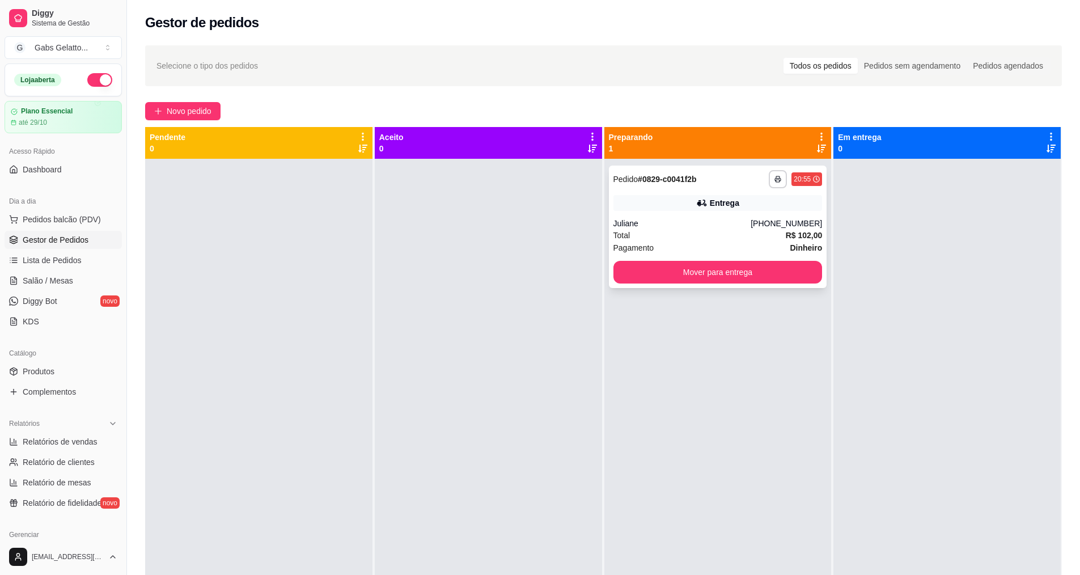
click at [651, 229] on div "Total R$ 102,00" at bounding box center [718, 235] width 209 height 12
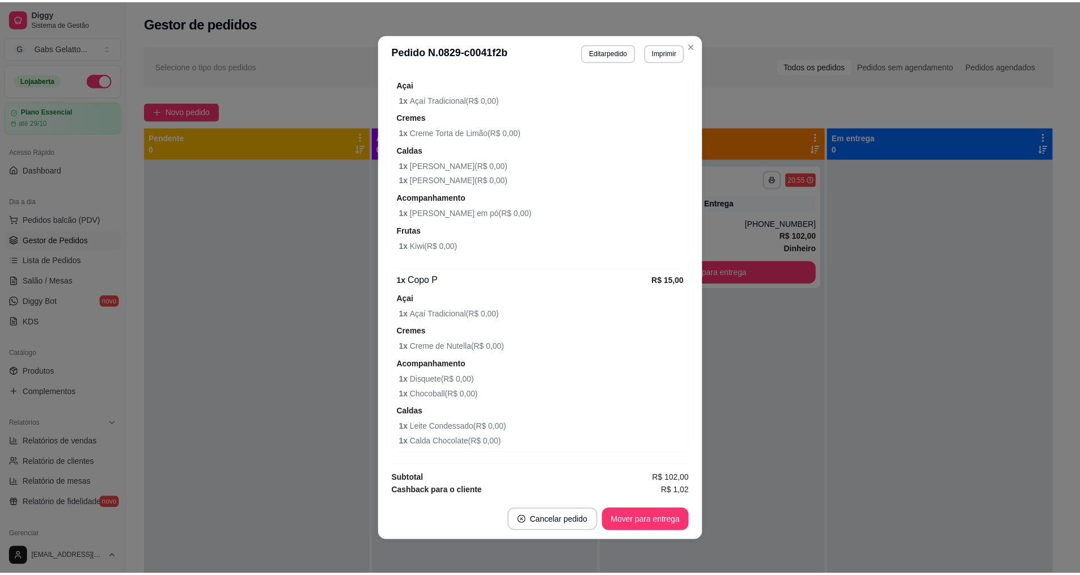
scroll to position [1029, 0]
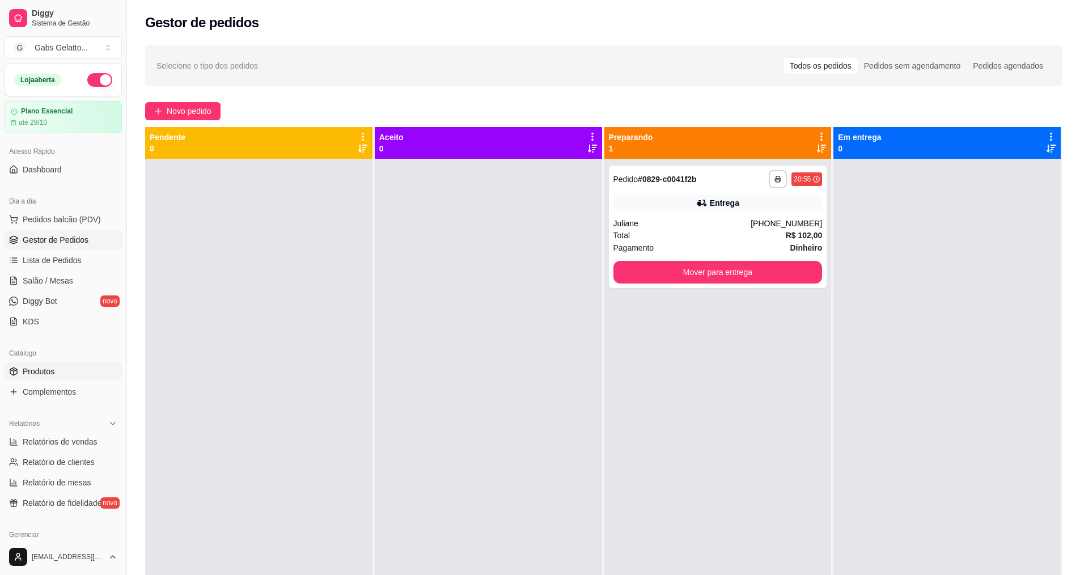
click at [40, 371] on span "Produtos" at bounding box center [39, 371] width 32 height 11
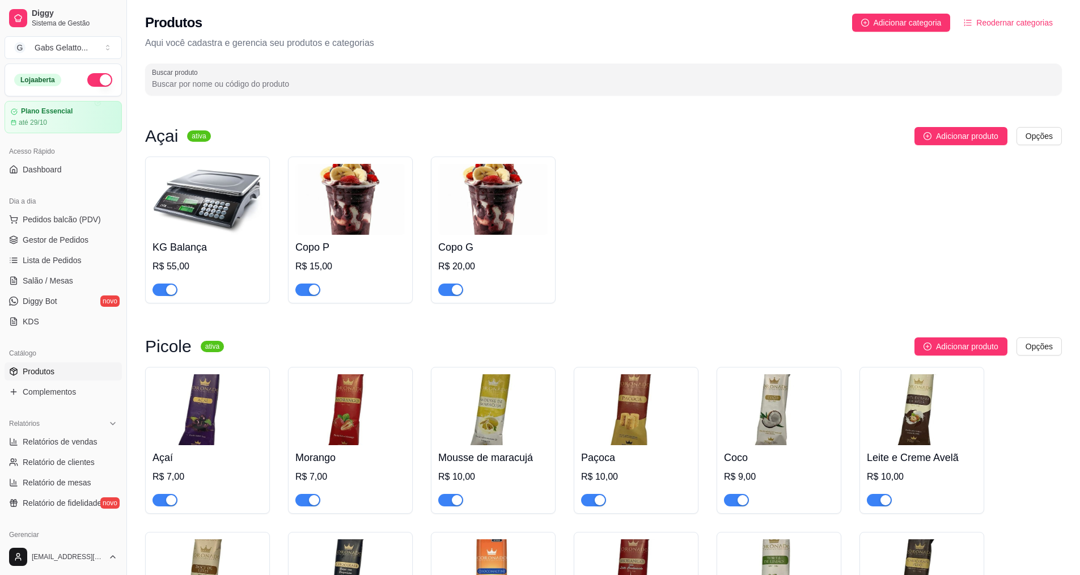
click at [57, 401] on div "Catálogo Produtos Complementos" at bounding box center [63, 373] width 126 height 66
click at [59, 396] on span "Complementos" at bounding box center [49, 391] width 53 height 11
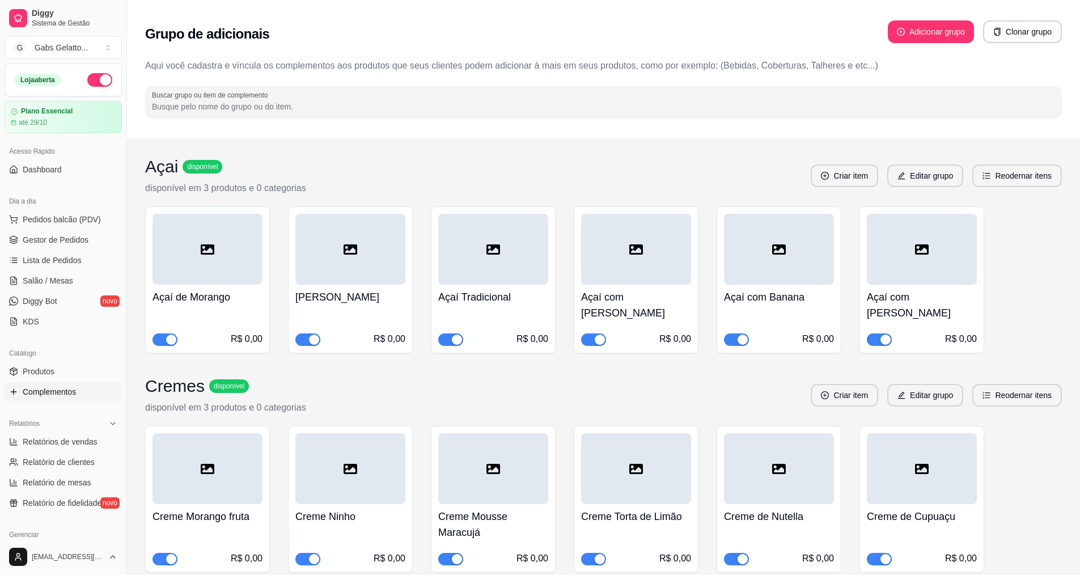
scroll to position [227, 0]
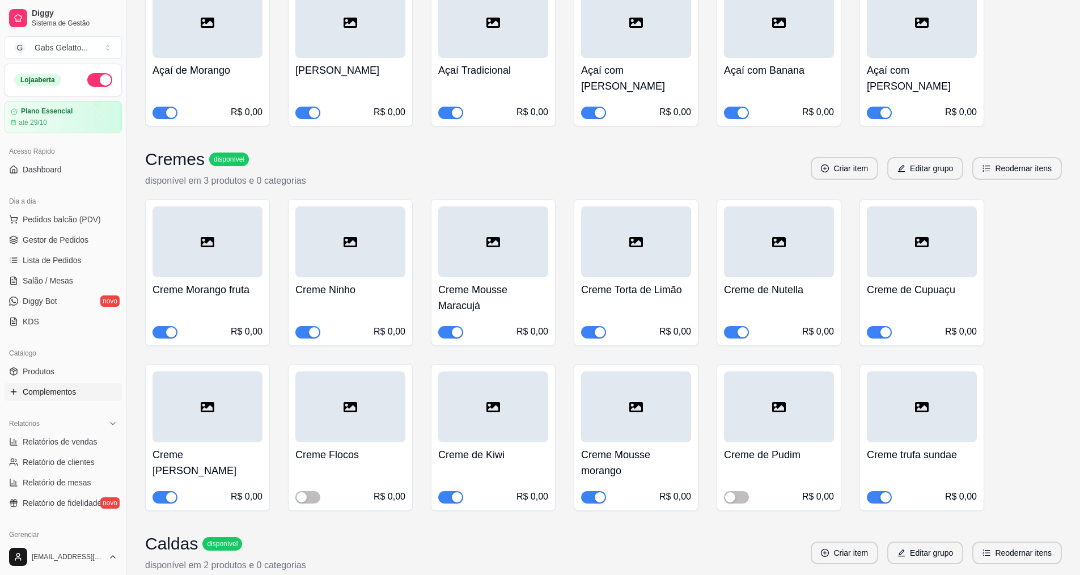
click at [728, 326] on span "button" at bounding box center [736, 332] width 25 height 12
click at [80, 243] on span "Gestor de Pedidos" at bounding box center [56, 239] width 66 height 11
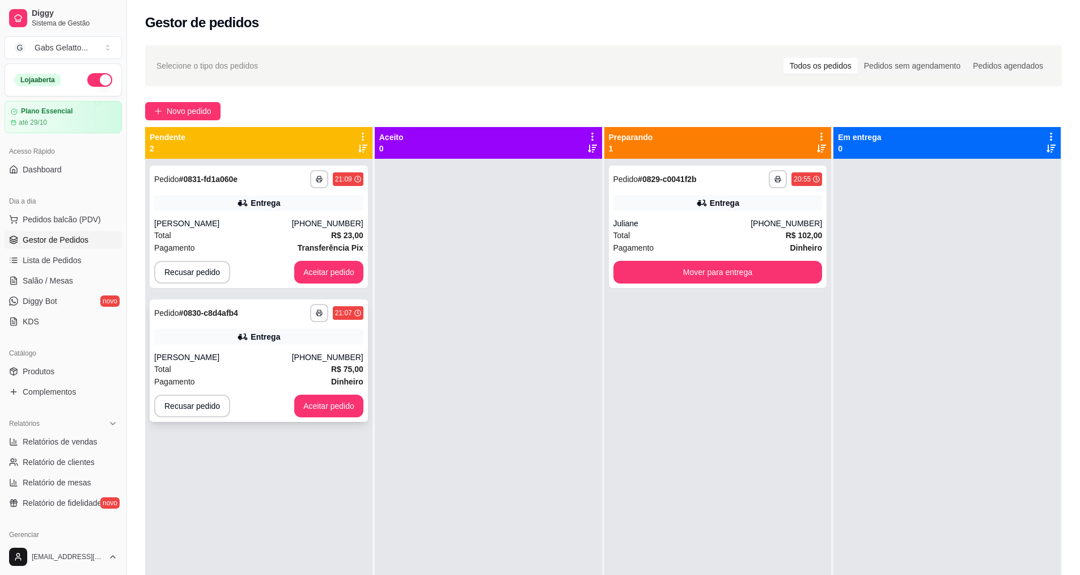
click at [292, 354] on div "[PERSON_NAME]" at bounding box center [223, 357] width 138 height 11
click at [336, 401] on button "Aceitar pedido" at bounding box center [328, 406] width 69 height 23
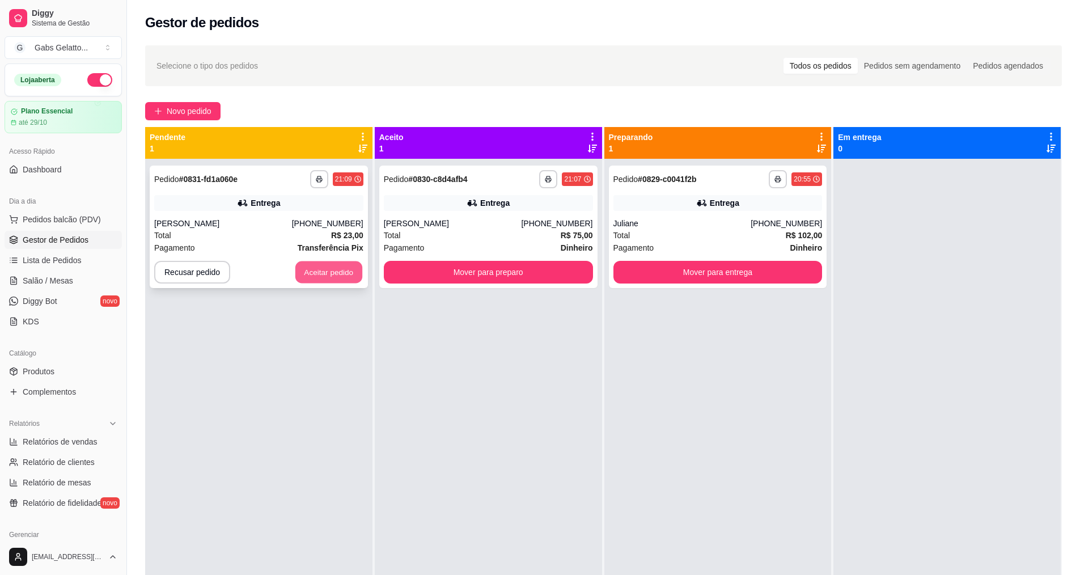
click at [348, 271] on button "Aceitar pedido" at bounding box center [328, 272] width 67 height 22
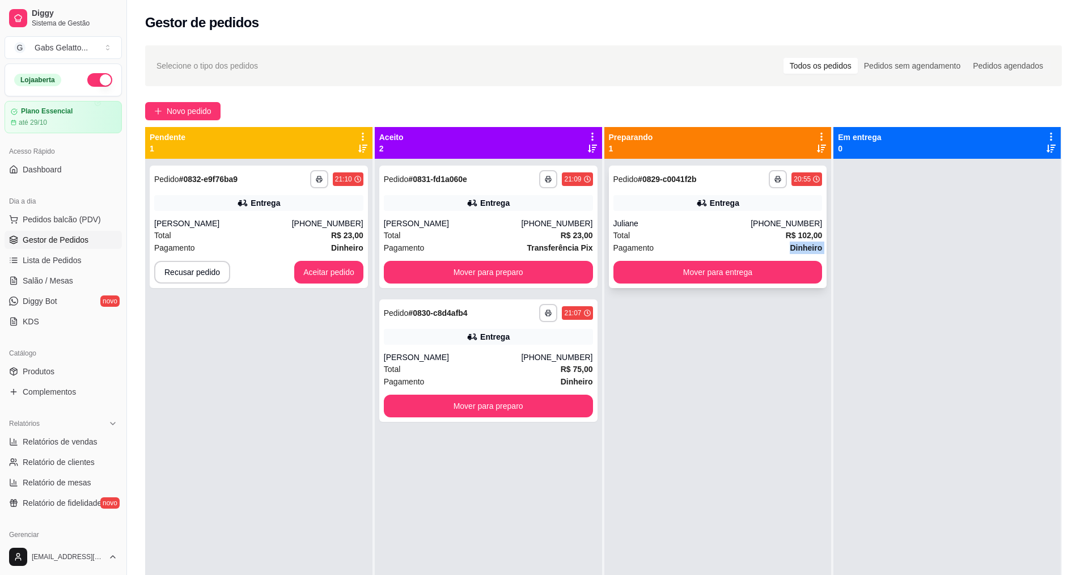
click at [739, 251] on div "Pagamento Dinheiro" at bounding box center [718, 248] width 209 height 12
click at [741, 265] on button "Mover para entrega" at bounding box center [718, 272] width 209 height 23
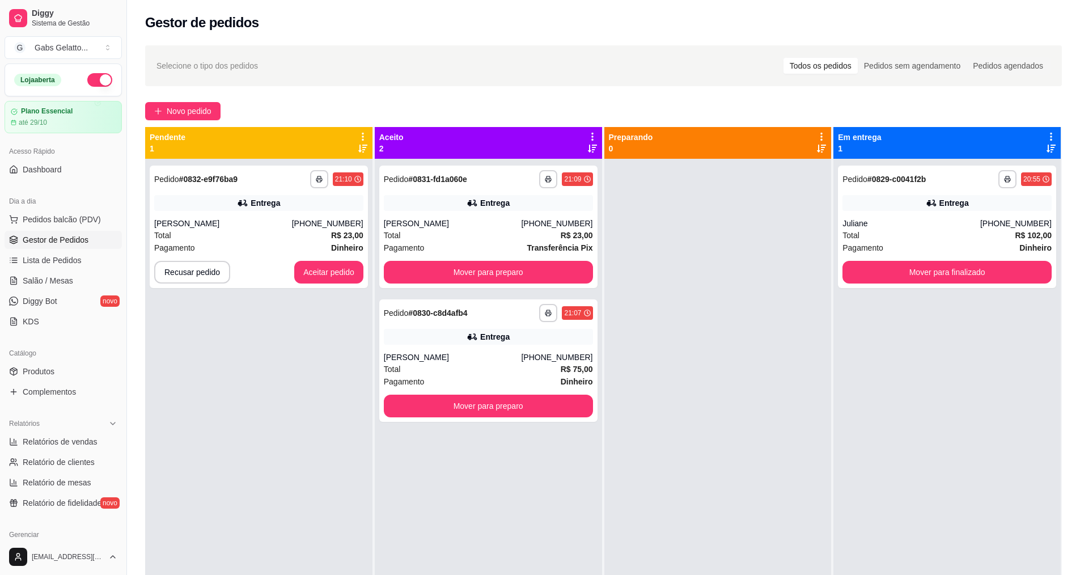
drag, startPoint x: 686, startPoint y: 301, endPoint x: 481, endPoint y: 516, distance: 296.8
click at [287, 238] on div "Total R$ 23,00" at bounding box center [258, 235] width 209 height 12
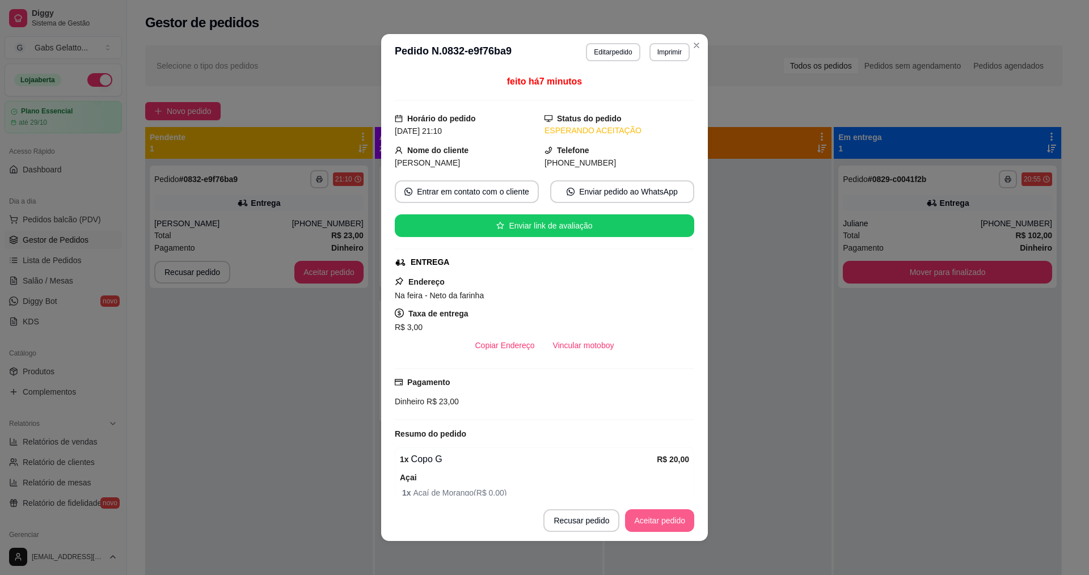
click at [647, 517] on button "Aceitar pedido" at bounding box center [659, 520] width 69 height 23
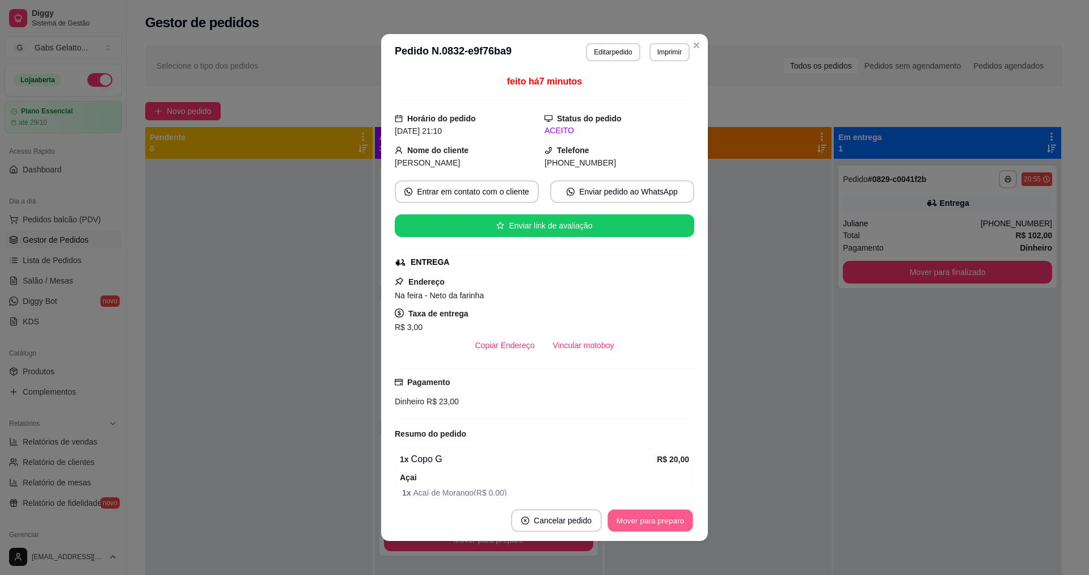
click at [648, 517] on button "Mover para preparo" at bounding box center [649, 521] width 85 height 22
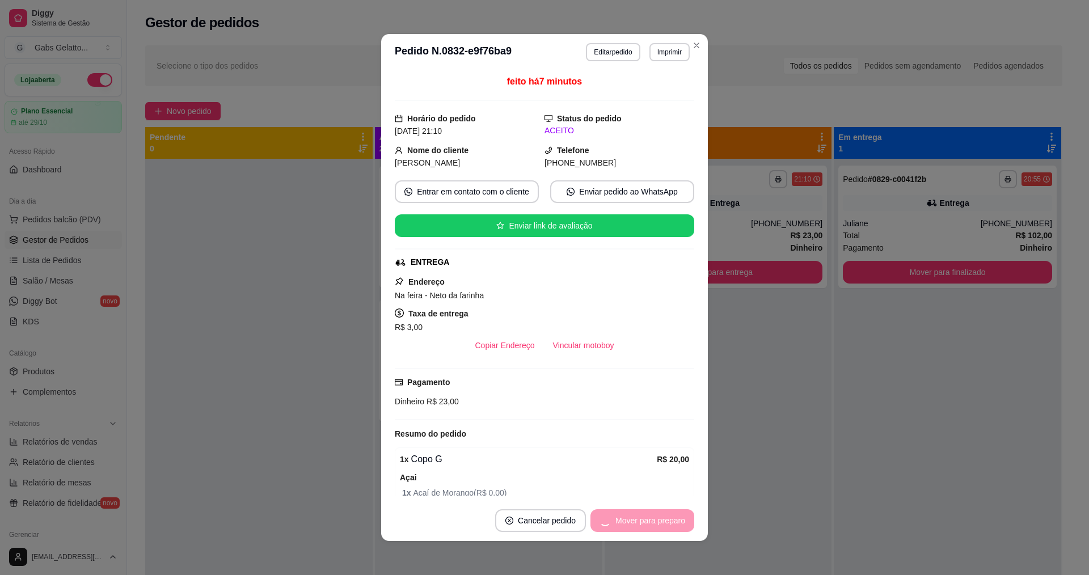
click at [388, 306] on div "feito há 7 minutos Horário do pedido [DATE] 21:10 Status do pedido ACEITO Nome …" at bounding box center [544, 285] width 327 height 430
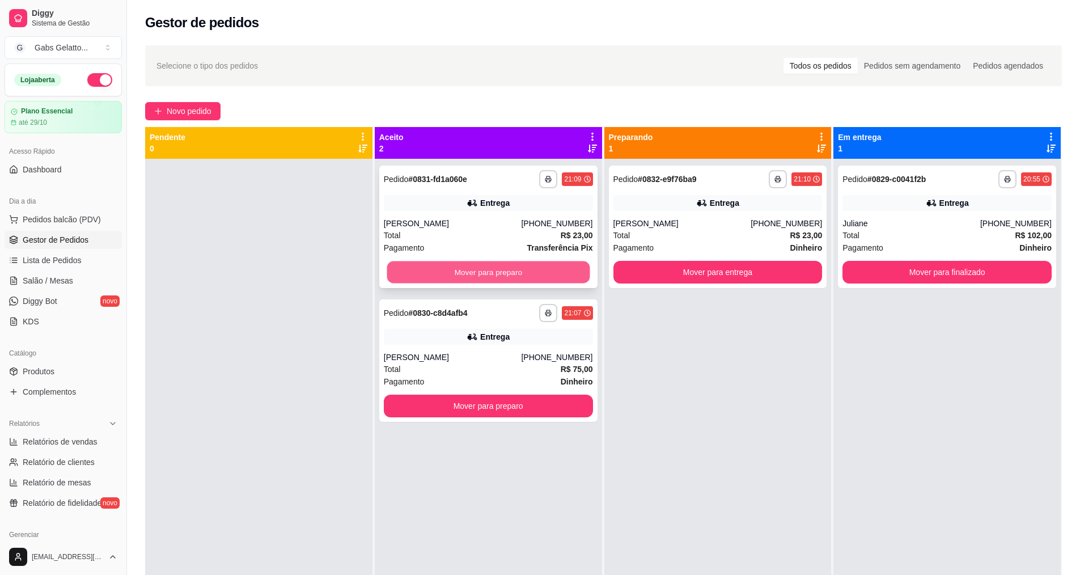
click at [470, 276] on button "Mover para preparo" at bounding box center [488, 272] width 203 height 22
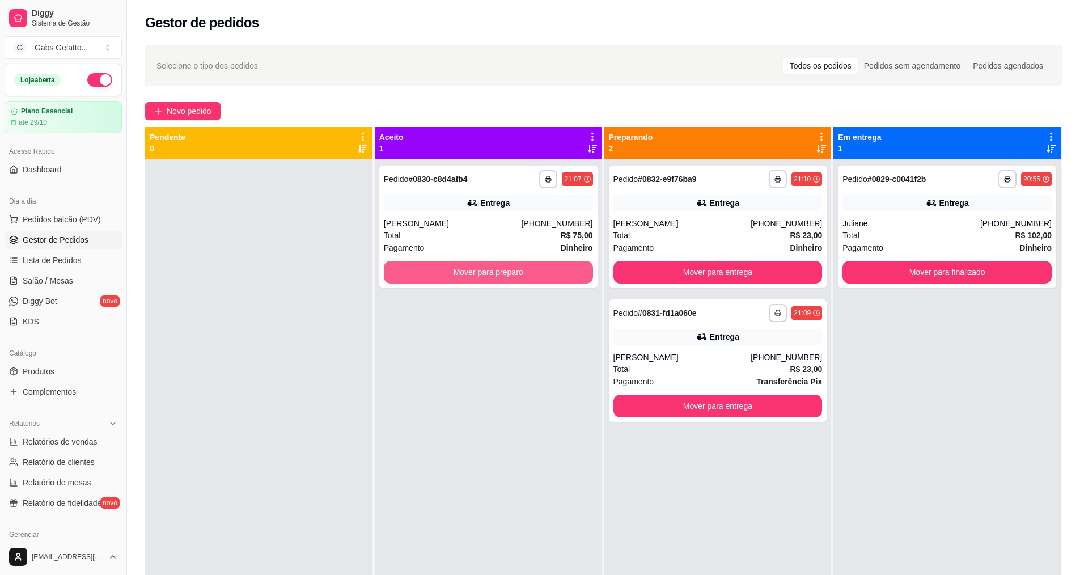
click at [470, 276] on button "Mover para preparo" at bounding box center [488, 272] width 209 height 23
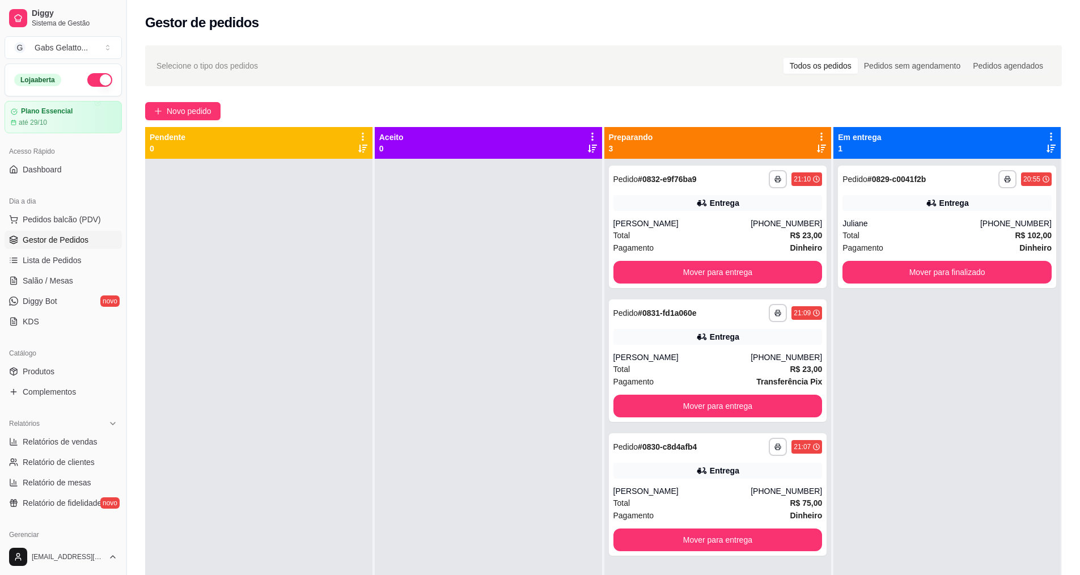
click at [470, 276] on div at bounding box center [488, 446] width 227 height 575
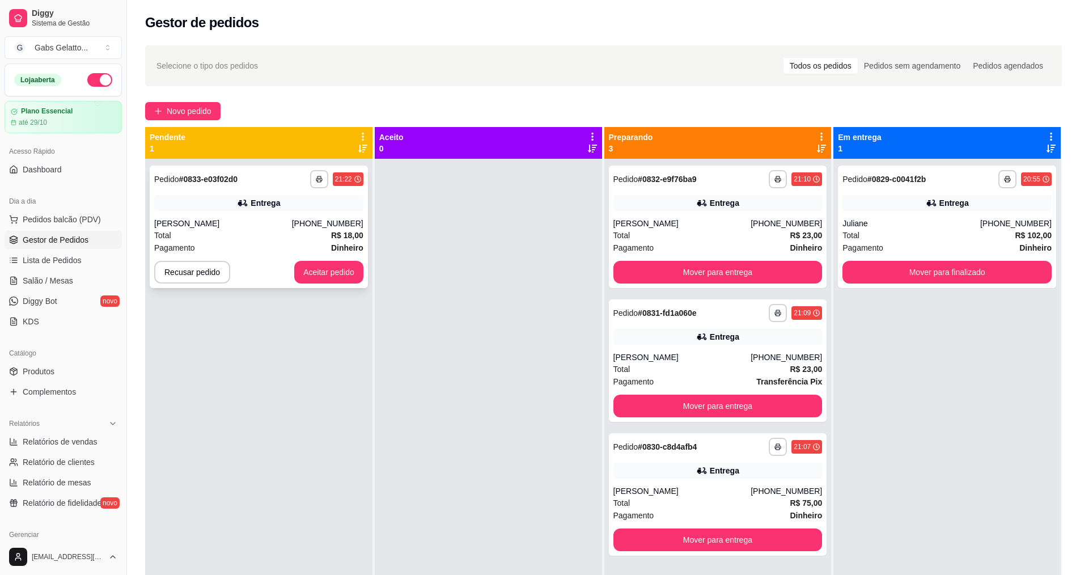
click at [273, 229] on div "[PERSON_NAME]" at bounding box center [223, 223] width 138 height 11
click at [683, 366] on div "Total R$ 23,00" at bounding box center [718, 369] width 209 height 12
click at [347, 276] on button "Aceitar pedido" at bounding box center [328, 272] width 67 height 22
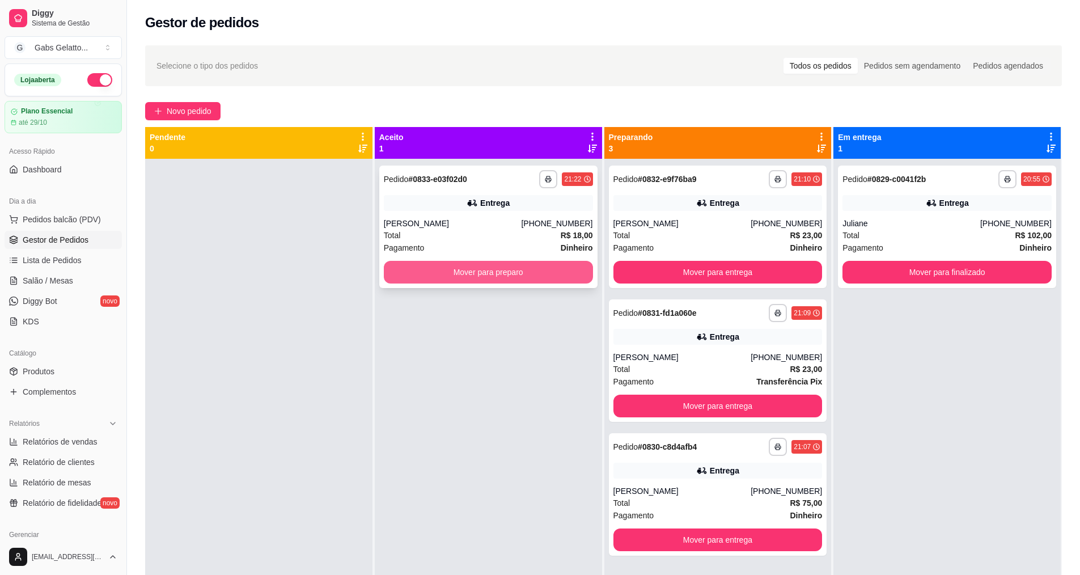
click at [452, 278] on button "Mover para preparo" at bounding box center [488, 272] width 209 height 23
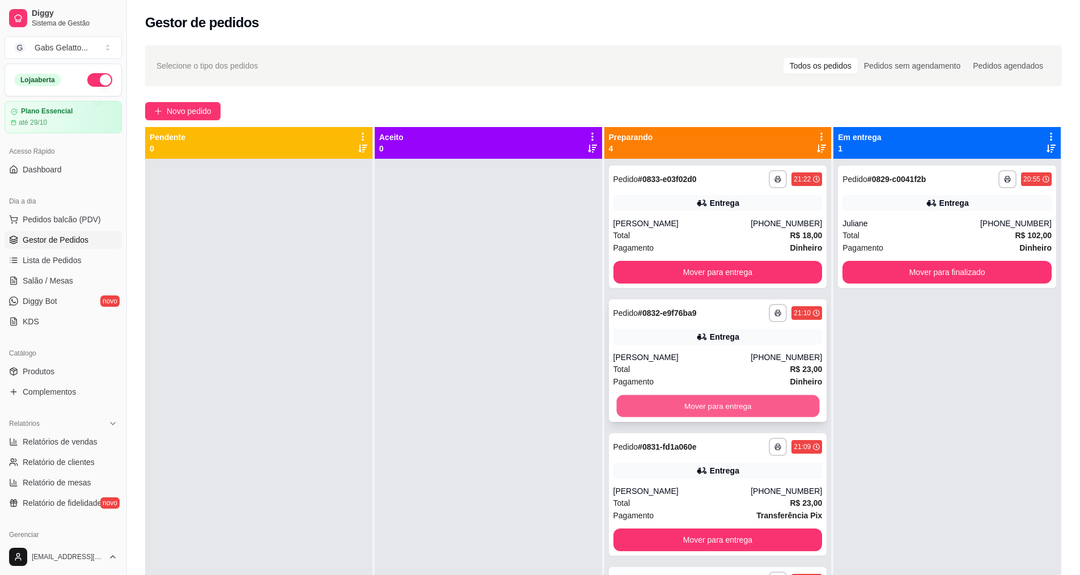
click at [725, 414] on button "Mover para entrega" at bounding box center [717, 406] width 203 height 22
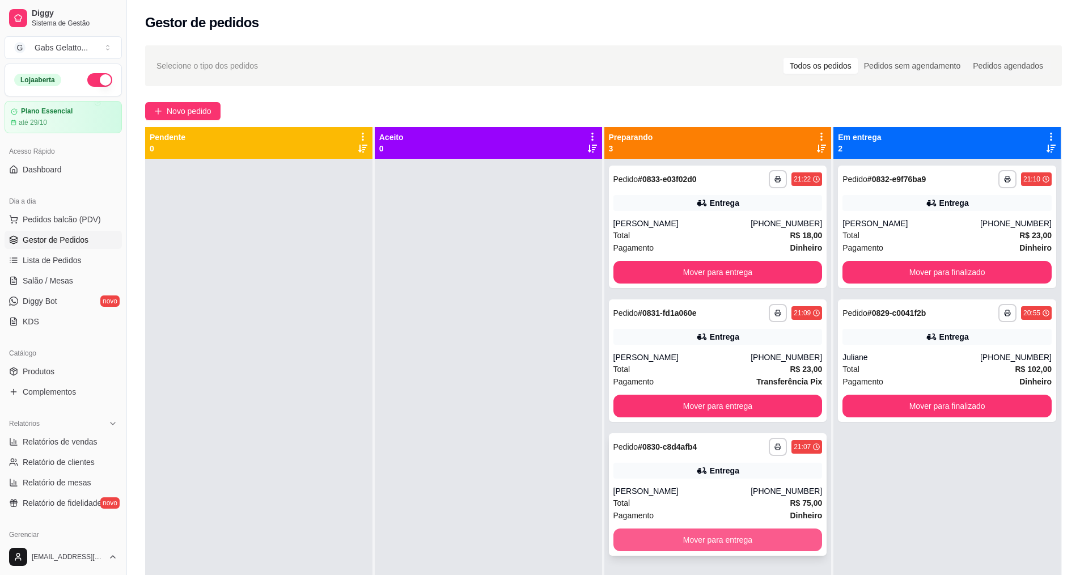
click at [711, 537] on button "Mover para entrega" at bounding box center [718, 539] width 209 height 23
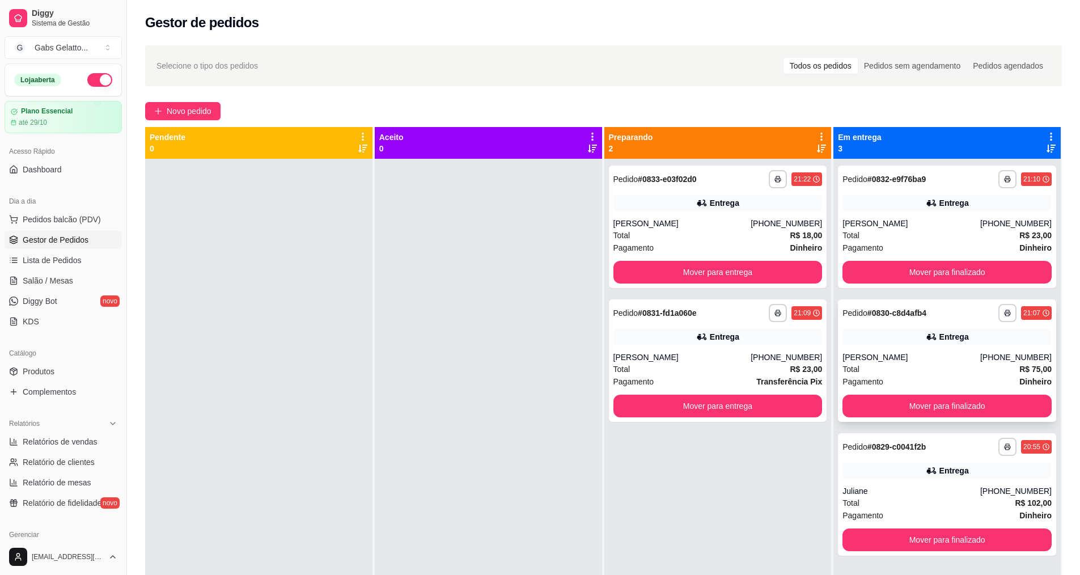
click at [903, 367] on div "Total R$ 75,00" at bounding box center [947, 369] width 209 height 12
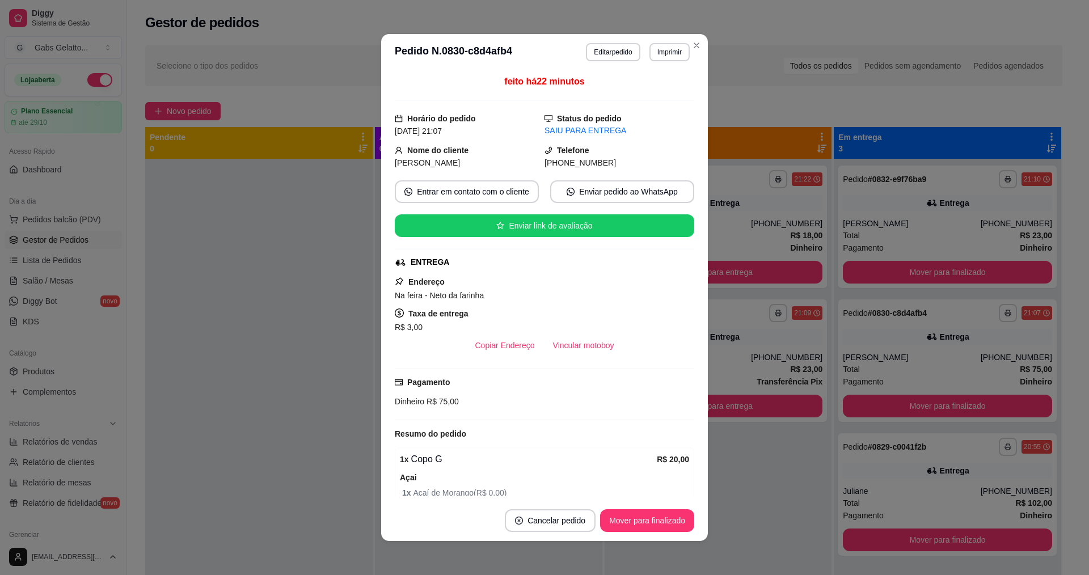
scroll to position [57, 0]
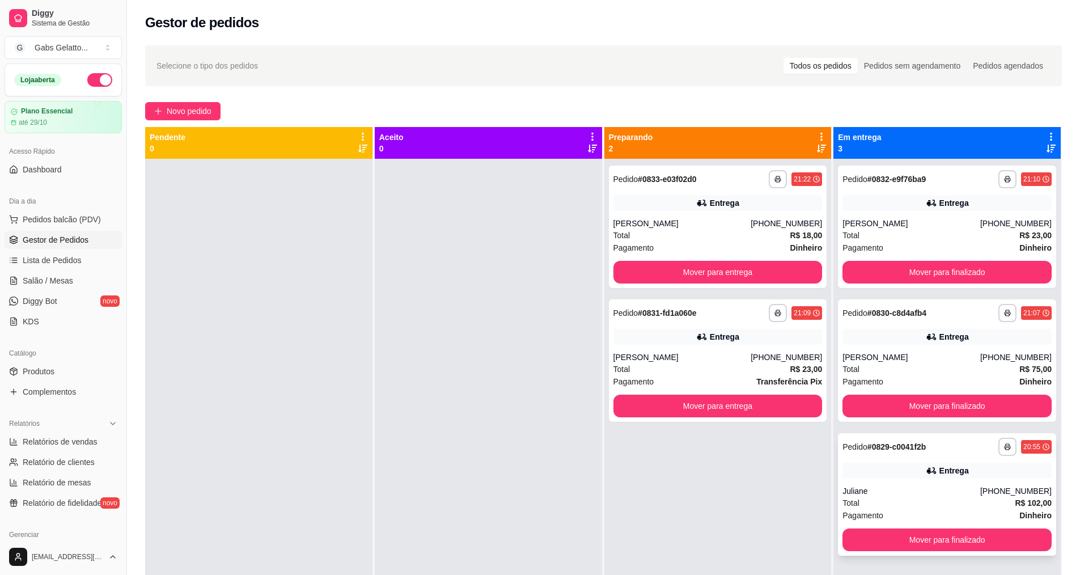
click at [910, 471] on div "Entrega" at bounding box center [947, 471] width 209 height 16
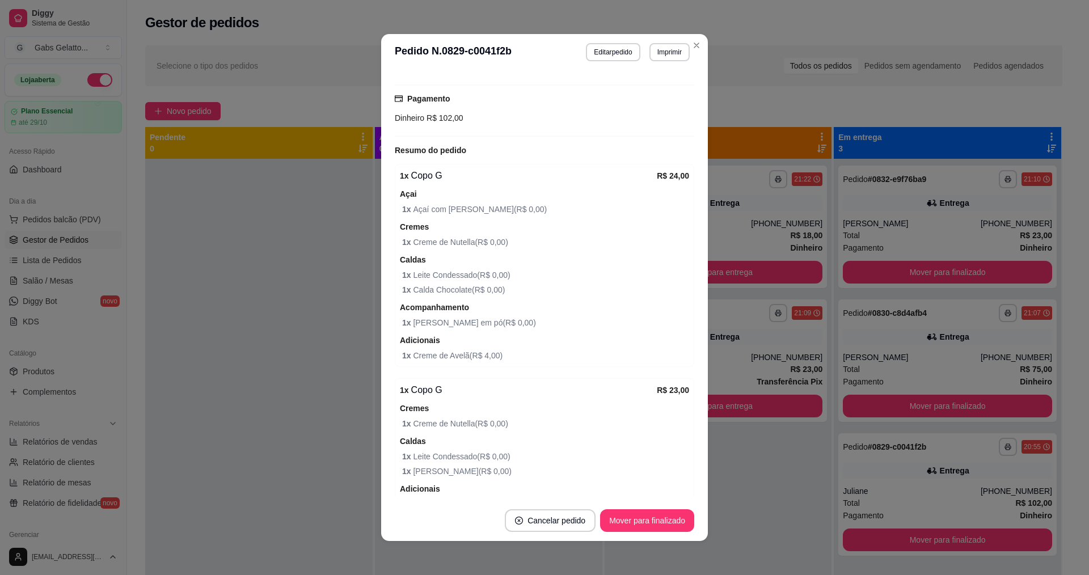
scroll to position [340, 0]
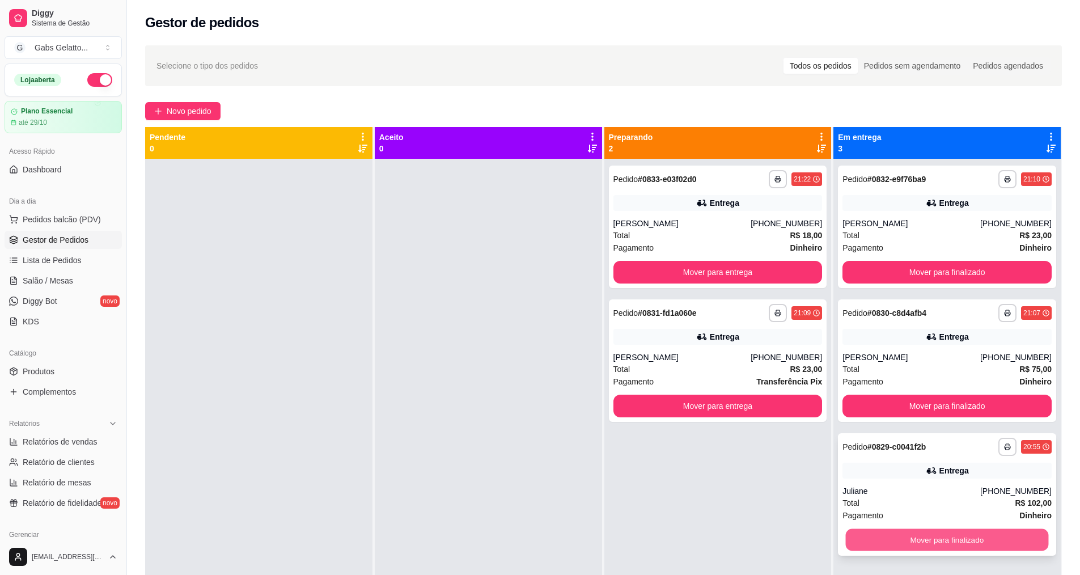
click at [923, 536] on button "Mover para finalizado" at bounding box center [947, 540] width 203 height 22
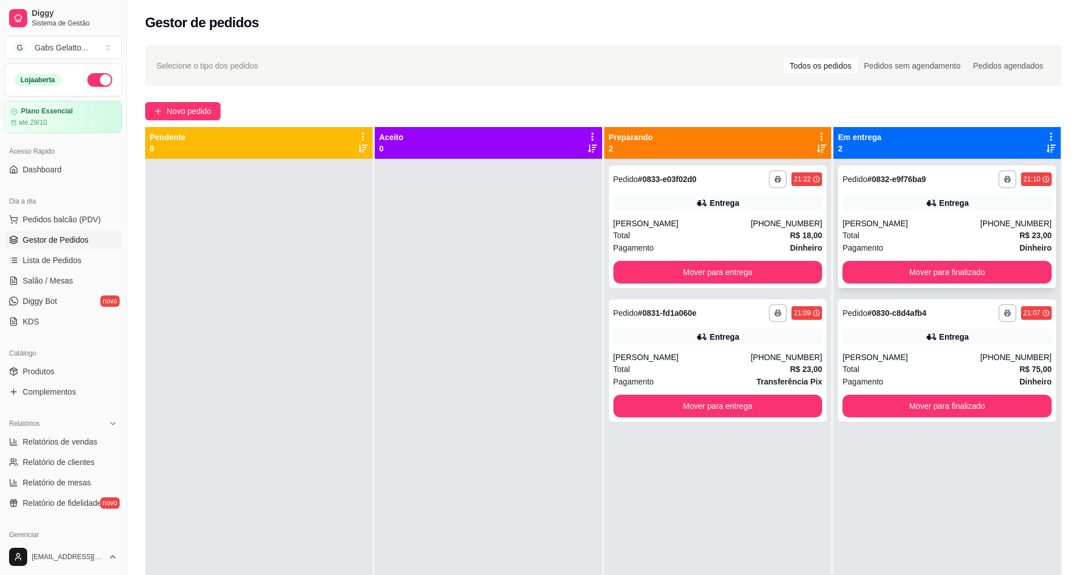
click at [929, 238] on div "Total R$ 23,00" at bounding box center [947, 235] width 209 height 12
click at [979, 340] on div "Entrega" at bounding box center [947, 337] width 209 height 16
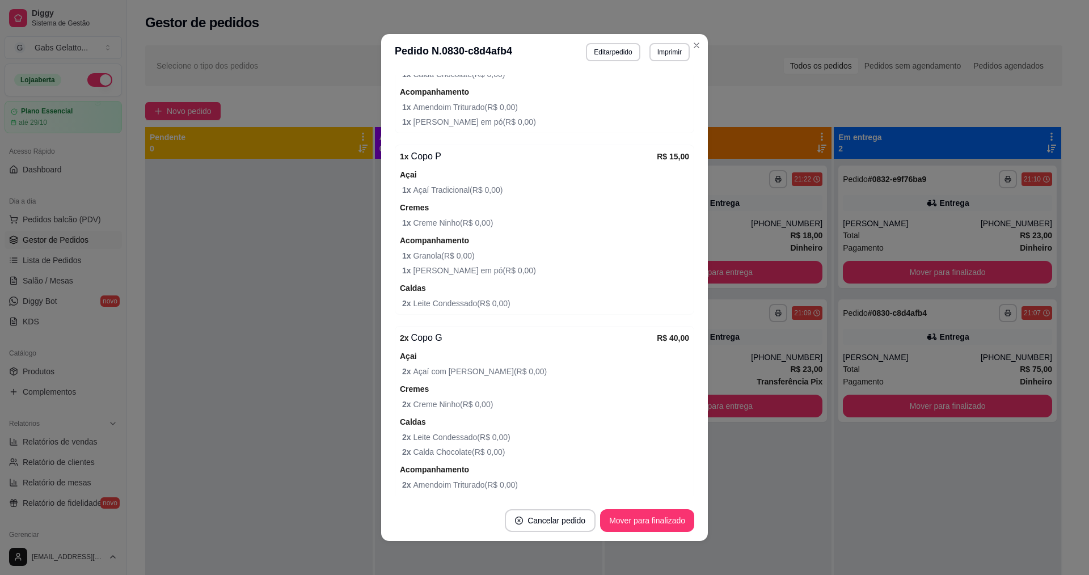
scroll to position [571, 0]
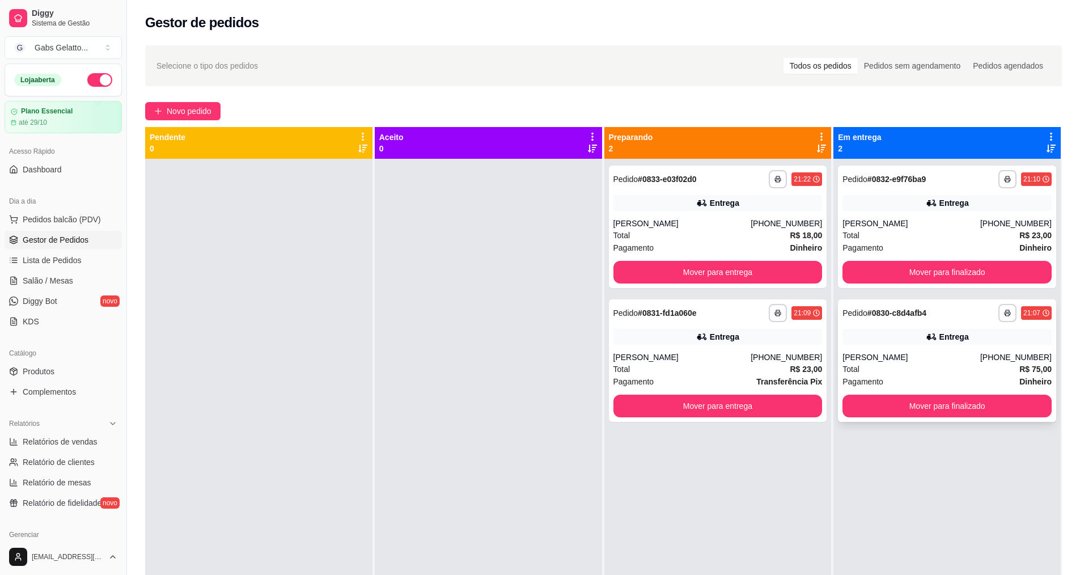
click at [903, 367] on div "Total R$ 75,00" at bounding box center [947, 369] width 209 height 12
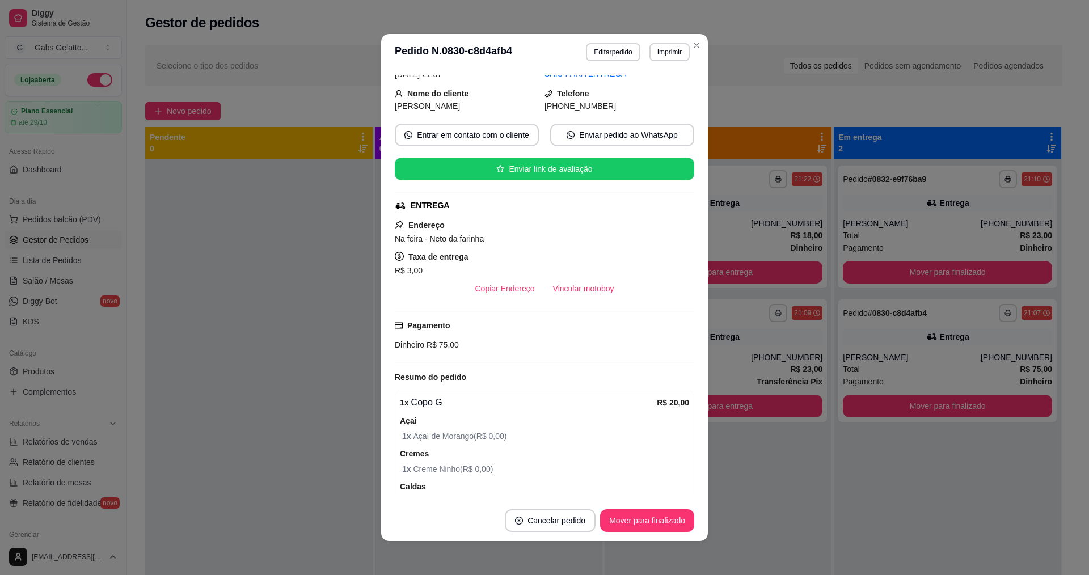
scroll to position [57, 0]
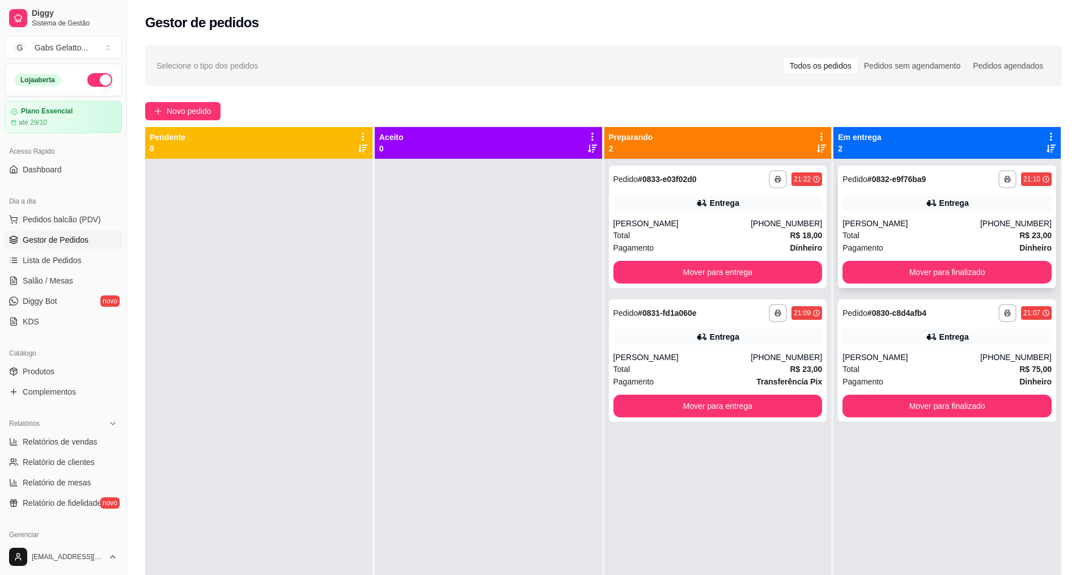
click at [963, 219] on div "[PERSON_NAME]" at bounding box center [912, 223] width 138 height 11
click at [711, 418] on div "**********" at bounding box center [718, 360] width 218 height 122
click at [720, 414] on button "Mover para entrega" at bounding box center [717, 406] width 203 height 22
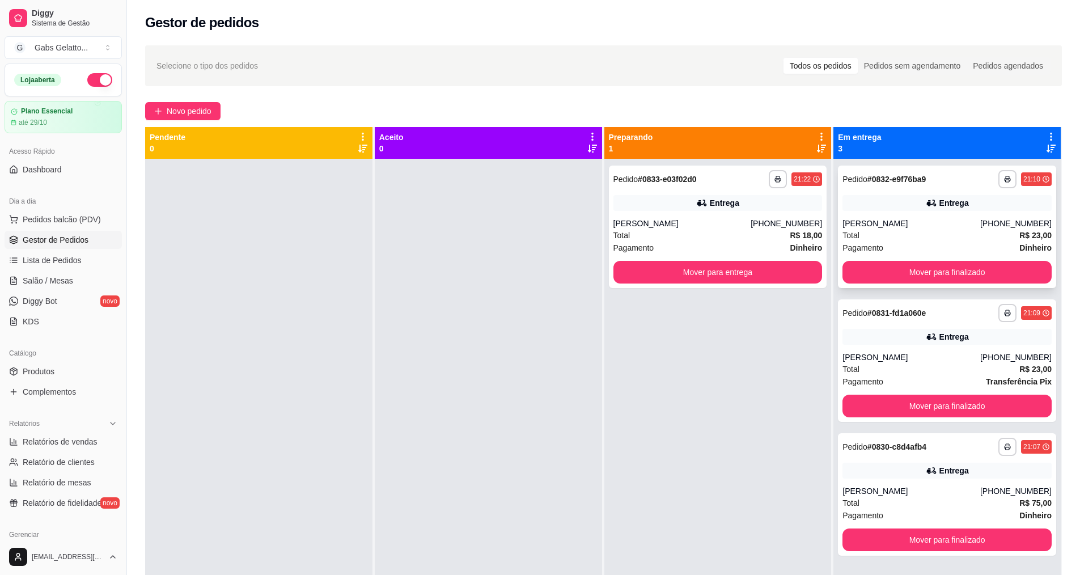
click at [956, 227] on div "[PERSON_NAME]" at bounding box center [912, 223] width 138 height 11
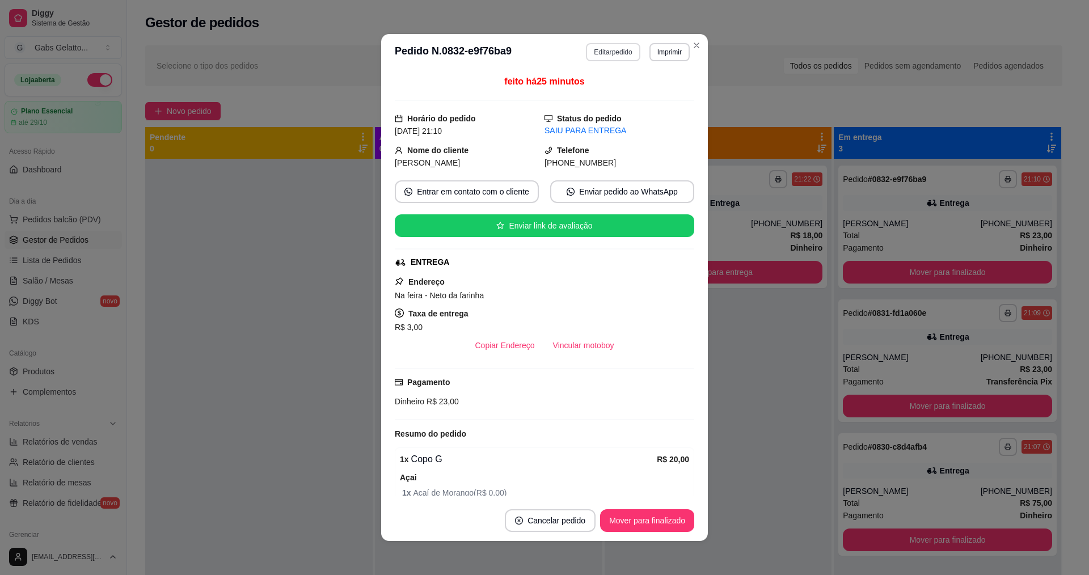
click at [623, 54] on button "Editar pedido" at bounding box center [613, 52] width 54 height 18
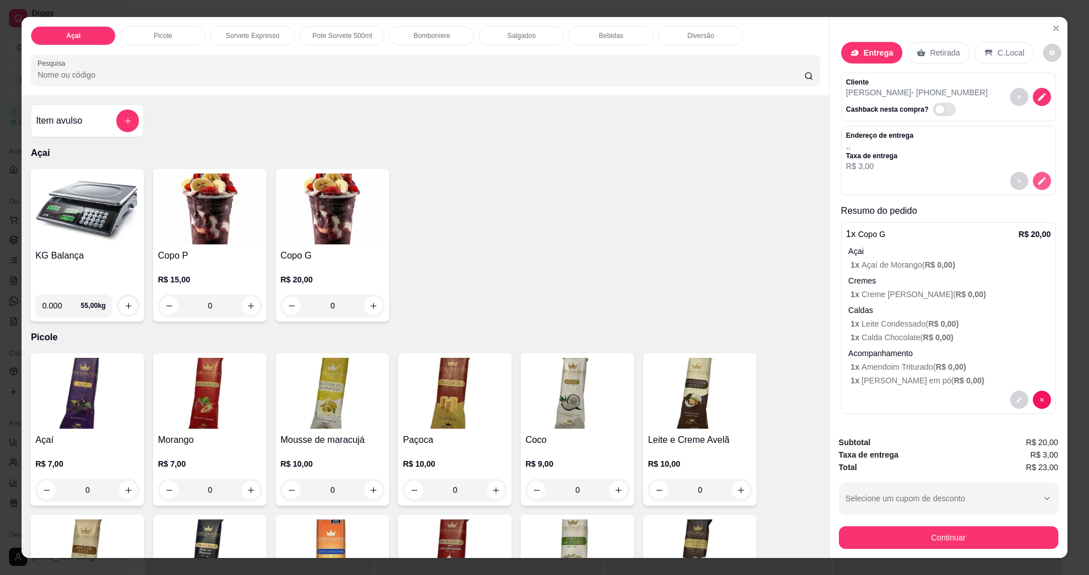
click at [1037, 180] on icon "decrease-product-quantity" at bounding box center [1042, 181] width 10 height 10
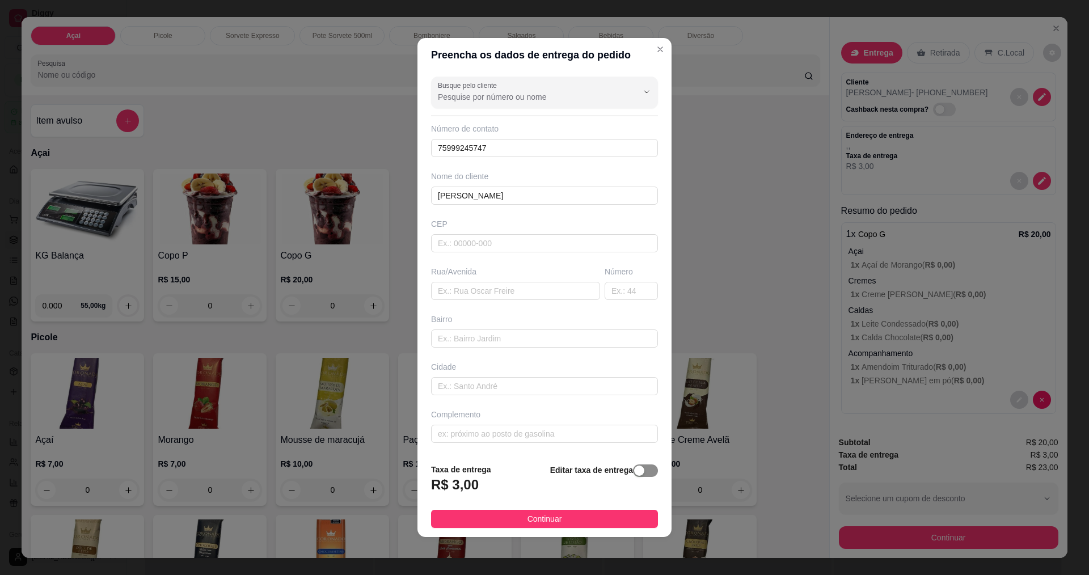
drag, startPoint x: 631, startPoint y: 473, endPoint x: 610, endPoint y: 494, distance: 29.7
click at [634, 473] on div "button" at bounding box center [639, 471] width 10 height 10
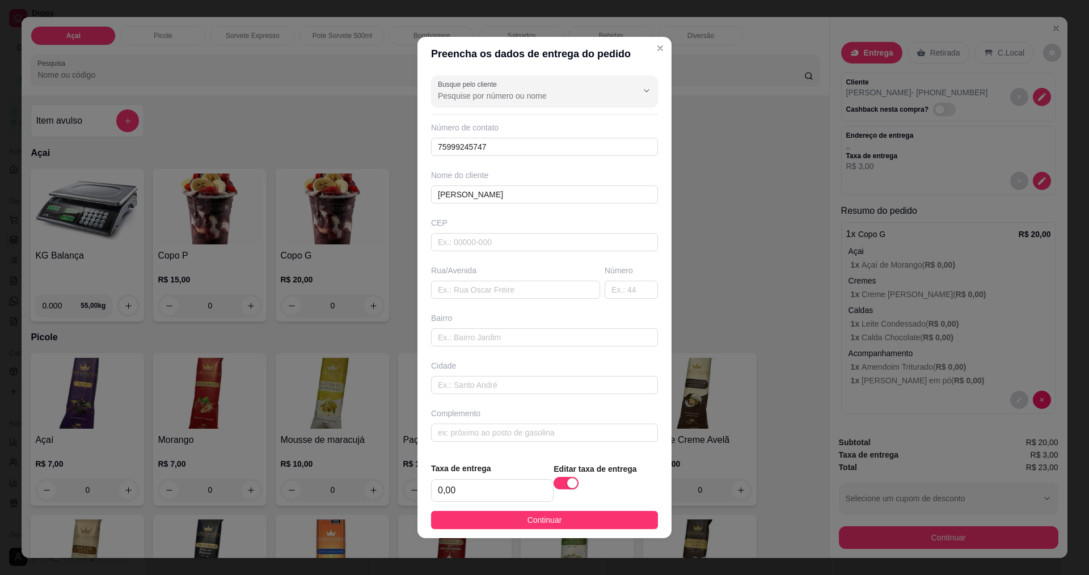
click at [563, 530] on footer "Taxa de entrega 0,00 Editar taxa de entrega Continuar" at bounding box center [544, 495] width 254 height 85
click at [568, 527] on button "Continuar" at bounding box center [544, 520] width 227 height 18
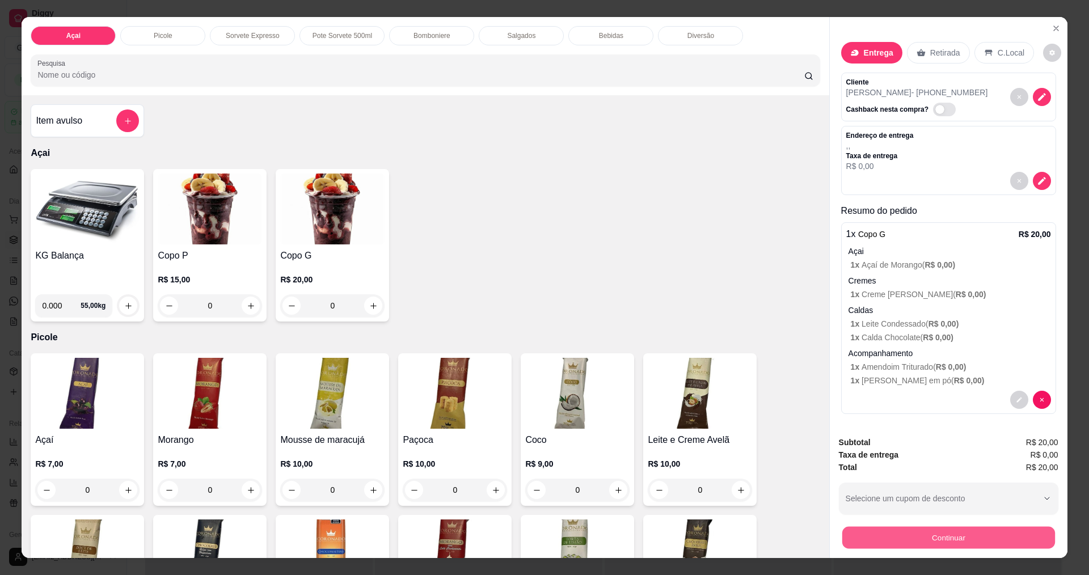
click at [912, 540] on button "Continuar" at bounding box center [948, 537] width 213 height 22
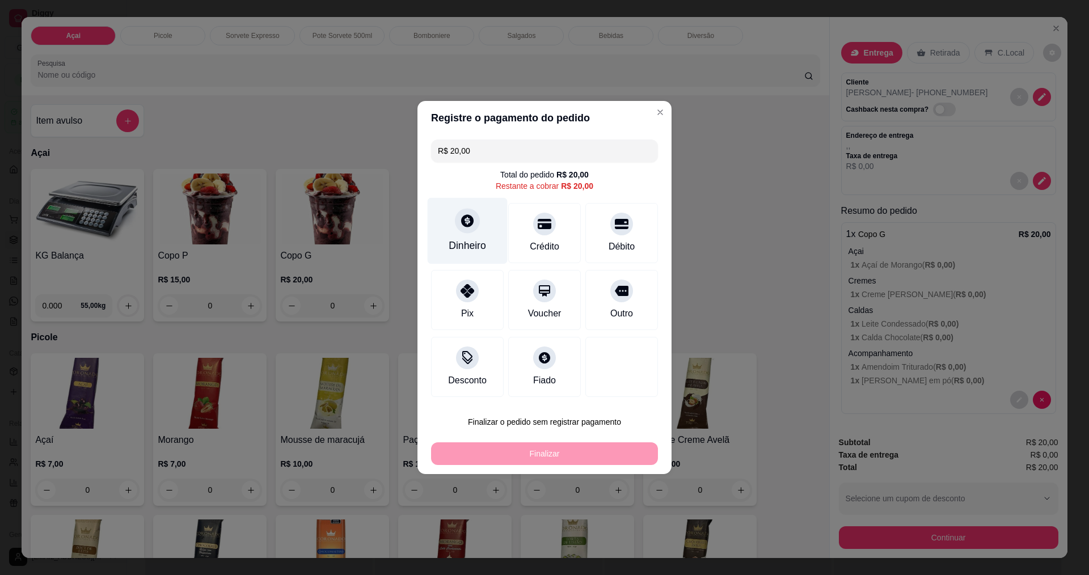
click at [460, 226] on icon at bounding box center [467, 220] width 15 height 15
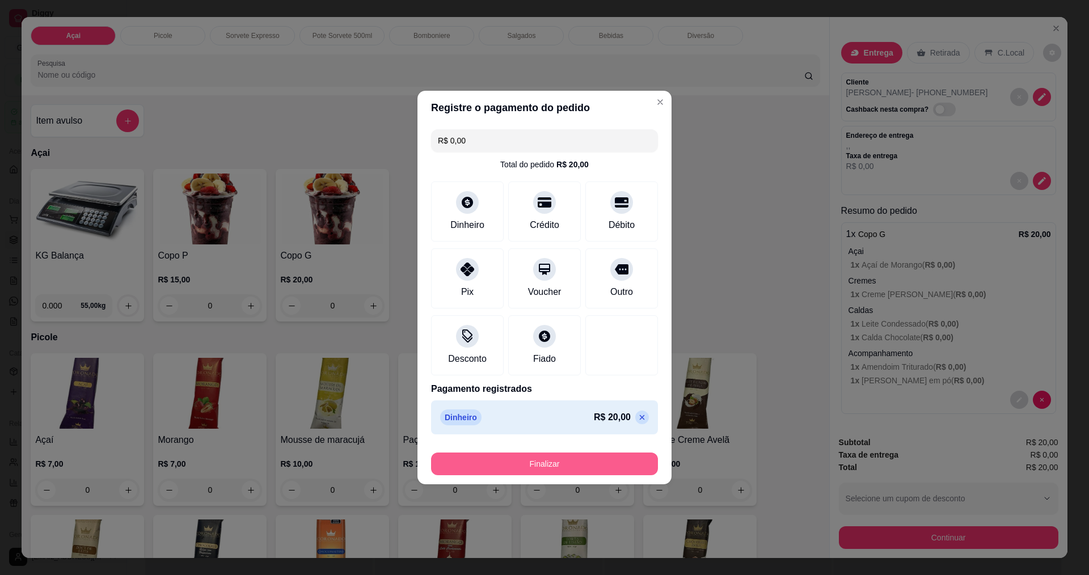
click at [555, 460] on button "Finalizar" at bounding box center [544, 464] width 227 height 23
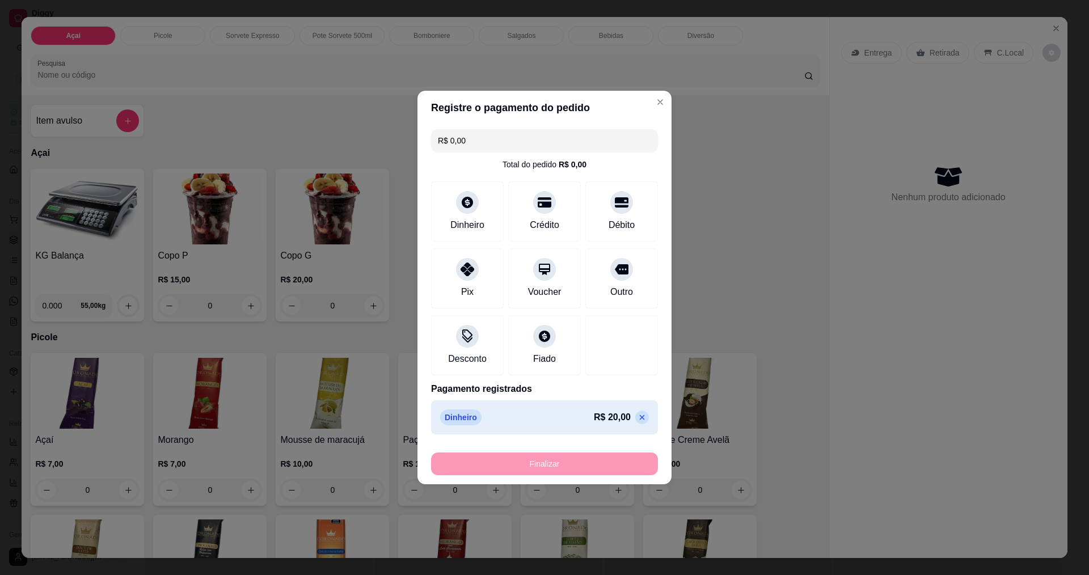
type input "-R$ 20,00"
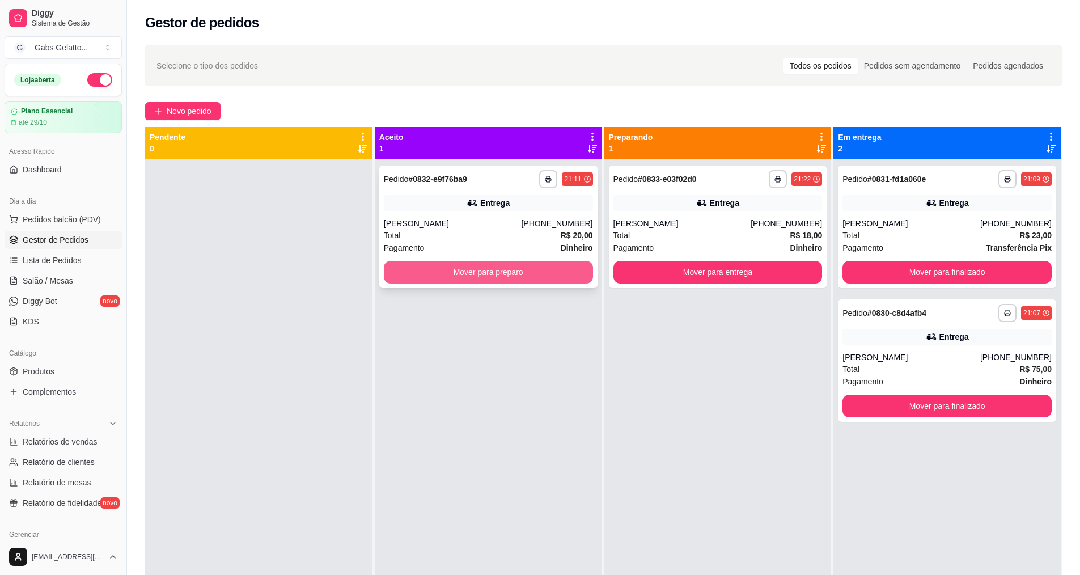
click at [515, 276] on button "Mover para preparo" at bounding box center [488, 272] width 209 height 23
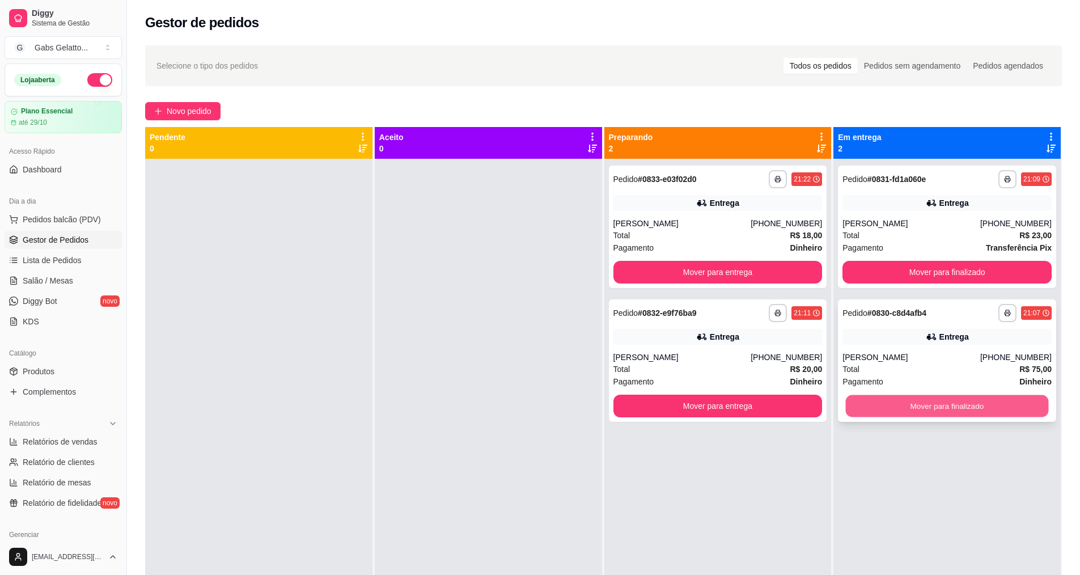
click at [916, 405] on button "Mover para finalizado" at bounding box center [947, 406] width 203 height 22
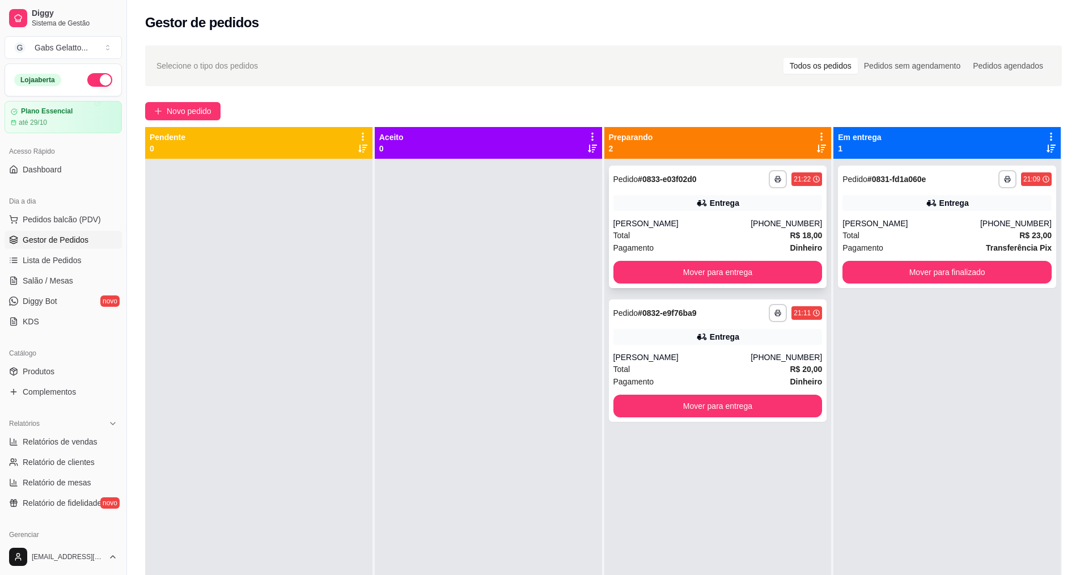
drag, startPoint x: 716, startPoint y: 227, endPoint x: 678, endPoint y: 264, distance: 52.5
drag, startPoint x: 678, startPoint y: 264, endPoint x: 109, endPoint y: 224, distance: 570.1
click at [112, 222] on button "Pedidos balcão (PDV)" at bounding box center [63, 219] width 117 height 18
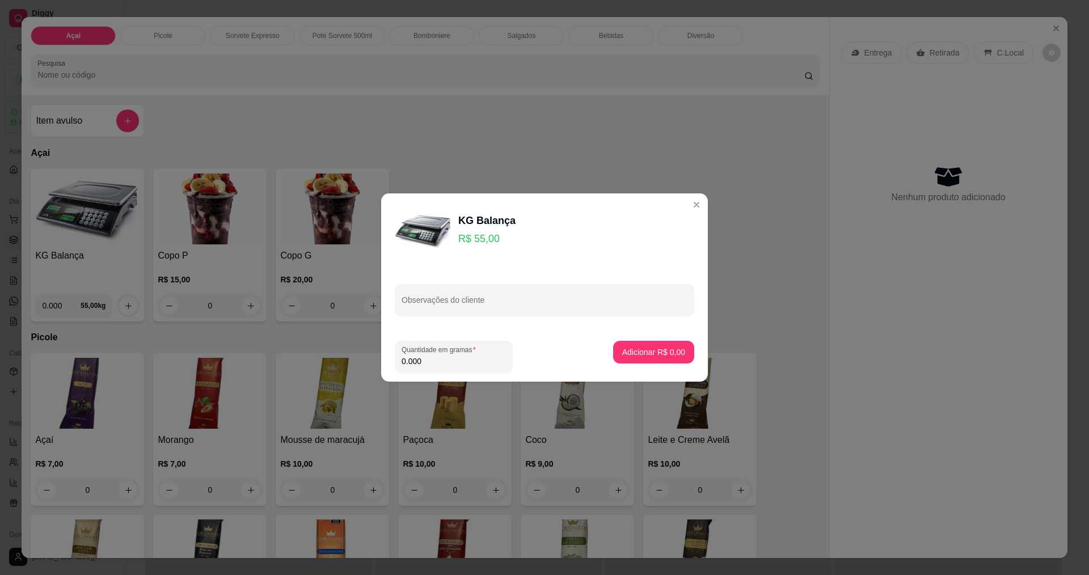
drag, startPoint x: 696, startPoint y: 200, endPoint x: 672, endPoint y: 201, distance: 24.4
click at [695, 198] on header "KG Balança R$ 55,00" at bounding box center [544, 230] width 327 height 75
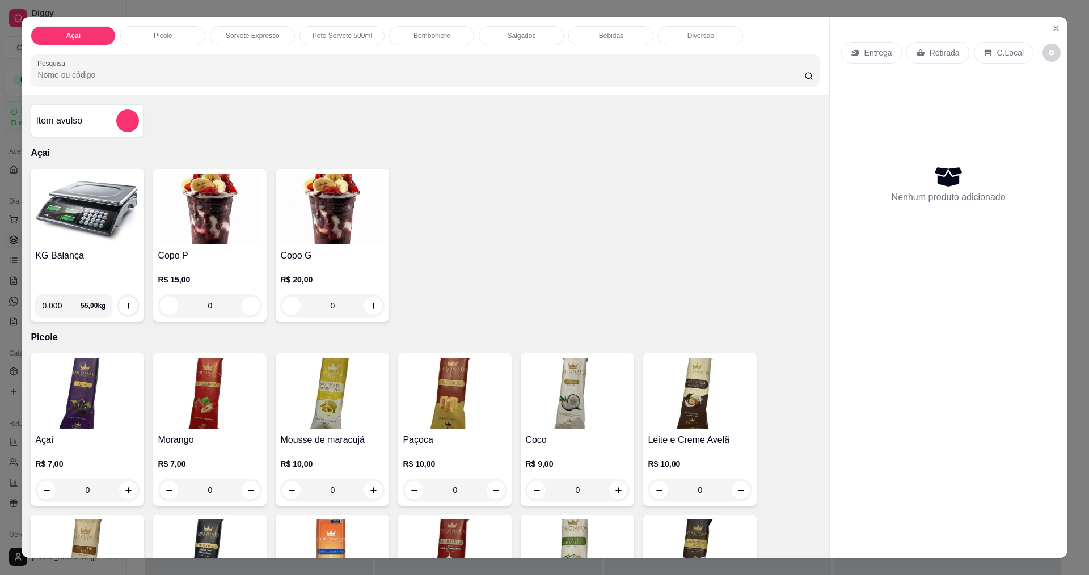
click at [93, 193] on img at bounding box center [87, 209] width 104 height 71
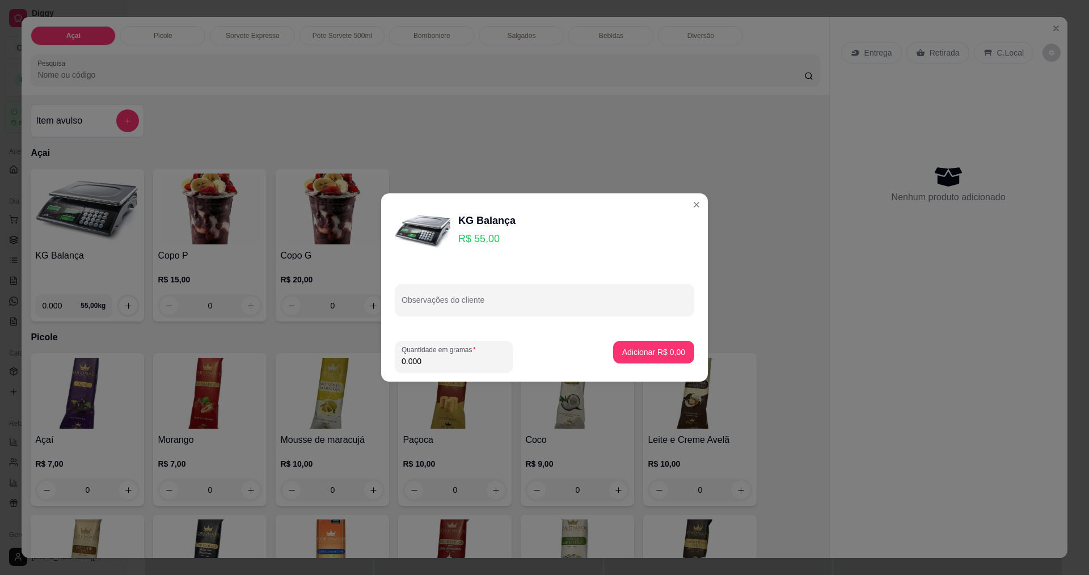
drag, startPoint x: 93, startPoint y: 193, endPoint x: 441, endPoint y: 363, distance: 387.0
click at [439, 364] on input "0.000" at bounding box center [453, 361] width 104 height 11
click at [446, 360] on input "0.000" at bounding box center [444, 361] width 86 height 11
type input "0.282"
click at [675, 356] on p "Adicionar R$ 15,51" at bounding box center [652, 351] width 66 height 11
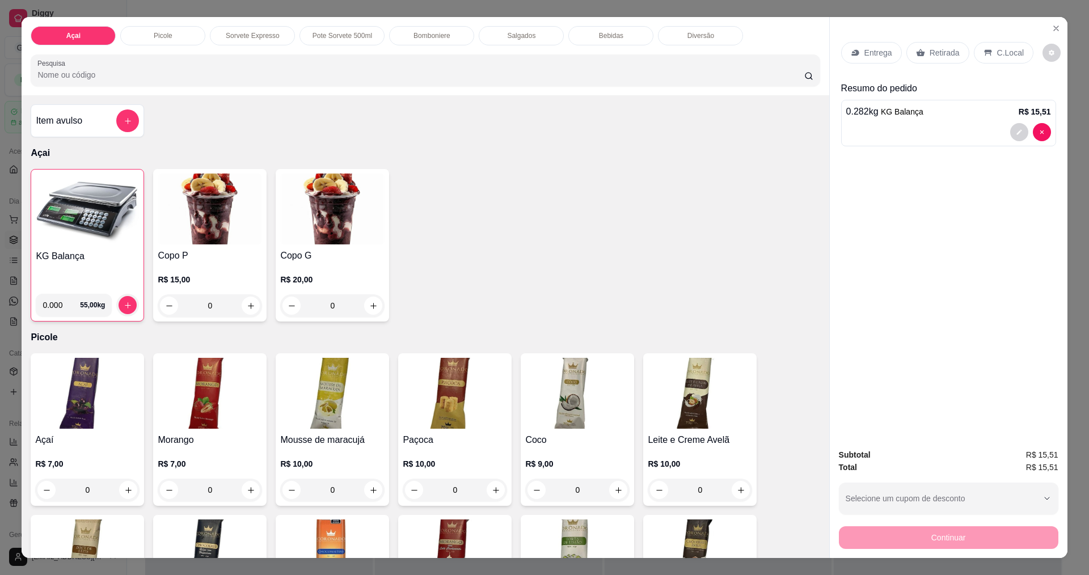
click at [980, 58] on div "C.Local" at bounding box center [1004, 53] width 60 height 22
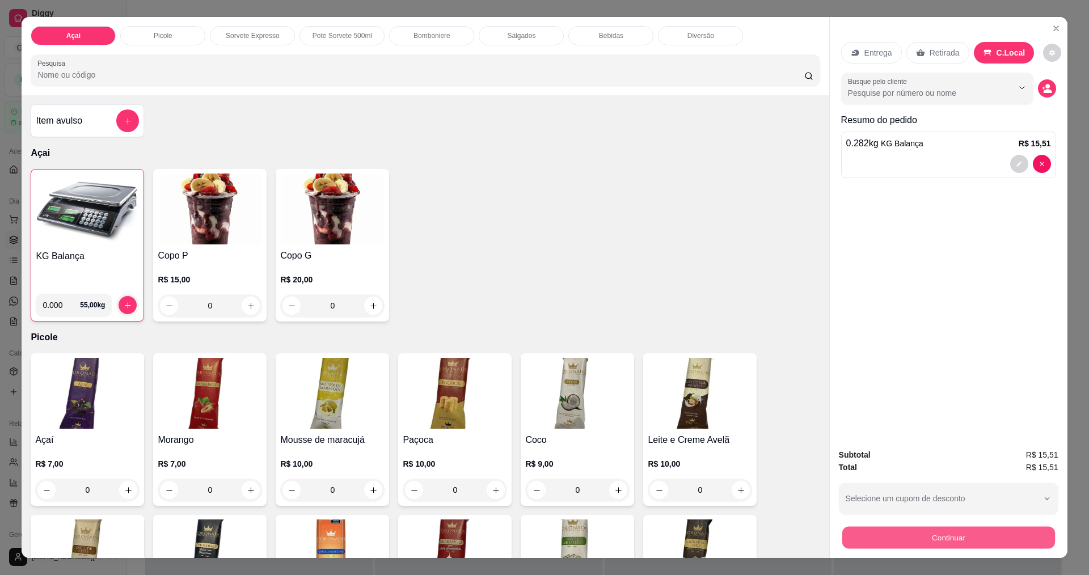
click at [886, 536] on button "Continuar" at bounding box center [948, 537] width 213 height 22
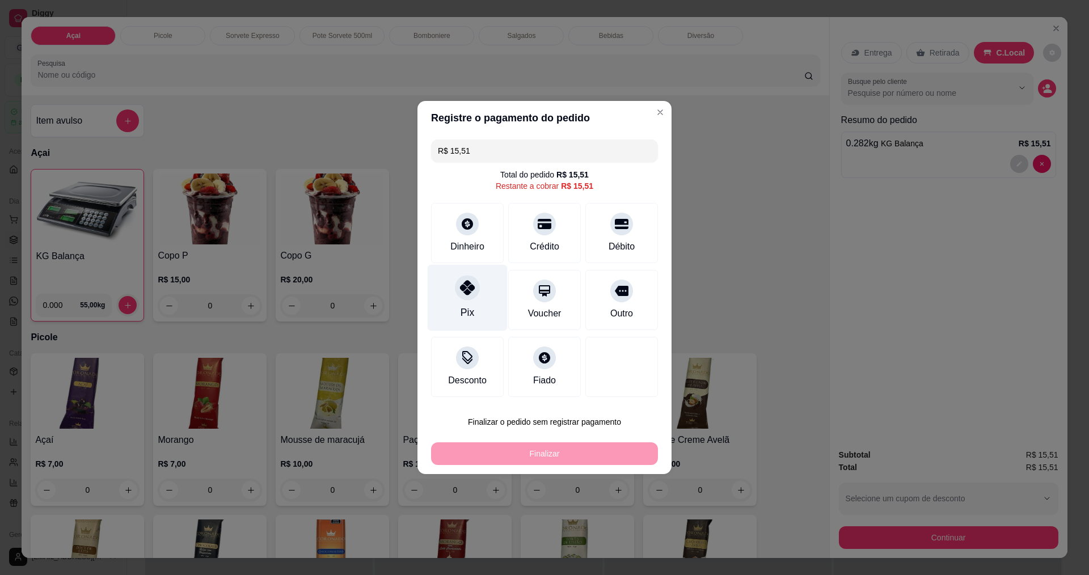
click at [464, 303] on div "Pix" at bounding box center [468, 298] width 80 height 66
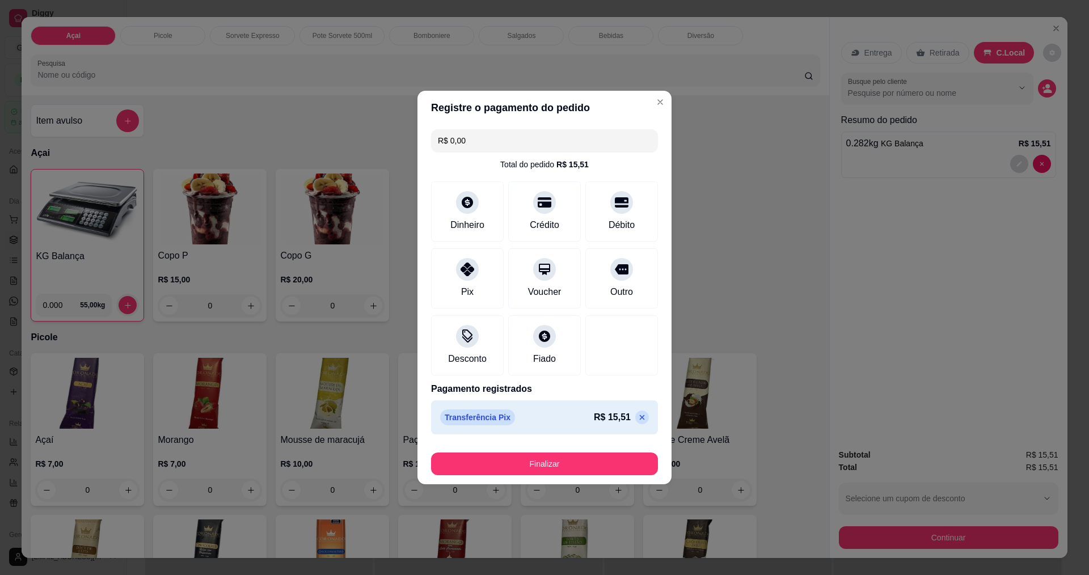
click at [555, 479] on footer "Finalizar" at bounding box center [544, 461] width 254 height 45
click at [564, 470] on button "Finalizar" at bounding box center [544, 464] width 227 height 23
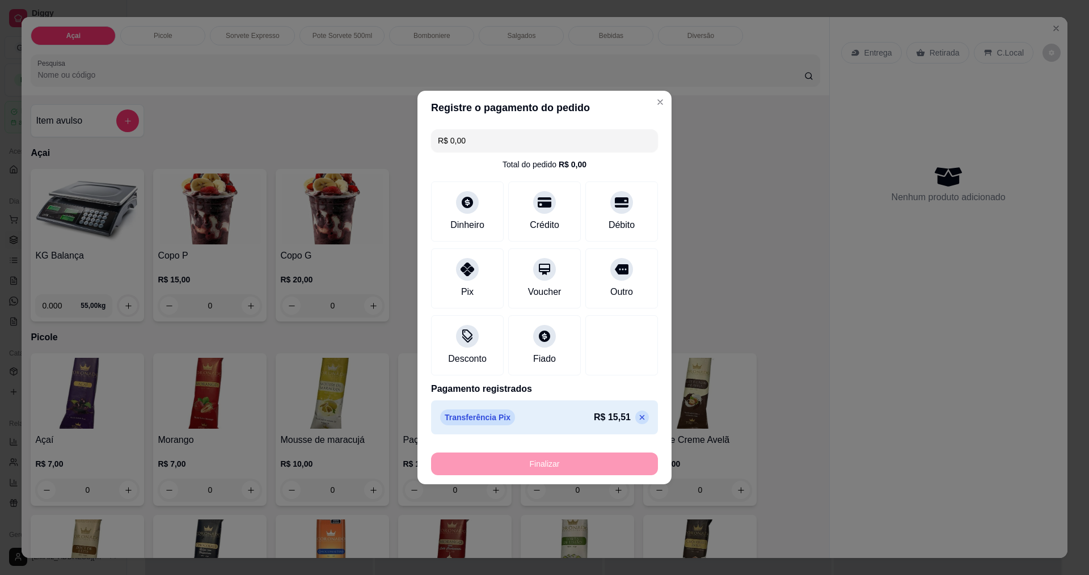
type input "-R$ 15,51"
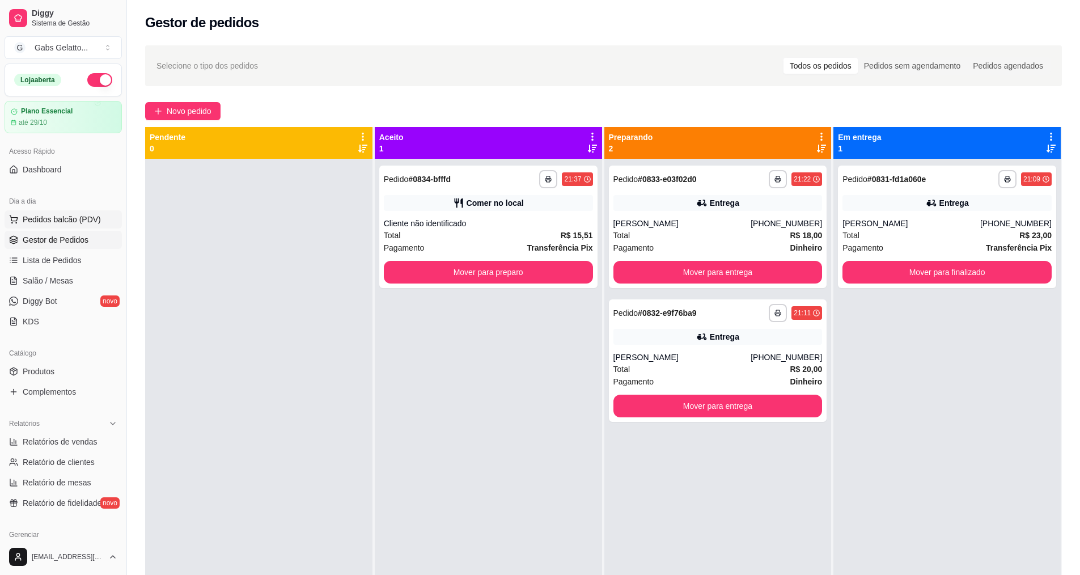
click at [52, 215] on span "Pedidos balcão (PDV)" at bounding box center [62, 219] width 78 height 11
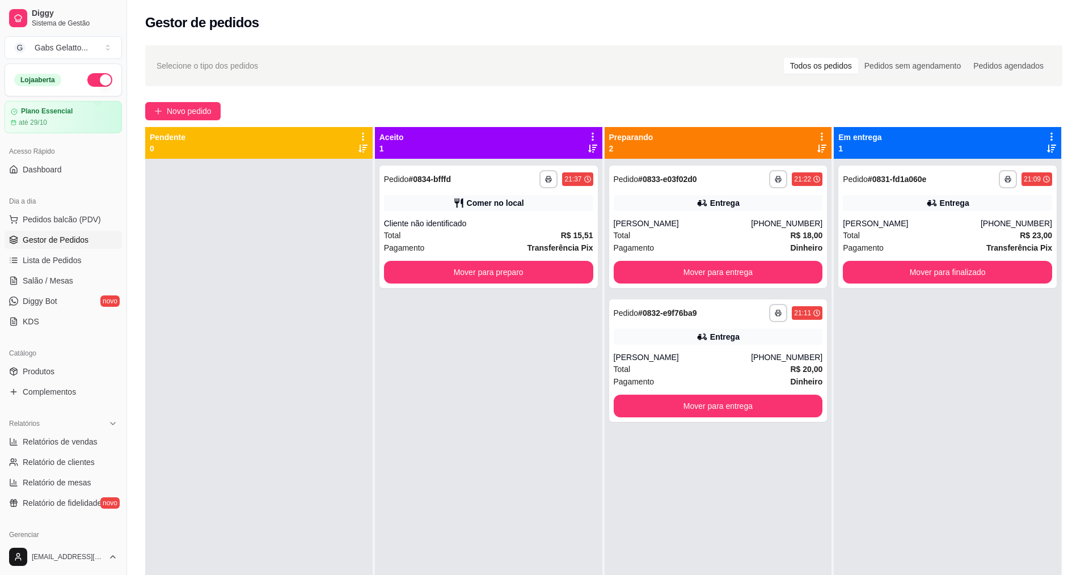
click at [73, 219] on img at bounding box center [87, 209] width 104 height 71
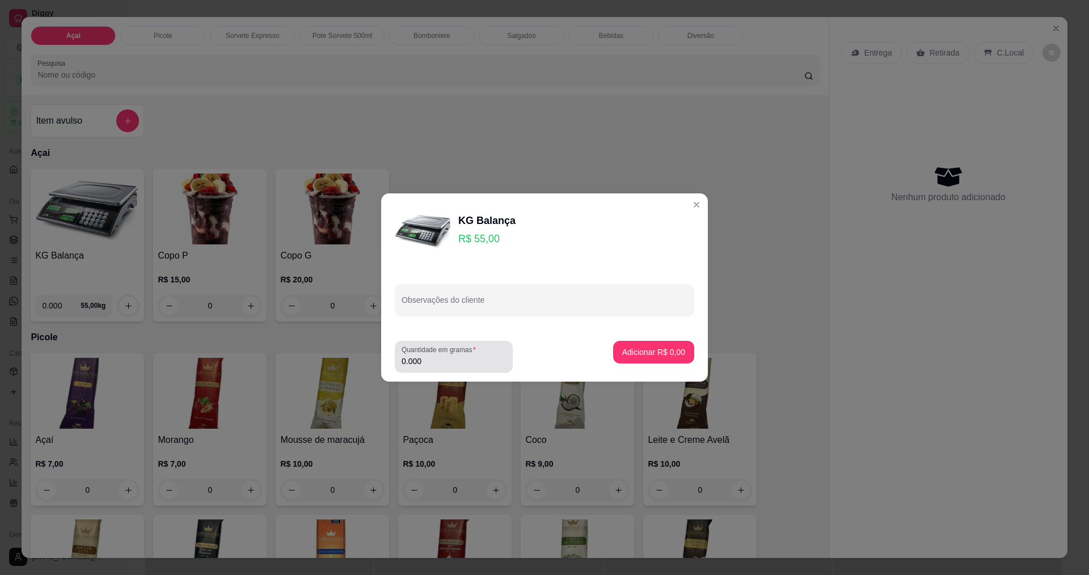
click at [421, 349] on label "Quantidade em gramas" at bounding box center [440, 350] width 78 height 10
drag, startPoint x: 425, startPoint y: 351, endPoint x: 434, endPoint y: 356, distance: 10.1
click at [427, 353] on label "Quantidade em gramas" at bounding box center [440, 350] width 78 height 10
click at [427, 356] on input "0.000" at bounding box center [453, 361] width 104 height 11
type input "0.180"
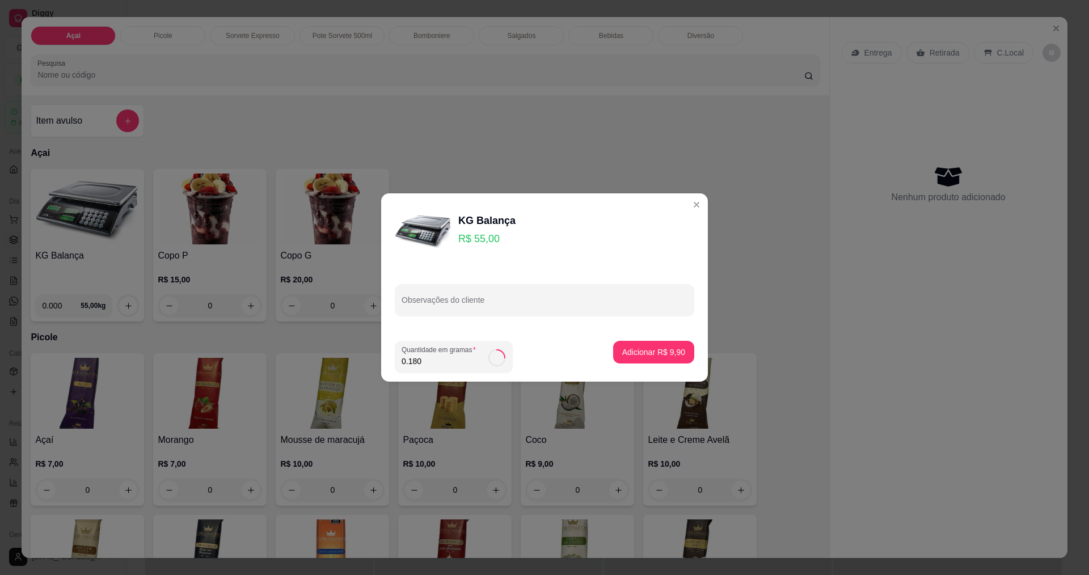
click at [630, 365] on div "Adicionar R$ 9,90" at bounding box center [653, 357] width 81 height 32
click at [633, 350] on p "Adicionar R$ 9,90" at bounding box center [653, 351] width 63 height 11
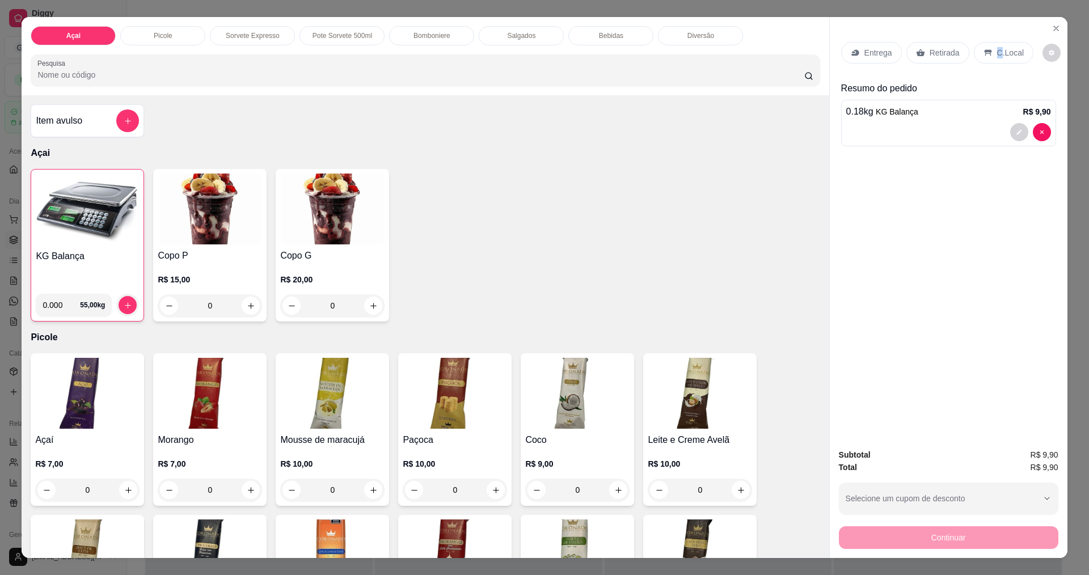
click at [997, 54] on p "C.Local" at bounding box center [1010, 52] width 27 height 11
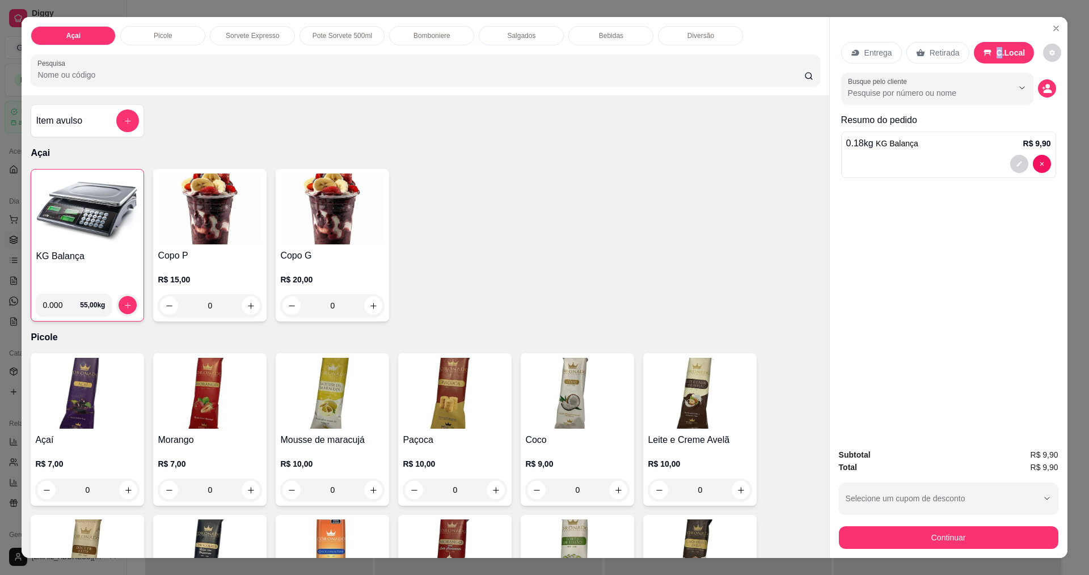
click at [933, 535] on button "Continuar" at bounding box center [948, 537] width 219 height 23
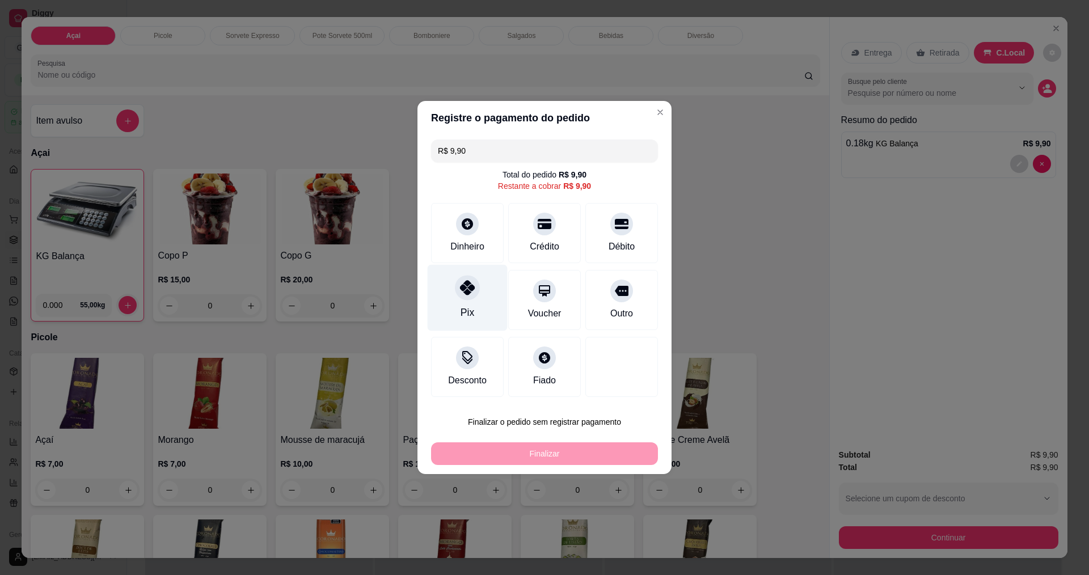
click at [481, 298] on div "Pix" at bounding box center [468, 298] width 80 height 66
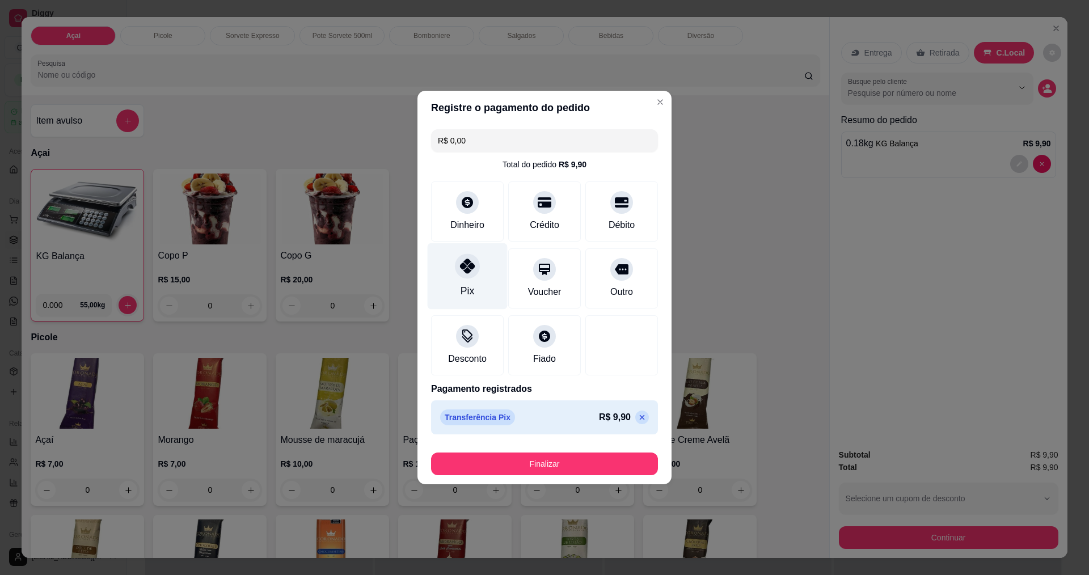
click at [476, 257] on div "Pix" at bounding box center [468, 276] width 80 height 66
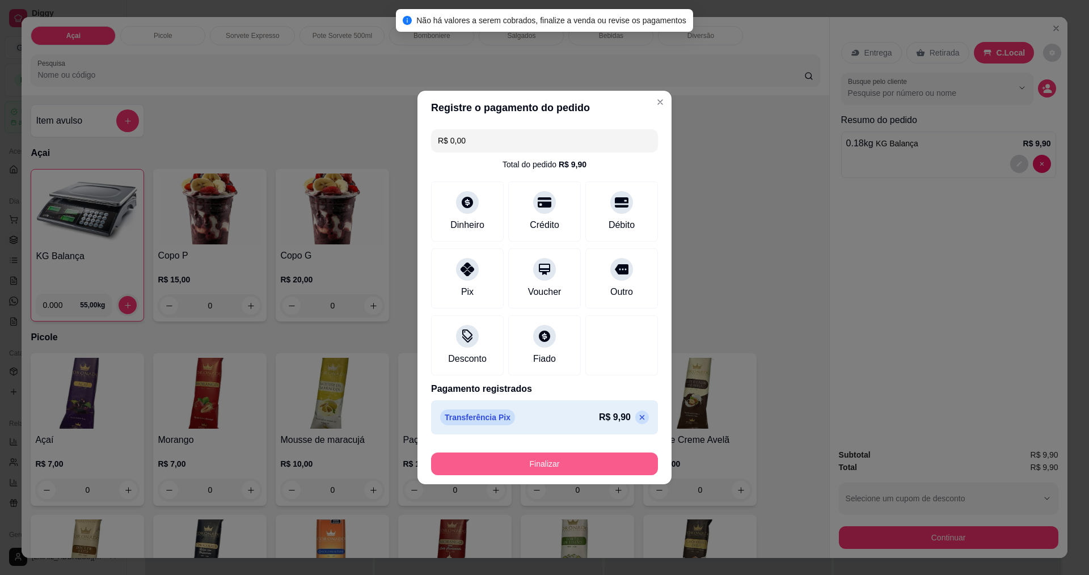
click at [582, 463] on button "Finalizar" at bounding box center [544, 464] width 227 height 23
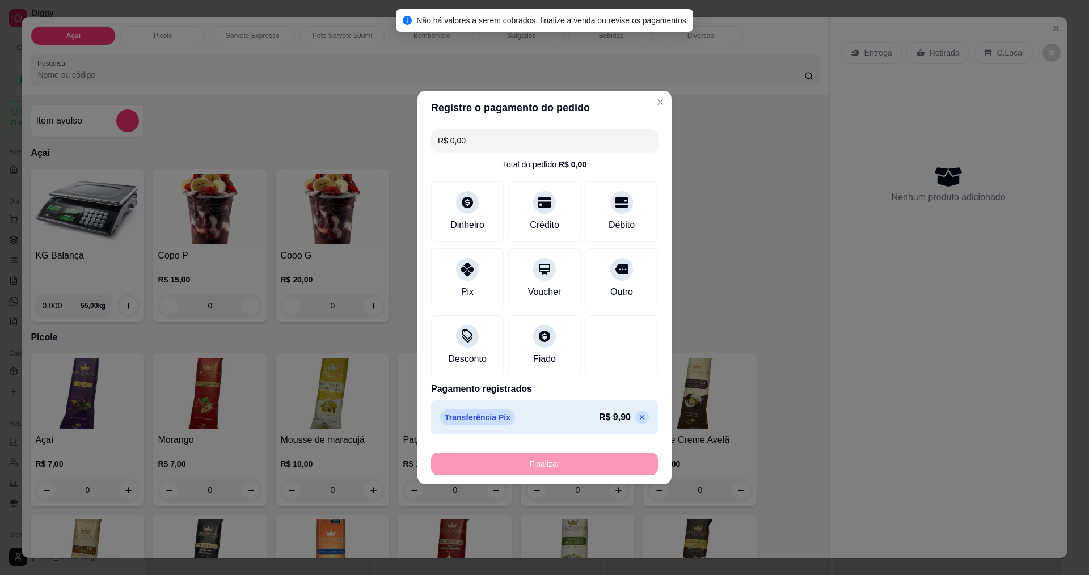
type input "-R$ 9,90"
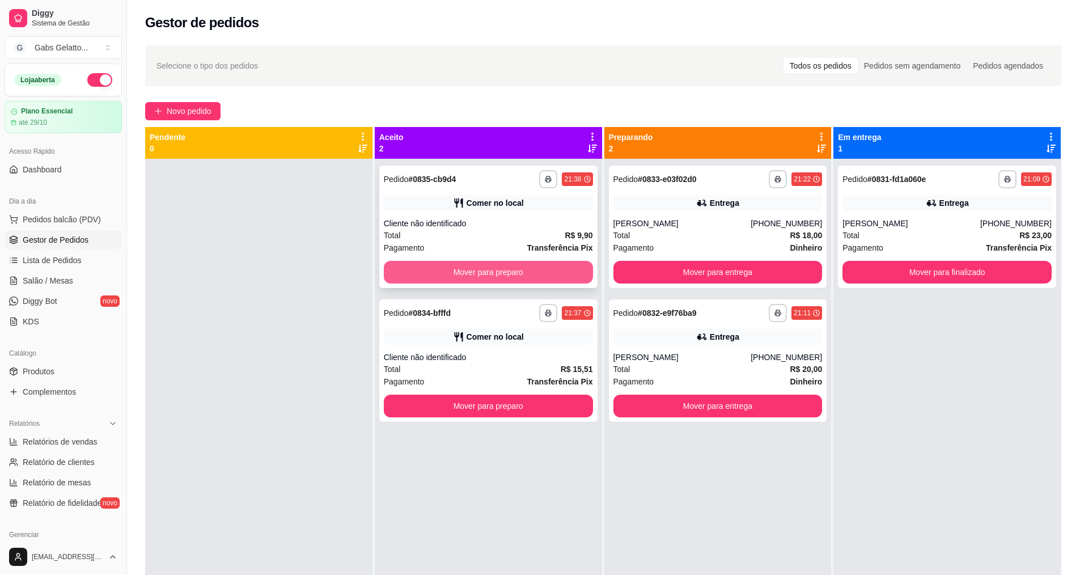
click at [540, 270] on button "Mover para preparo" at bounding box center [488, 272] width 209 height 23
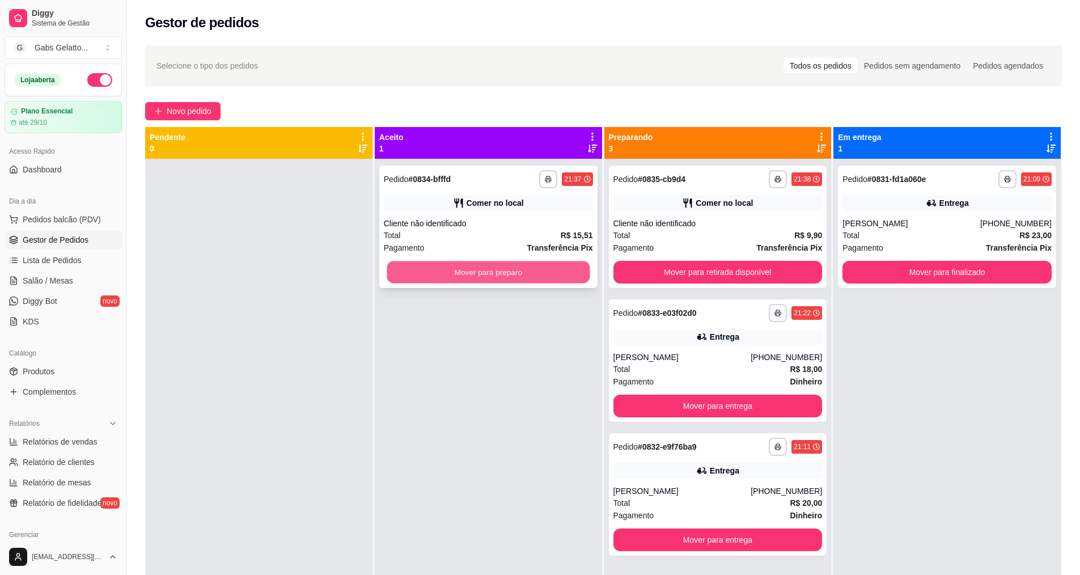
click at [544, 271] on button "Mover para preparo" at bounding box center [488, 272] width 203 height 22
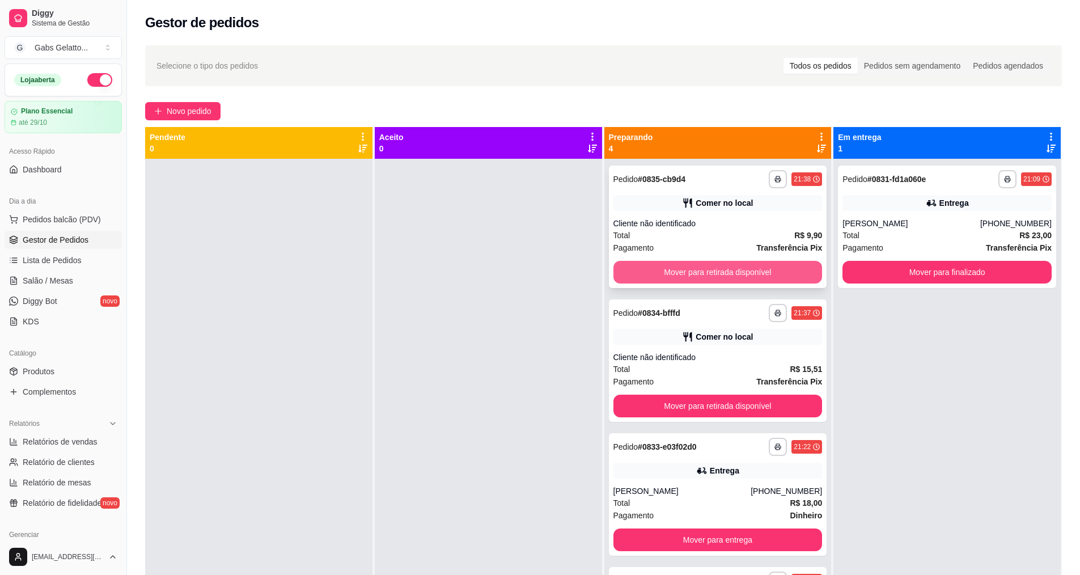
click at [711, 274] on button "Mover para retirada disponível" at bounding box center [718, 272] width 209 height 23
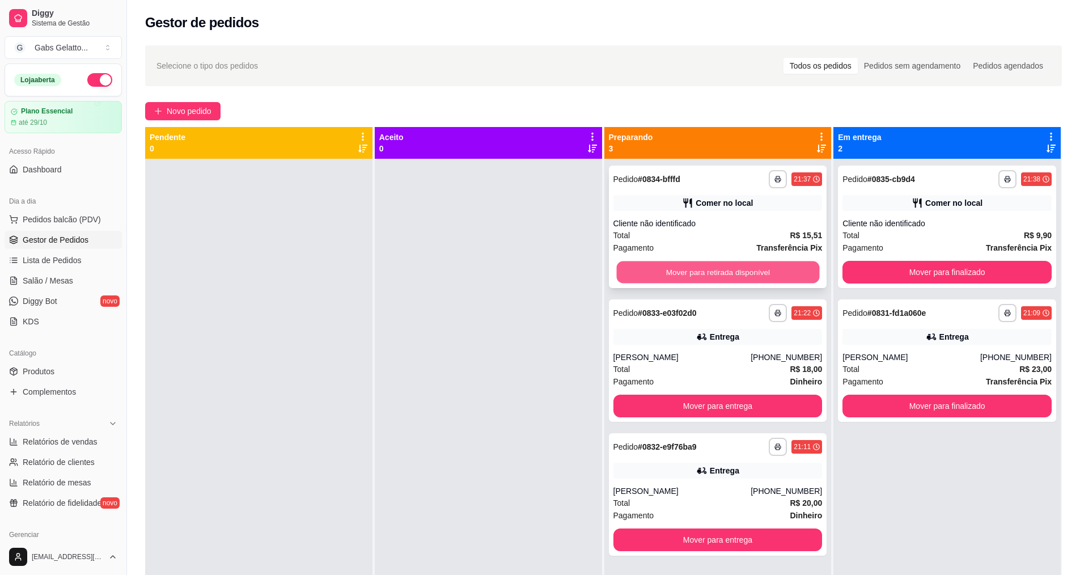
click at [726, 275] on button "Mover para retirada disponível" at bounding box center [717, 272] width 203 height 22
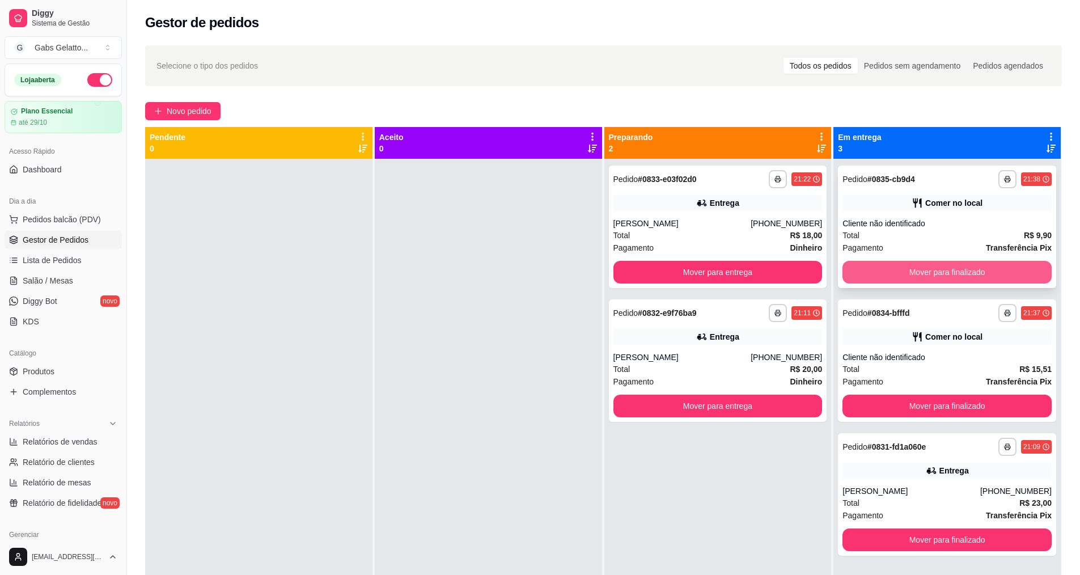
click at [945, 264] on button "Mover para finalizado" at bounding box center [947, 272] width 209 height 23
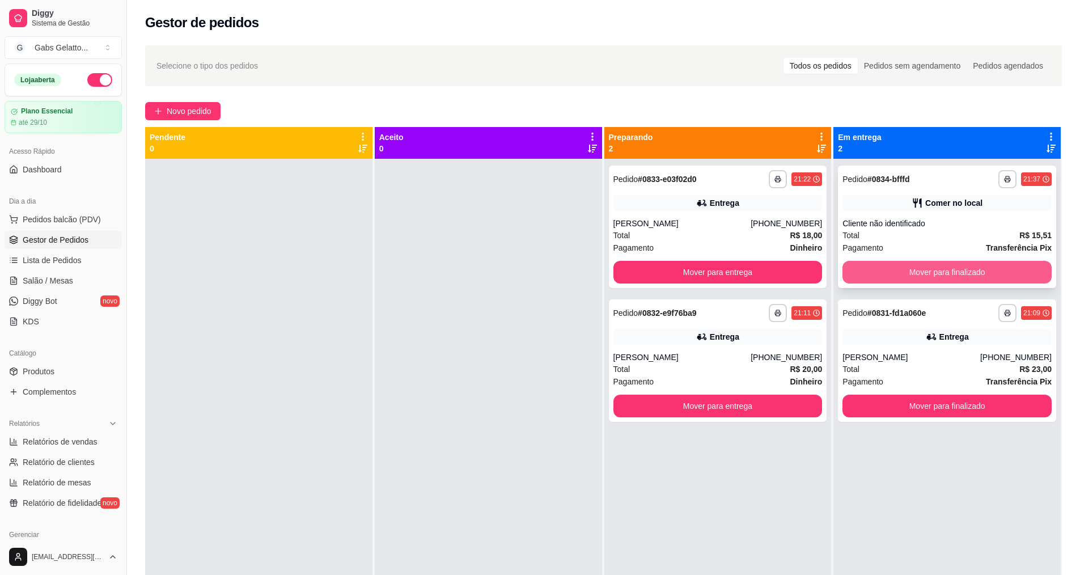
click at [945, 275] on button "Mover para finalizado" at bounding box center [947, 272] width 209 height 23
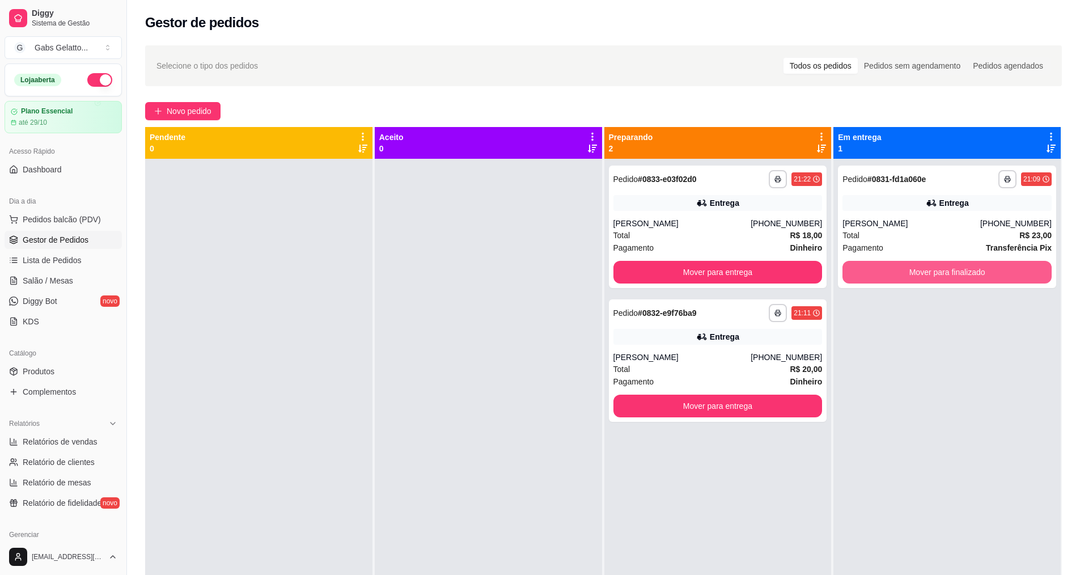
drag, startPoint x: 944, startPoint y: 278, endPoint x: 1025, endPoint y: 335, distance: 98.5
click at [1047, 334] on div "**********" at bounding box center [947, 446] width 227 height 575
drag, startPoint x: 77, startPoint y: 205, endPoint x: 74, endPoint y: 220, distance: 14.9
click at [74, 218] on div "Dia a dia Pedidos balcão (PDV) Gestor de Pedidos Lista de Pedidos Salão / Mesas…" at bounding box center [63, 261] width 126 height 147
click at [75, 223] on span "Pedidos balcão (PDV)" at bounding box center [62, 219] width 78 height 11
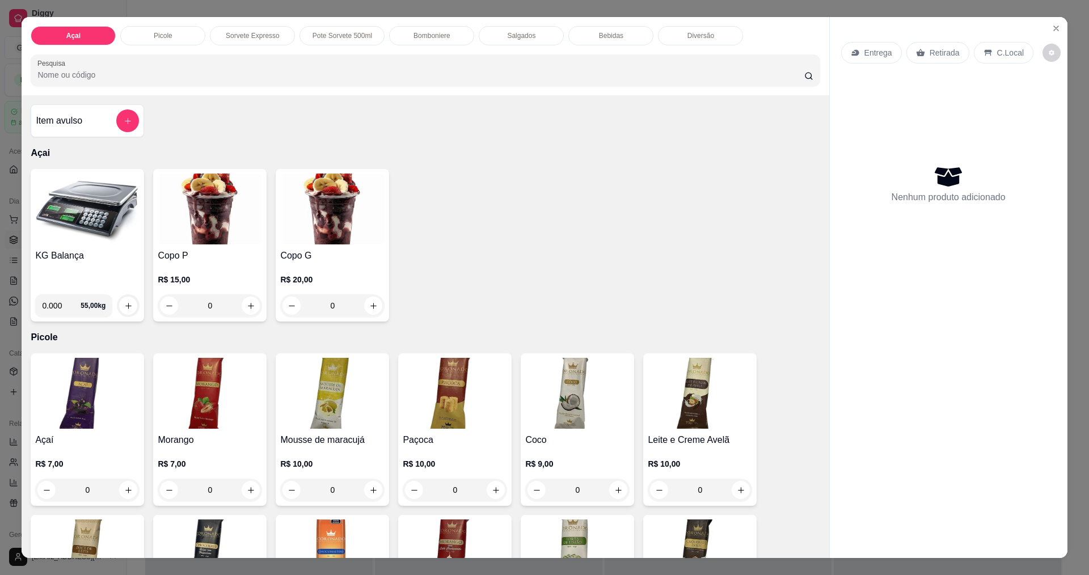
click at [99, 204] on img at bounding box center [87, 209] width 104 height 71
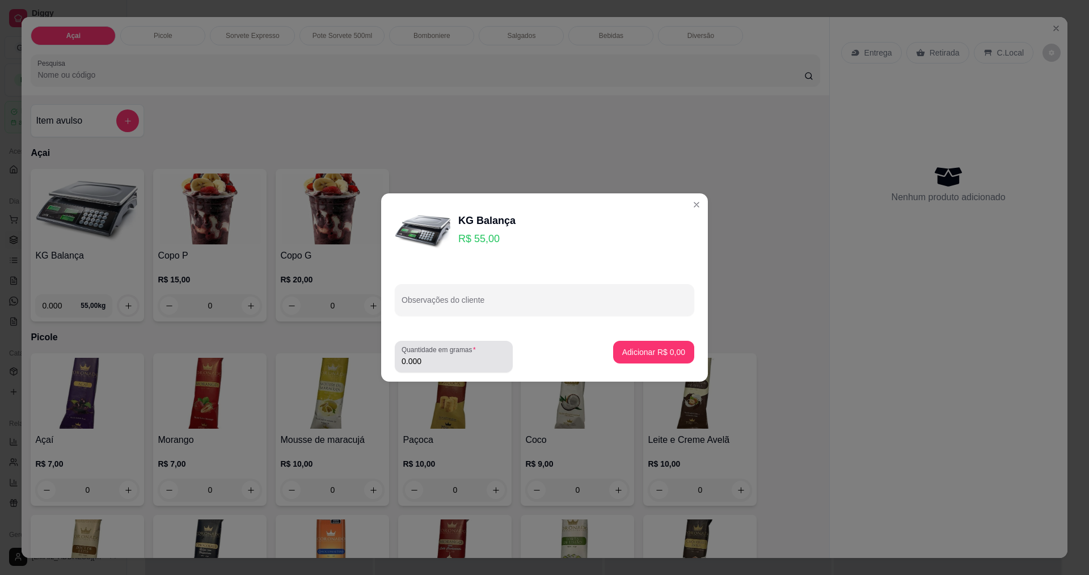
drag, startPoint x: 499, startPoint y: 345, endPoint x: 492, endPoint y: 352, distance: 10.4
click at [498, 345] on div "Quantidade em gramas 0.000" at bounding box center [454, 357] width 118 height 32
click at [491, 353] on div "0.000" at bounding box center [453, 356] width 104 height 23
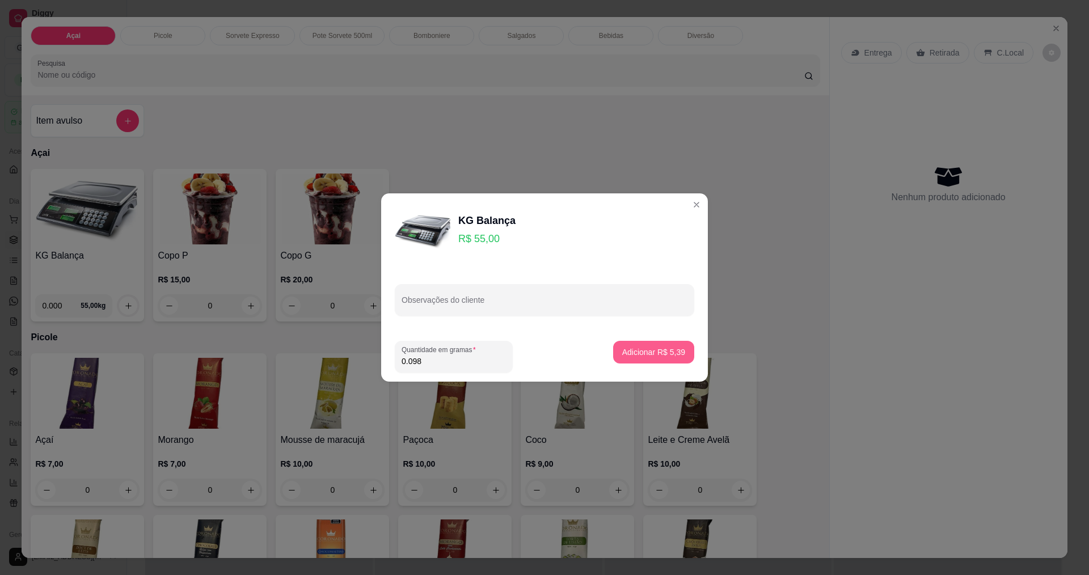
type input "0.098"
click at [637, 352] on p "Adicionar R$ 5,39" at bounding box center [653, 351] width 63 height 11
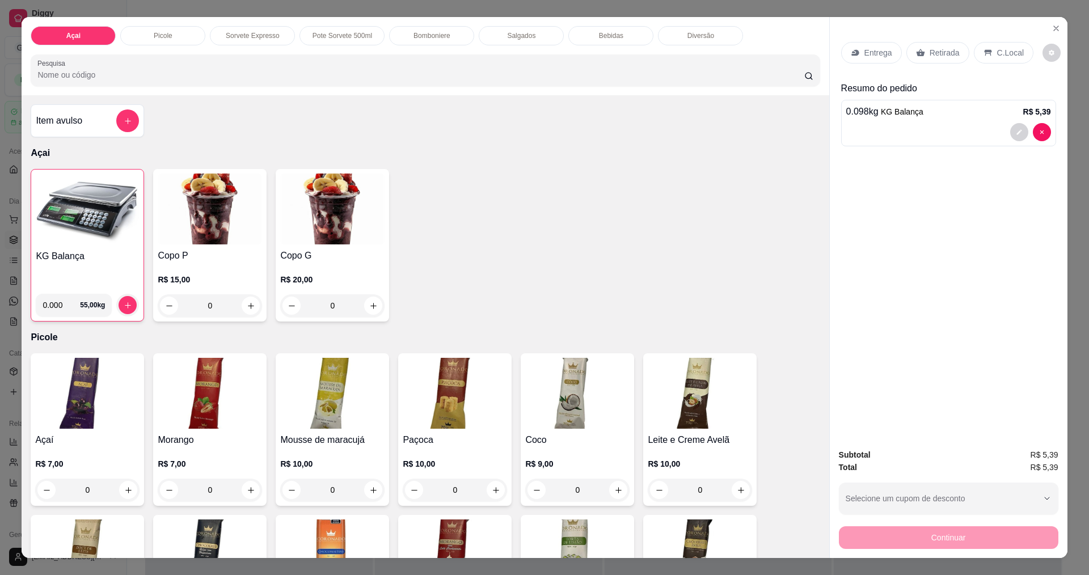
click at [67, 198] on img at bounding box center [87, 209] width 103 height 71
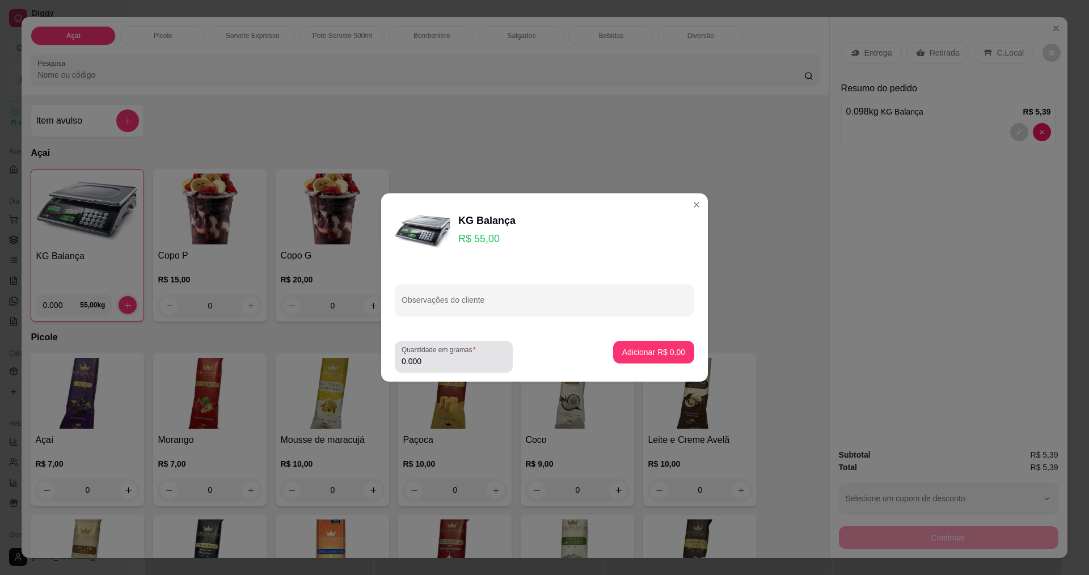
click at [459, 365] on input "0.000" at bounding box center [453, 361] width 104 height 11
type input "0.090"
click at [644, 356] on p "Adicionar R$ 4,95" at bounding box center [653, 351] width 63 height 11
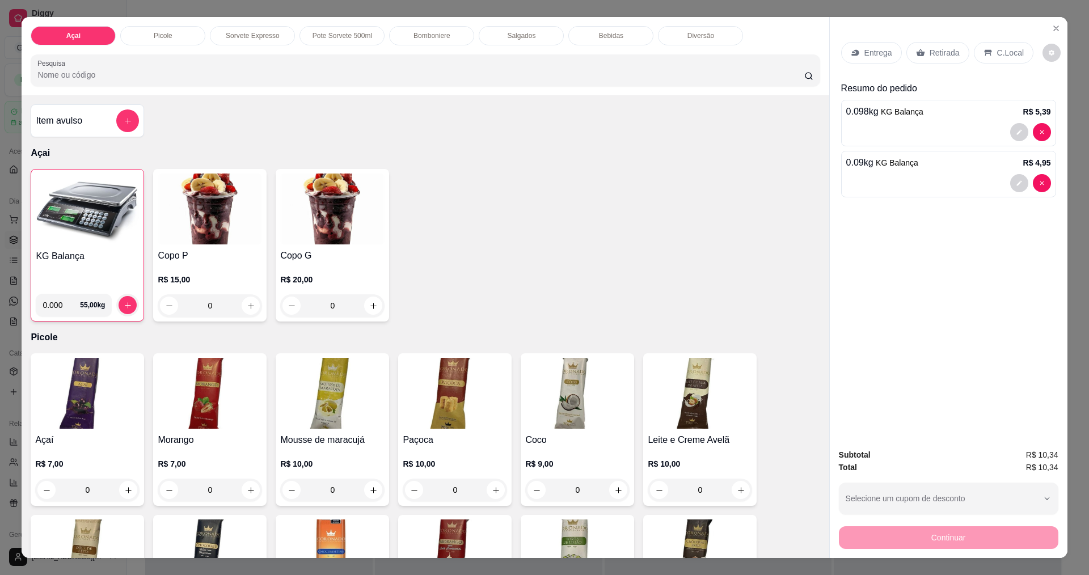
click at [1008, 51] on p "C.Local" at bounding box center [1010, 52] width 27 height 11
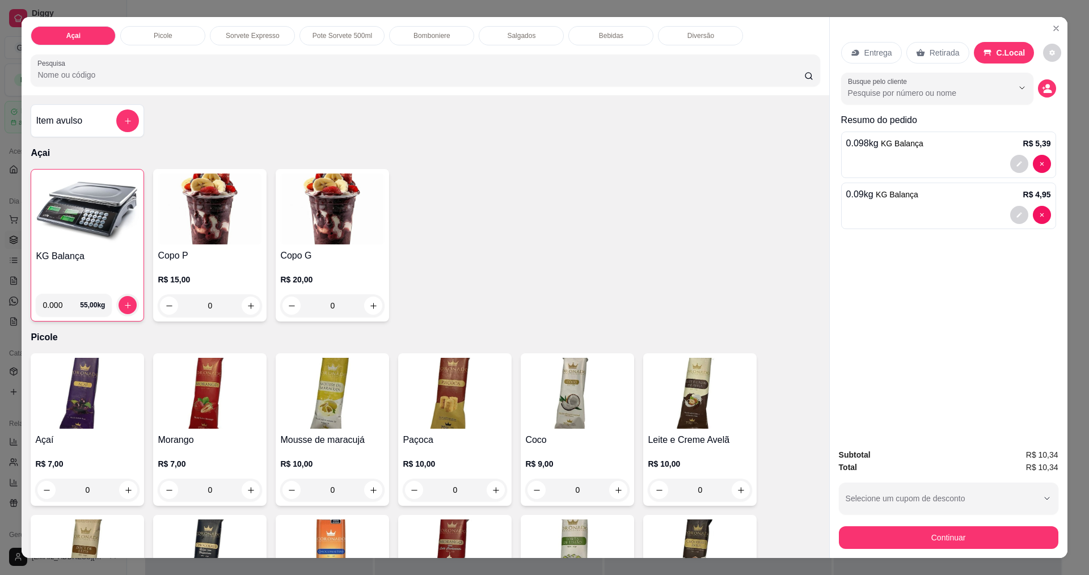
click at [914, 532] on button "Continuar" at bounding box center [948, 537] width 219 height 23
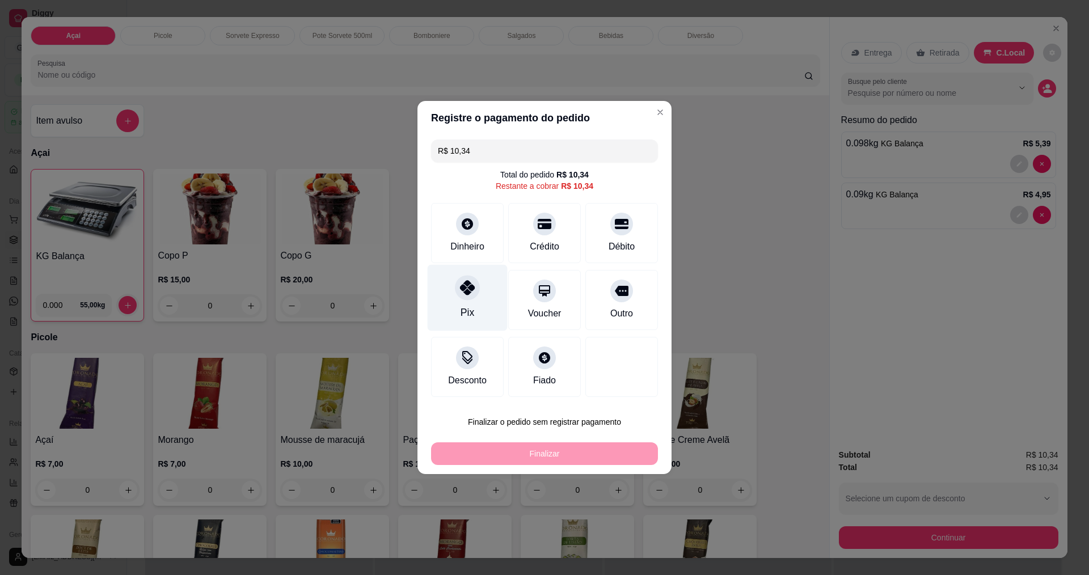
click at [470, 299] on div at bounding box center [467, 287] width 25 height 25
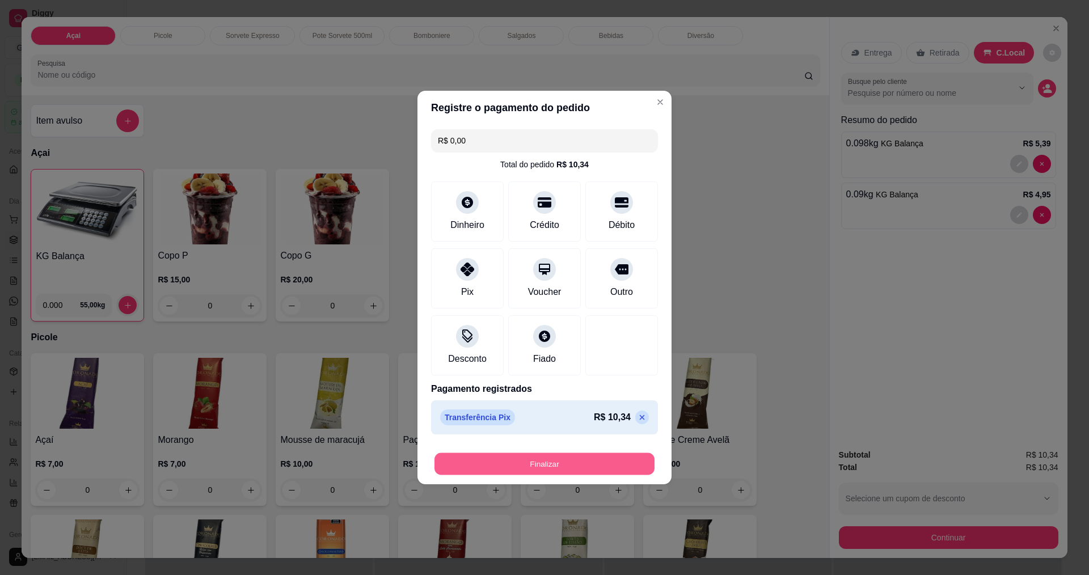
click at [580, 466] on button "Finalizar" at bounding box center [544, 464] width 220 height 22
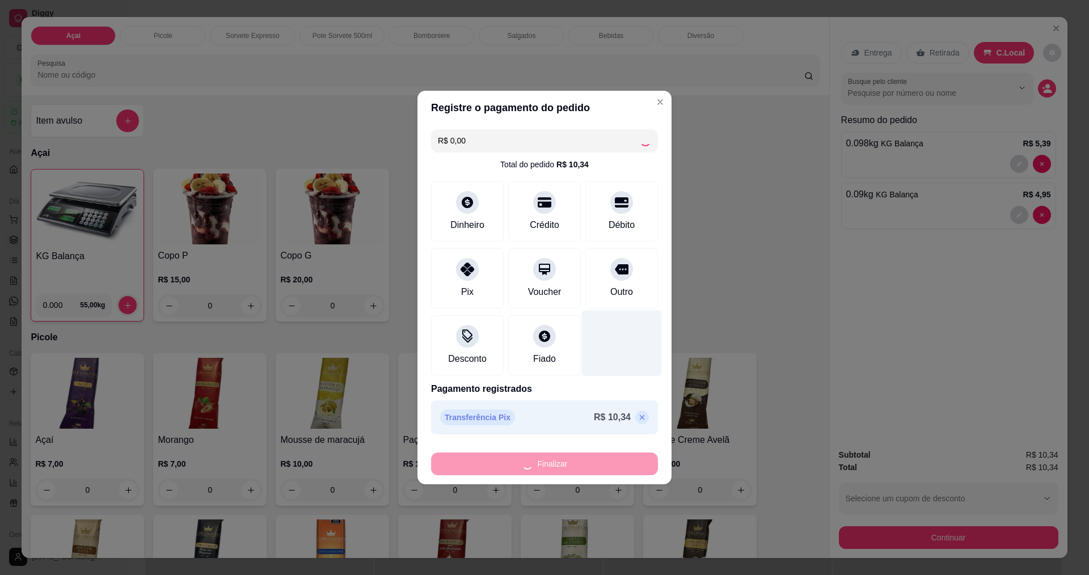
type input "-R$ 10,34"
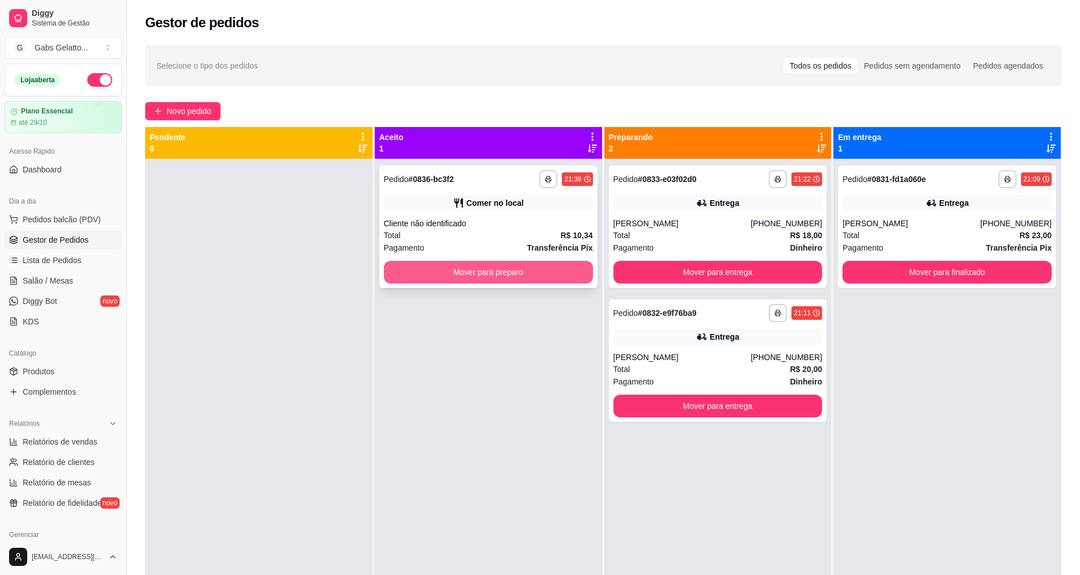
click at [507, 270] on button "Mover para preparo" at bounding box center [488, 272] width 209 height 23
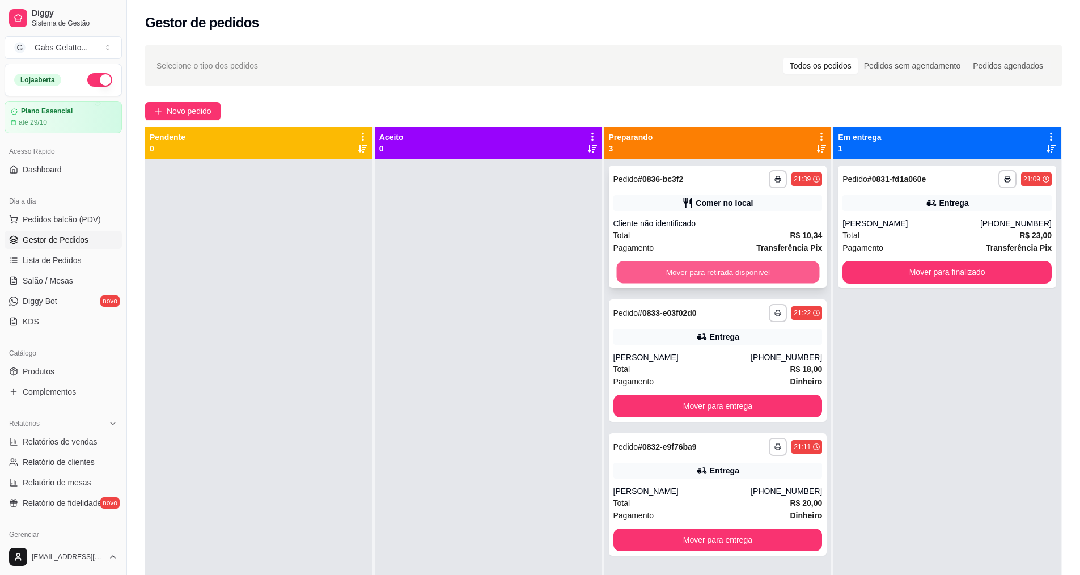
click at [746, 266] on button "Mover para retirada disponível" at bounding box center [717, 272] width 203 height 22
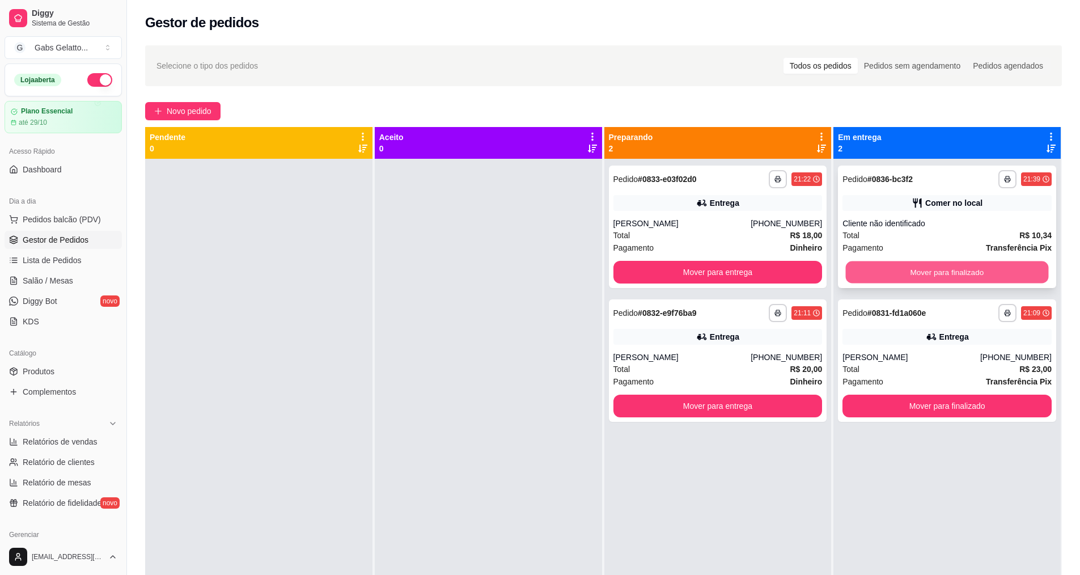
click at [976, 277] on button "Mover para finalizado" at bounding box center [947, 272] width 203 height 22
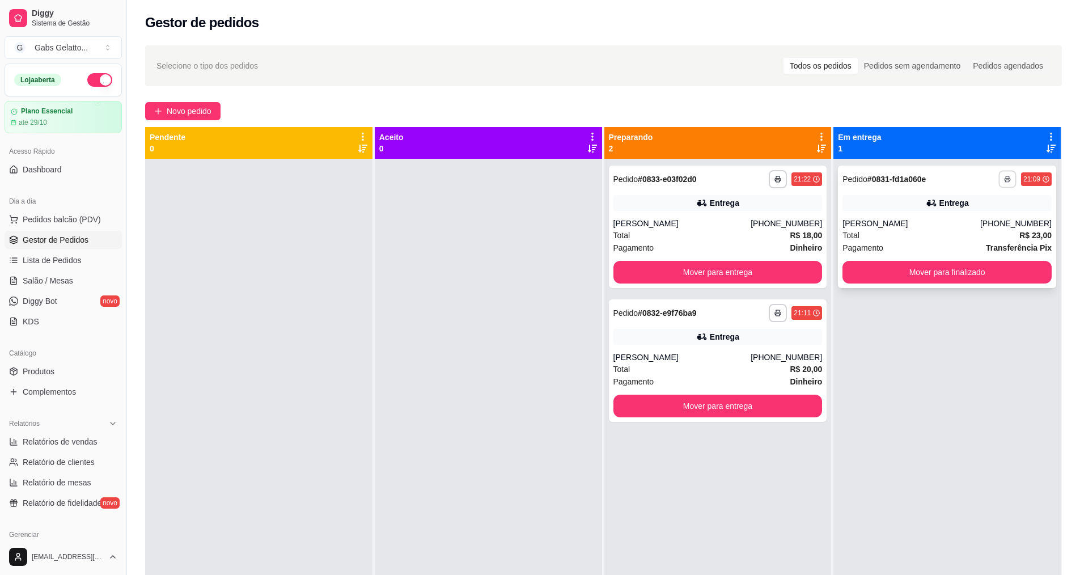
click at [1004, 180] on button "button" at bounding box center [1008, 179] width 18 height 18
click at [977, 217] on button "IMPRESSORA" at bounding box center [968, 219] width 79 height 18
click at [728, 260] on div "**********" at bounding box center [718, 227] width 218 height 122
click at [728, 272] on button "Mover para entrega" at bounding box center [717, 272] width 203 height 22
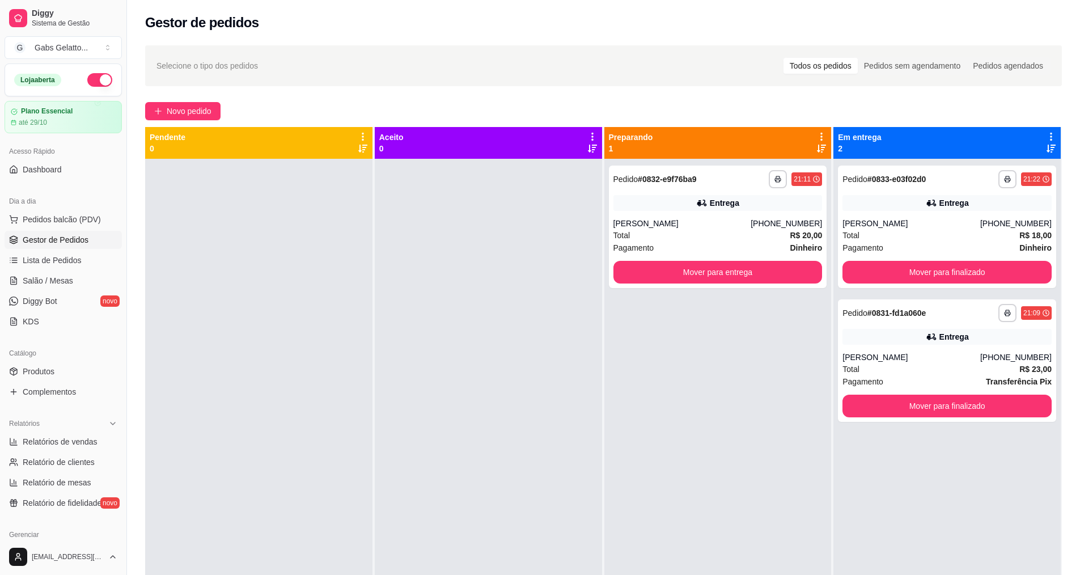
click at [648, 312] on div "**********" at bounding box center [717, 446] width 227 height 575
click at [677, 278] on button "Mover para entrega" at bounding box center [718, 272] width 209 height 23
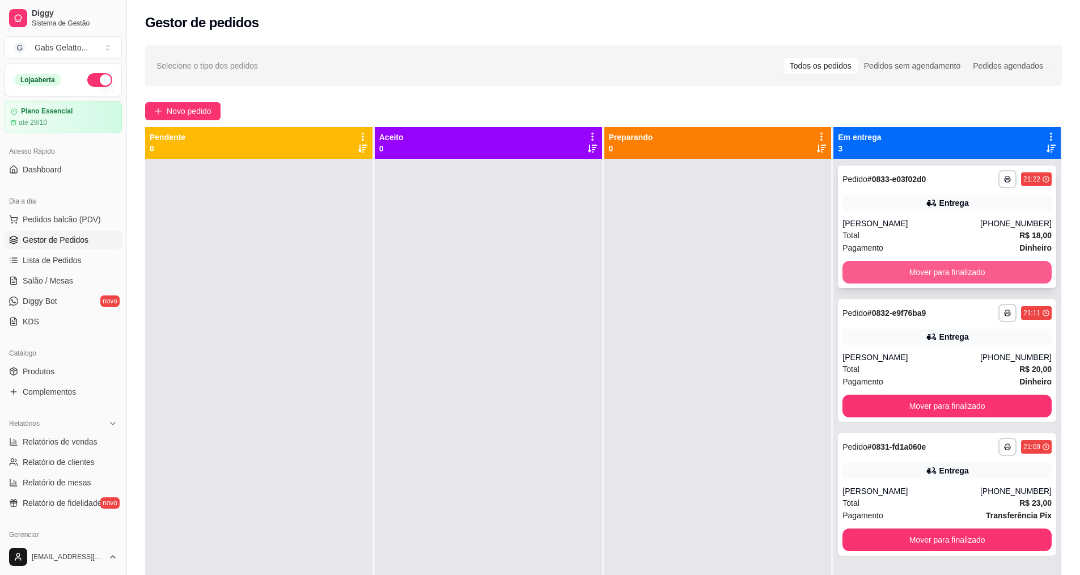
click at [933, 267] on button "Mover para finalizado" at bounding box center [947, 272] width 209 height 23
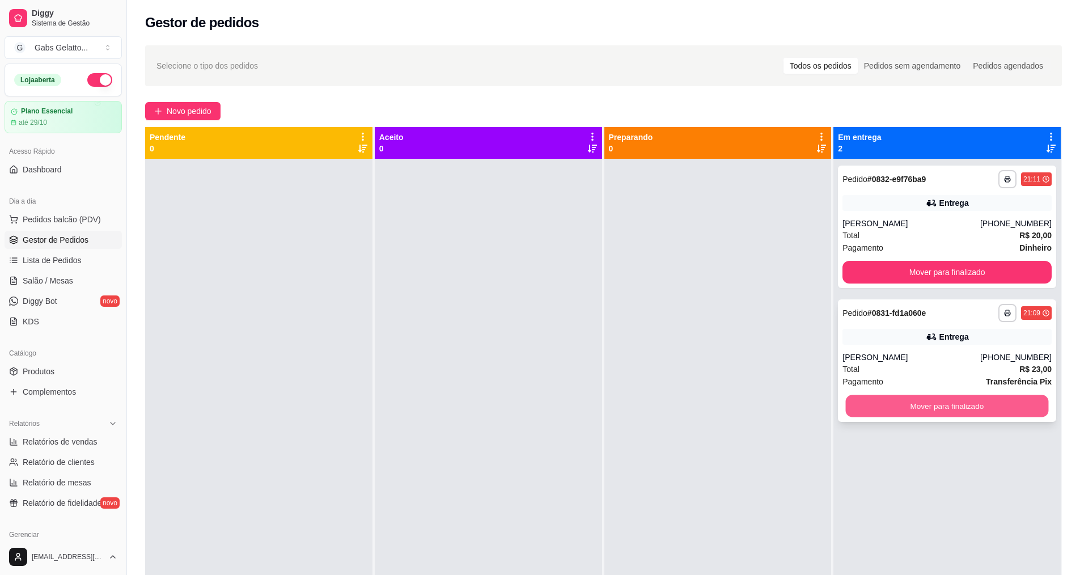
click at [890, 398] on button "Mover para finalizado" at bounding box center [947, 406] width 203 height 22
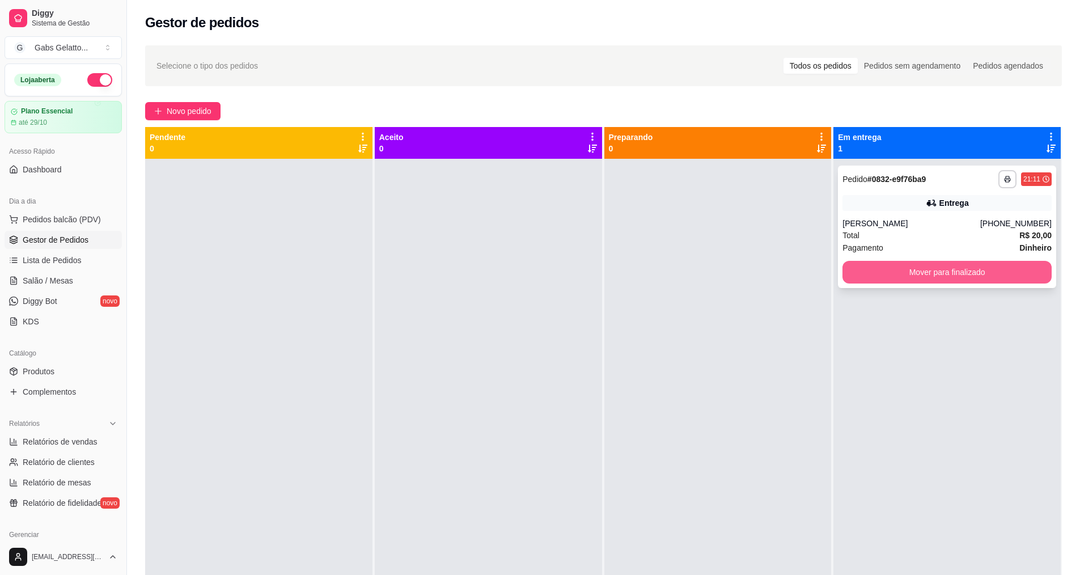
click at [902, 261] on button "Mover para finalizado" at bounding box center [947, 272] width 209 height 23
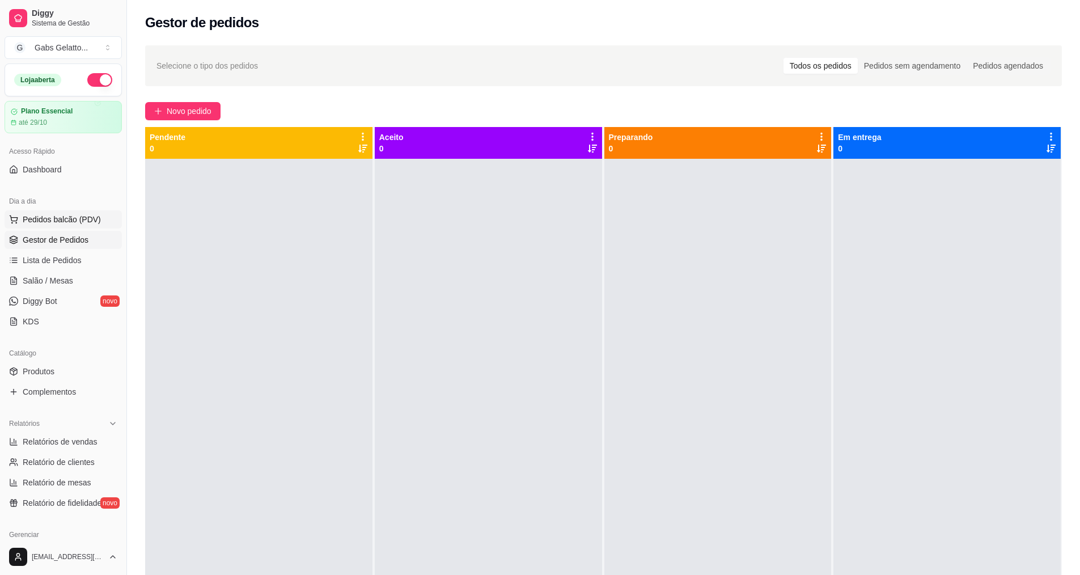
click at [84, 224] on span "Pedidos balcão (PDV)" at bounding box center [62, 219] width 78 height 11
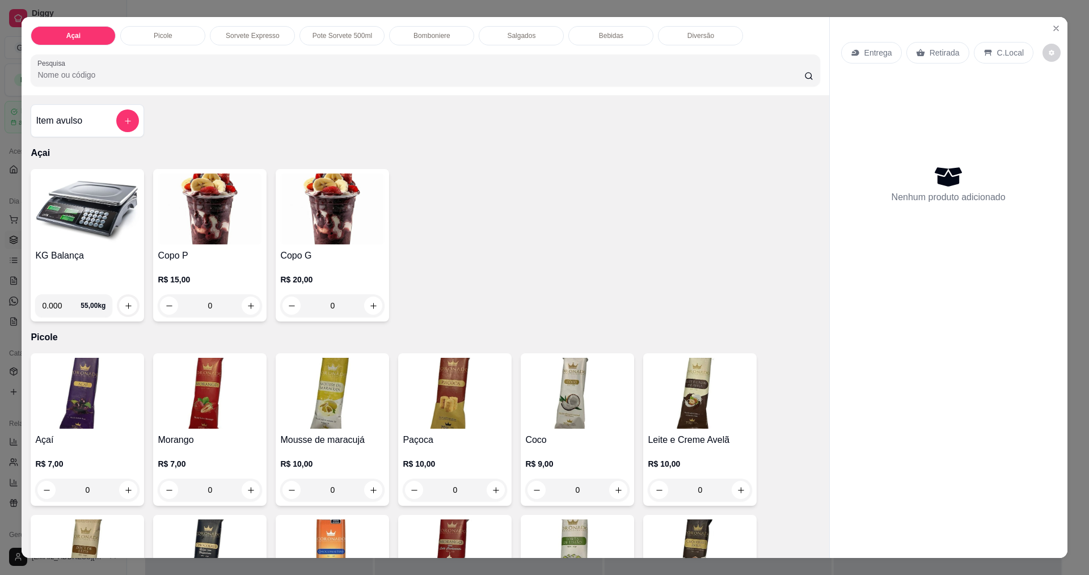
click at [324, 210] on img at bounding box center [332, 209] width 104 height 71
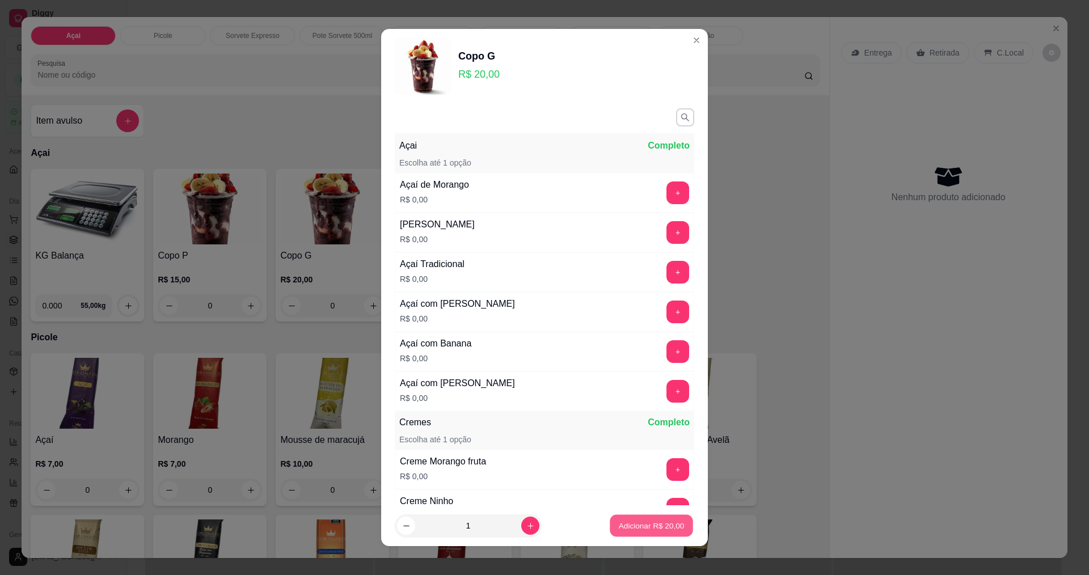
click at [635, 519] on button "Adicionar R$ 20,00" at bounding box center [651, 526] width 83 height 22
type input "1"
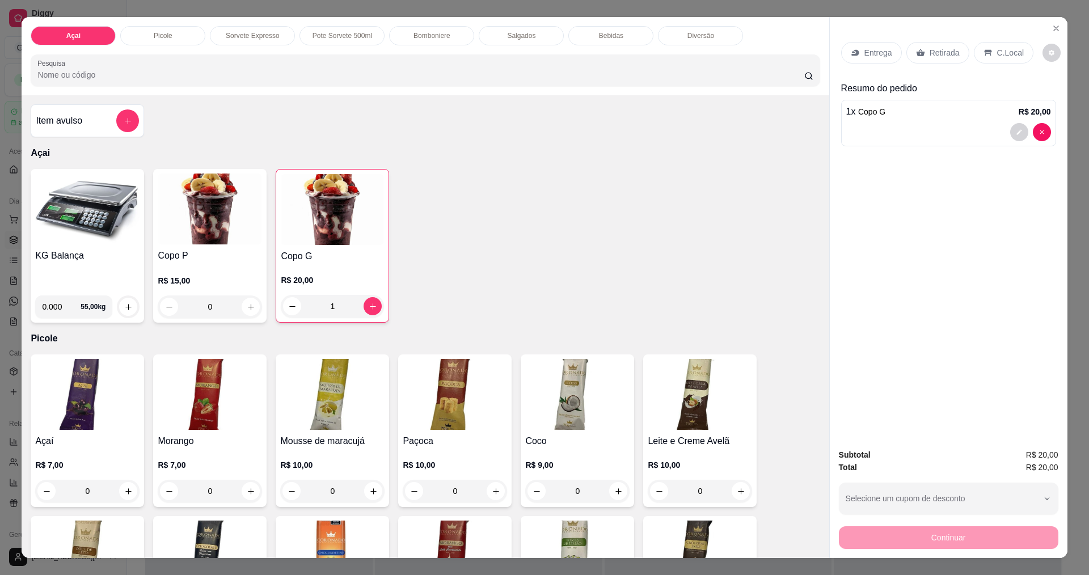
click at [997, 53] on p "C.Local" at bounding box center [1010, 52] width 27 height 11
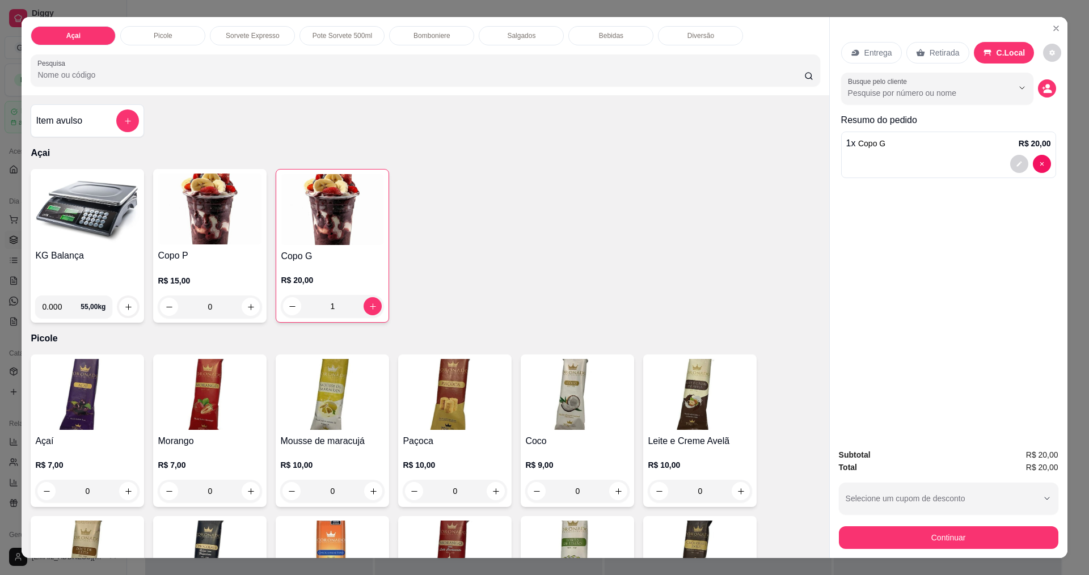
click at [956, 531] on button "Continuar" at bounding box center [948, 537] width 219 height 23
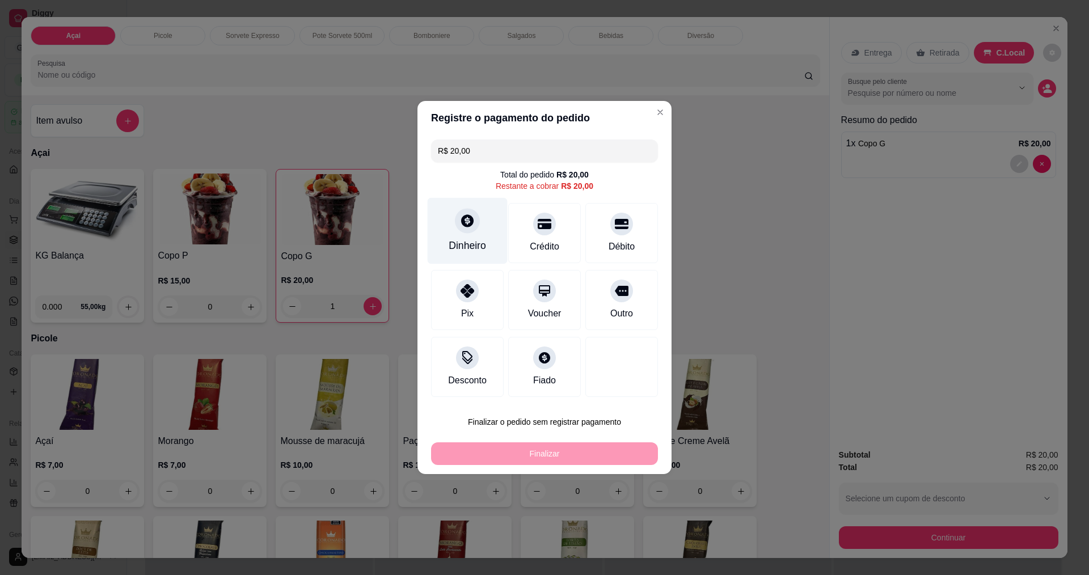
click at [479, 239] on div "Dinheiro" at bounding box center [467, 245] width 37 height 15
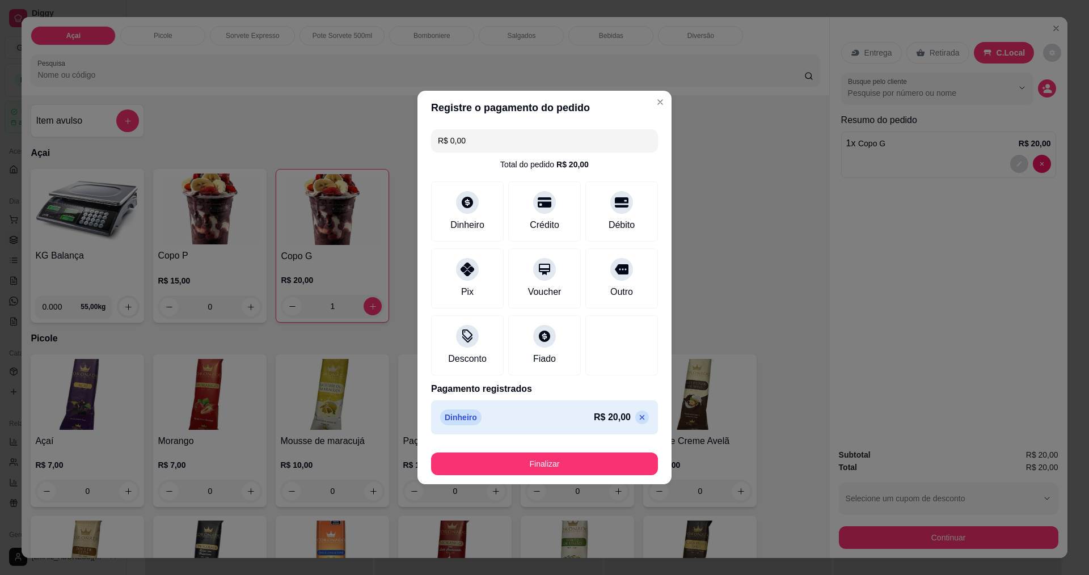
type input "R$ 0,00"
click at [553, 464] on button "Finalizar" at bounding box center [544, 464] width 227 height 23
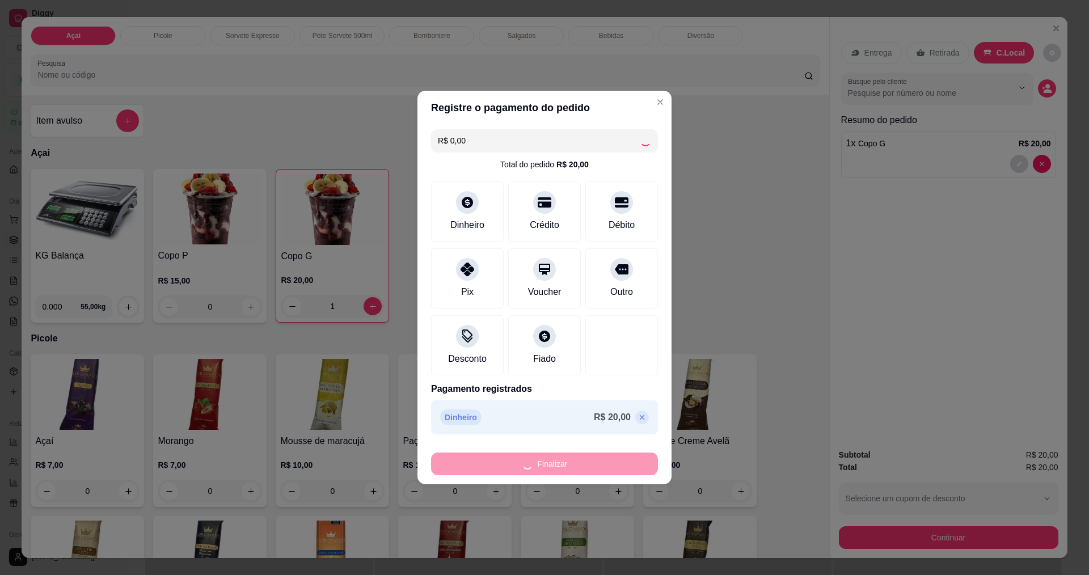
type input "0"
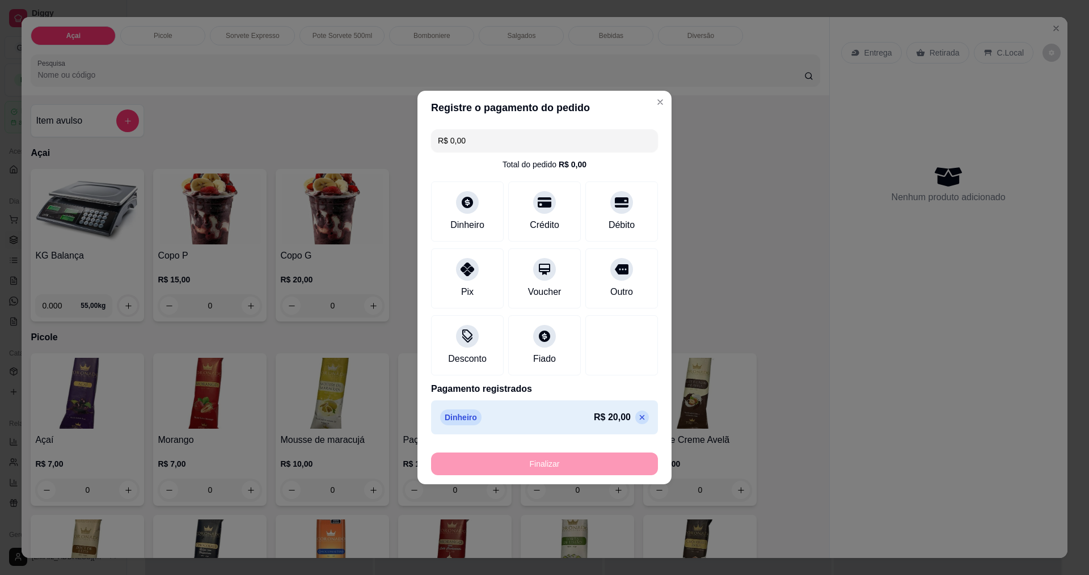
type input "-R$ 20,00"
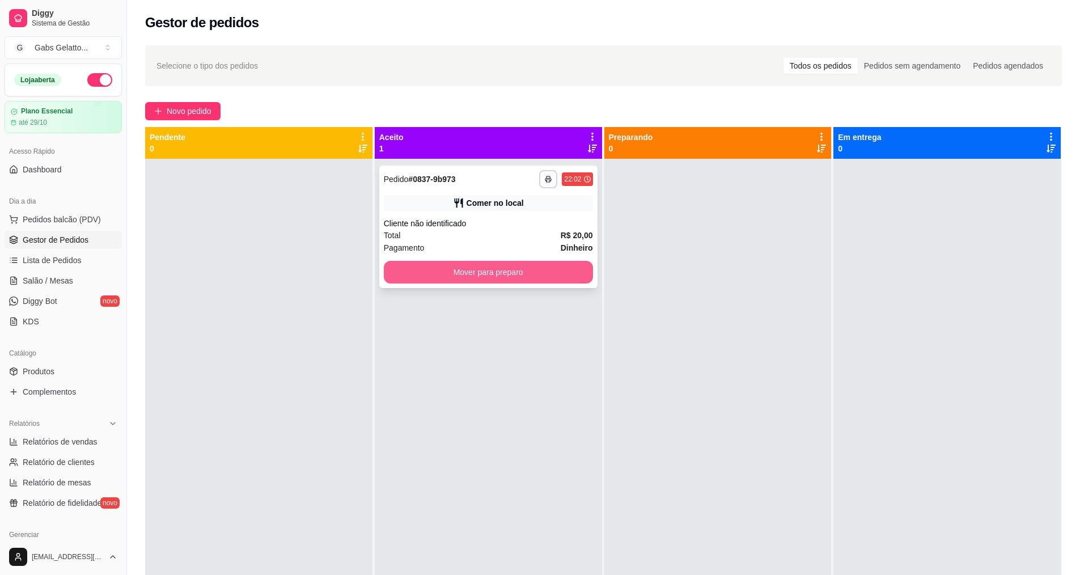
click at [449, 271] on button "Mover para preparo" at bounding box center [488, 272] width 209 height 23
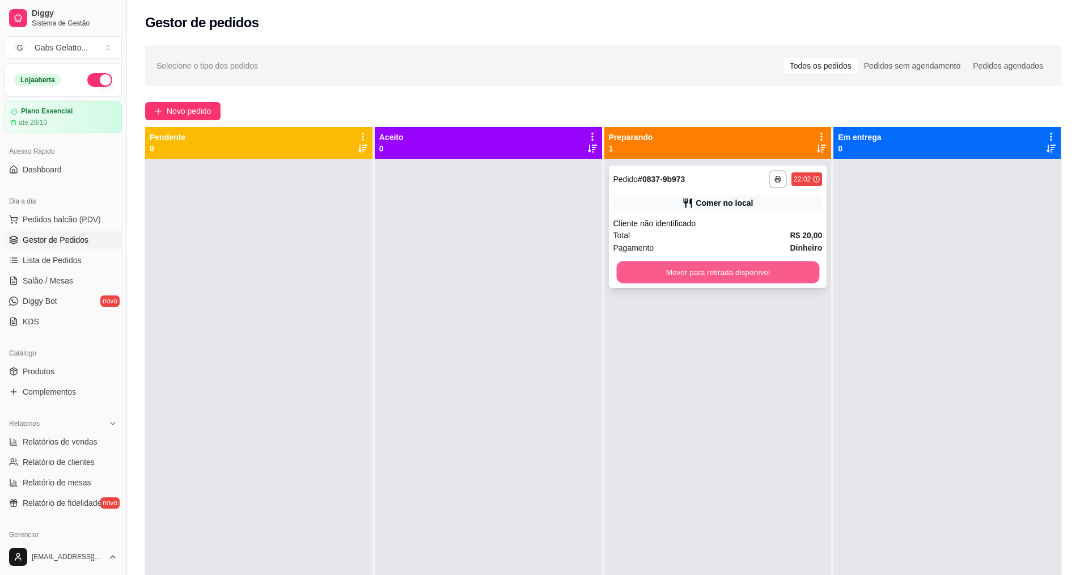
click at [625, 275] on button "Mover para retirada disponível" at bounding box center [717, 272] width 203 height 22
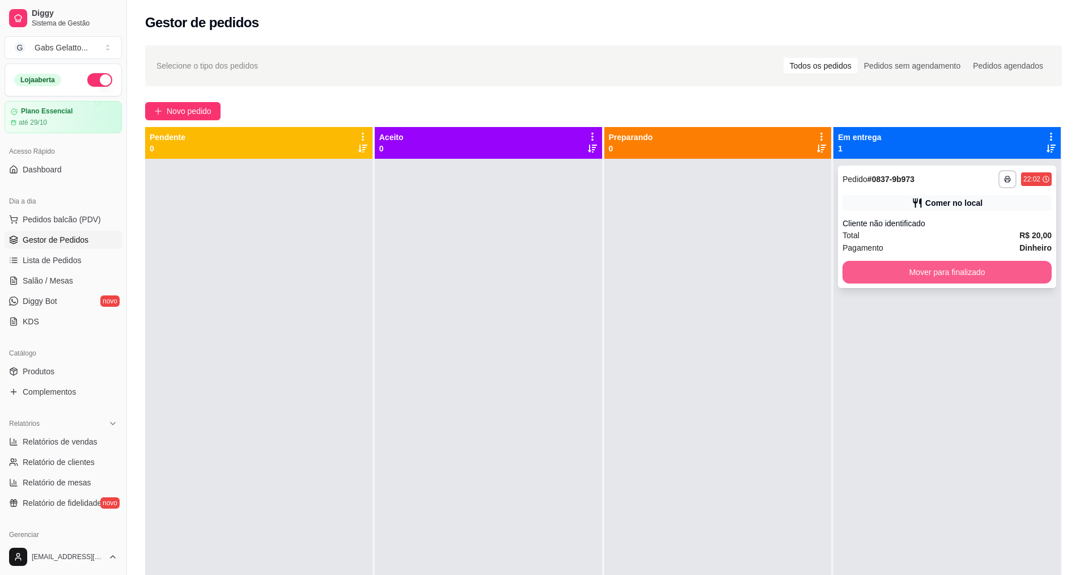
click at [850, 278] on button "Mover para finalizado" at bounding box center [947, 272] width 209 height 23
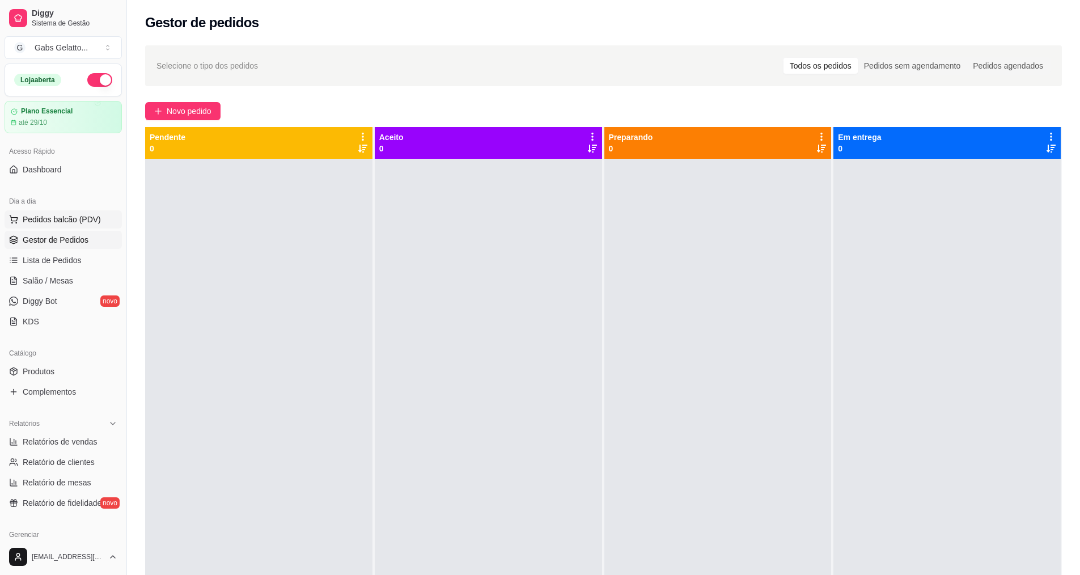
click at [90, 218] on span "Pedidos balcão (PDV)" at bounding box center [62, 219] width 78 height 11
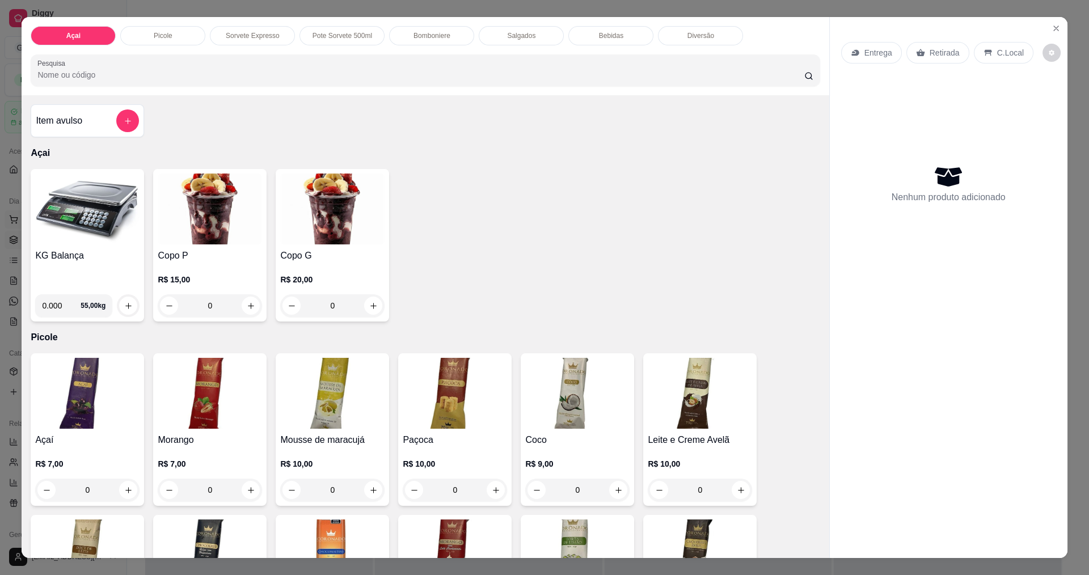
click at [90, 218] on img at bounding box center [87, 209] width 104 height 71
click at [95, 216] on img at bounding box center [87, 209] width 104 height 71
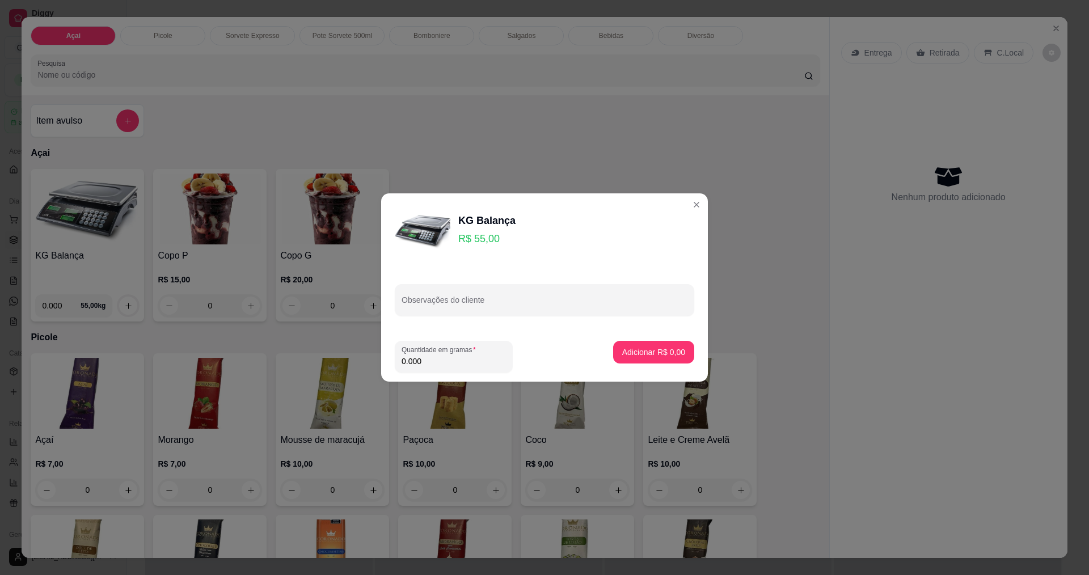
click at [420, 357] on input "0.000" at bounding box center [453, 361] width 104 height 11
type input "0.316"
click at [662, 356] on p "Adicionar R$ 17,38" at bounding box center [652, 351] width 66 height 11
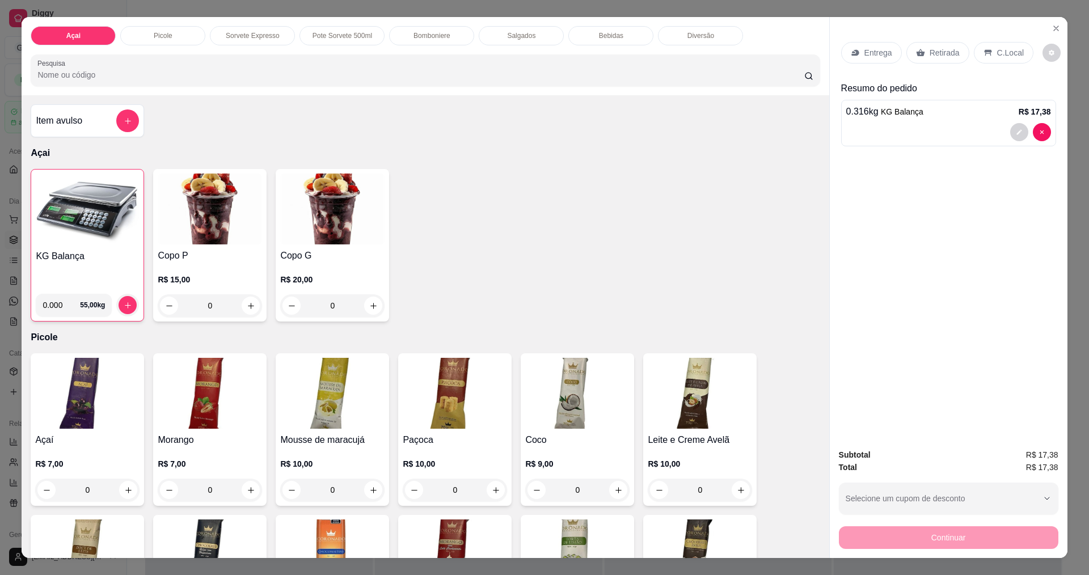
click at [988, 54] on div "C.Local" at bounding box center [1004, 53] width 60 height 22
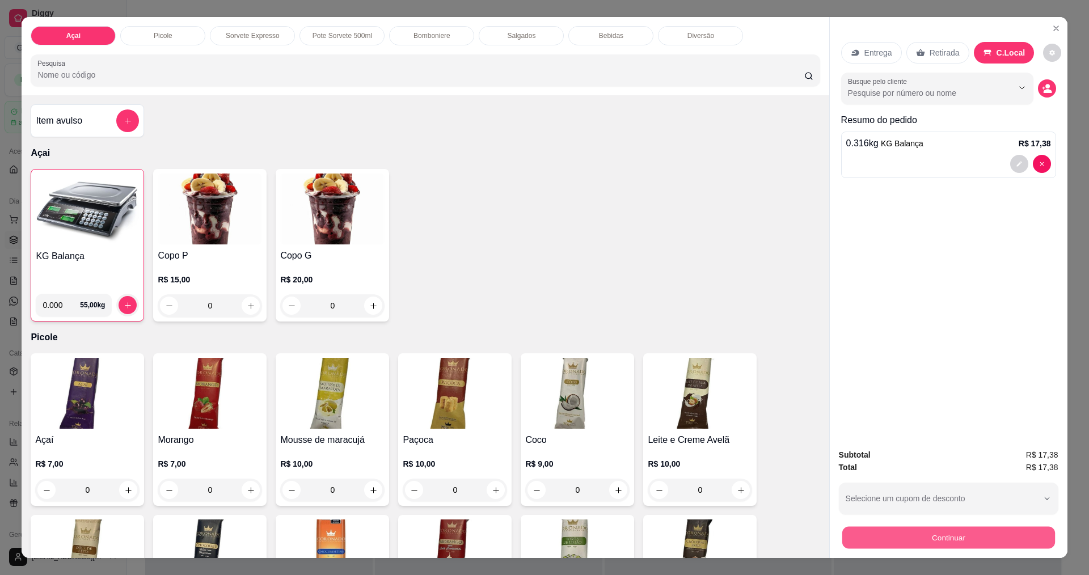
click at [895, 539] on button "Continuar" at bounding box center [948, 537] width 213 height 22
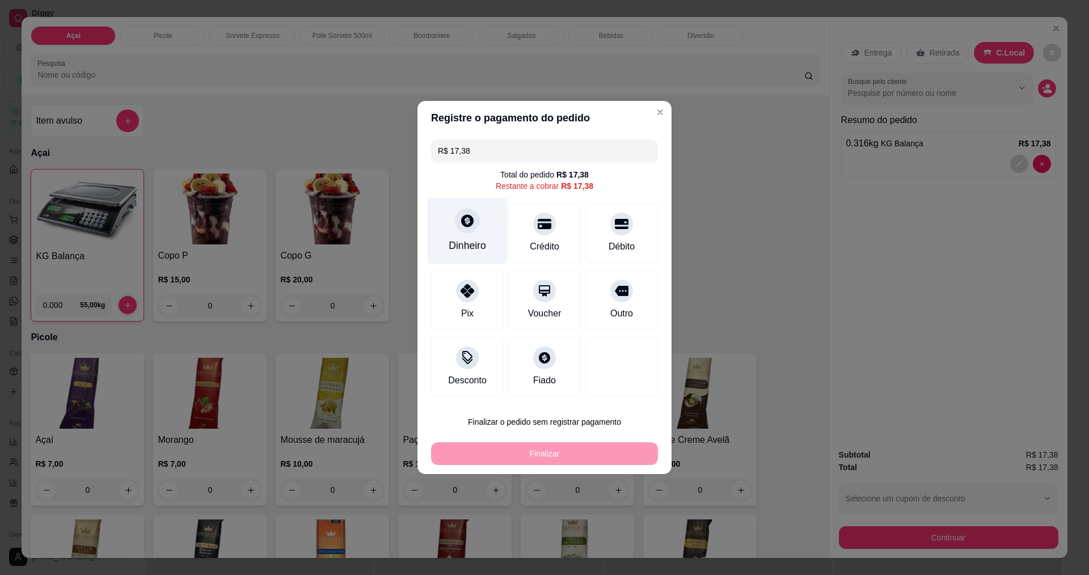
click at [481, 242] on div "Dinheiro" at bounding box center [467, 245] width 37 height 15
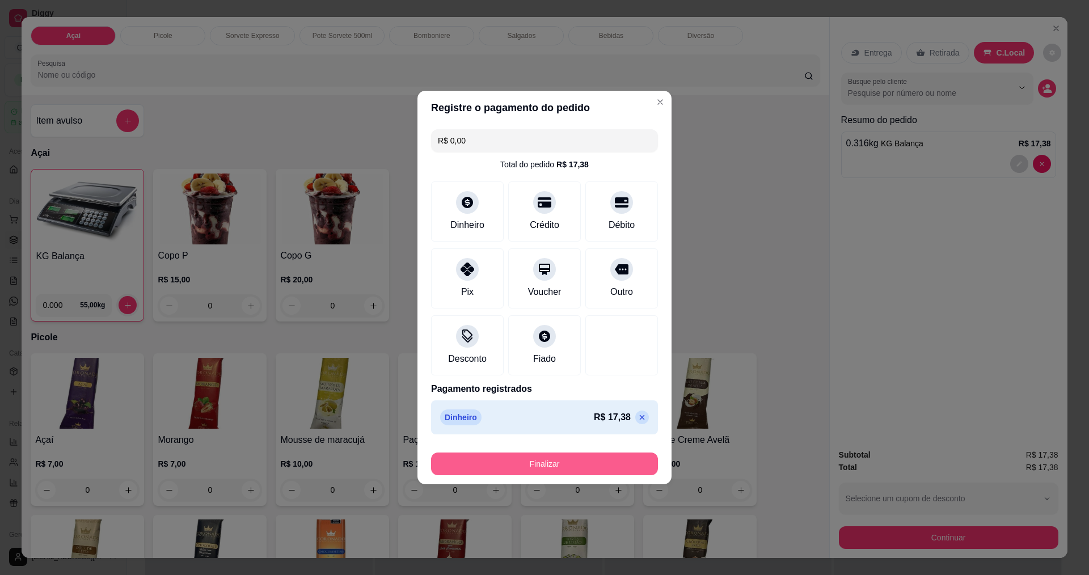
click at [549, 468] on button "Finalizar" at bounding box center [544, 464] width 227 height 23
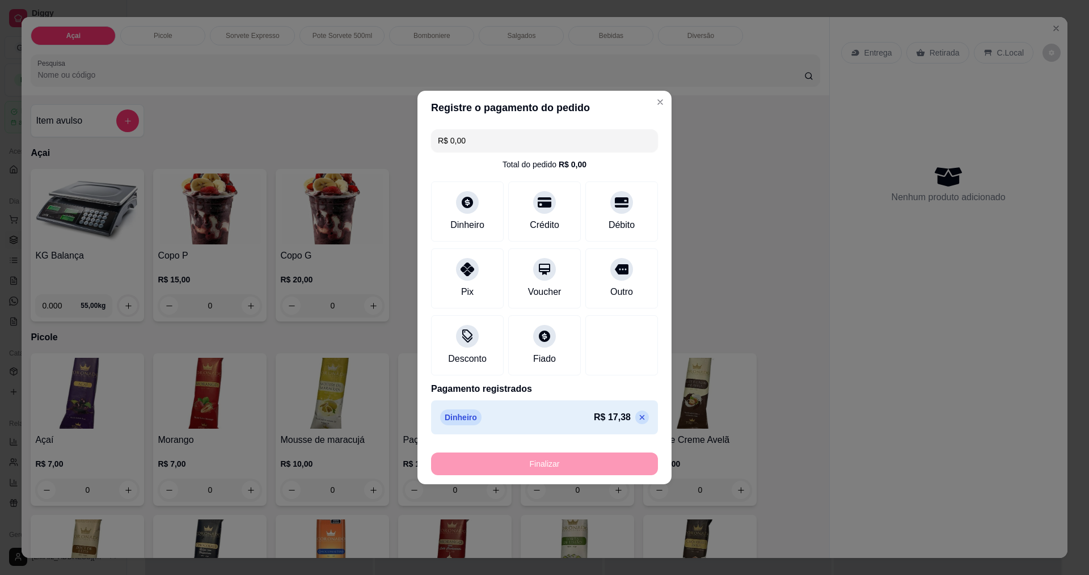
type input "-R$ 17,38"
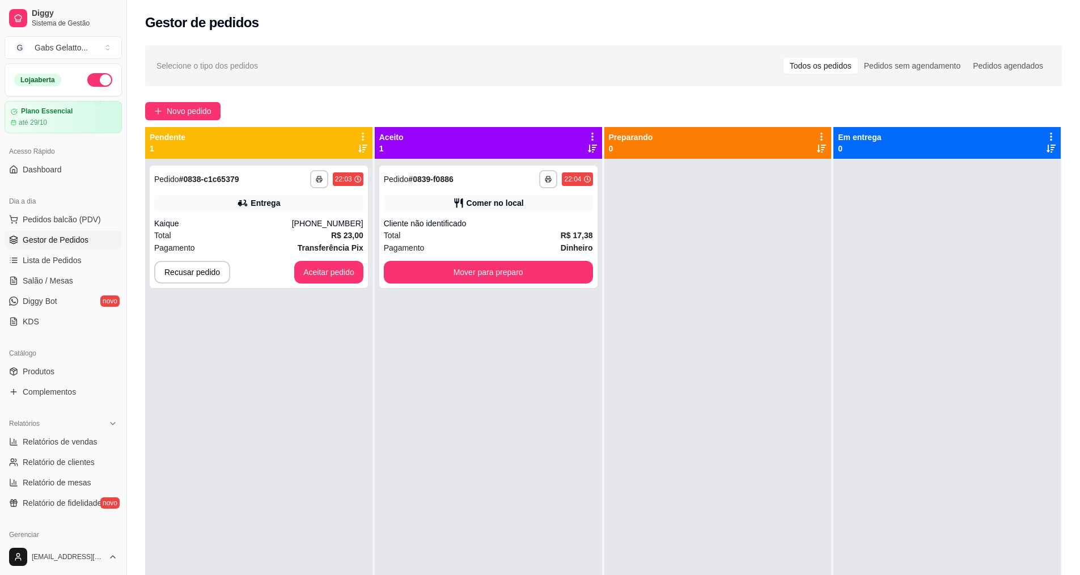
click at [484, 293] on div "**********" at bounding box center [488, 446] width 227 height 575
click at [485, 268] on button "Mover para preparo" at bounding box center [488, 272] width 203 height 22
click at [355, 272] on button "Aceitar pedido" at bounding box center [328, 272] width 69 height 23
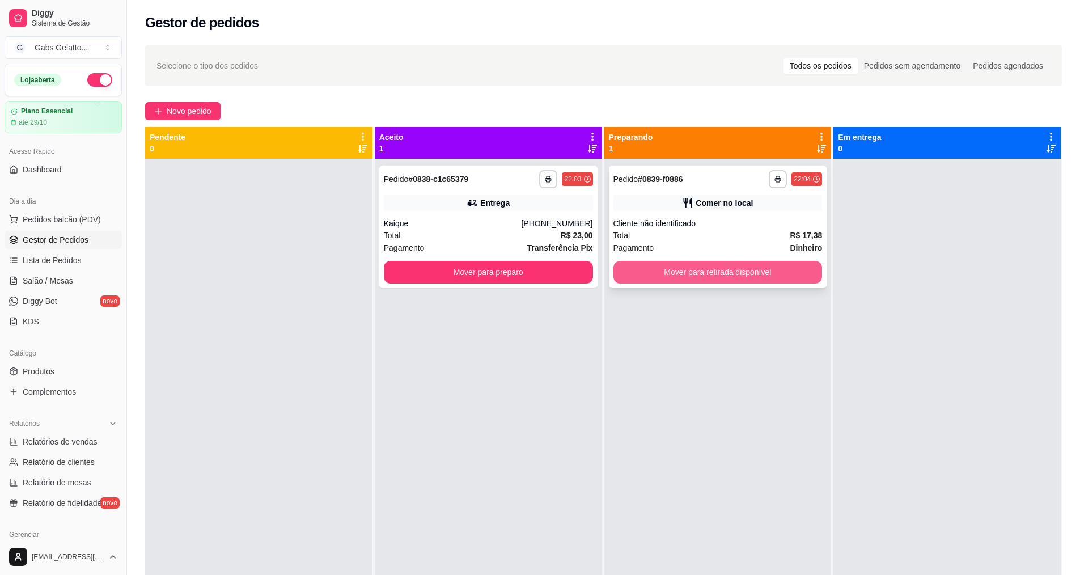
click at [633, 271] on button "Mover para retirada disponível" at bounding box center [718, 272] width 209 height 23
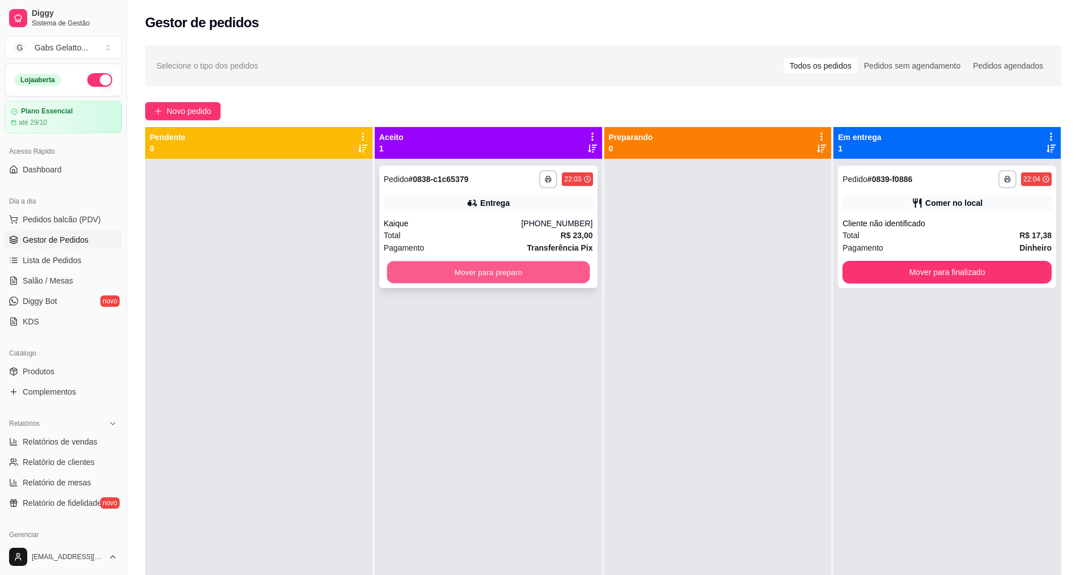
click at [531, 277] on button "Mover para preparo" at bounding box center [488, 272] width 203 height 22
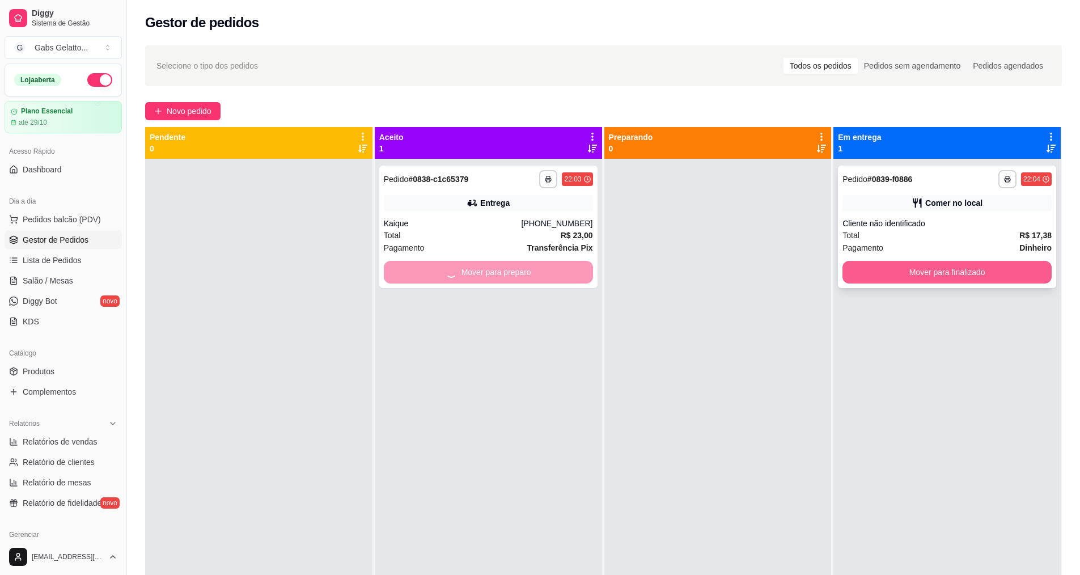
click at [857, 274] on button "Mover para finalizado" at bounding box center [947, 272] width 209 height 23
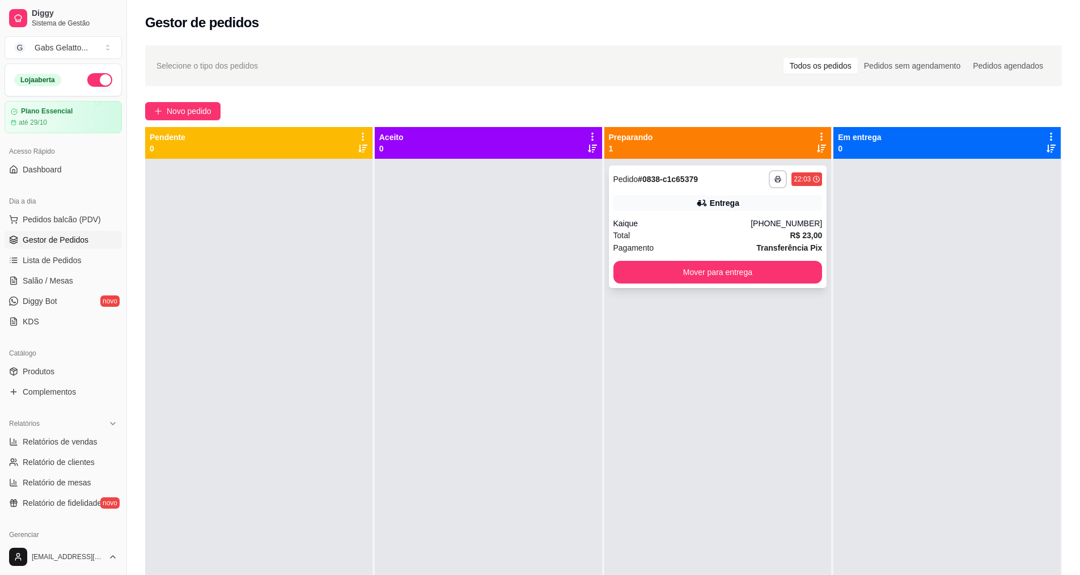
click at [711, 197] on div "Entrega" at bounding box center [718, 203] width 209 height 16
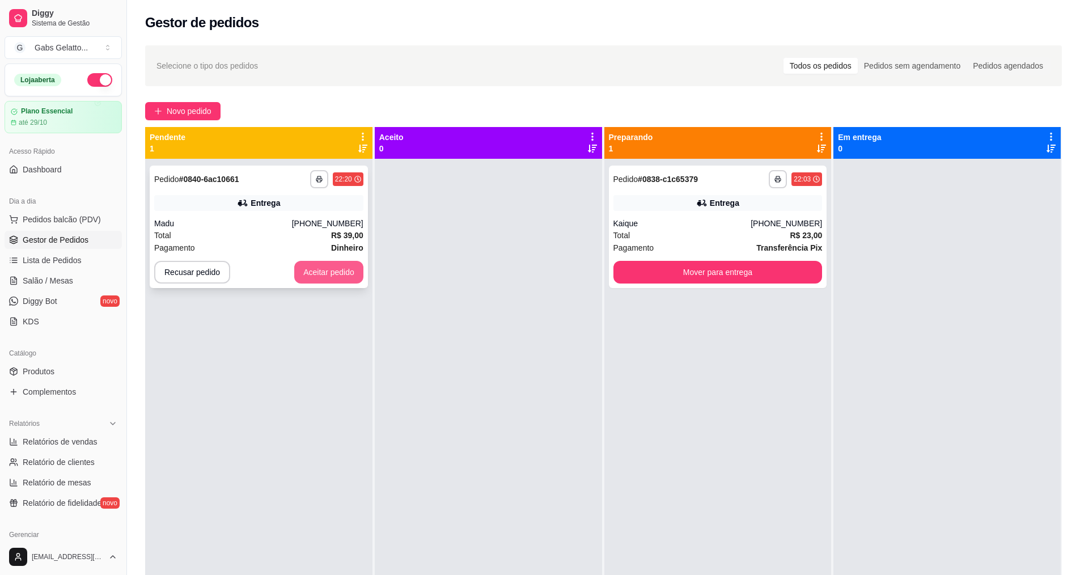
click at [346, 277] on button "Aceitar pedido" at bounding box center [328, 272] width 69 height 23
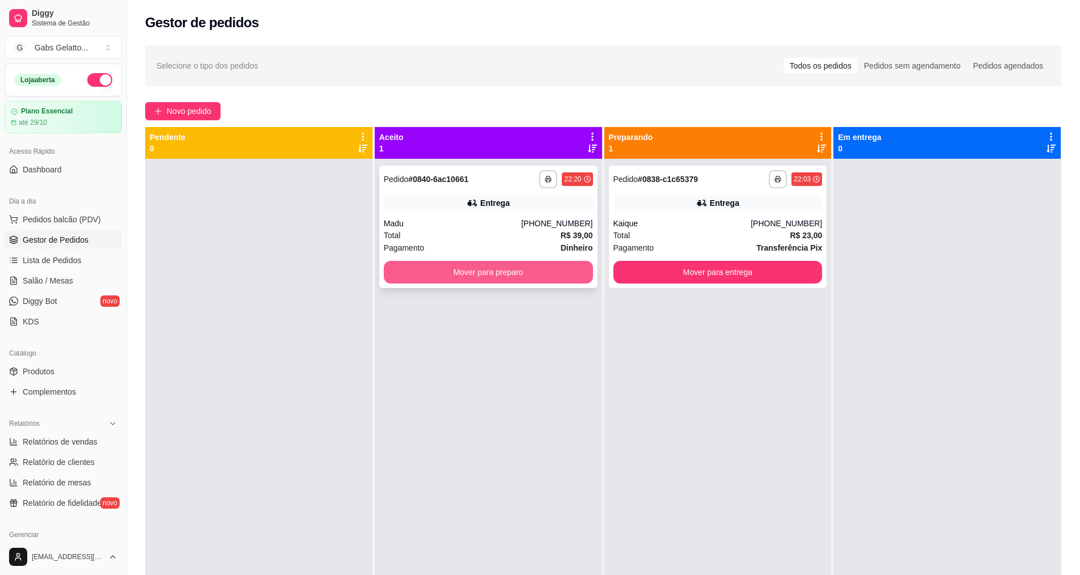
click at [572, 272] on button "Mover para preparo" at bounding box center [488, 272] width 209 height 23
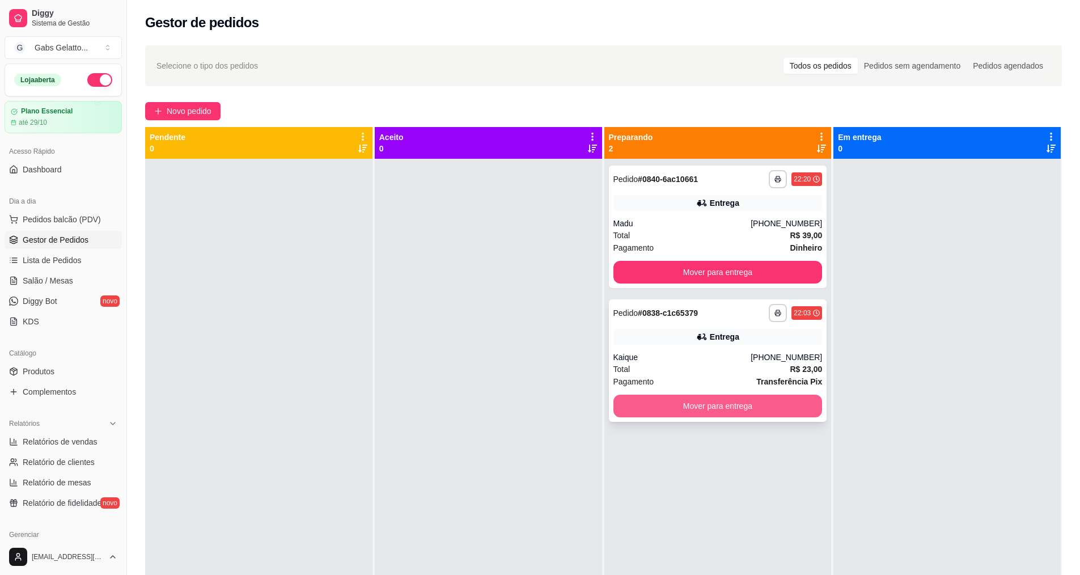
click at [697, 403] on button "Mover para entrega" at bounding box center [718, 406] width 209 height 23
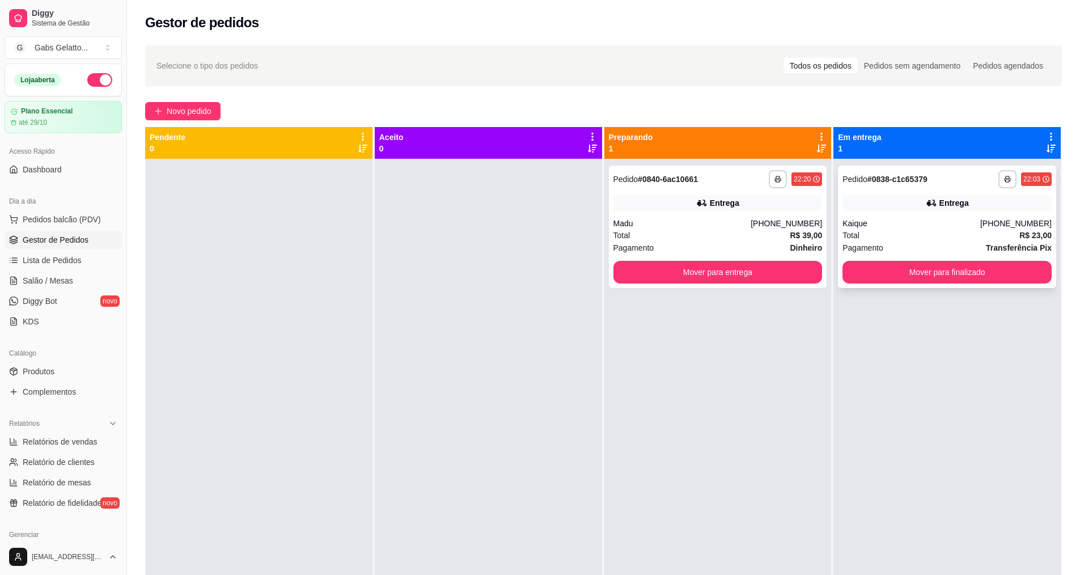
click at [984, 270] on button "Mover para finalizado" at bounding box center [947, 272] width 209 height 23
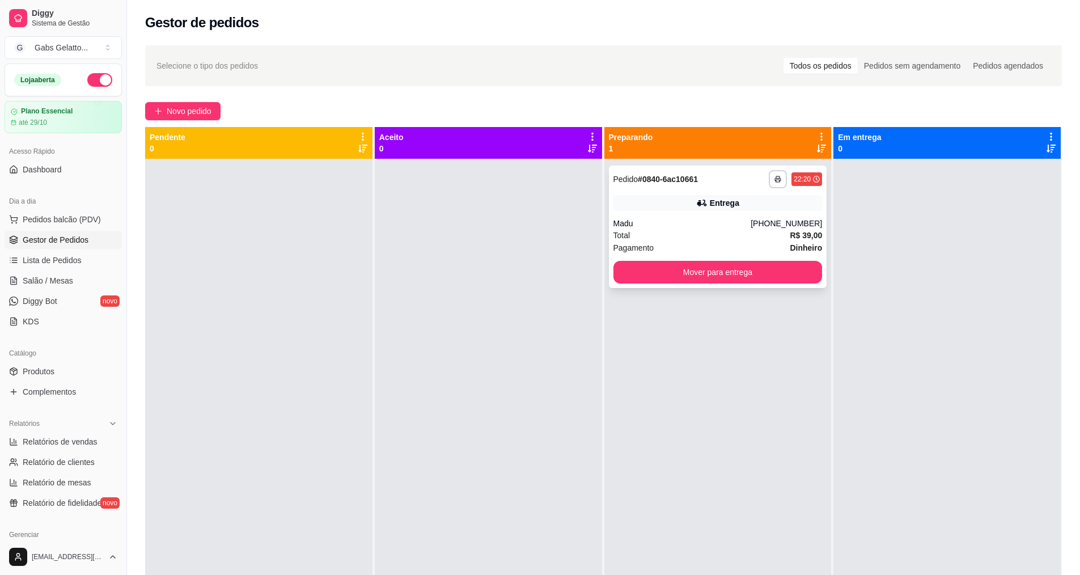
click at [738, 232] on div "Total R$ 39,00" at bounding box center [718, 235] width 209 height 12
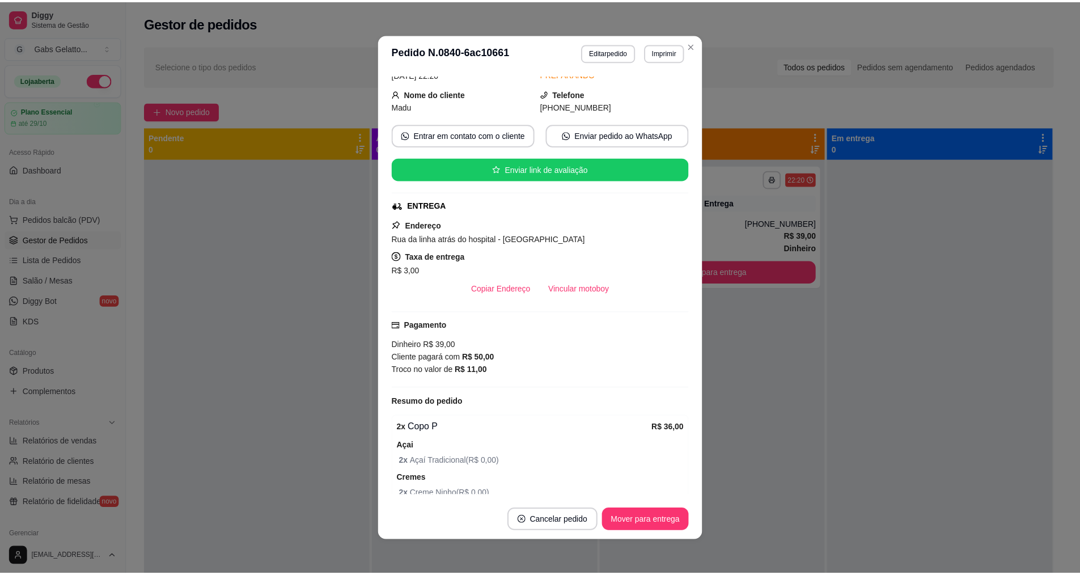
scroll to position [57, 0]
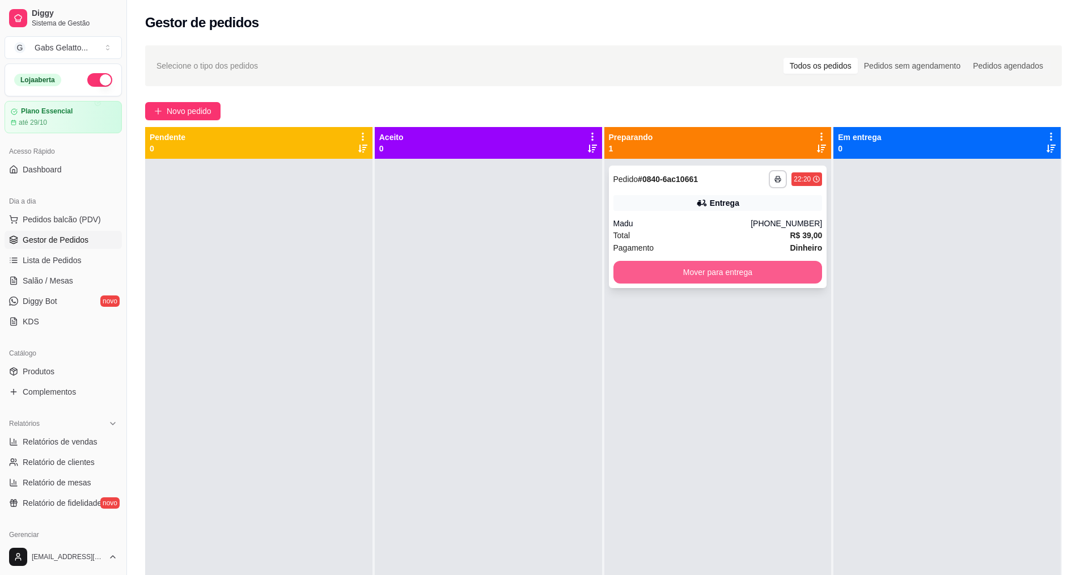
click at [712, 272] on button "Mover para entrega" at bounding box center [718, 272] width 209 height 23
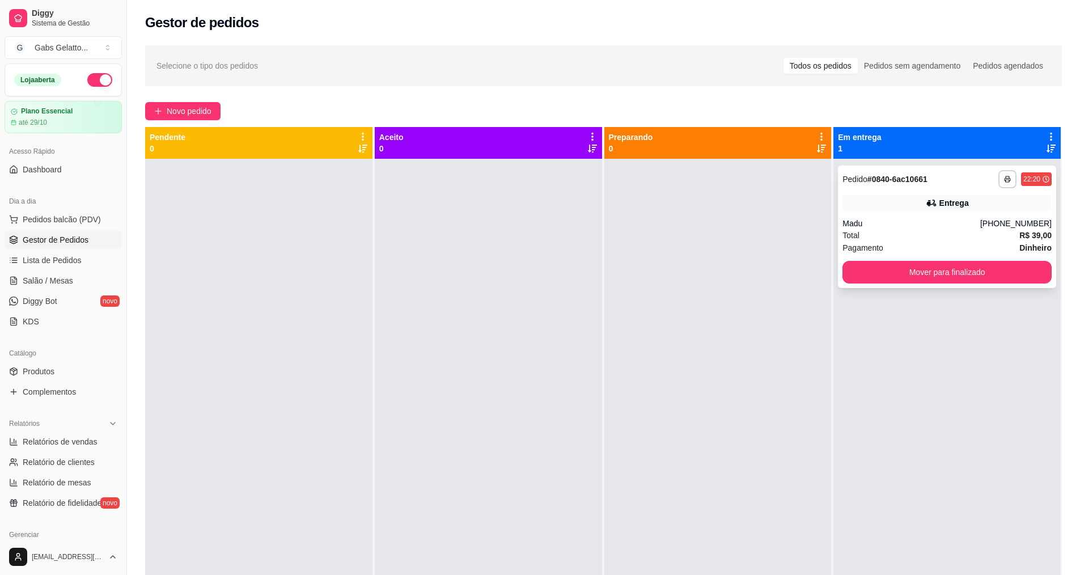
click at [856, 193] on div "**********" at bounding box center [947, 227] width 218 height 122
click at [946, 273] on button "Mover para finalizado" at bounding box center [947, 272] width 209 height 23
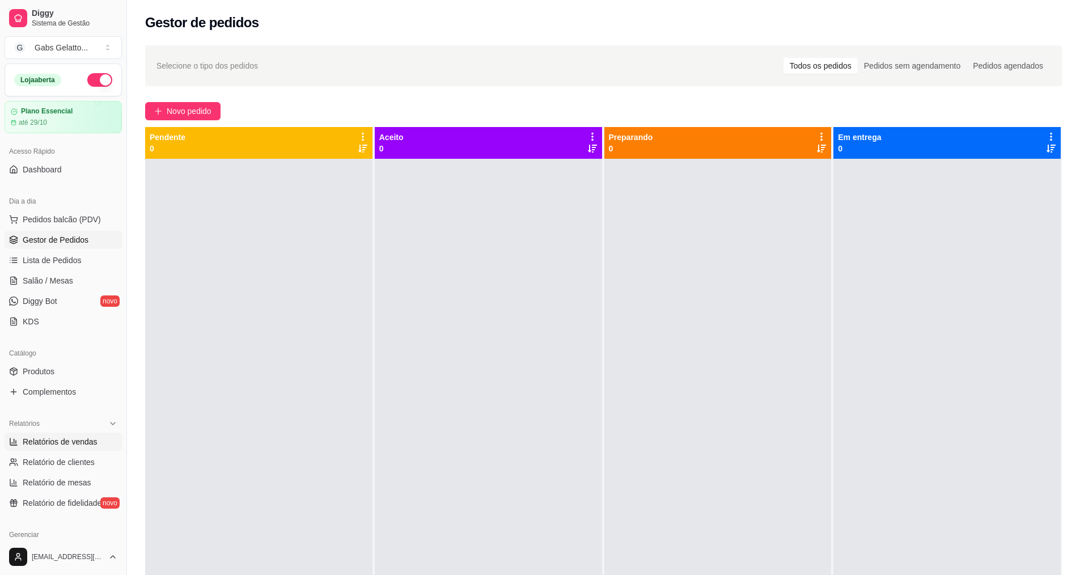
click at [96, 443] on link "Relatórios de vendas" at bounding box center [63, 442] width 117 height 18
select select "ALL"
select select "0"
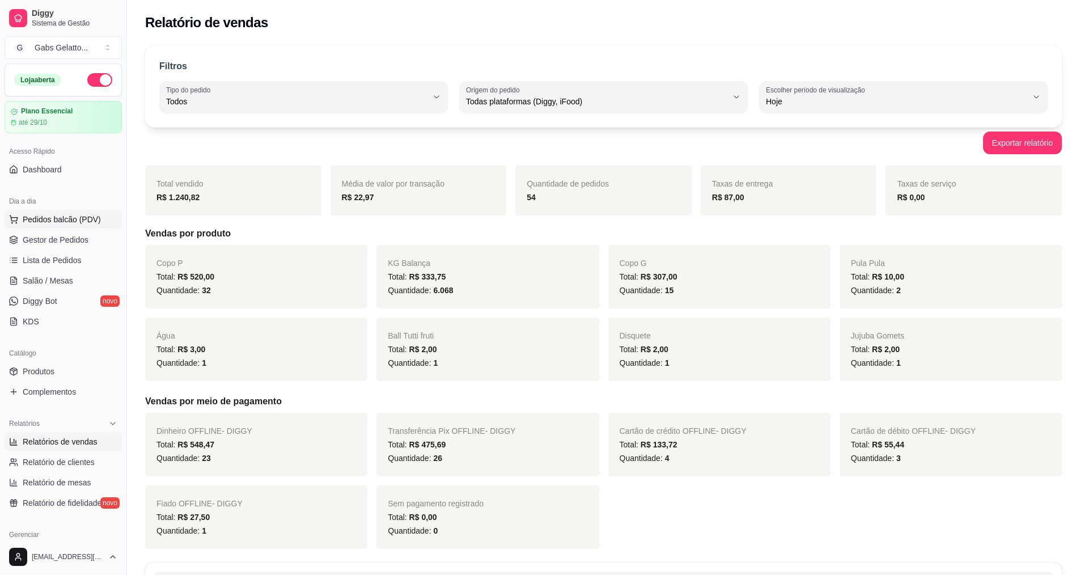
click at [81, 225] on button "Pedidos balcão (PDV)" at bounding box center [63, 219] width 117 height 18
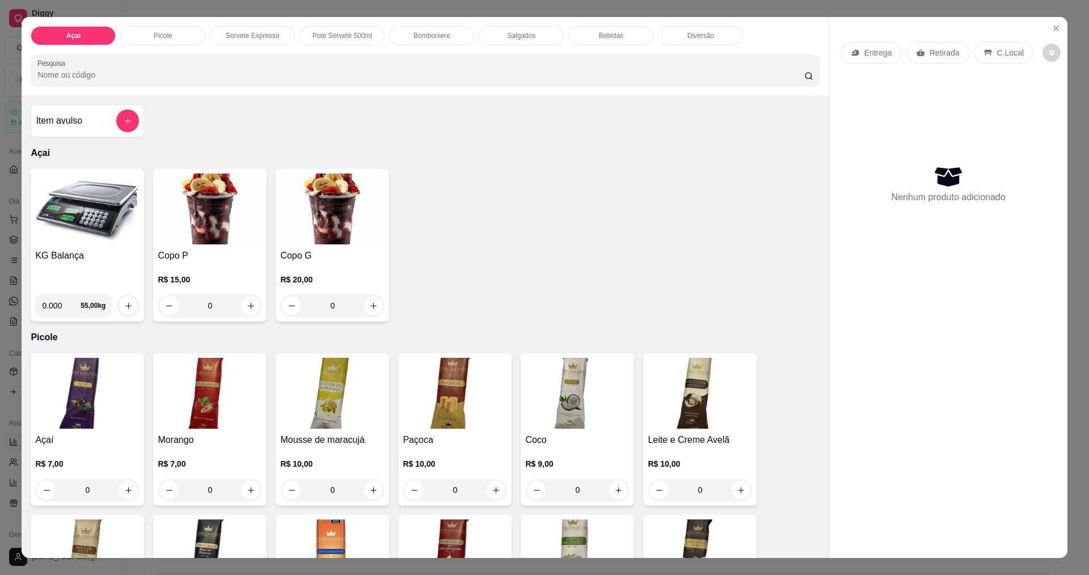
click at [71, 242] on img at bounding box center [87, 209] width 104 height 71
click at [1052, 26] on icon "Close" at bounding box center [1055, 28] width 9 height 9
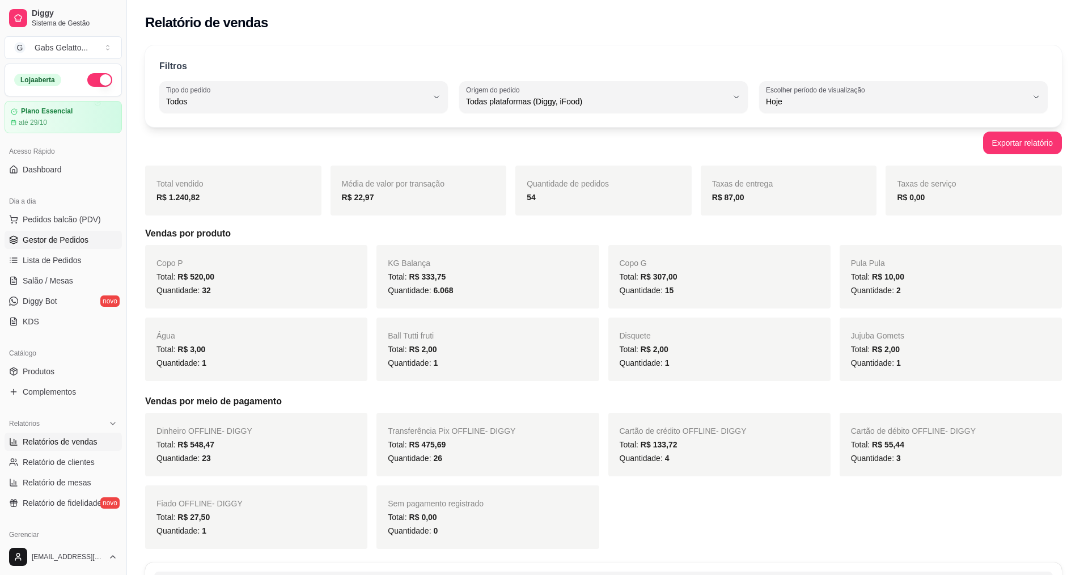
click at [82, 232] on link "Gestor de Pedidos" at bounding box center [63, 240] width 117 height 18
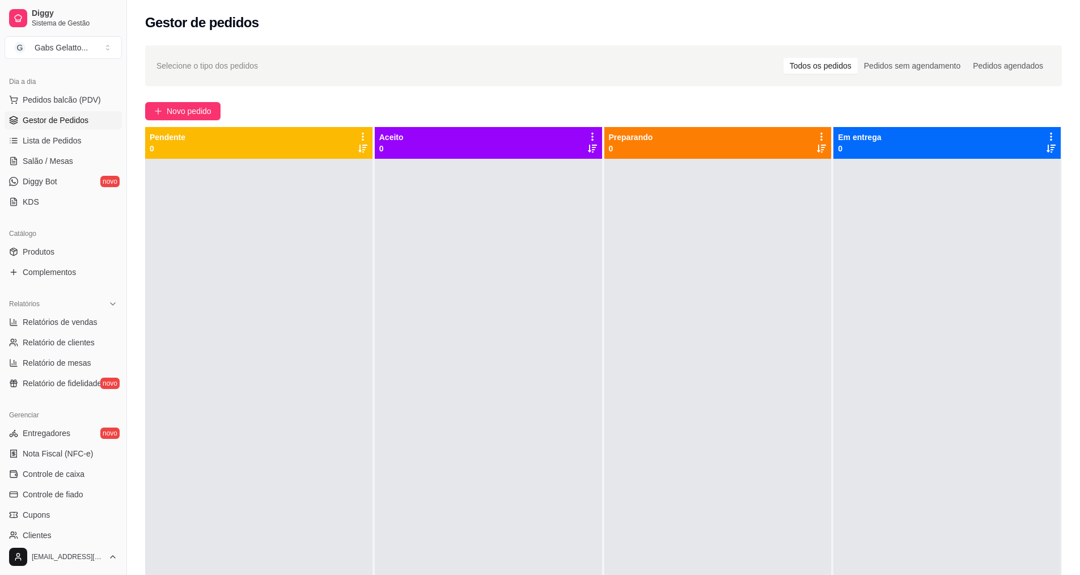
scroll to position [96, 0]
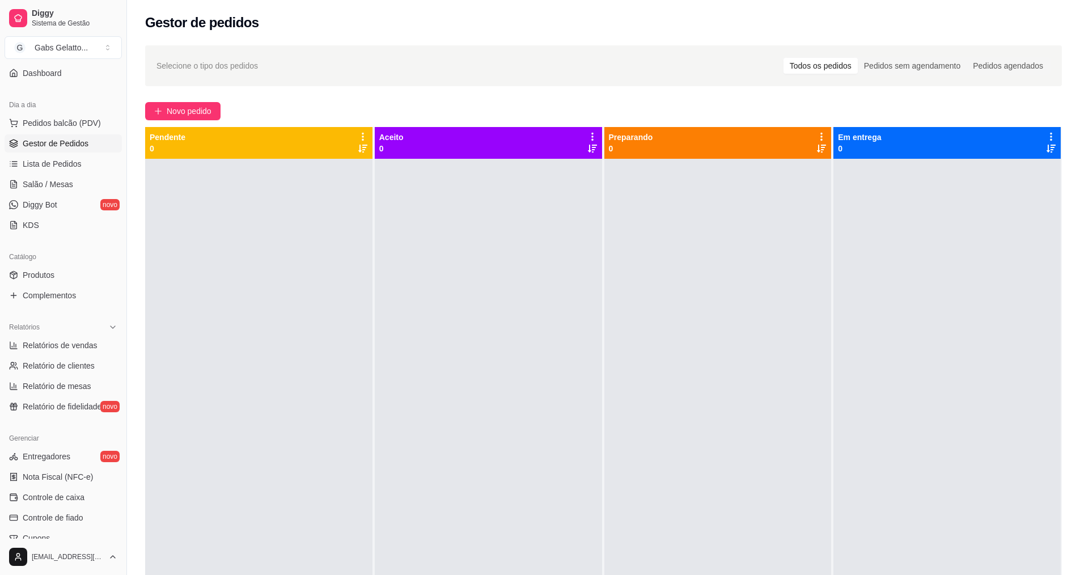
drag, startPoint x: 564, startPoint y: 303, endPoint x: 611, endPoint y: 282, distance: 52.0
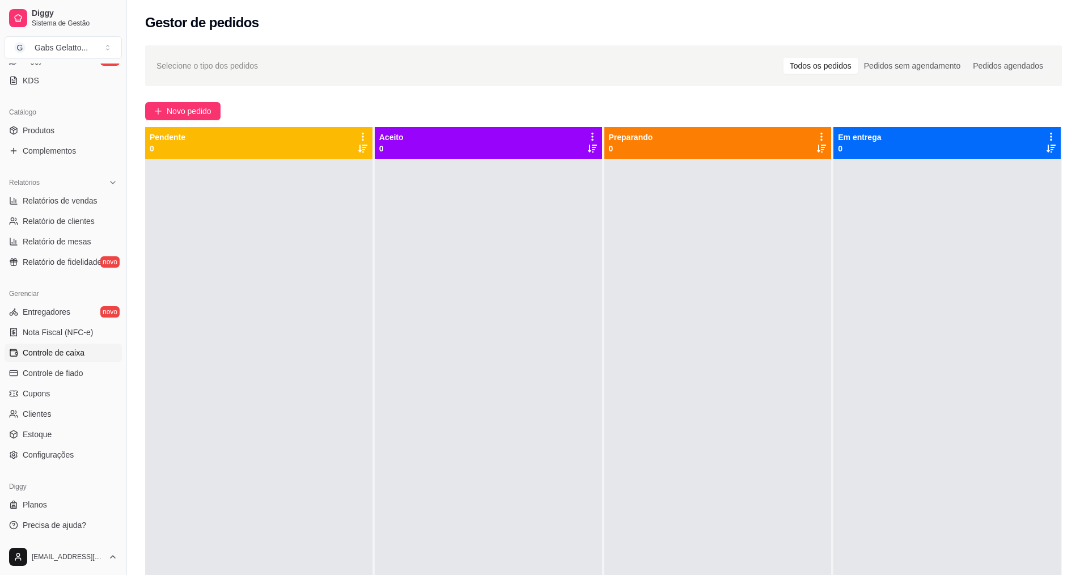
click at [83, 353] on span "Controle de caixa" at bounding box center [54, 352] width 62 height 11
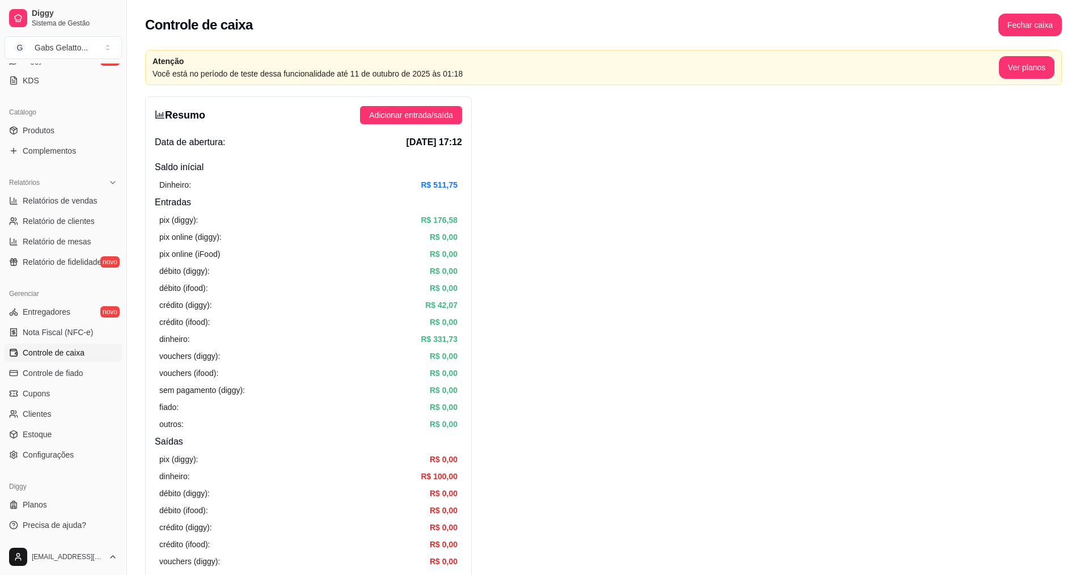
drag, startPoint x: 429, startPoint y: 112, endPoint x: 990, endPoint y: 28, distance: 567.6
click at [1012, 19] on button "Fechar caixa" at bounding box center [1031, 25] width 62 height 22
click at [1062, 95] on span "Sim" at bounding box center [1062, 101] width 14 height 12
drag, startPoint x: 916, startPoint y: 194, endPoint x: 903, endPoint y: 201, distance: 15.2
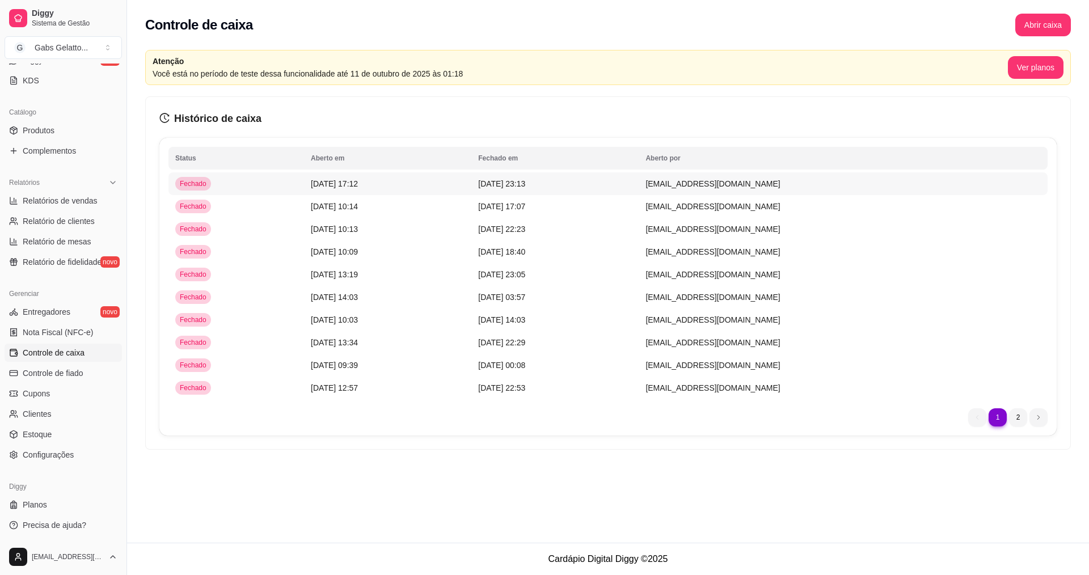
click at [394, 191] on td "[DATE] 17:12" at bounding box center [387, 183] width 167 height 23
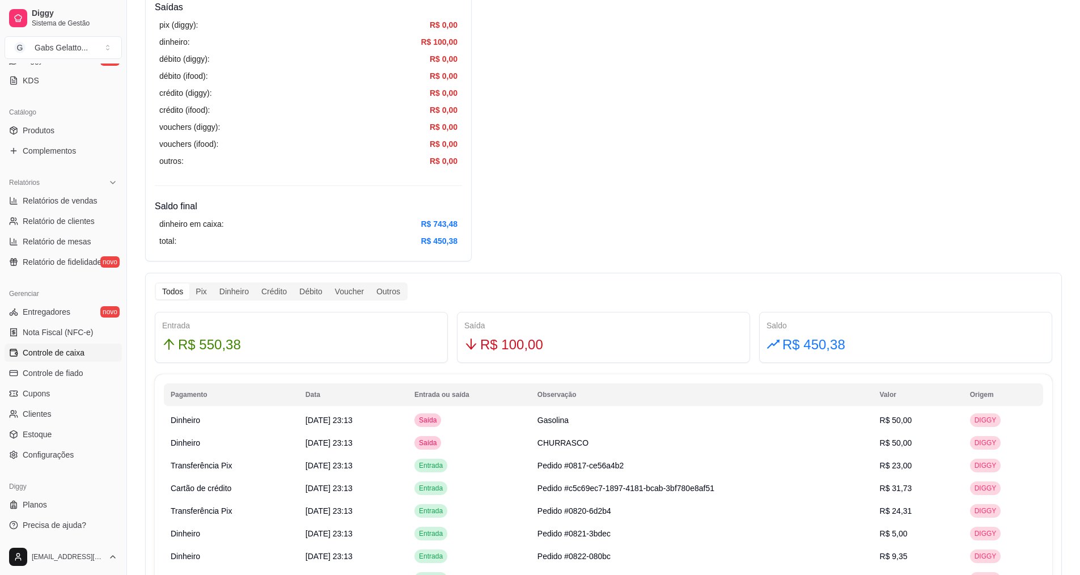
scroll to position [387, 0]
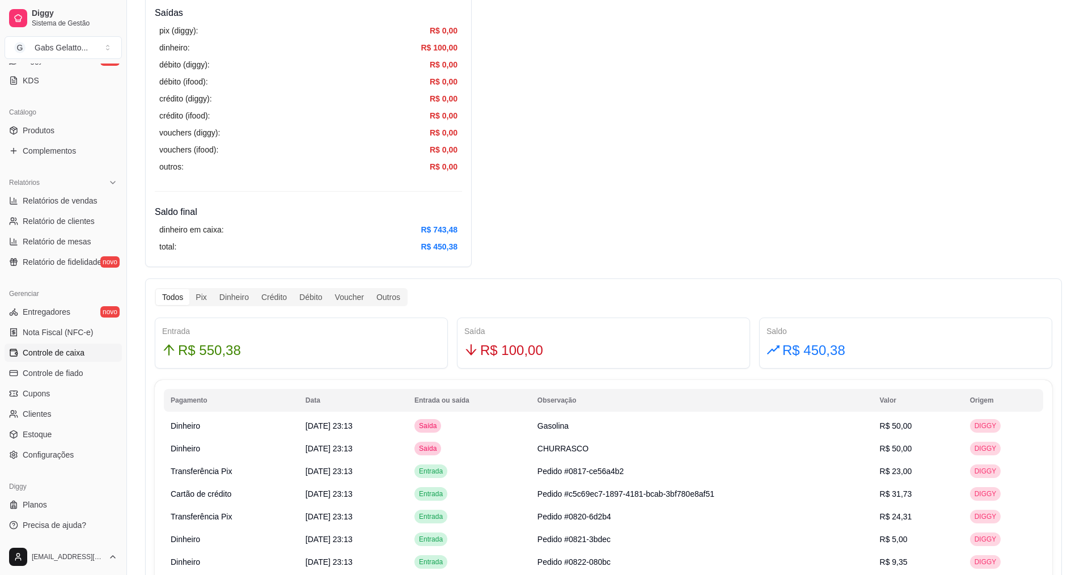
drag, startPoint x: 520, startPoint y: 403, endPoint x: 84, endPoint y: 467, distance: 440.8
drag, startPoint x: 370, startPoint y: 246, endPoint x: 368, endPoint y: 252, distance: 5.9
click at [362, 248] on div "total: R$ 450,38" at bounding box center [308, 246] width 298 height 12
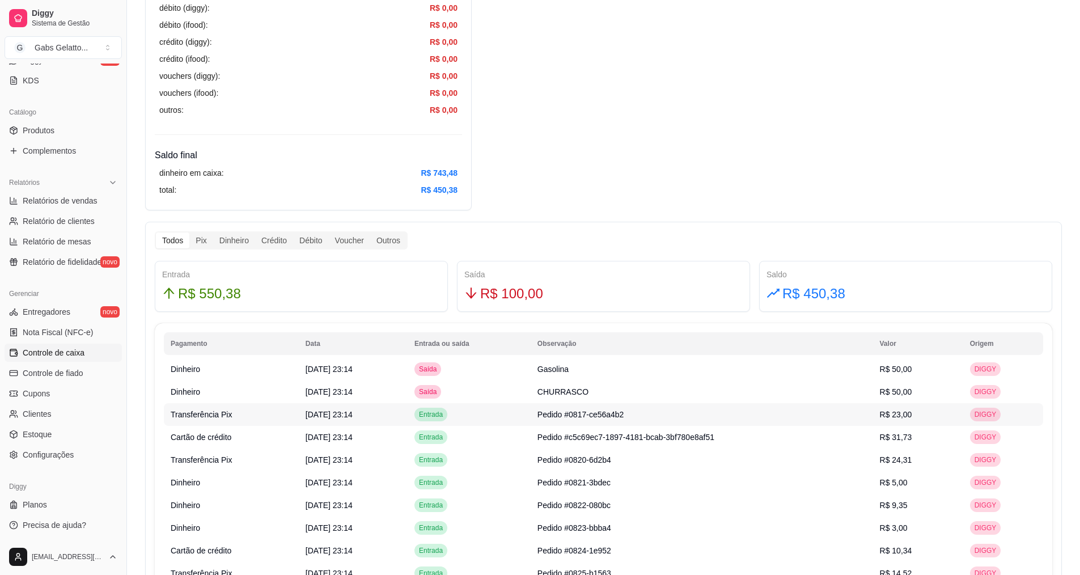
scroll to position [500, 0]
